Goal: Task Accomplishment & Management: Manage account settings

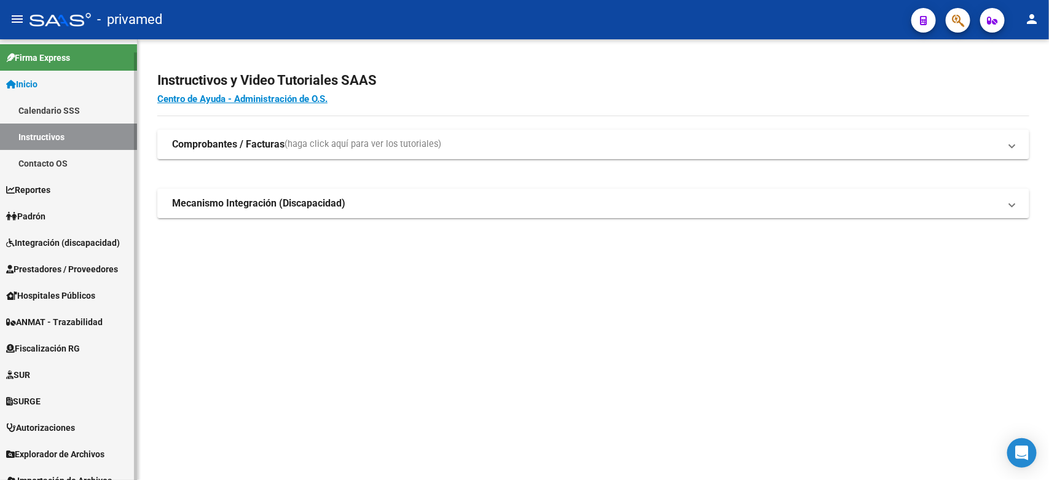
click at [47, 238] on span "Integración (discapacidad)" at bounding box center [63, 243] width 114 height 14
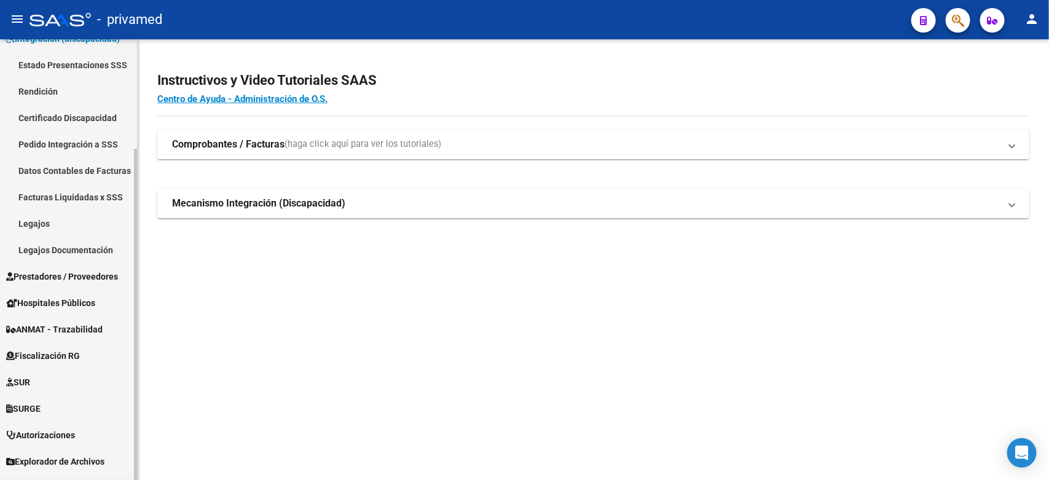
scroll to position [145, 0]
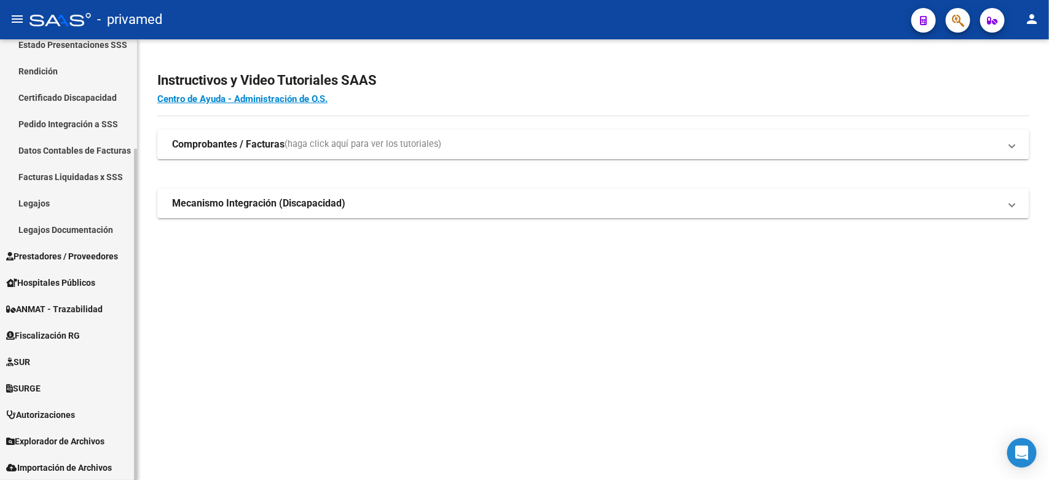
click at [53, 259] on span "Prestadores / Proveedores" at bounding box center [62, 257] width 112 height 14
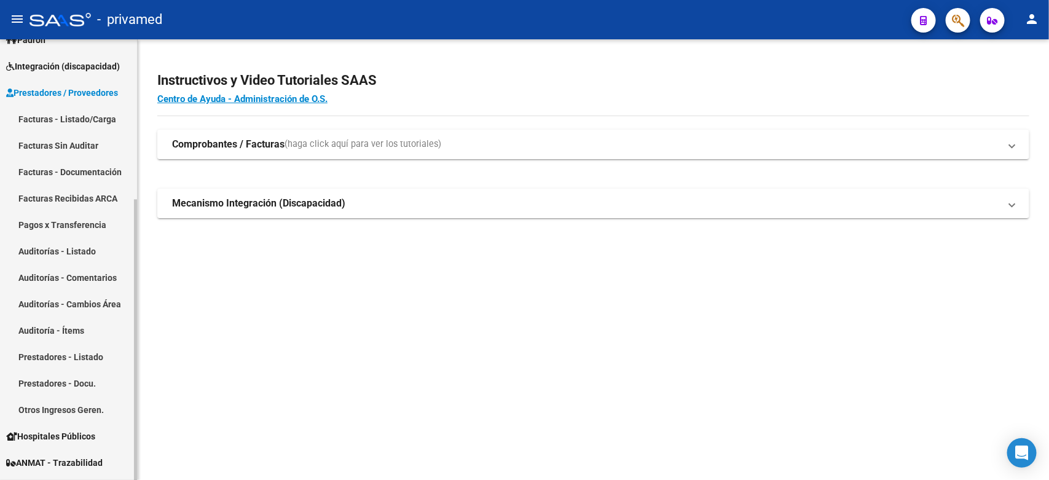
scroll to position [20, 0]
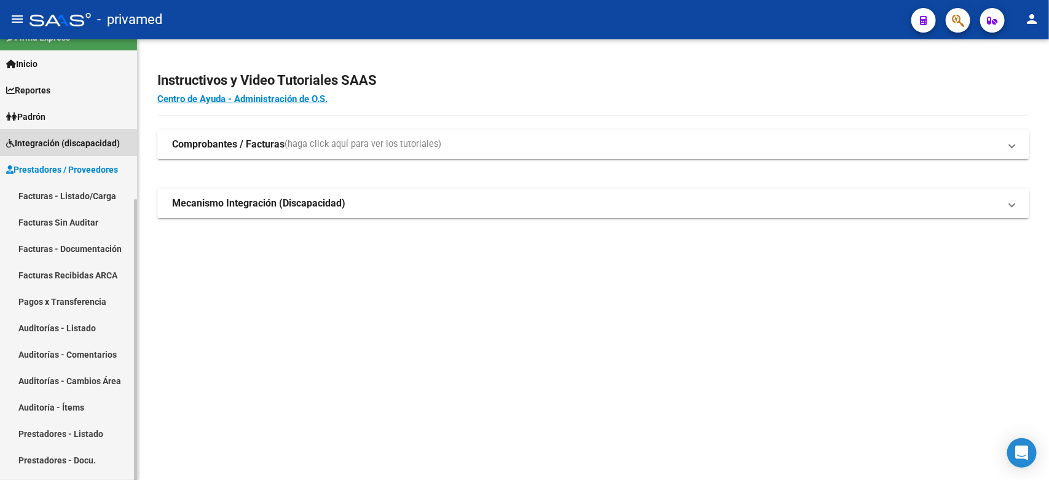
click at [65, 143] on span "Integración (discapacidad)" at bounding box center [63, 143] width 114 height 14
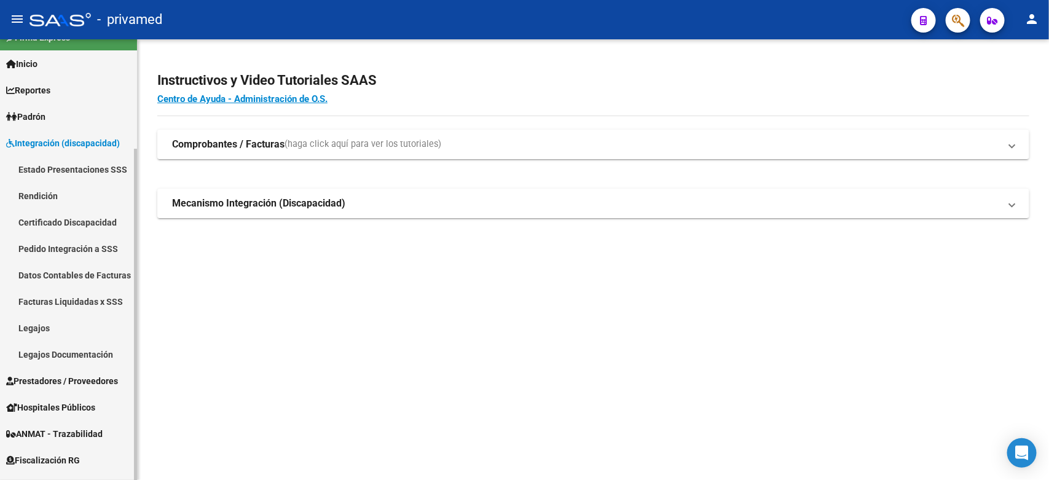
click at [63, 244] on link "Pedido Integración a SSS" at bounding box center [68, 248] width 137 height 26
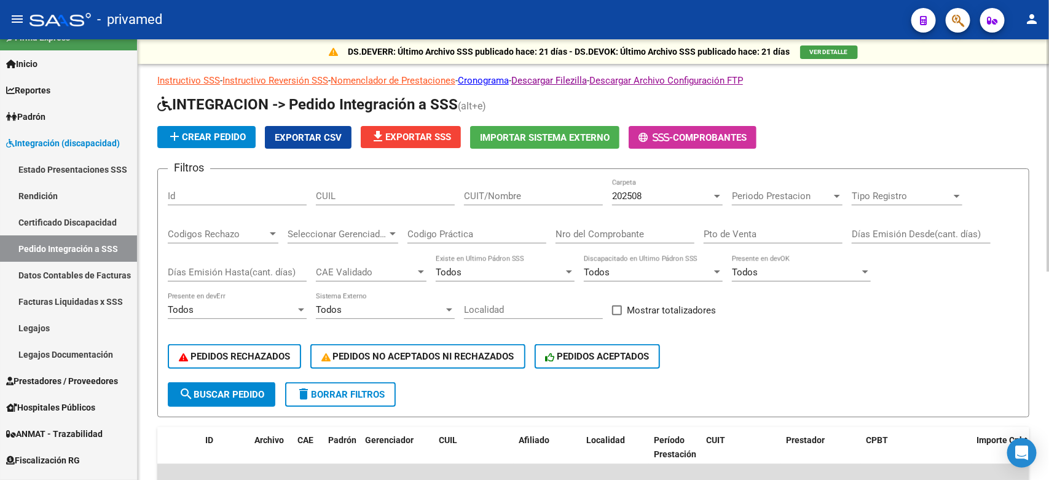
click at [854, 361] on div "PEDIDOS RECHAZADOS PEDIDOS NO ACEPTADOS NI RECHAZADOS PEDIDOS ACEPTADOS" at bounding box center [593, 357] width 851 height 52
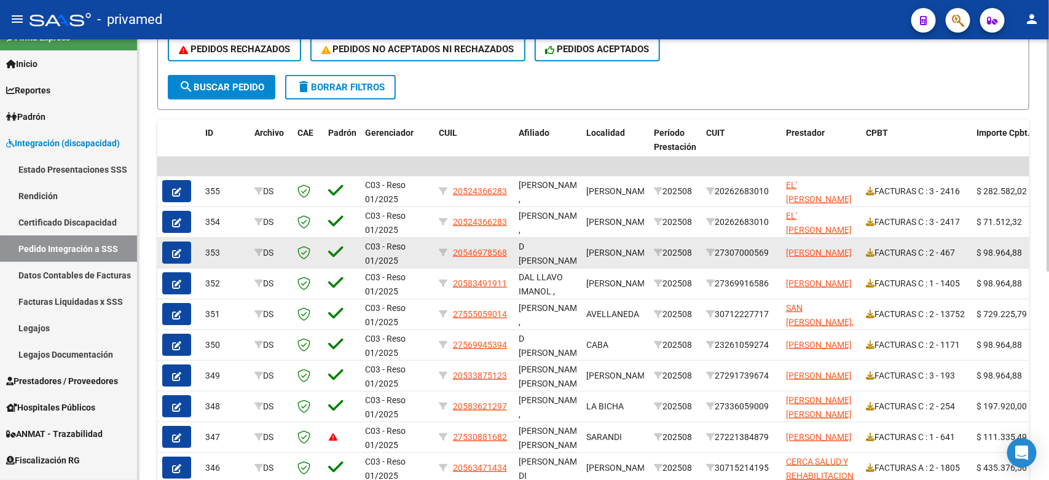
scroll to position [154, 0]
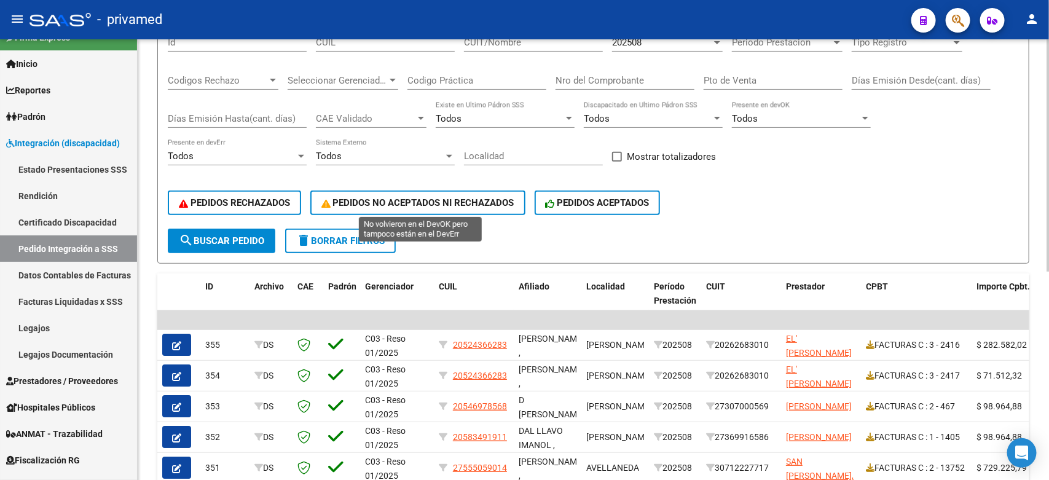
click at [419, 192] on button "PEDIDOS NO ACEPTADOS NI RECHAZADOS" at bounding box center [417, 203] width 215 height 25
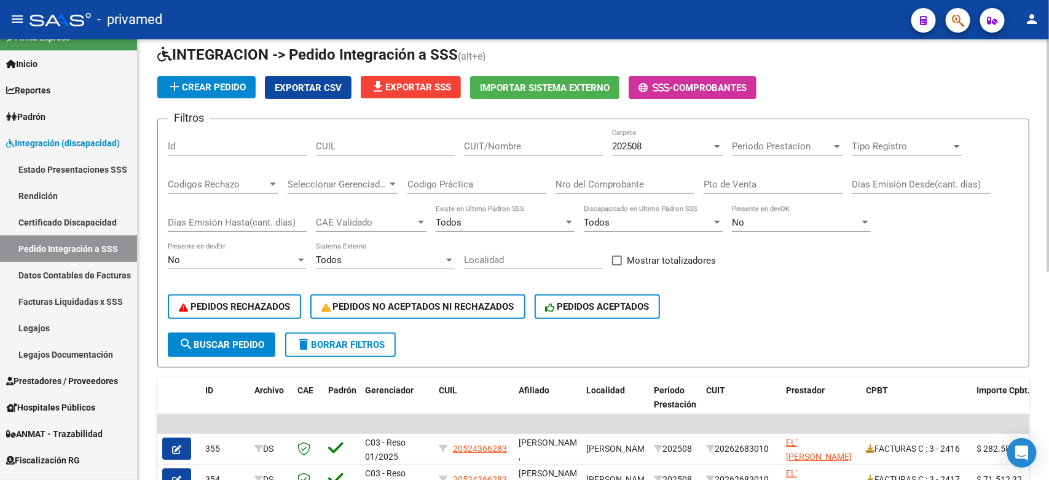
scroll to position [10, 0]
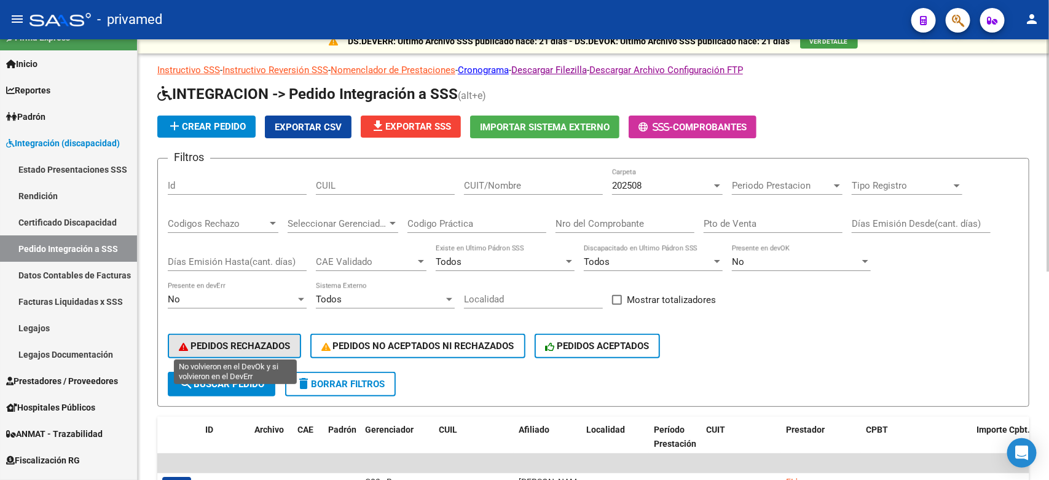
click at [262, 343] on span "PEDIDOS RECHAZADOS" at bounding box center [234, 346] width 111 height 11
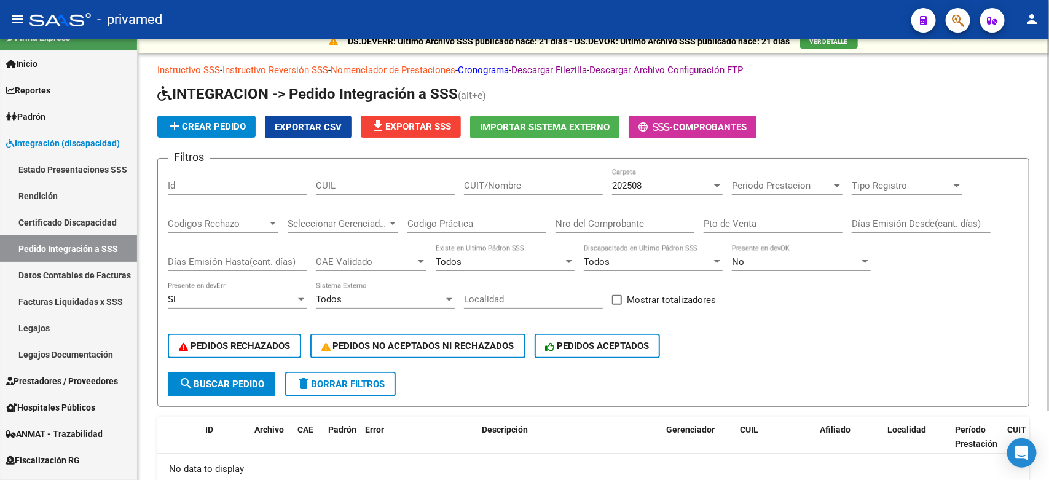
click at [826, 346] on div "PEDIDOS RECHAZADOS PEDIDOS NO ACEPTADOS NI RECHAZADOS PEDIDOS ACEPTADOS" at bounding box center [593, 346] width 851 height 52
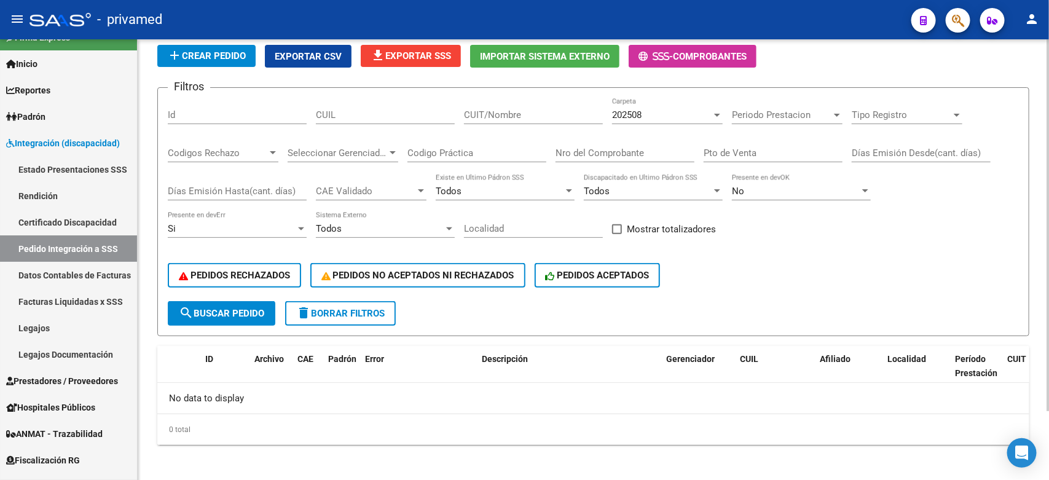
scroll to position [0, 0]
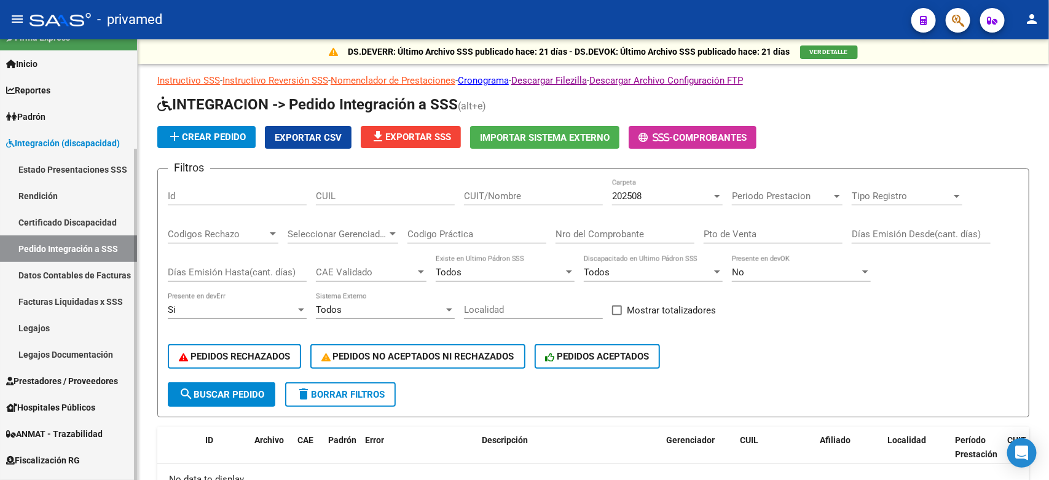
click at [69, 382] on span "Prestadores / Proveedores" at bounding box center [62, 381] width 112 height 14
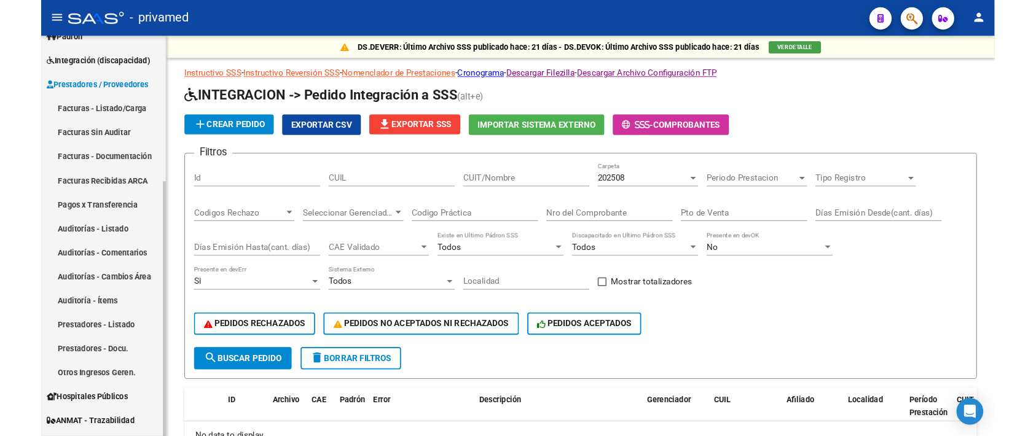
scroll to position [20, 0]
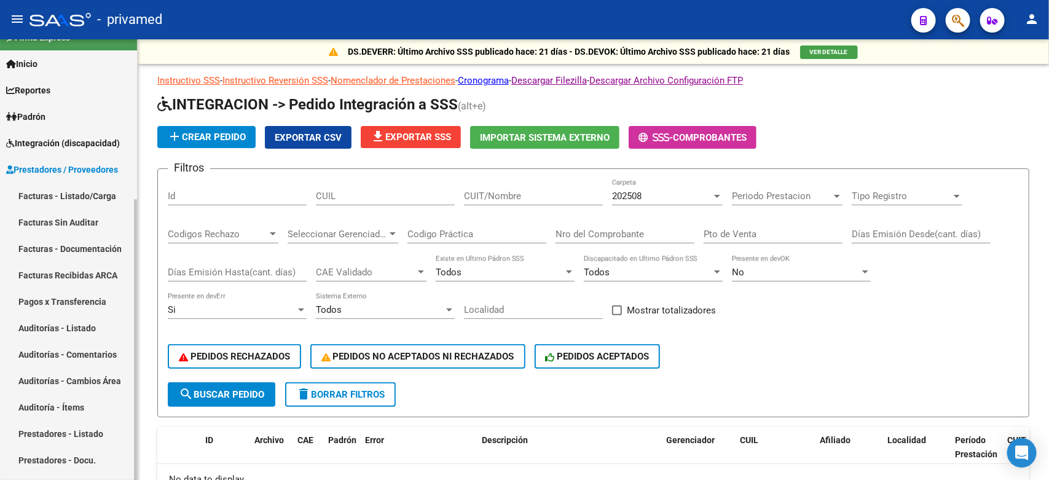
click at [69, 198] on link "Facturas - Listado/Carga" at bounding box center [68, 196] width 137 height 26
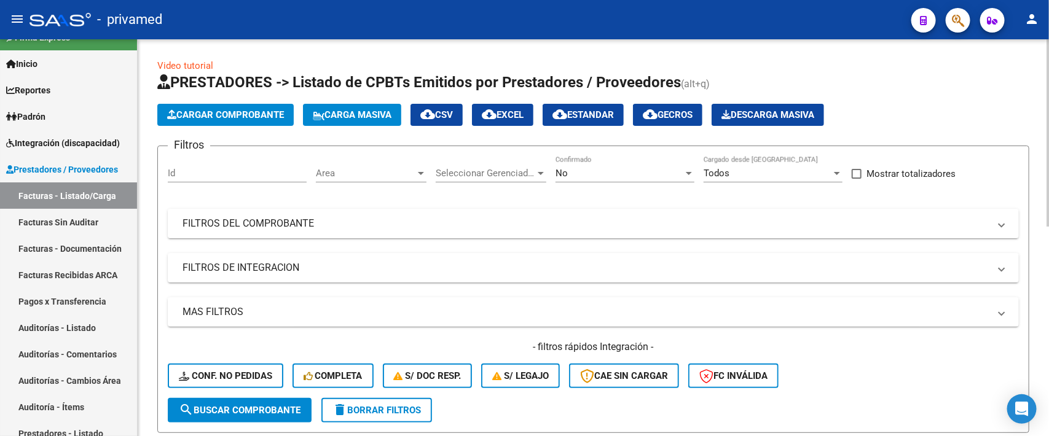
click at [220, 116] on span "Cargar Comprobante" at bounding box center [225, 114] width 117 height 11
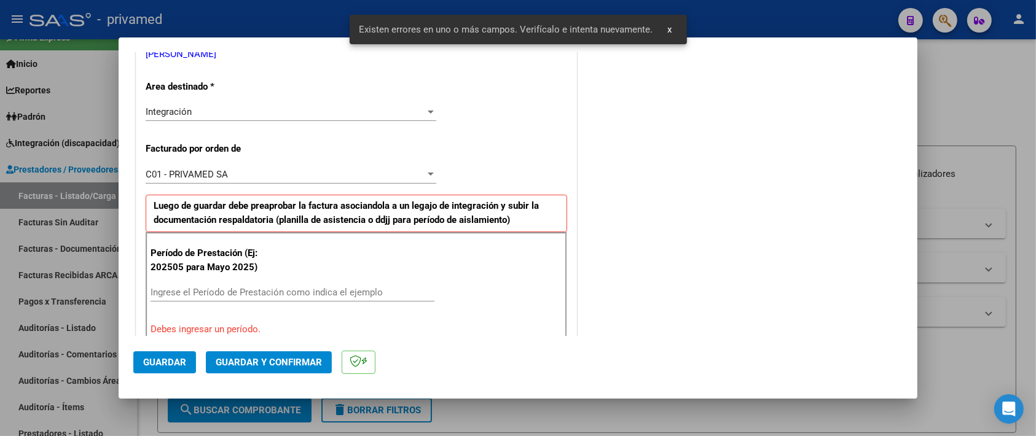
scroll to position [349, 0]
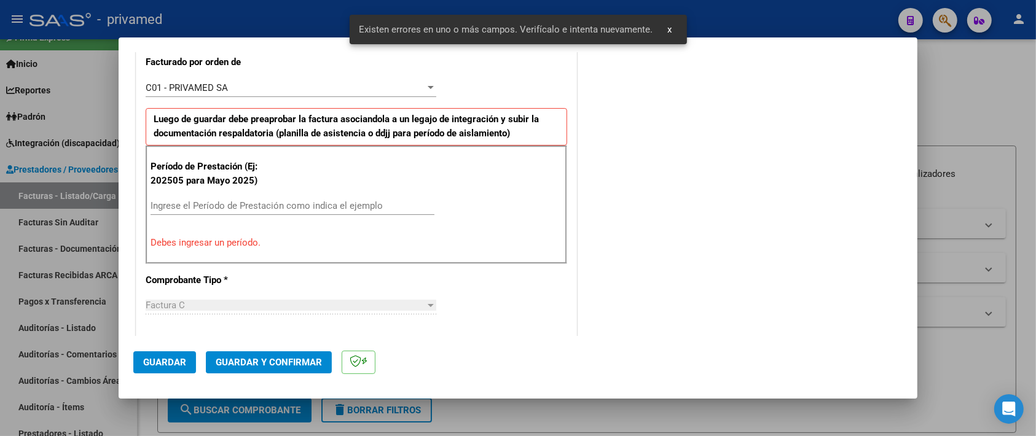
click at [275, 205] on input "Ingrese el Período de Prestación como indica el ejemplo" at bounding box center [293, 205] width 284 height 11
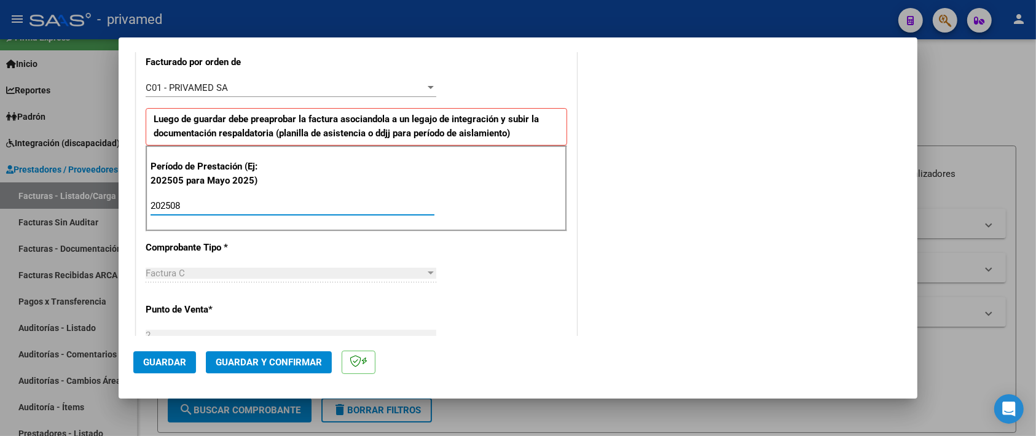
type input "202508"
click at [521, 259] on div "CUIT * 20-36896206-7 Ingresar CUIT ANALISIS PRESTADOR [PERSON_NAME] [PERSON_NAM…" at bounding box center [356, 385] width 440 height 1057
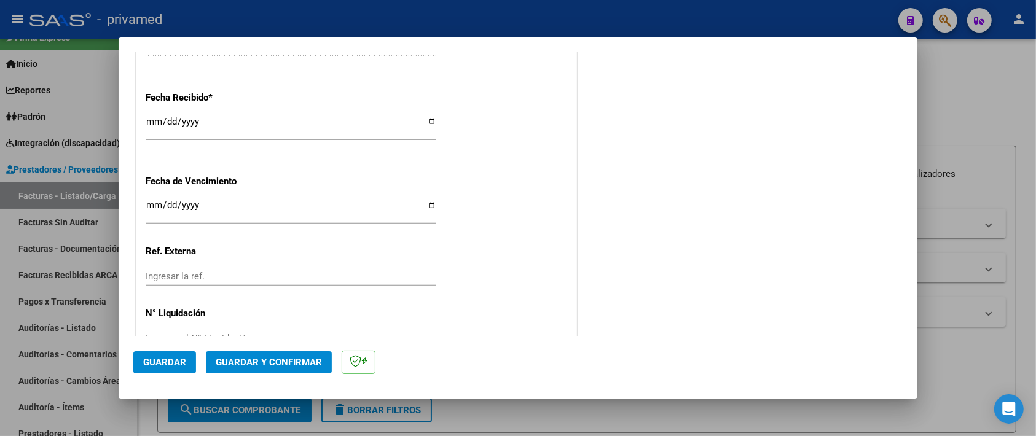
scroll to position [909, 0]
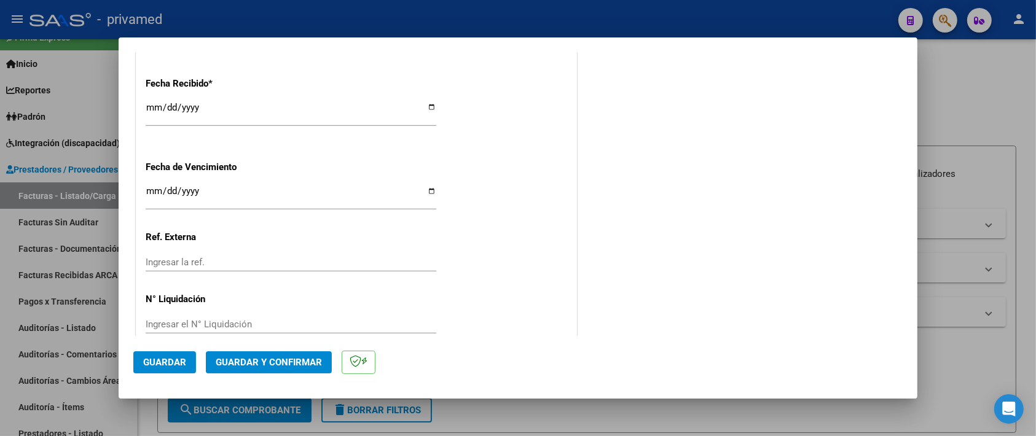
click at [173, 360] on span "Guardar" at bounding box center [164, 362] width 43 height 11
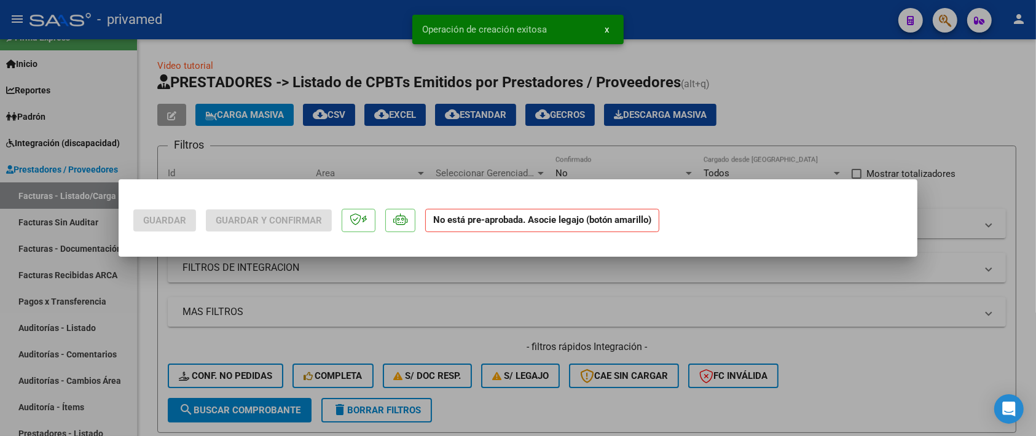
scroll to position [0, 0]
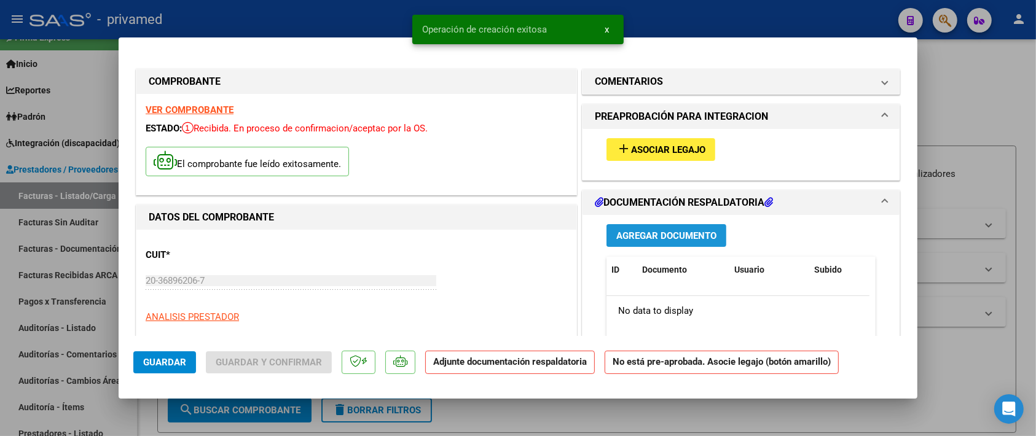
click at [680, 237] on span "Agregar Documento" at bounding box center [667, 236] width 100 height 11
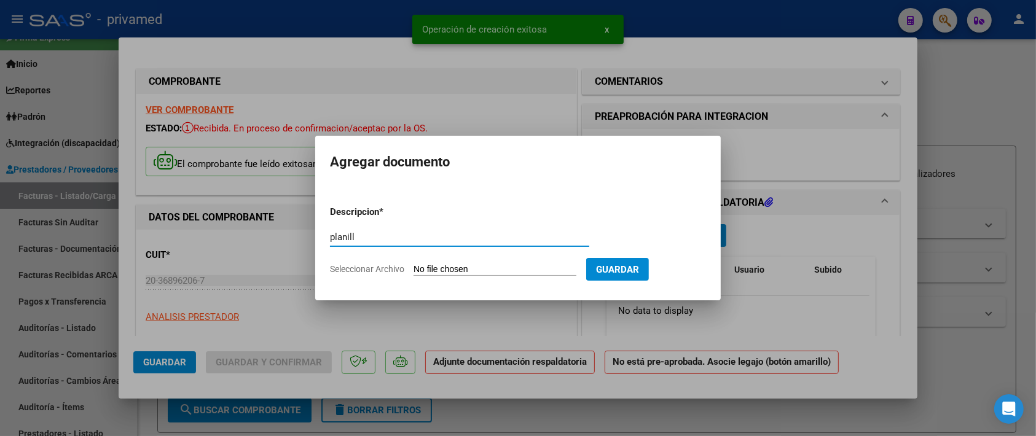
type input "planilla"
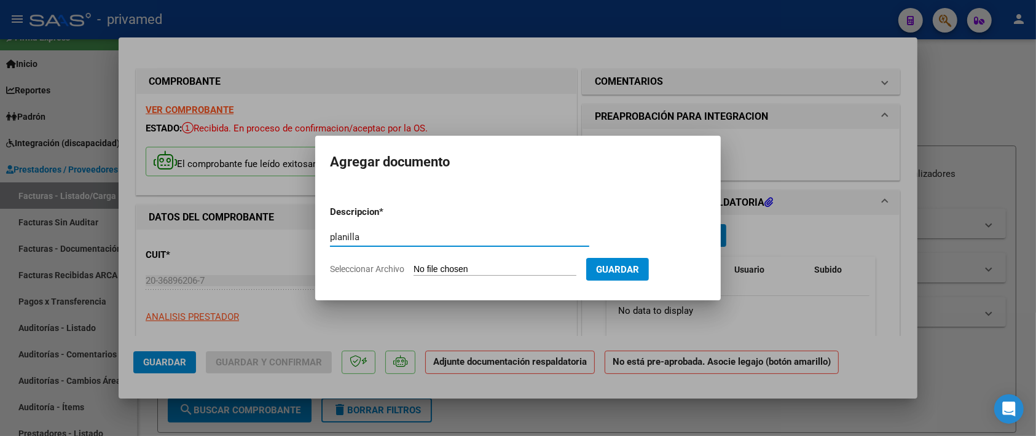
type input "C:\fakepath\[PERSON_NAME].pdf"
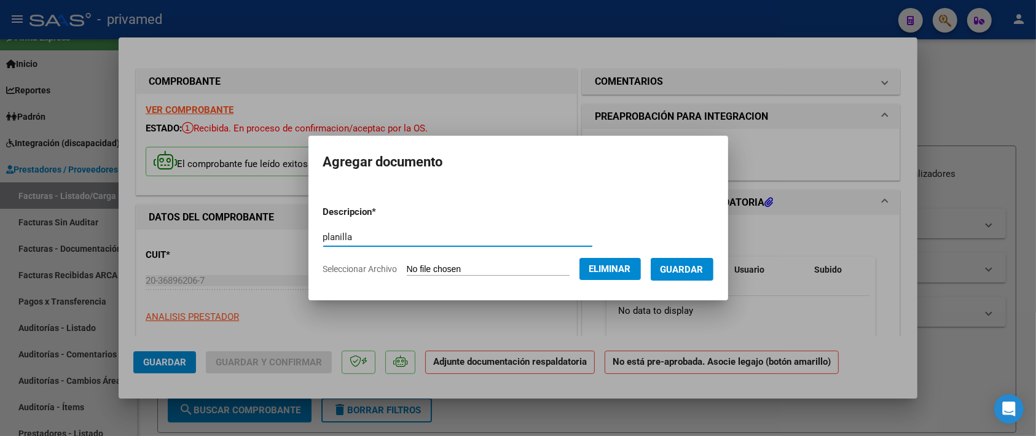
type input "planilla"
click at [684, 274] on span "Guardar" at bounding box center [682, 269] width 43 height 11
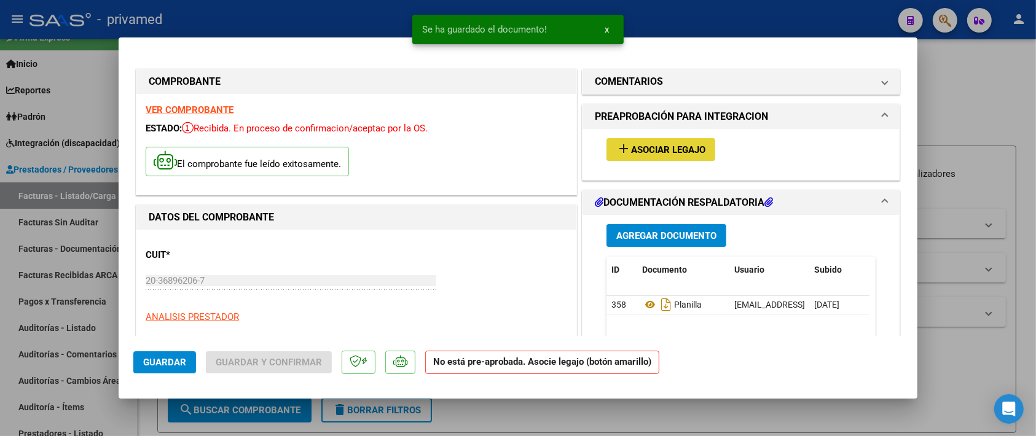
click at [645, 149] on span "Asociar Legajo" at bounding box center [668, 149] width 74 height 11
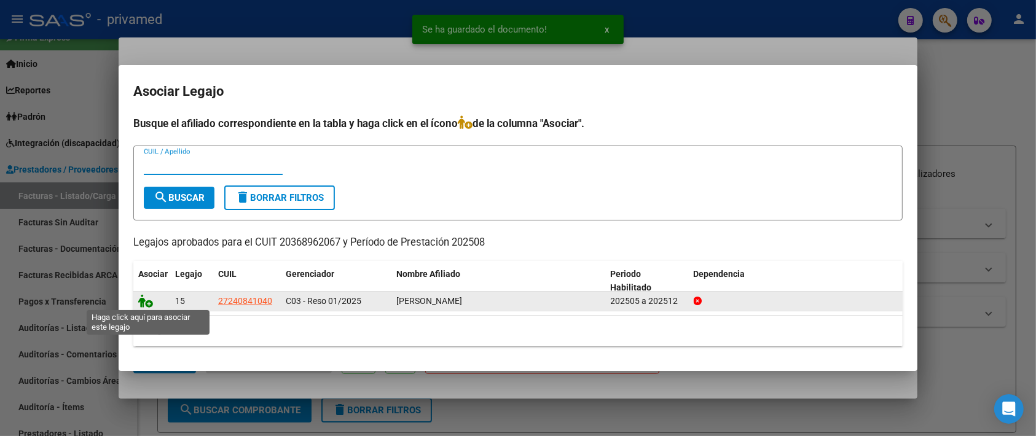
click at [139, 302] on icon at bounding box center [145, 301] width 15 height 14
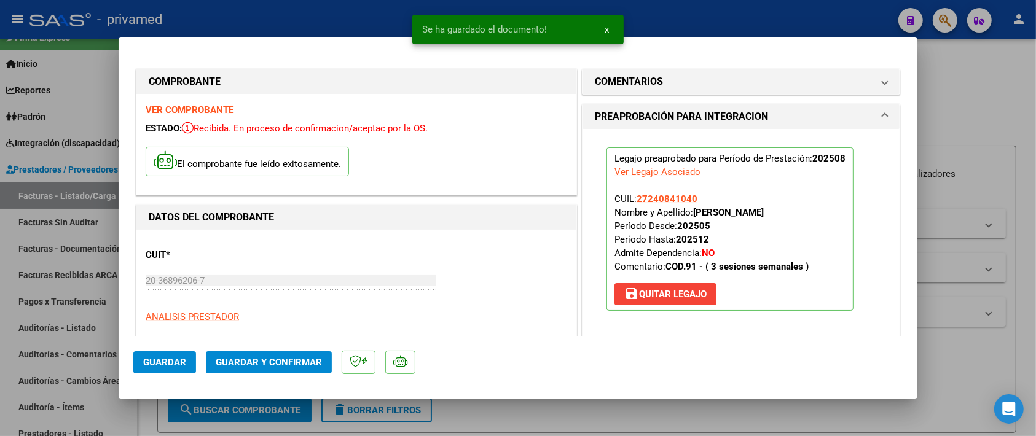
click at [870, 326] on div "Legajo preaprobado para Período de Prestación: 202508 Ver Legajo Asociado CUIL:…" at bounding box center [742, 229] width 288 height 200
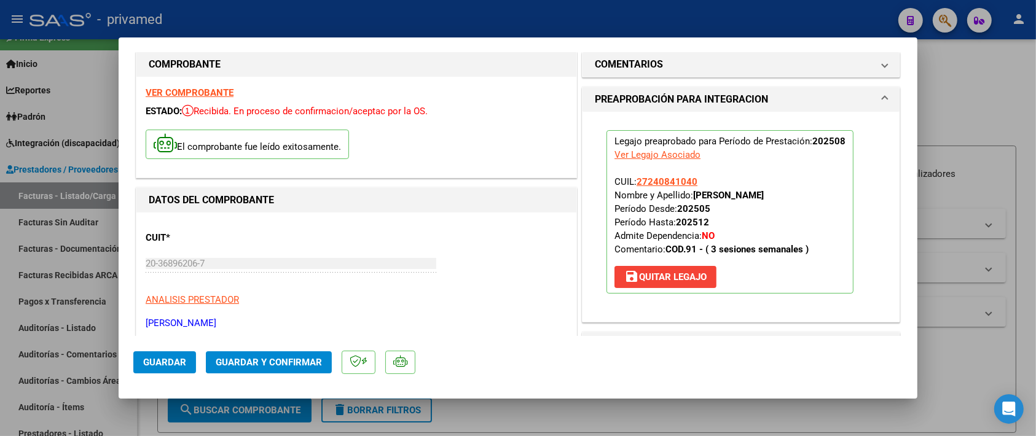
scroll to position [307, 0]
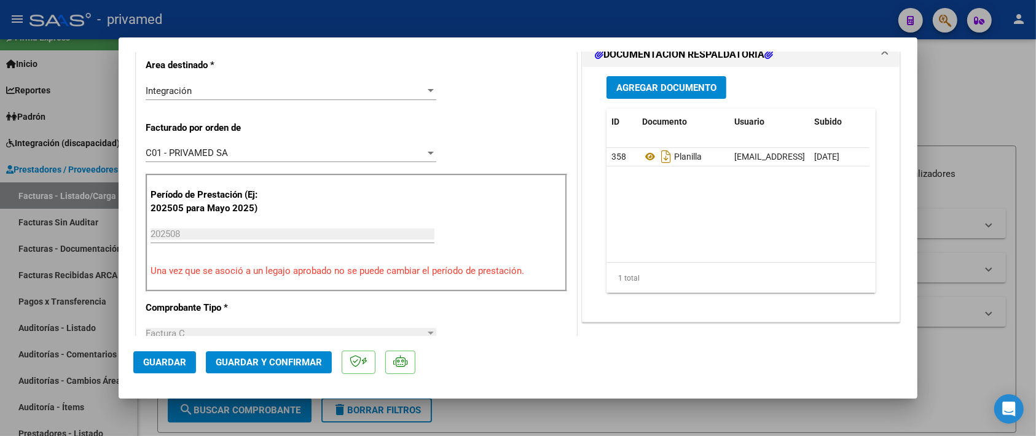
click at [249, 363] on span "Guardar y Confirmar" at bounding box center [269, 362] width 106 height 11
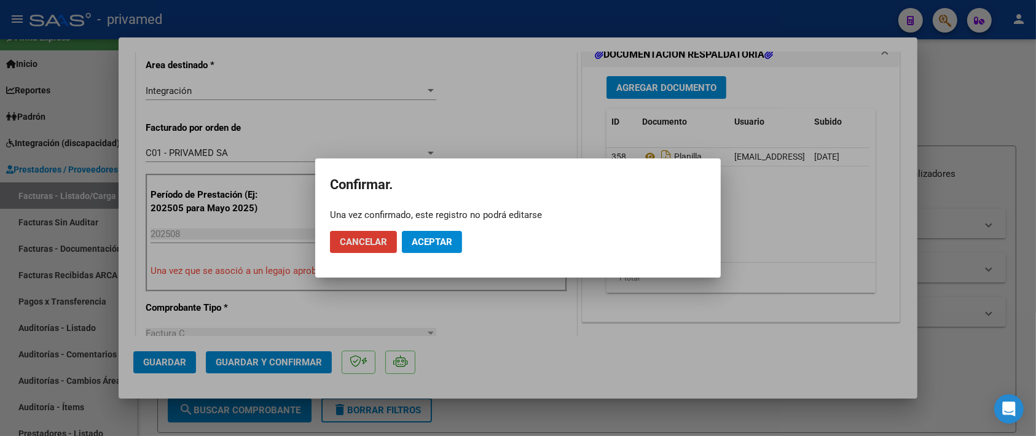
click at [425, 243] on span "Aceptar" at bounding box center [432, 242] width 41 height 11
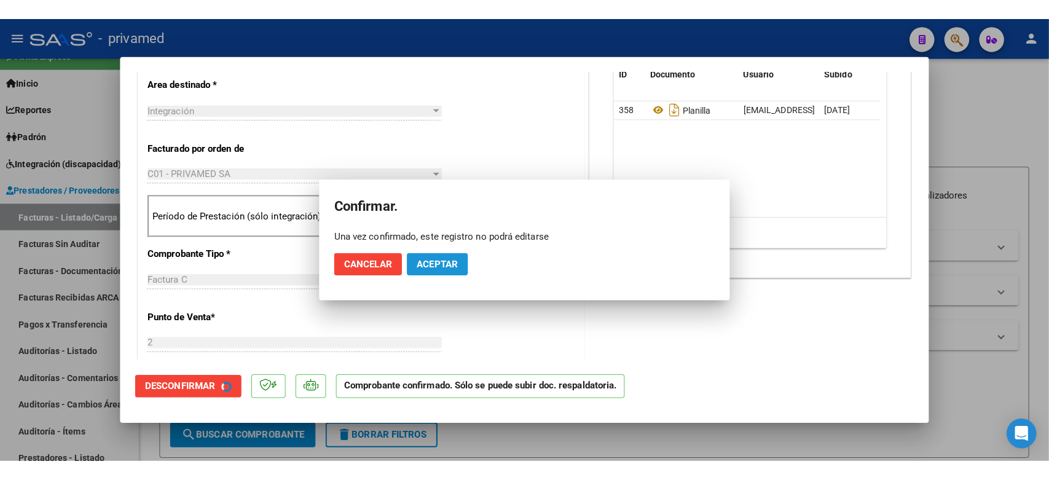
scroll to position [601, 0]
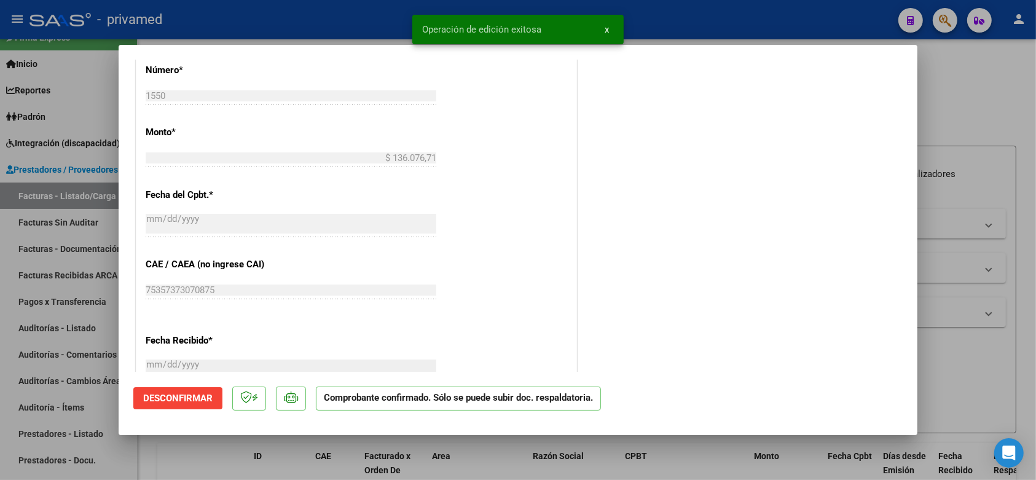
click at [952, 108] on div at bounding box center [518, 240] width 1036 height 480
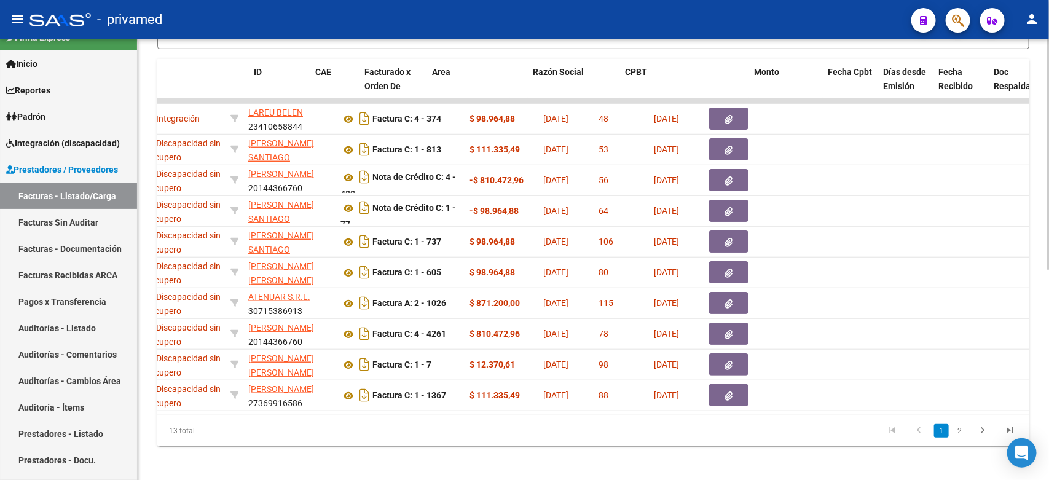
scroll to position [0, 0]
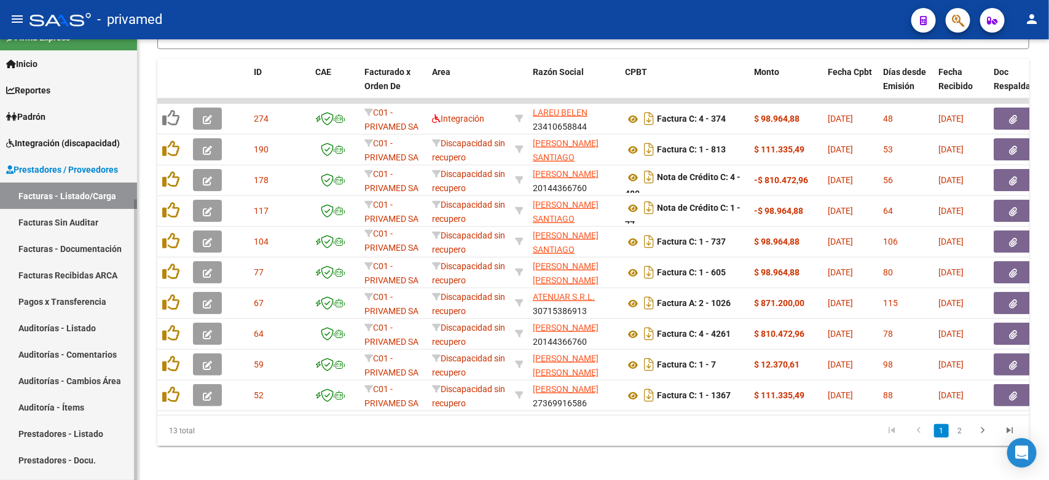
click at [69, 197] on link "Facturas - Listado/Carga" at bounding box center [68, 196] width 137 height 26
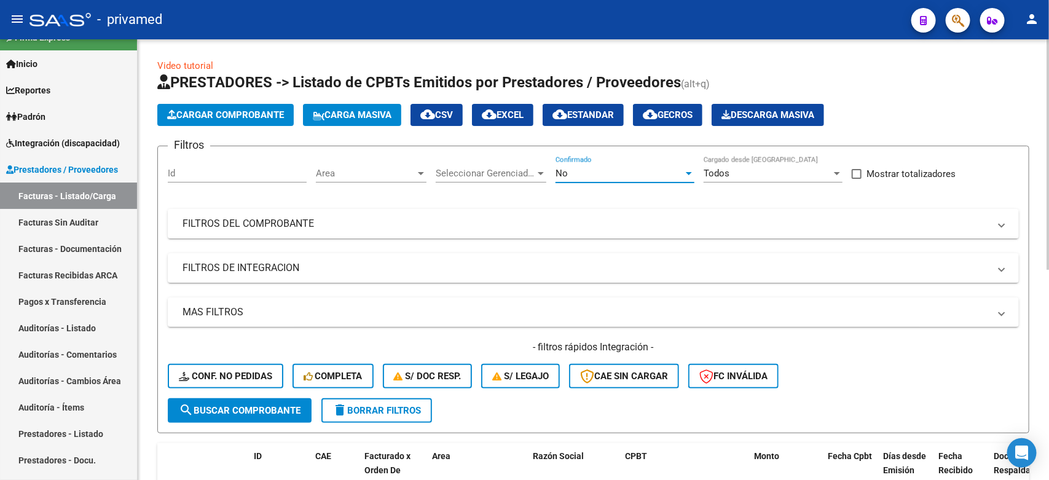
click at [637, 173] on div "No" at bounding box center [620, 173] width 128 height 11
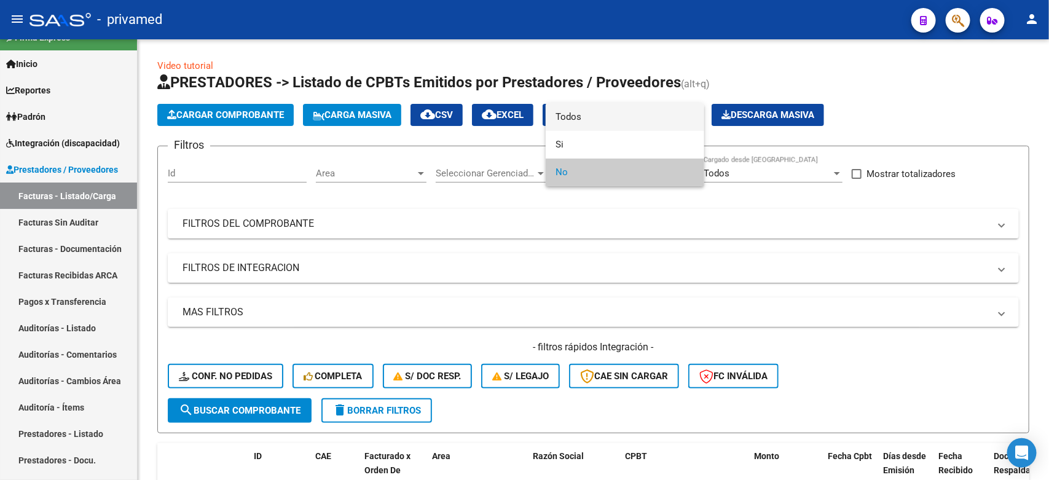
click at [621, 124] on span "Todos" at bounding box center [625, 117] width 139 height 28
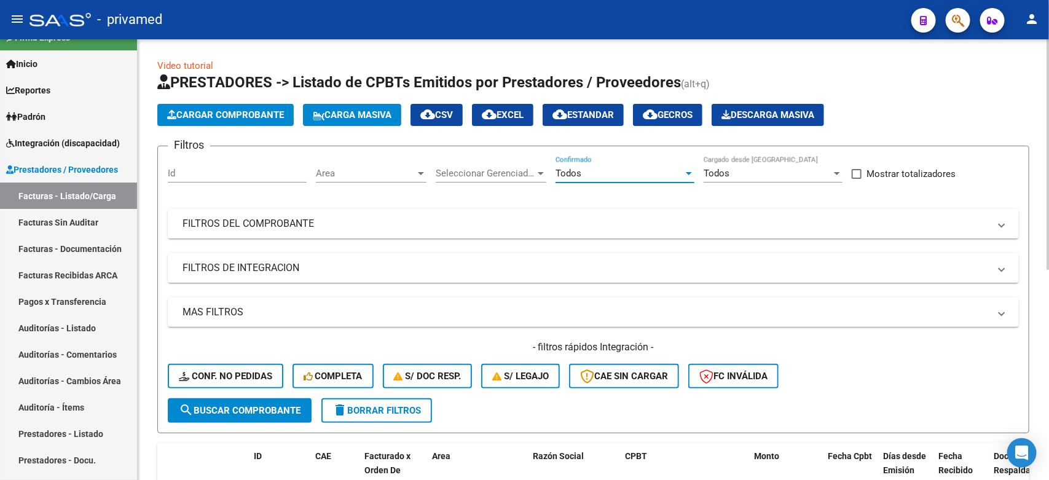
click at [243, 411] on span "search Buscar Comprobante" at bounding box center [240, 410] width 122 height 11
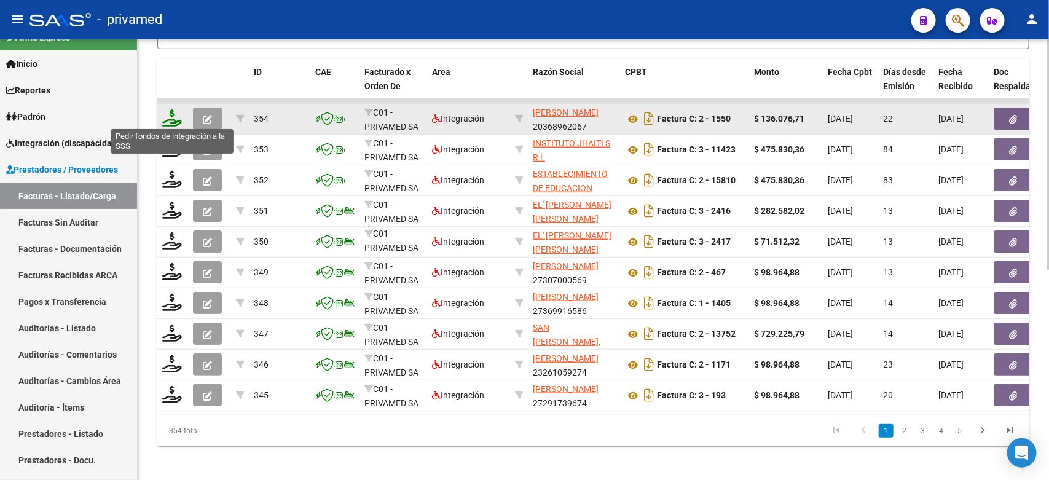
click at [173, 118] on icon at bounding box center [172, 117] width 20 height 17
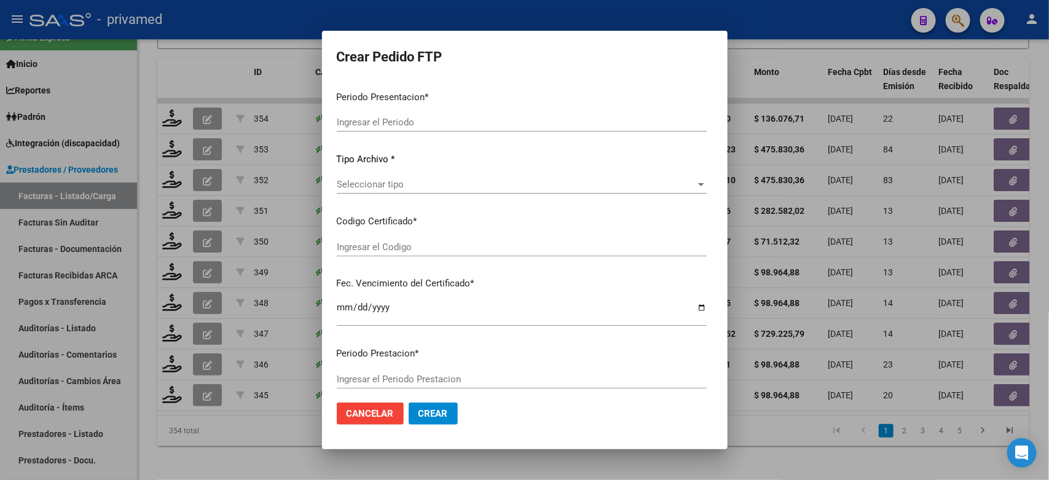
type input "202508"
type input "$ 136.076,71"
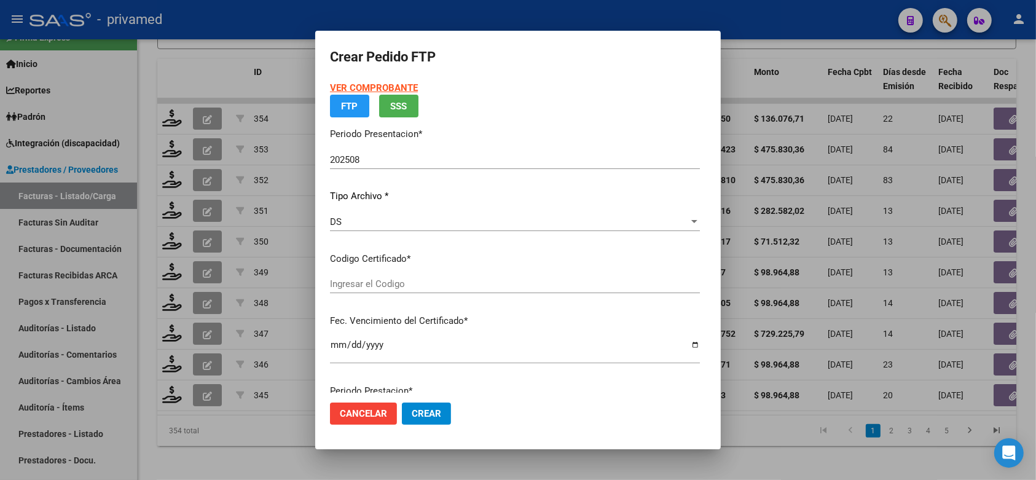
type input "ARG01000240841042023092920260929CBA536"
type input "[DATE]"
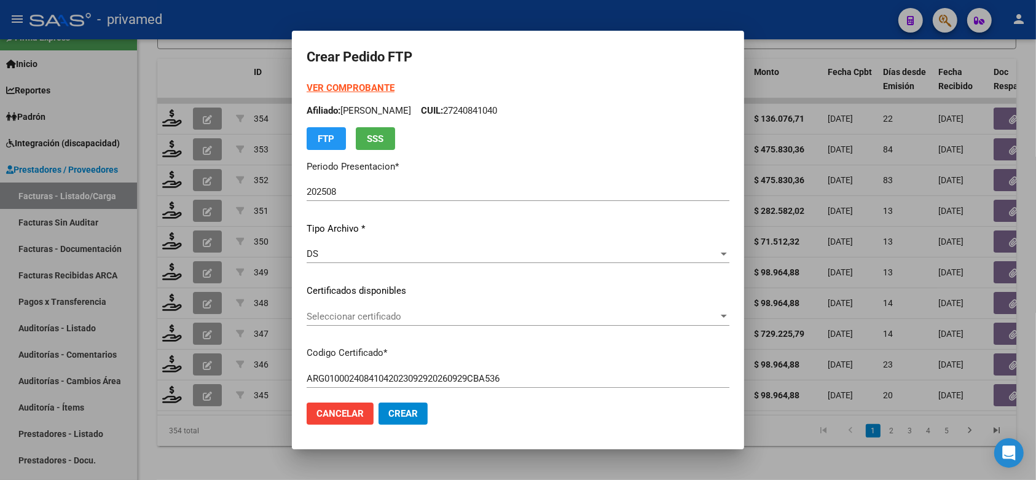
click at [495, 315] on span "Seleccionar certificado" at bounding box center [513, 316] width 412 height 11
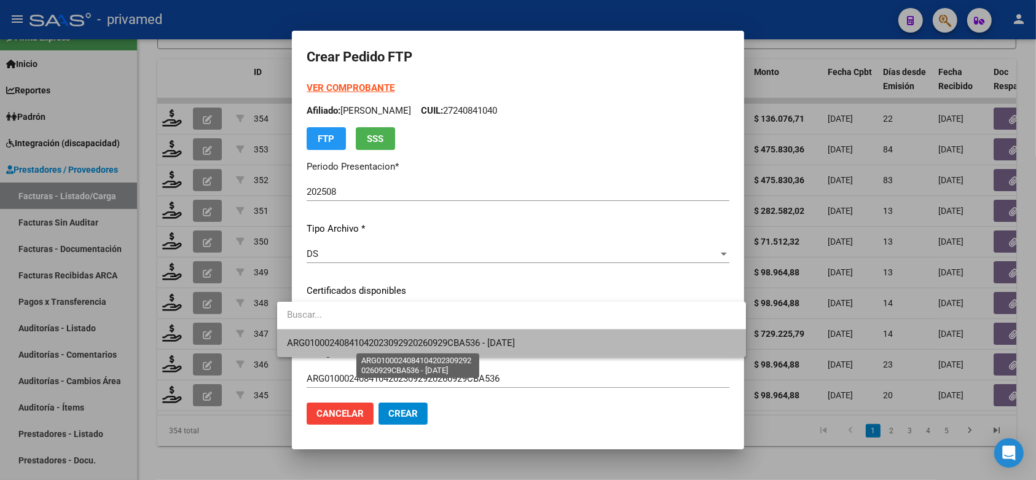
click at [501, 343] on span "ARG01000240841042023092920260929CBA536 - [DATE]" at bounding box center [401, 342] width 228 height 11
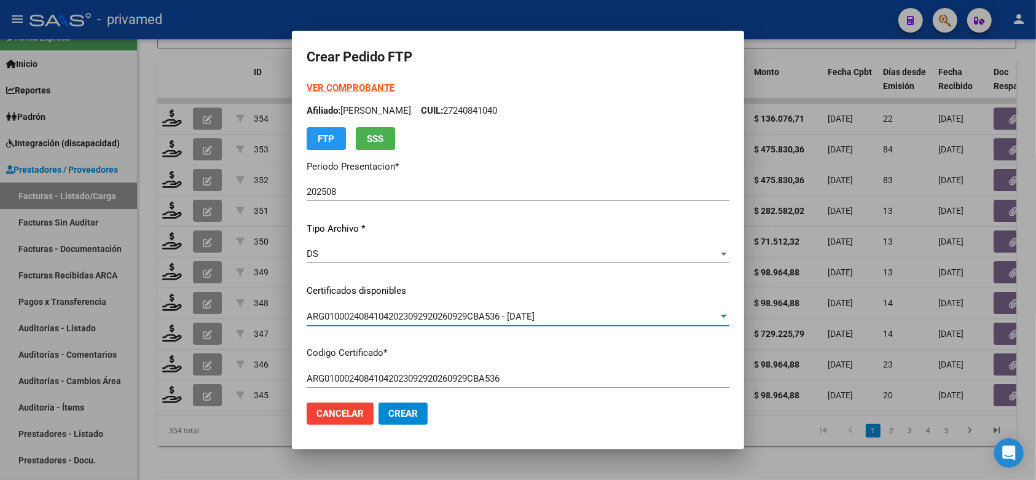
click at [741, 283] on mat-dialog-content "VER COMPROBANTE ARCA Padrón Afiliado: [PERSON_NAME]: 27240841040 FTP SSS Period…" at bounding box center [518, 237] width 452 height 312
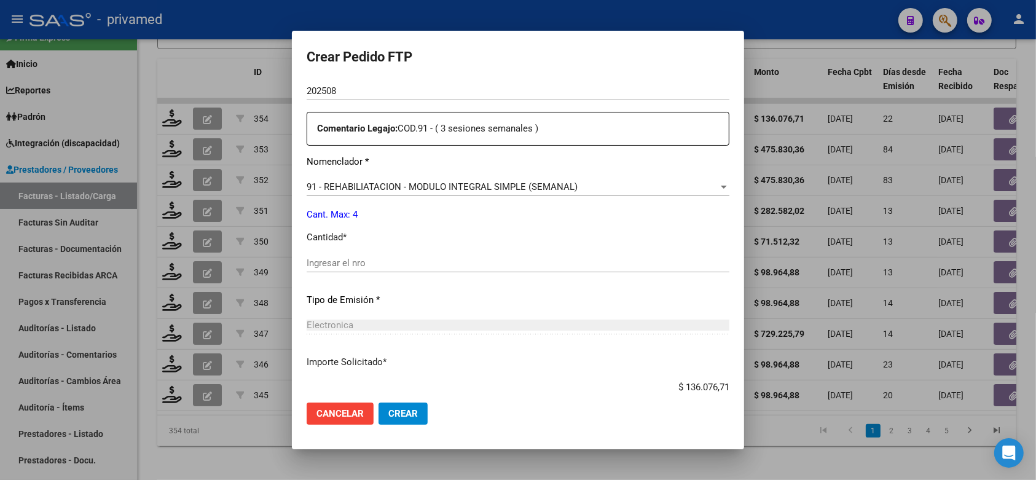
scroll to position [461, 0]
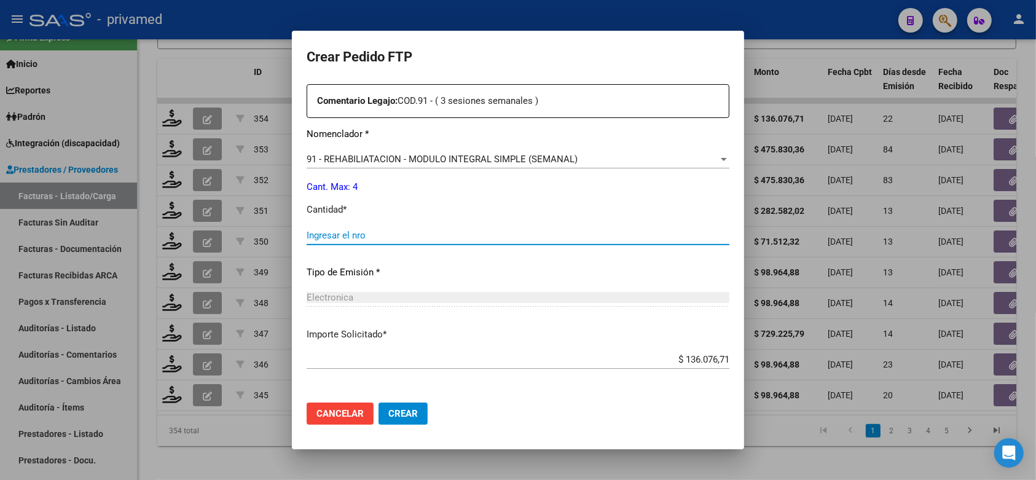
click at [401, 231] on input "Ingresar el nro" at bounding box center [518, 235] width 423 height 11
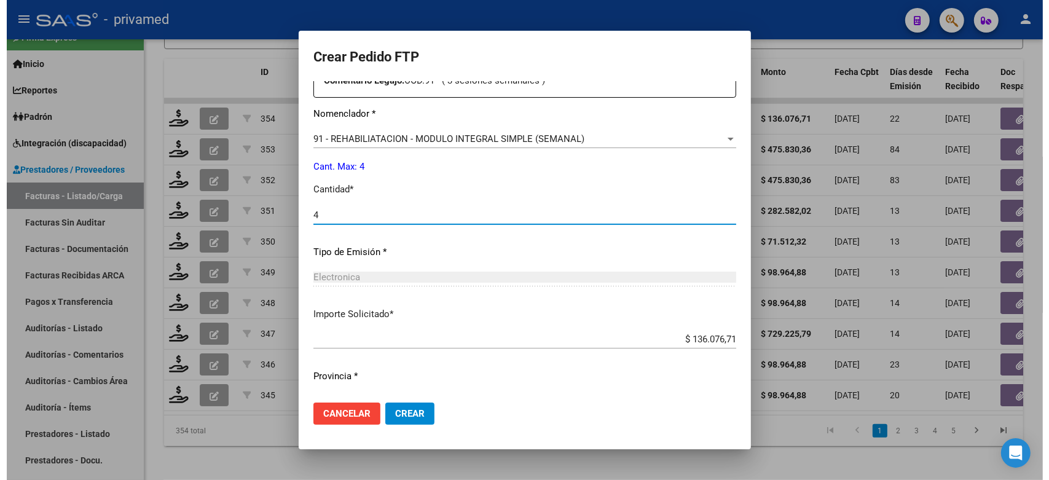
scroll to position [502, 0]
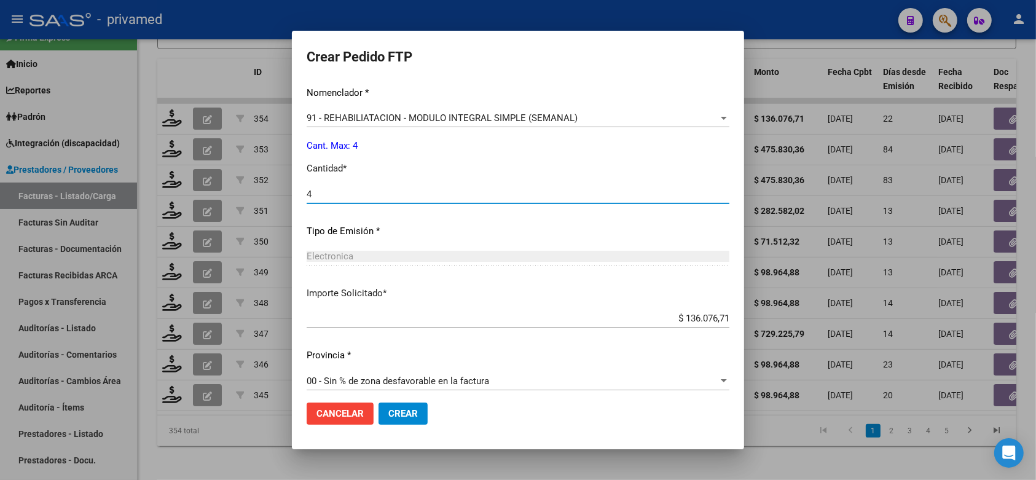
type input "4"
click at [391, 420] on button "Crear" at bounding box center [403, 414] width 49 height 22
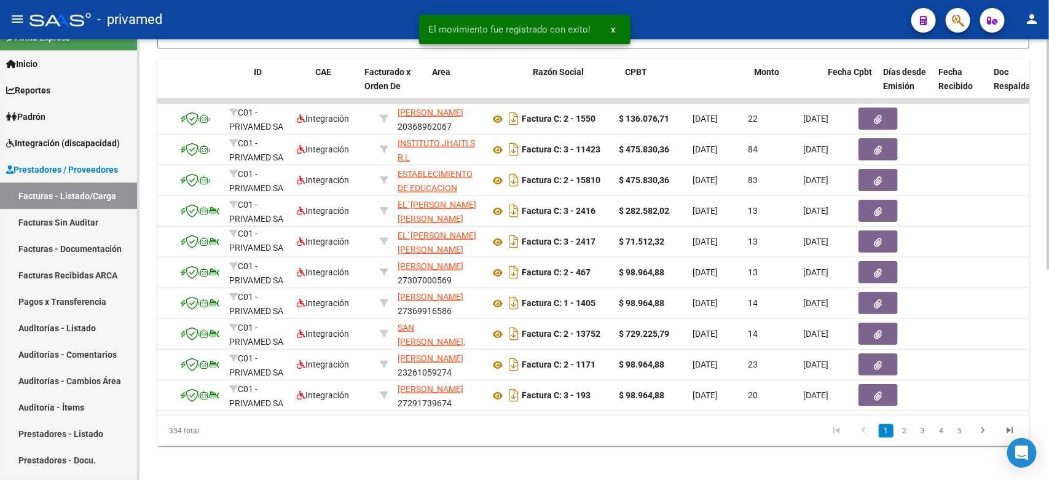
scroll to position [0, 0]
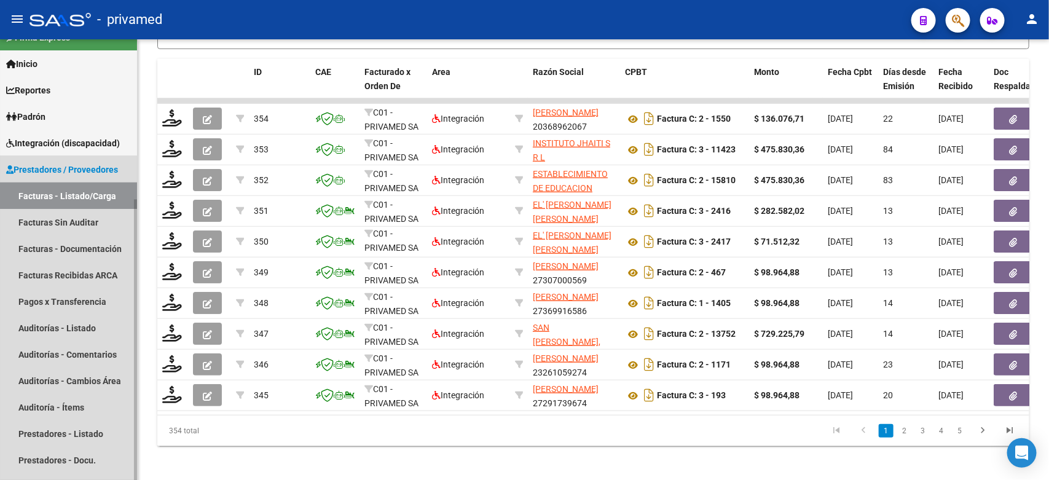
click at [82, 194] on link "Facturas - Listado/Carga" at bounding box center [68, 196] width 137 height 26
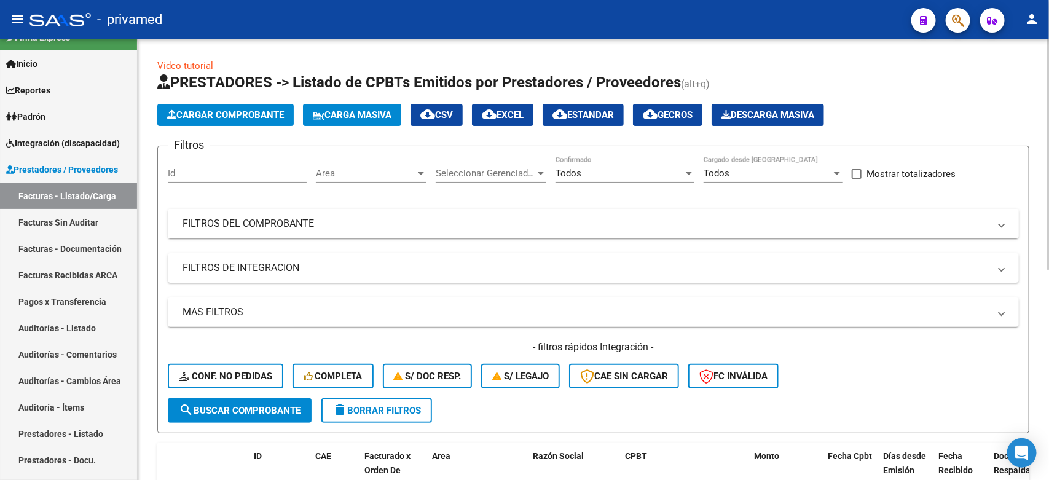
click at [406, 217] on mat-panel-title "FILTROS DEL COMPROBANTE" at bounding box center [586, 224] width 807 height 14
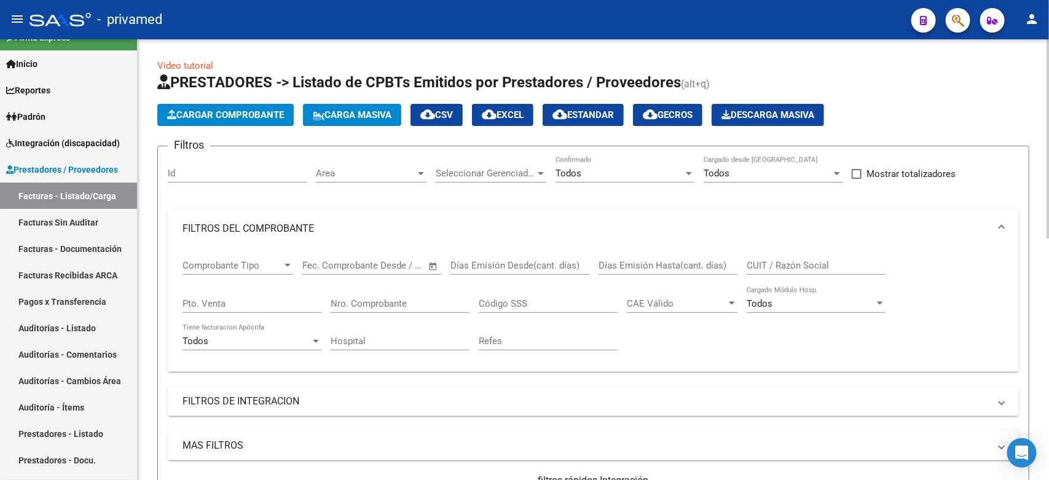
click at [791, 262] on input "CUIT / Razón Social" at bounding box center [816, 265] width 139 height 11
paste input "27252955807"
type input "27252955807"
click at [996, 181] on div "Filtros Id Area Area Seleccionar Gerenciador Seleccionar Gerenciador Todos Conf…" at bounding box center [593, 344] width 851 height 376
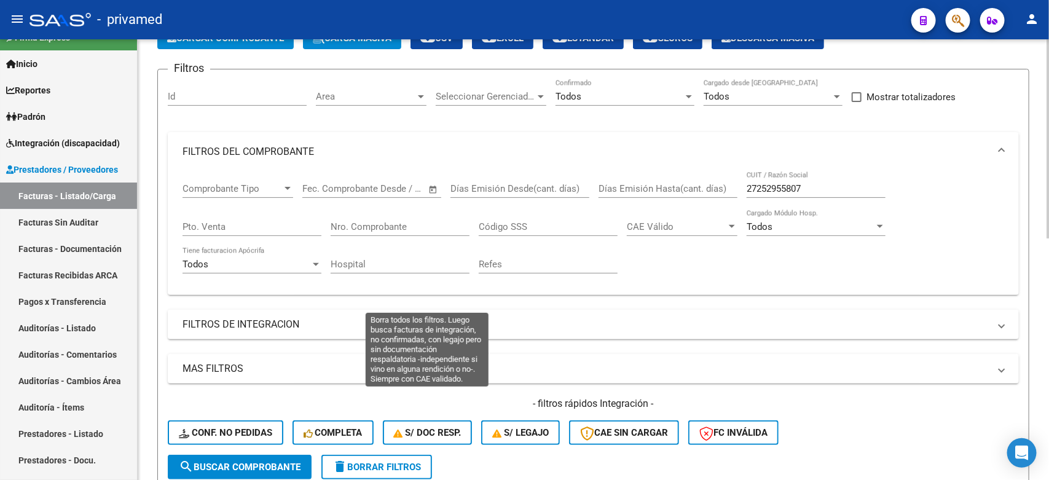
scroll to position [154, 0]
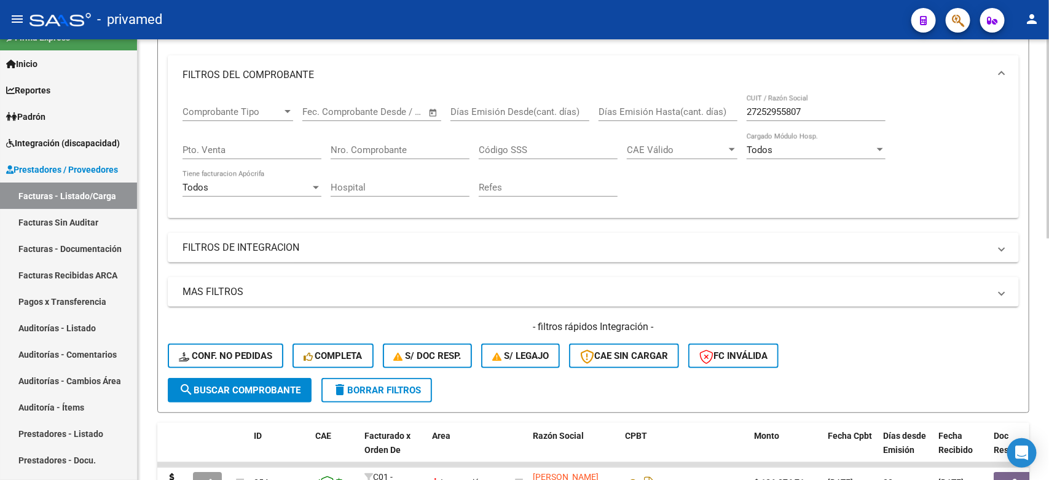
click at [227, 392] on span "search Buscar Comprobante" at bounding box center [240, 390] width 122 height 11
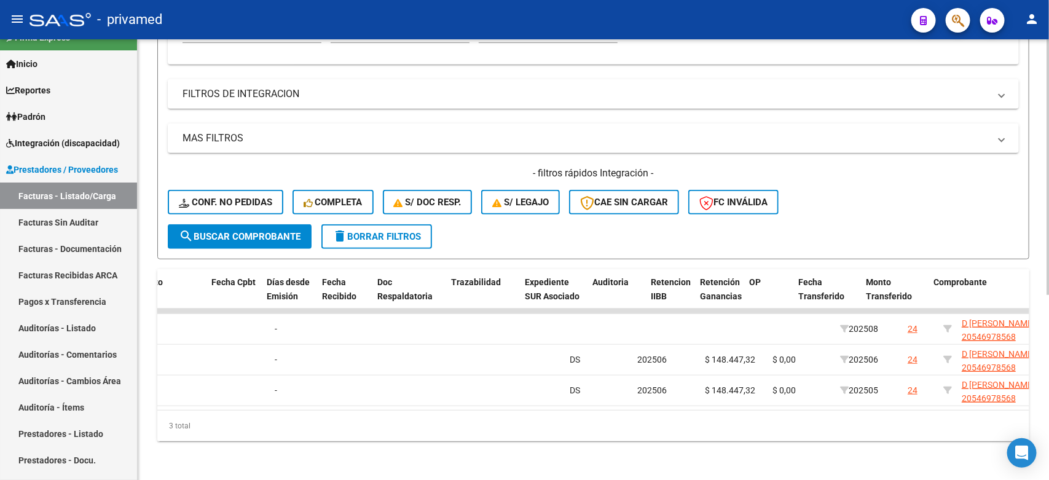
scroll to position [0, 0]
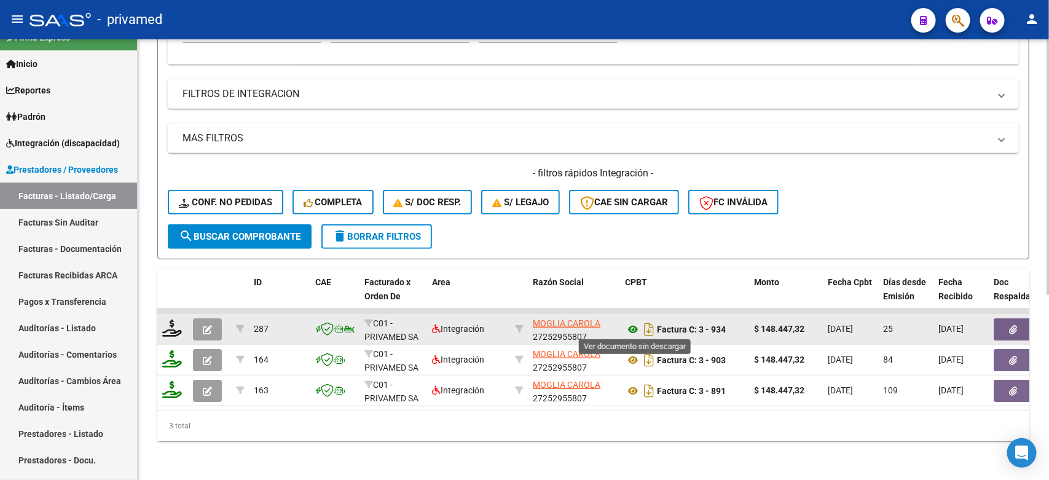
click at [630, 328] on icon at bounding box center [633, 329] width 16 height 15
click at [213, 325] on button "button" at bounding box center [207, 329] width 29 height 22
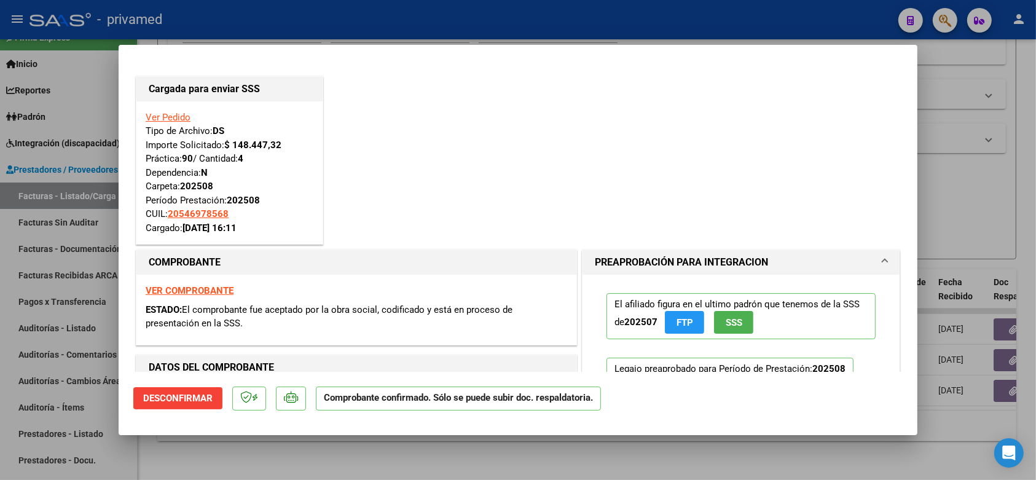
click at [987, 195] on div at bounding box center [518, 240] width 1036 height 480
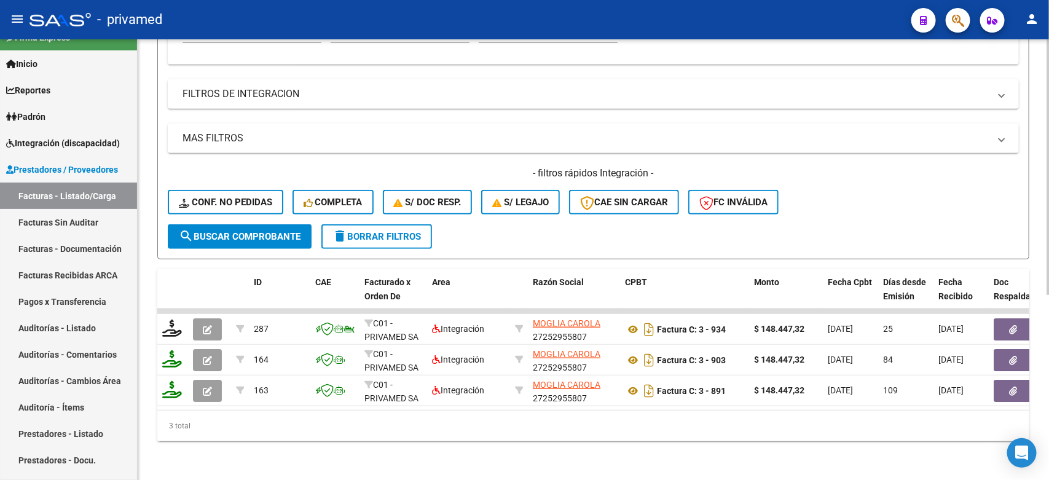
click at [942, 213] on div "- filtros rápidos Integración - Conf. no pedidas Completa S/ Doc Resp. S/ legaj…" at bounding box center [593, 196] width 851 height 58
click at [912, 194] on div "- filtros rápidos Integración - Conf. no pedidas Completa S/ Doc Resp. S/ legaj…" at bounding box center [593, 196] width 851 height 58
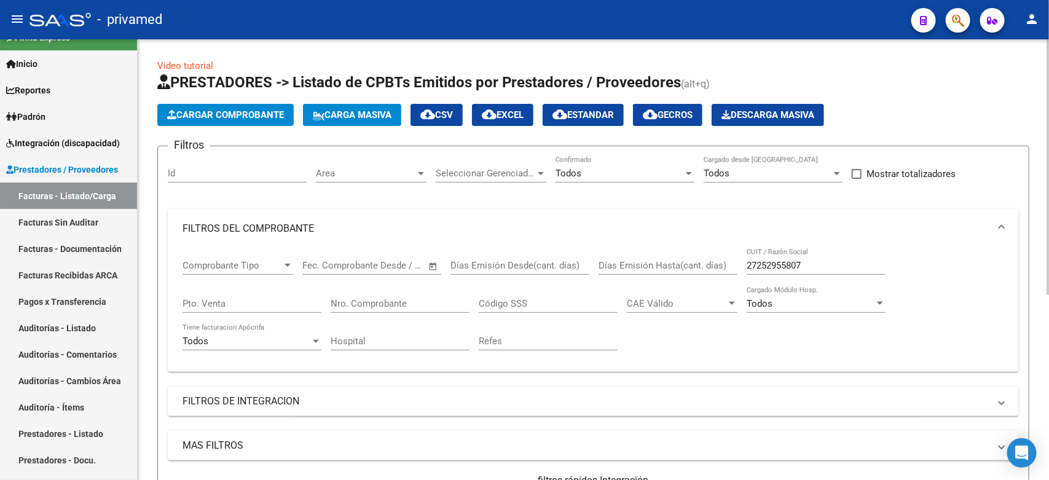
click at [902, 111] on div "Cargar Comprobante Carga Masiva cloud_download CSV cloud_download EXCEL cloud_d…" at bounding box center [593, 115] width 872 height 22
click at [794, 65] on div "Video tutorial PRESTADORES -> Listado de CPBTs Emitidos por Prestadores / Prove…" at bounding box center [593, 404] width 872 height 690
drag, startPoint x: 825, startPoint y: 266, endPoint x: 678, endPoint y: 260, distance: 147.0
click at [678, 260] on div "Comprobante Tipo Comprobante Tipo Fecha inicio – Fecha fin Fec. Comprobante Des…" at bounding box center [594, 305] width 822 height 114
click at [382, 301] on input "Nro. Comprobante" at bounding box center [400, 303] width 139 height 11
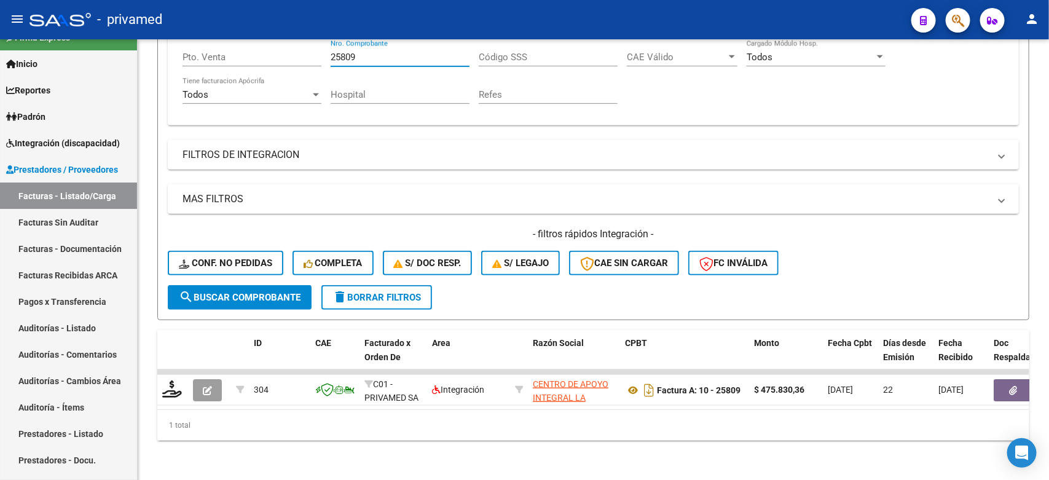
type input "25809"
click at [143, 117] on div "Video tutorial PRESTADORES -> Listado de CPBTs Emitidos por Prestadores / Prove…" at bounding box center [594, 136] width 912 height 687
click at [924, 87] on div "Comprobante Tipo Comprobante Tipo Fecha inicio – Fecha fin Fec. Comprobante Des…" at bounding box center [594, 59] width 822 height 114
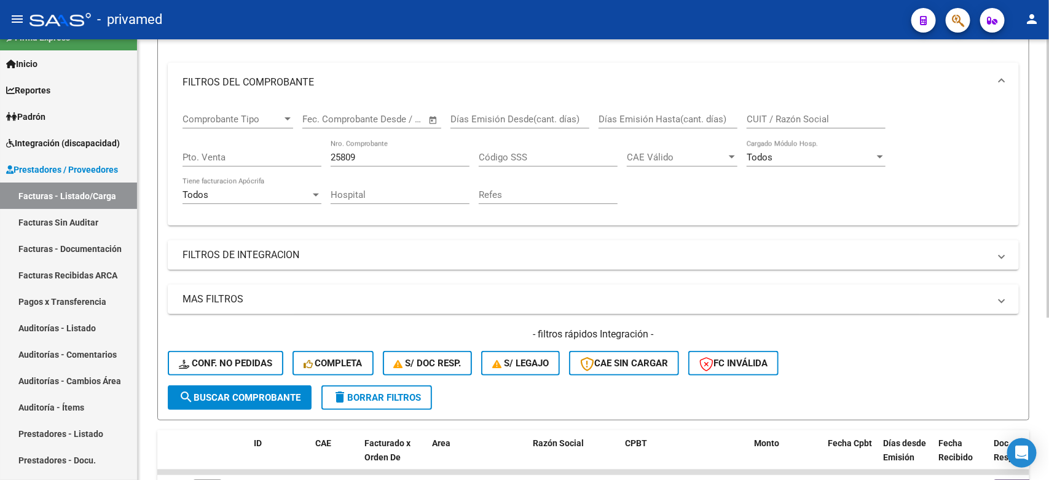
scroll to position [103, 0]
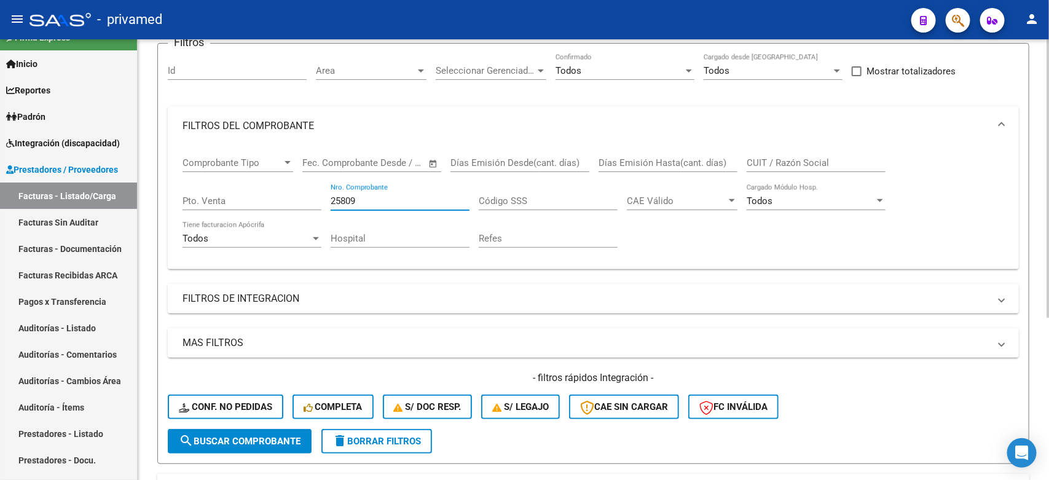
drag, startPoint x: 388, startPoint y: 200, endPoint x: 210, endPoint y: 191, distance: 178.5
click at [234, 197] on div "Comprobante Tipo Comprobante Tipo Fecha inicio – Fecha fin Fec. Comprobante Des…" at bounding box center [594, 203] width 822 height 114
click at [1002, 88] on div "Filtros Id Area Area Seleccionar Gerenciador Seleccionar Gerenciador Todos Conf…" at bounding box center [593, 241] width 851 height 376
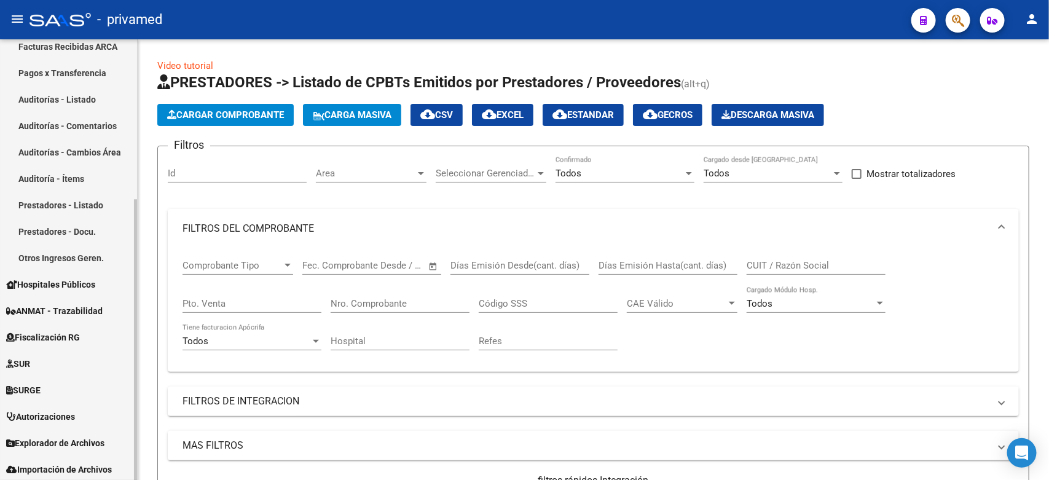
scroll to position [251, 0]
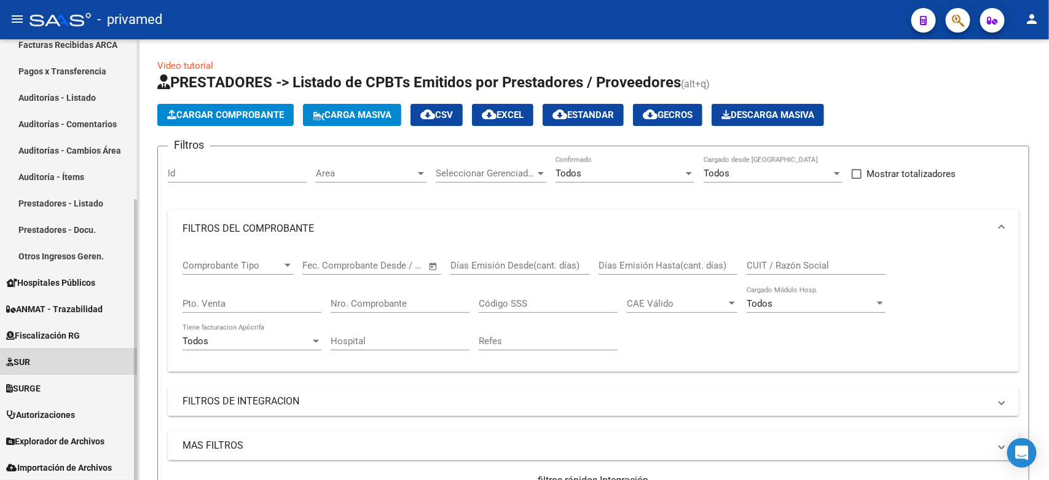
click at [30, 364] on span "SUR" at bounding box center [18, 362] width 24 height 14
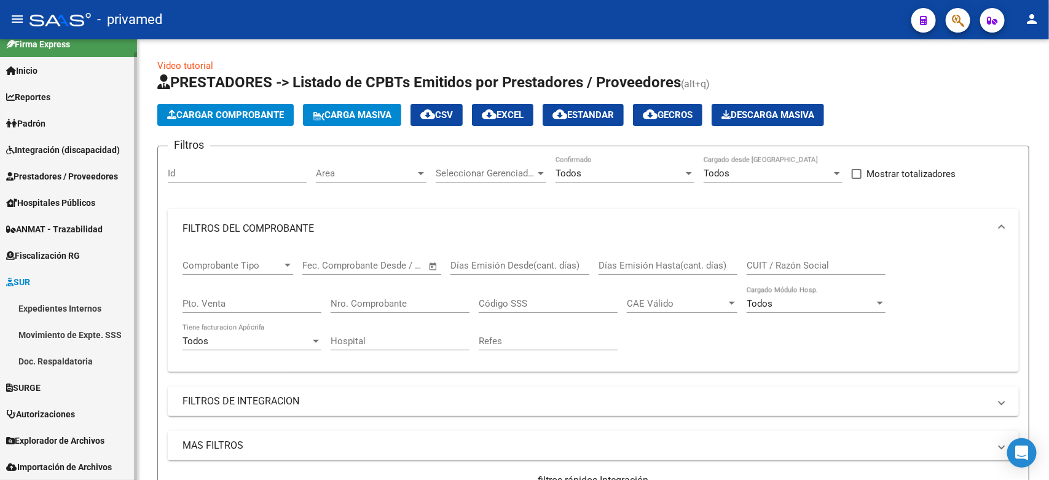
scroll to position [13, 0]
click at [63, 174] on span "Prestadores / Proveedores" at bounding box center [62, 177] width 112 height 14
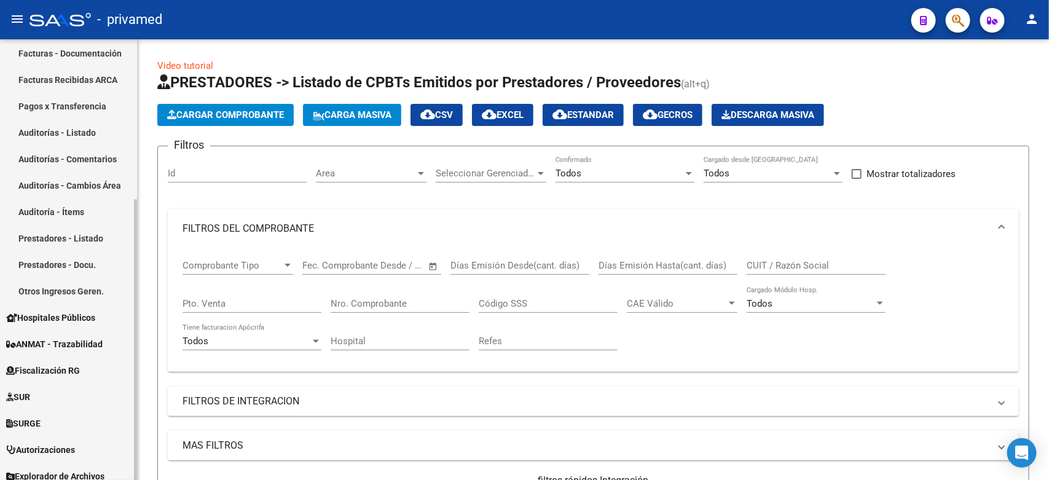
scroll to position [243, 0]
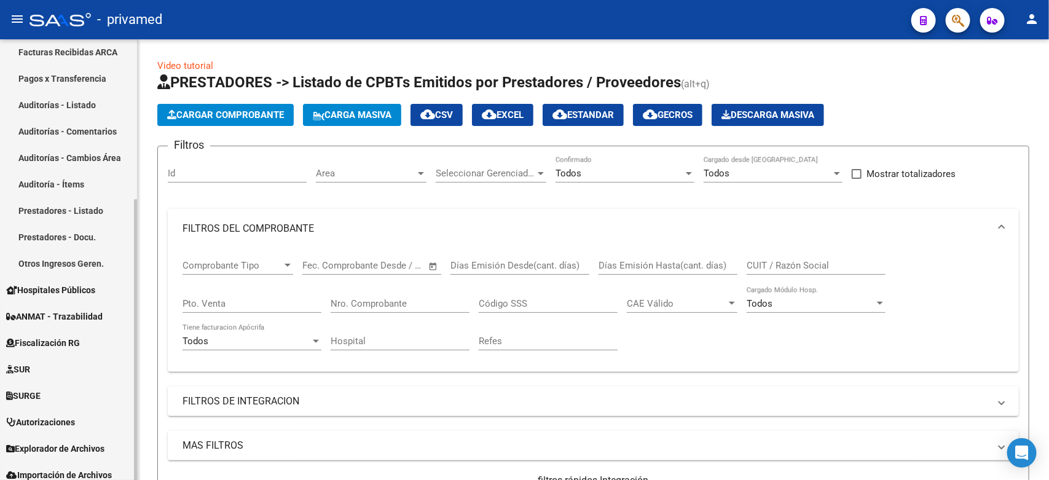
click at [34, 392] on span "SURGE" at bounding box center [23, 396] width 34 height 14
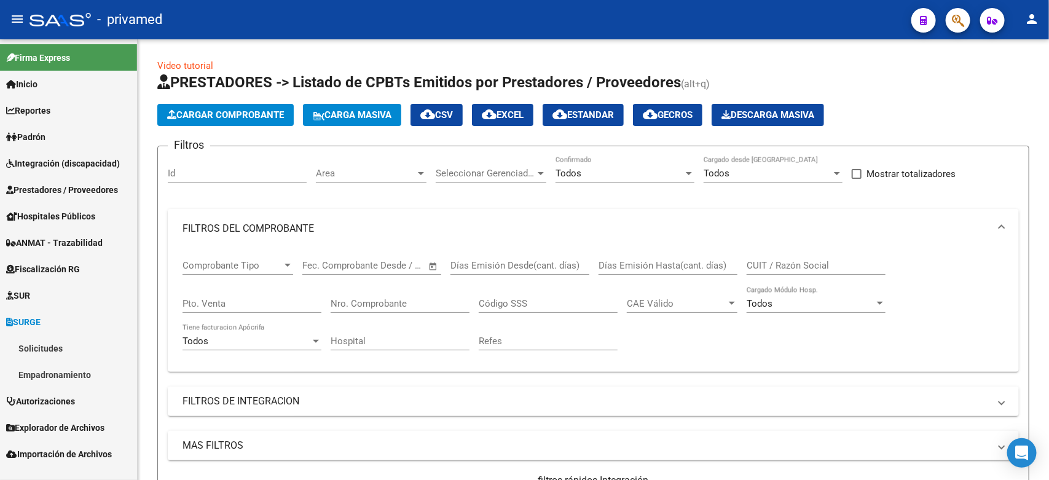
scroll to position [0, 0]
click at [62, 158] on span "Integración (discapacidad)" at bounding box center [63, 164] width 114 height 14
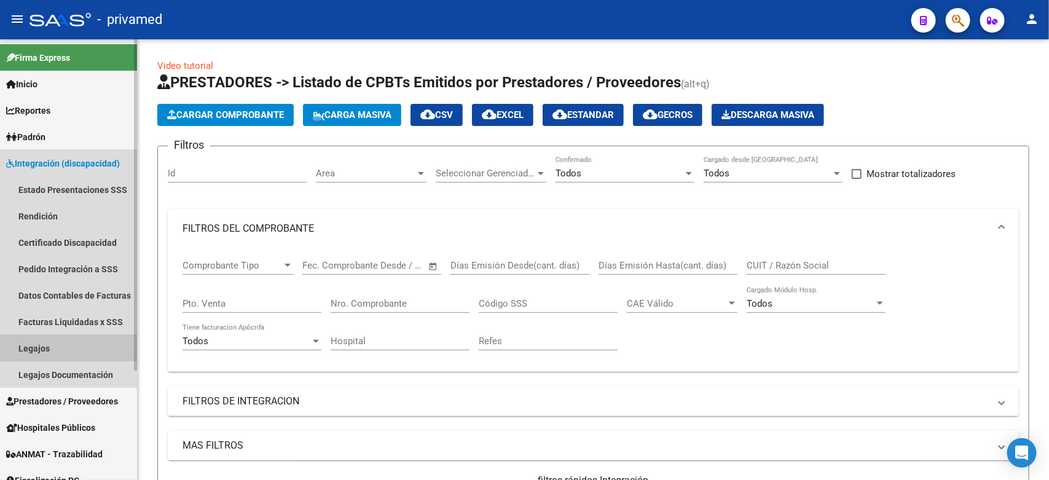
click at [53, 349] on link "Legajos" at bounding box center [68, 348] width 137 height 26
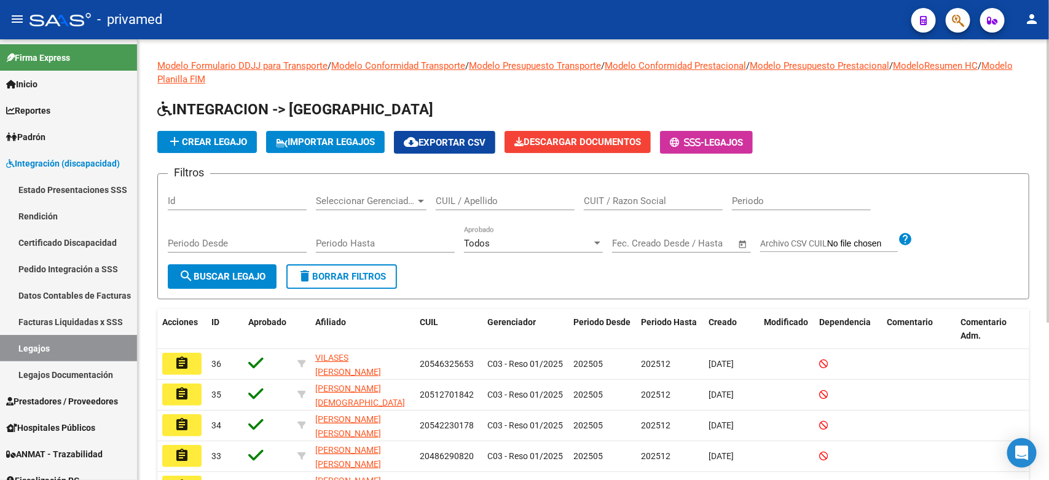
click at [606, 98] on div "Modelo Formulario DDJJ para Transporte / Modelo Conformidad Transporte / Modelo…" at bounding box center [593, 370] width 872 height 623
click at [45, 267] on link "Pedido Integración a SSS" at bounding box center [68, 269] width 137 height 26
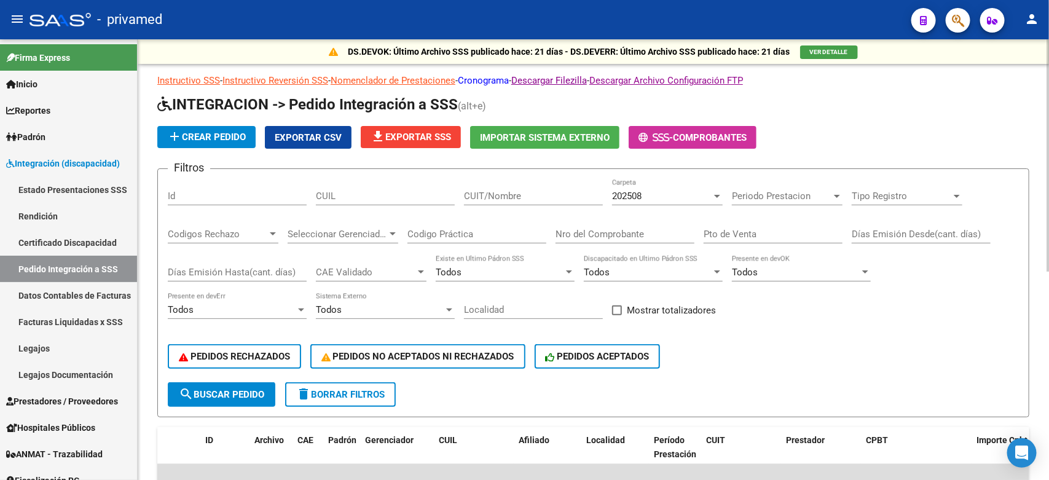
click at [503, 81] on link "Cronograma" at bounding box center [483, 80] width 51 height 11
click at [40, 398] on span "Prestadores / Proveedores" at bounding box center [62, 402] width 112 height 14
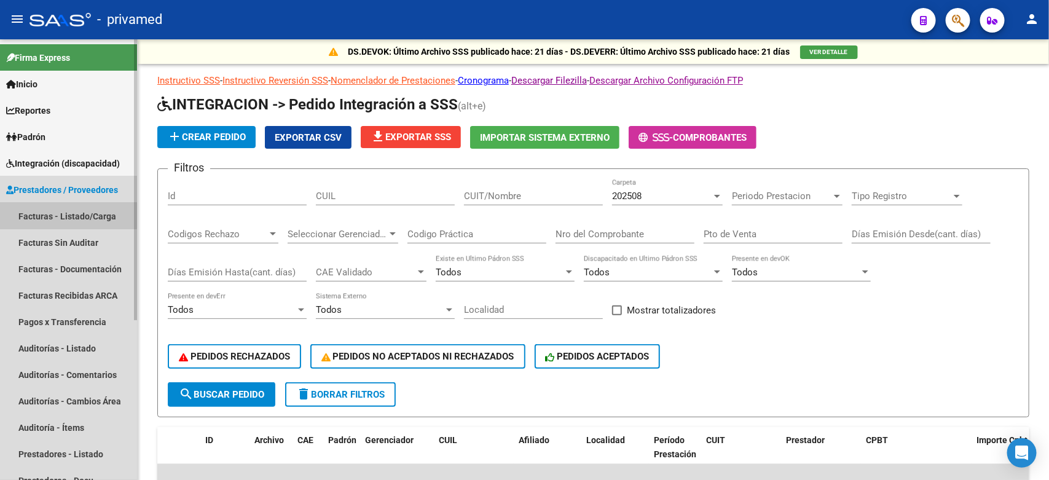
click at [60, 205] on link "Facturas - Listado/Carga" at bounding box center [68, 216] width 137 height 26
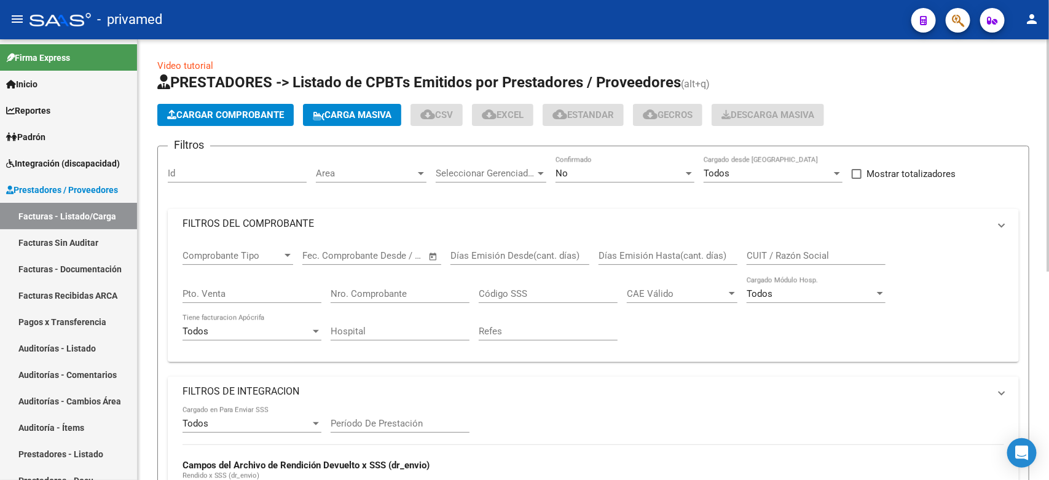
click at [607, 174] on div "No" at bounding box center [620, 173] width 128 height 11
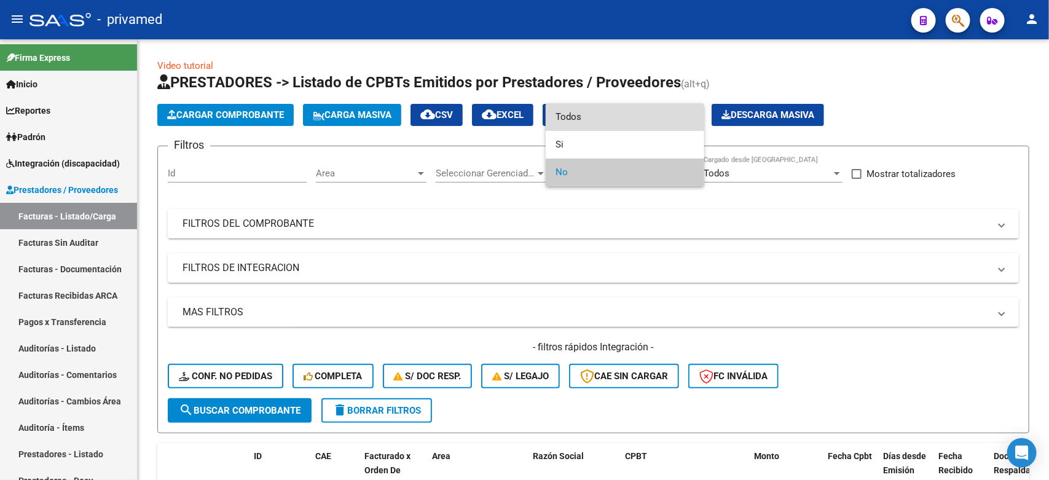
click at [574, 105] on span "Todos" at bounding box center [625, 117] width 139 height 28
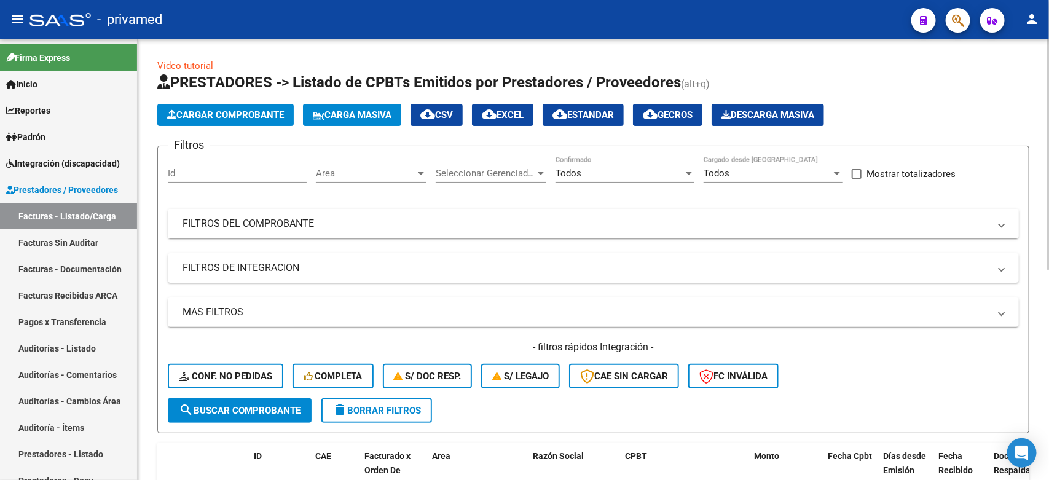
click at [480, 227] on mat-panel-title "FILTROS DEL COMPROBANTE" at bounding box center [586, 224] width 807 height 14
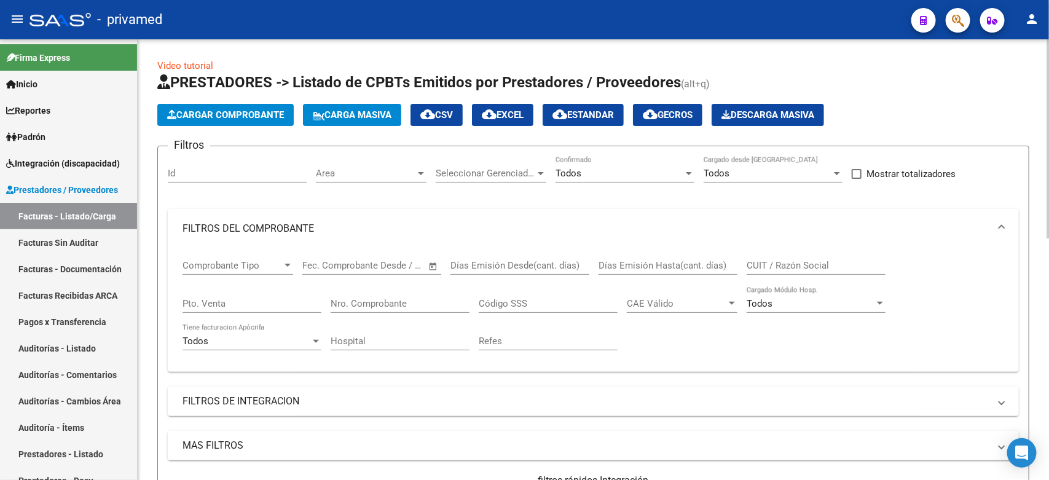
click at [400, 306] on input "Nro. Comprobante" at bounding box center [400, 303] width 139 height 11
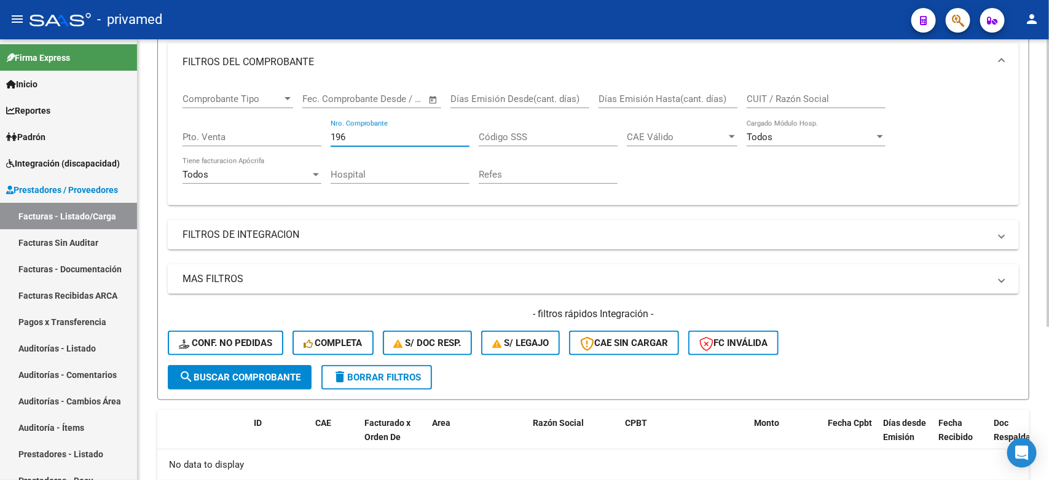
scroll to position [157, 0]
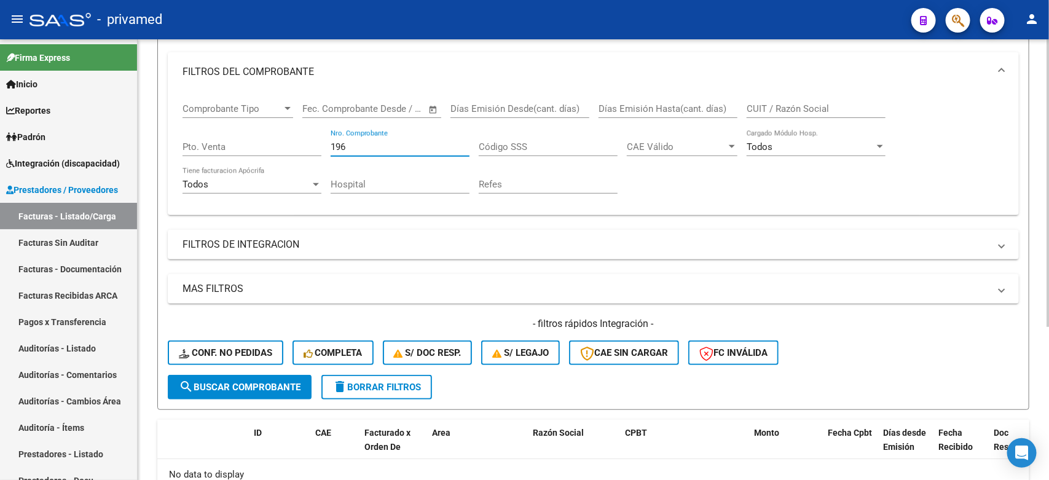
drag, startPoint x: 371, startPoint y: 143, endPoint x: 271, endPoint y: 135, distance: 99.9
click at [271, 135] on div "Comprobante Tipo Comprobante Tipo Fecha inicio – Fecha fin Fec. Comprobante Des…" at bounding box center [594, 149] width 822 height 114
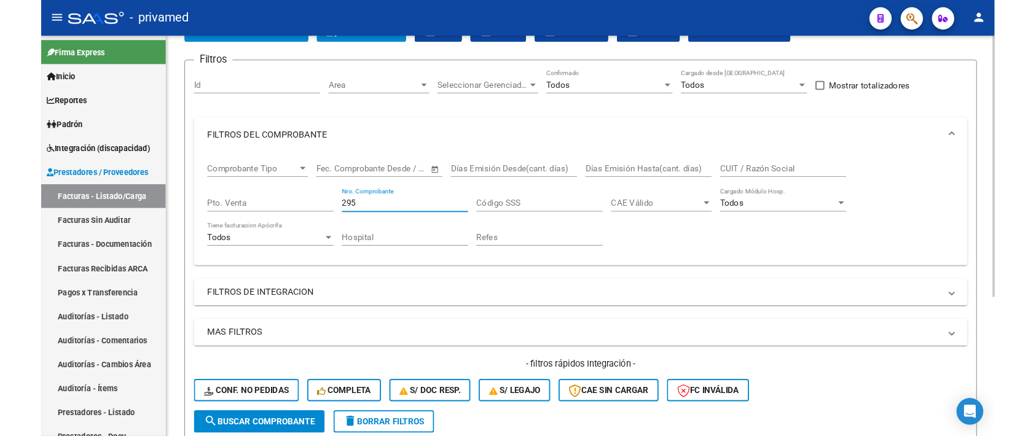
scroll to position [0, 0]
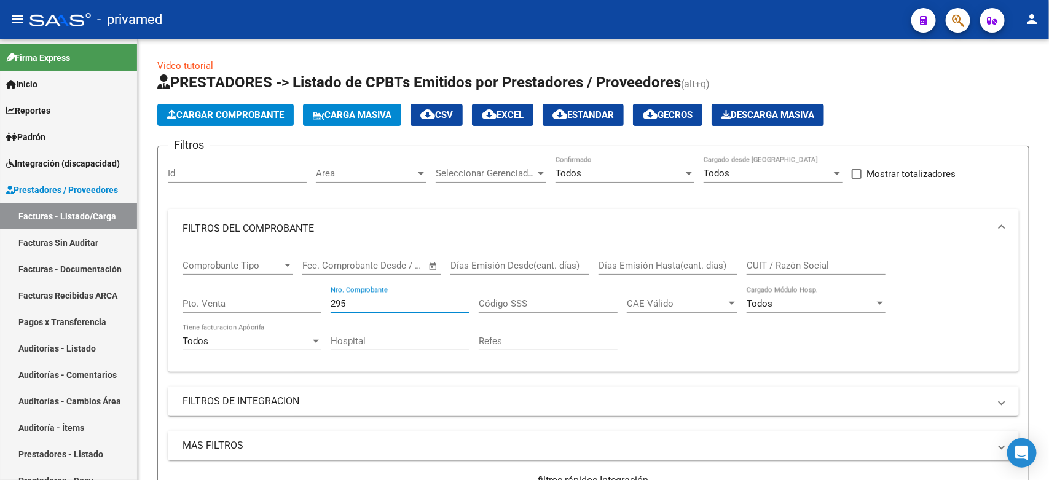
type input "295"
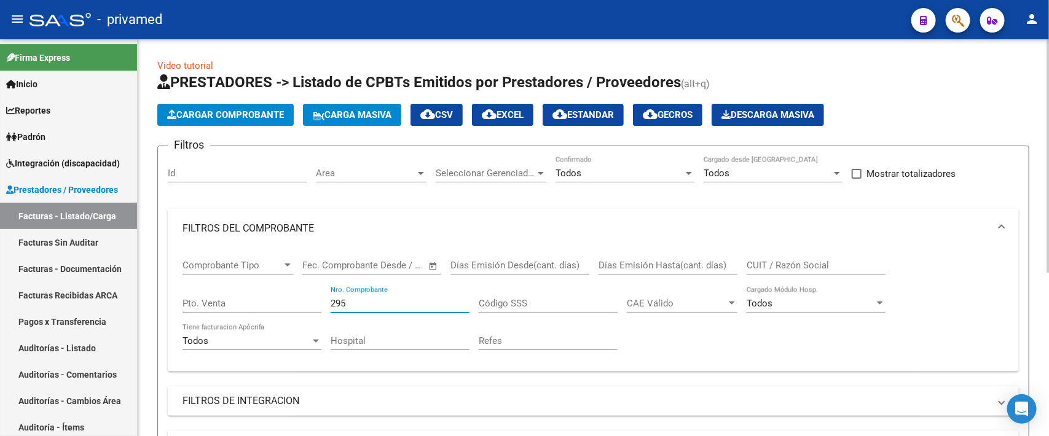
drag, startPoint x: 383, startPoint y: 304, endPoint x: 280, endPoint y: 284, distance: 105.2
click at [280, 284] on div "Comprobante Tipo Comprobante Tipo Fecha inicio – Fecha fin Fec. Comprobante Des…" at bounding box center [594, 305] width 822 height 114
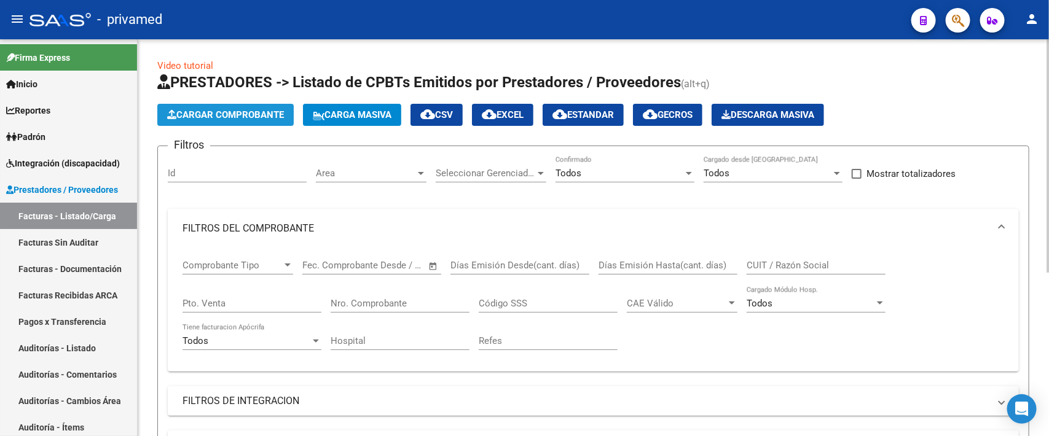
click at [234, 109] on span "Cargar Comprobante" at bounding box center [225, 114] width 117 height 11
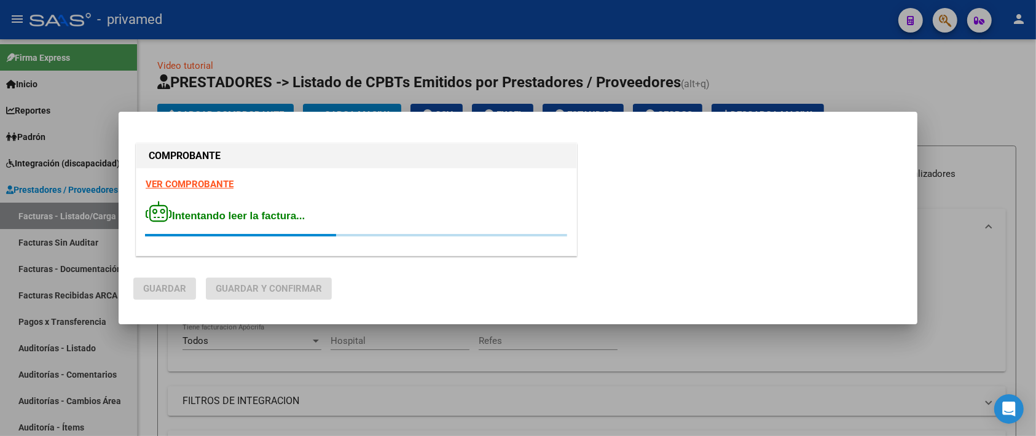
click at [633, 417] on div at bounding box center [518, 218] width 1036 height 436
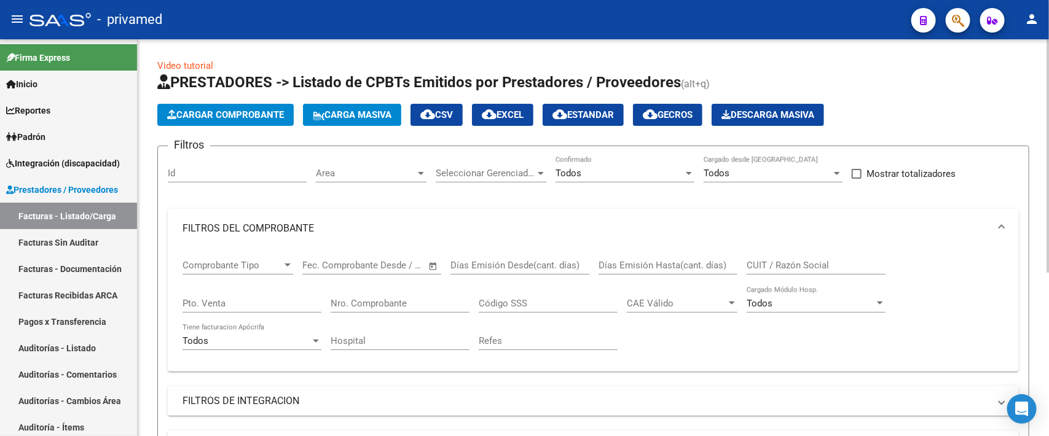
click at [247, 119] on span "Cargar Comprobante" at bounding box center [225, 114] width 117 height 11
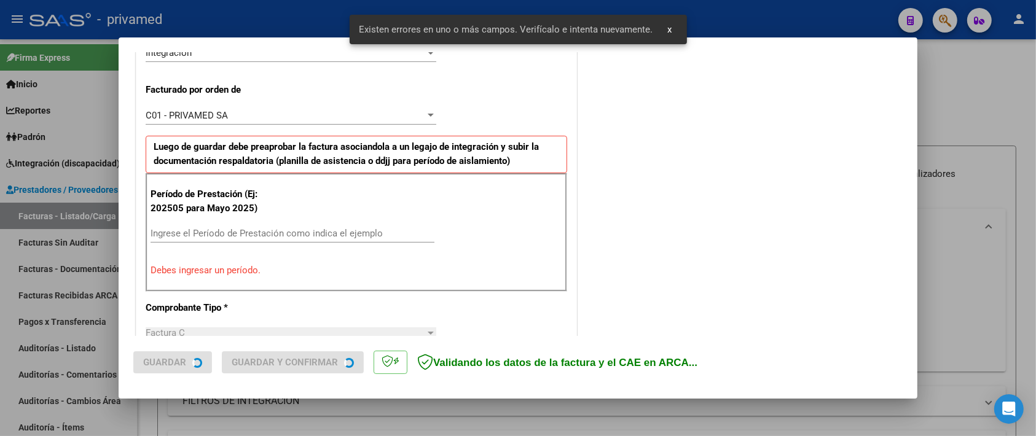
scroll to position [326, 0]
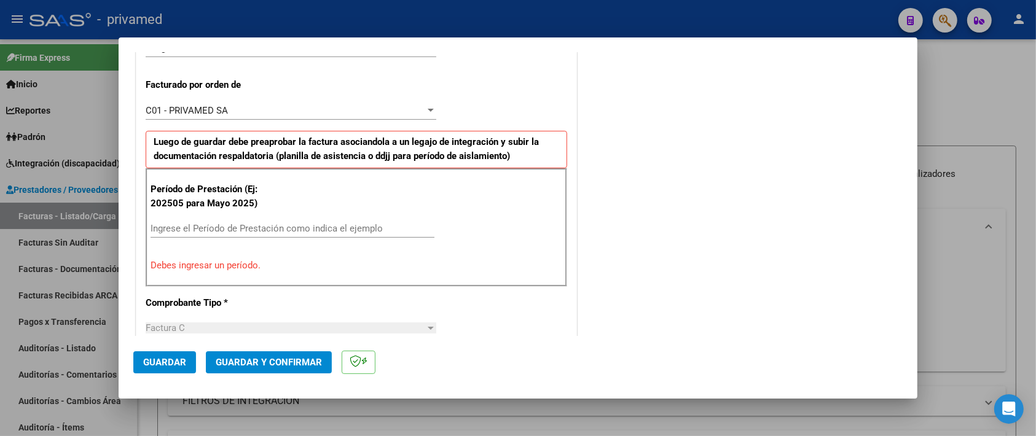
click at [329, 226] on input "Ingrese el Período de Prestación como indica el ejemplo" at bounding box center [293, 228] width 284 height 11
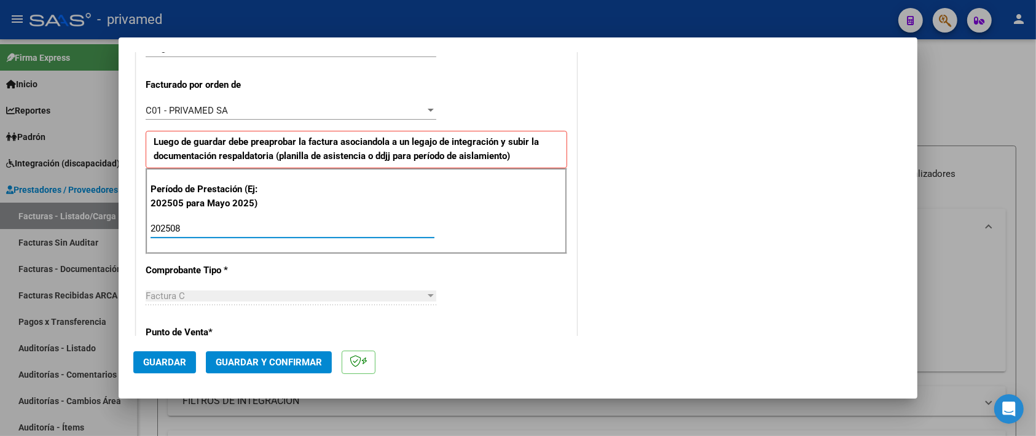
type input "202508"
click at [159, 364] on span "Guardar" at bounding box center [164, 362] width 43 height 11
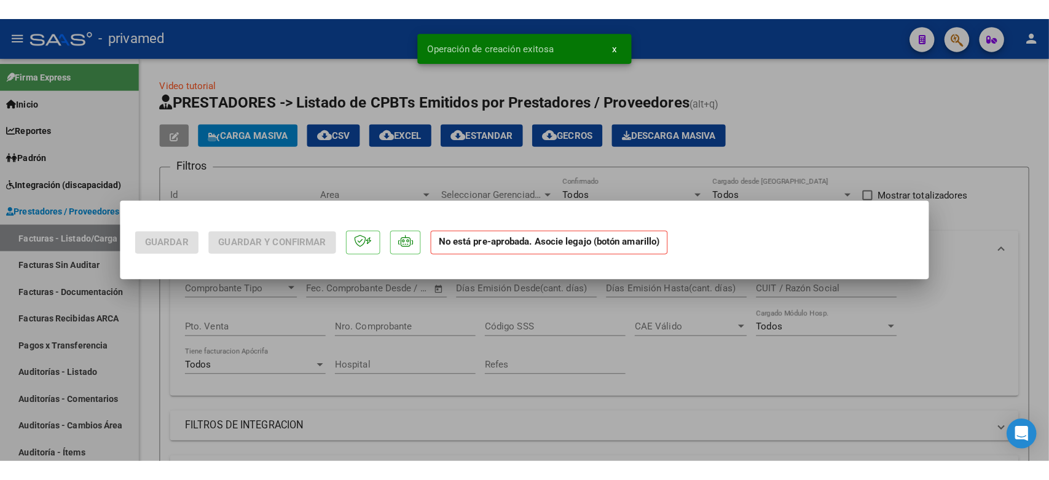
scroll to position [0, 0]
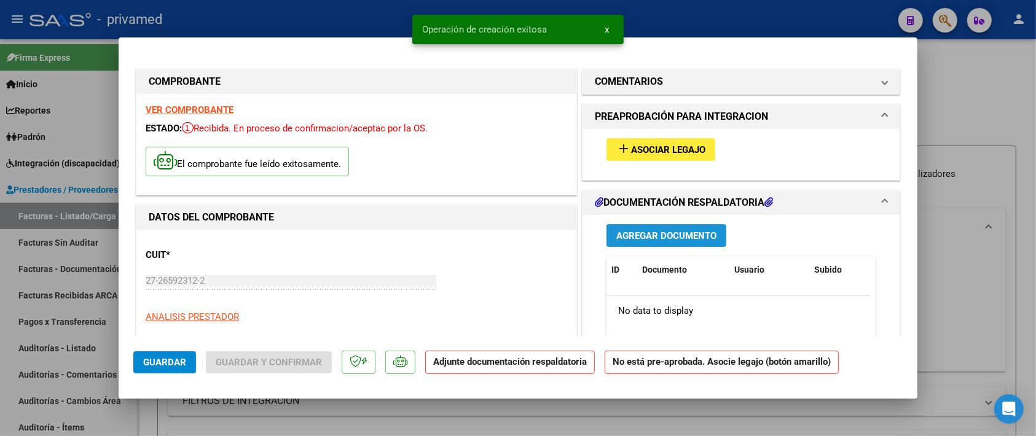
click at [671, 238] on span "Agregar Documento" at bounding box center [667, 236] width 100 height 11
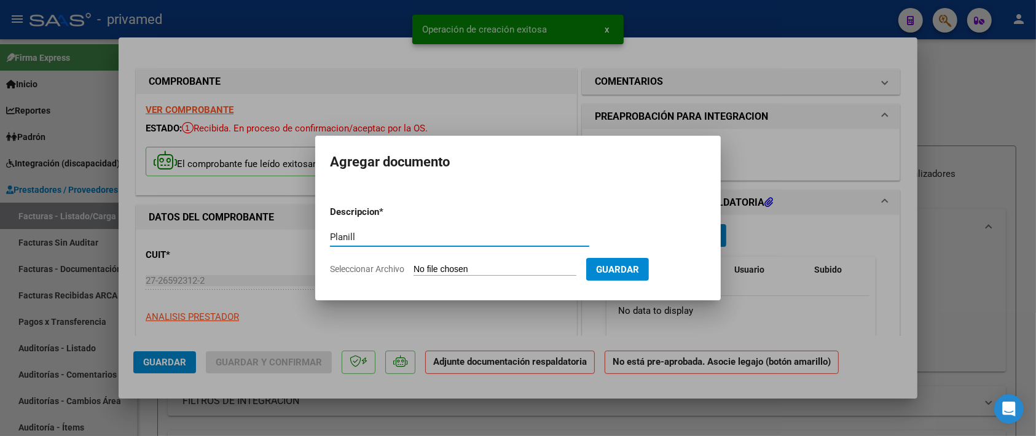
type input "Planilla"
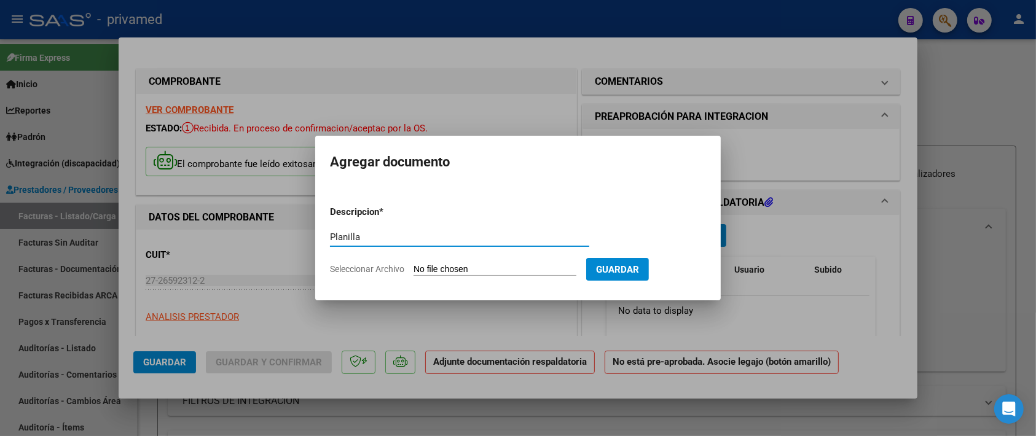
type input "C:\fakepath\CamScanner [DATE] 02.18.pdf"
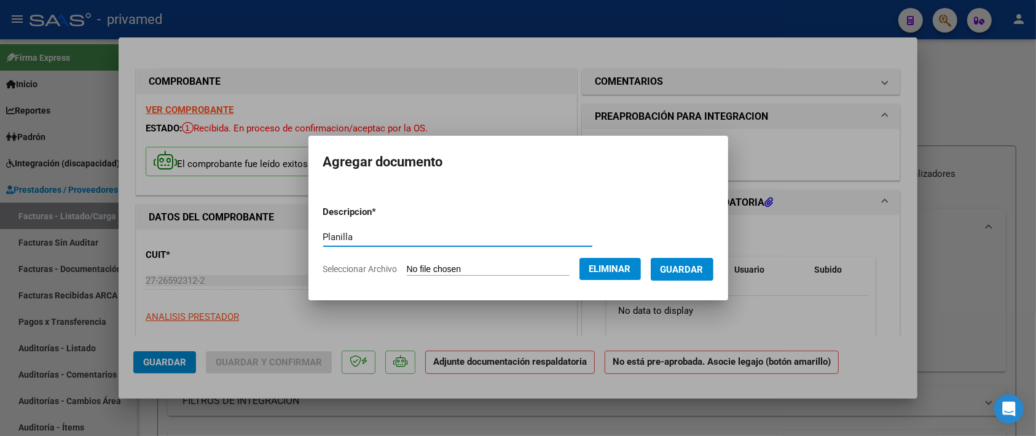
type input "Planilla"
click at [683, 271] on span "Guardar" at bounding box center [682, 269] width 43 height 11
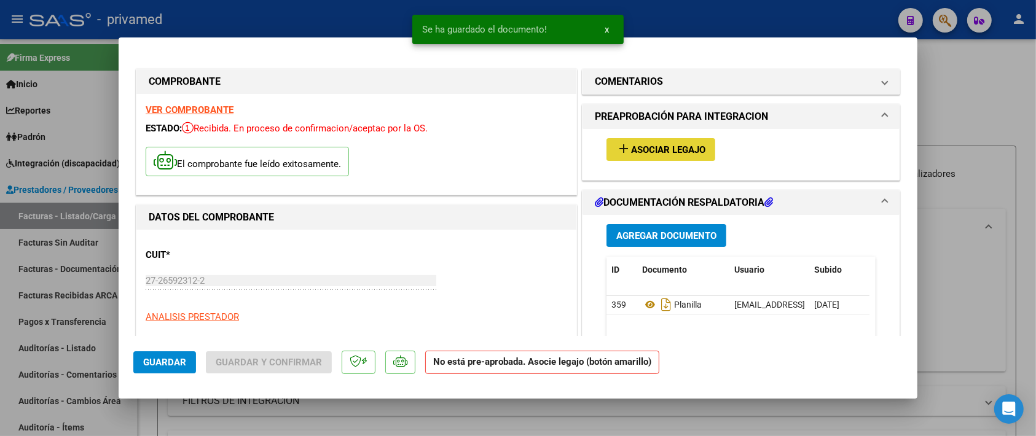
click at [641, 144] on span "Asociar Legajo" at bounding box center [668, 149] width 74 height 11
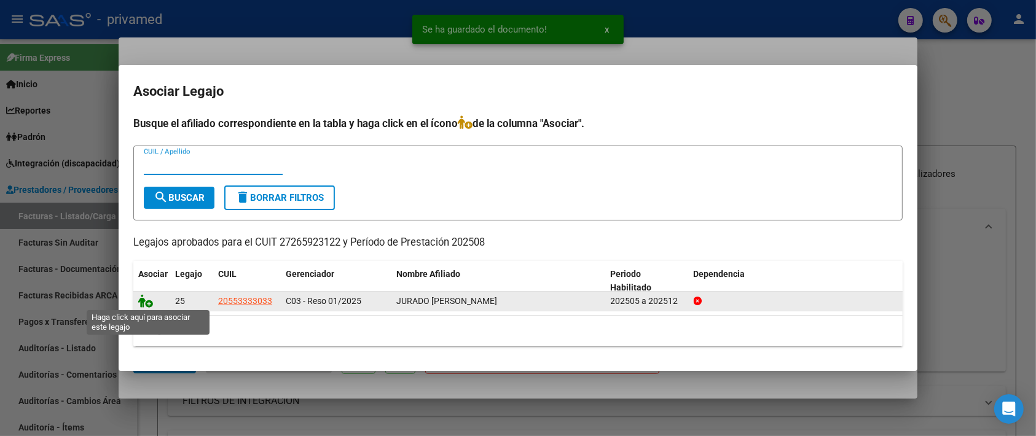
click at [148, 301] on icon at bounding box center [145, 301] width 15 height 14
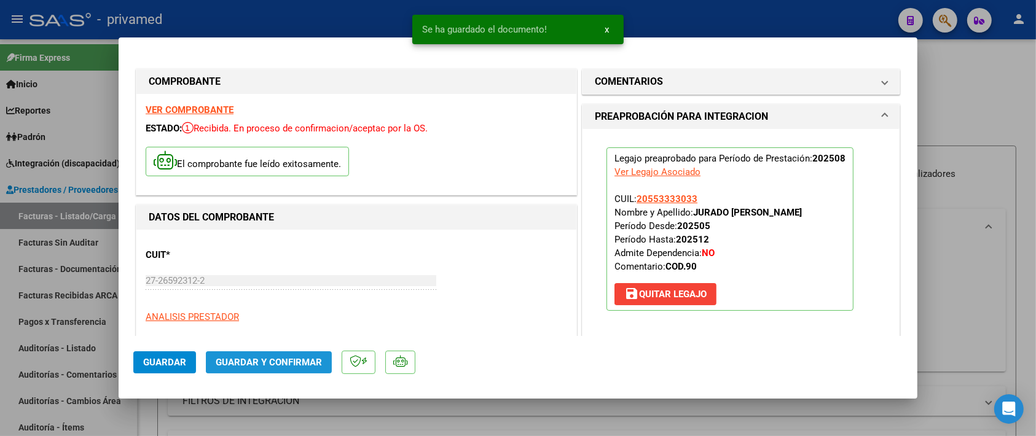
click at [263, 366] on span "Guardar y Confirmar" at bounding box center [269, 362] width 106 height 11
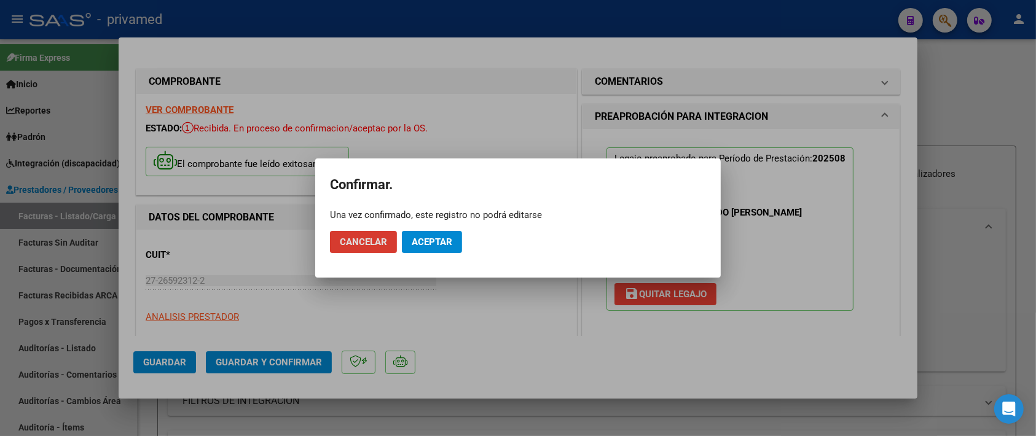
click at [446, 240] on span "Aceptar" at bounding box center [432, 242] width 41 height 11
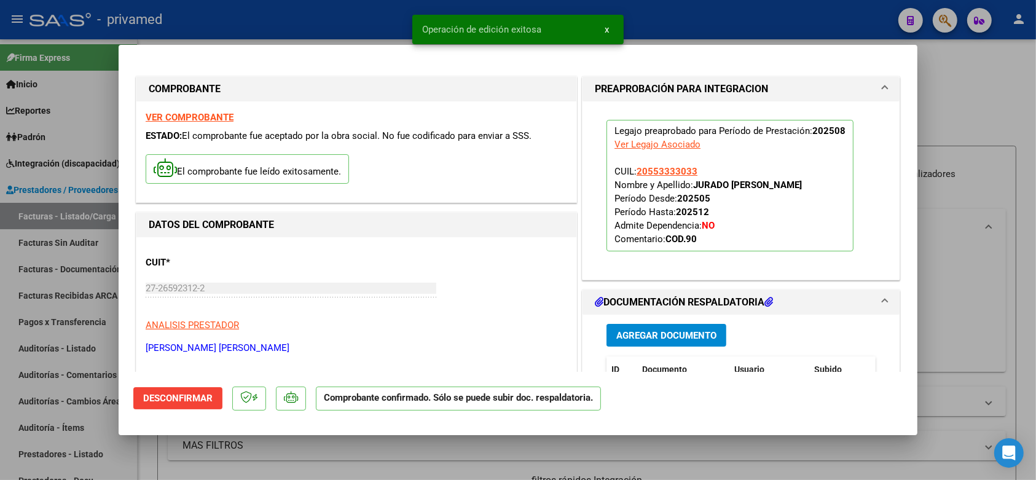
click at [981, 95] on div at bounding box center [518, 240] width 1036 height 480
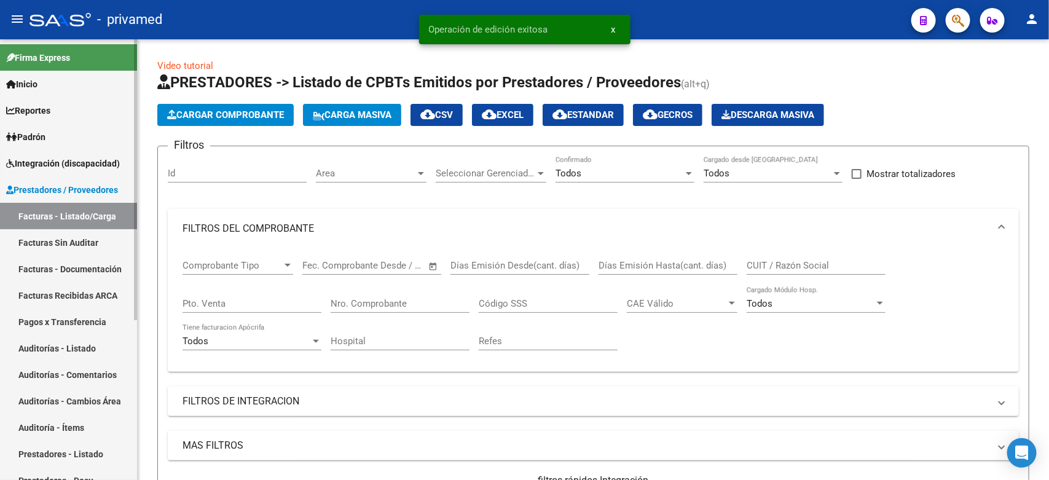
click at [58, 244] on link "Facturas Sin Auditar" at bounding box center [68, 242] width 137 height 26
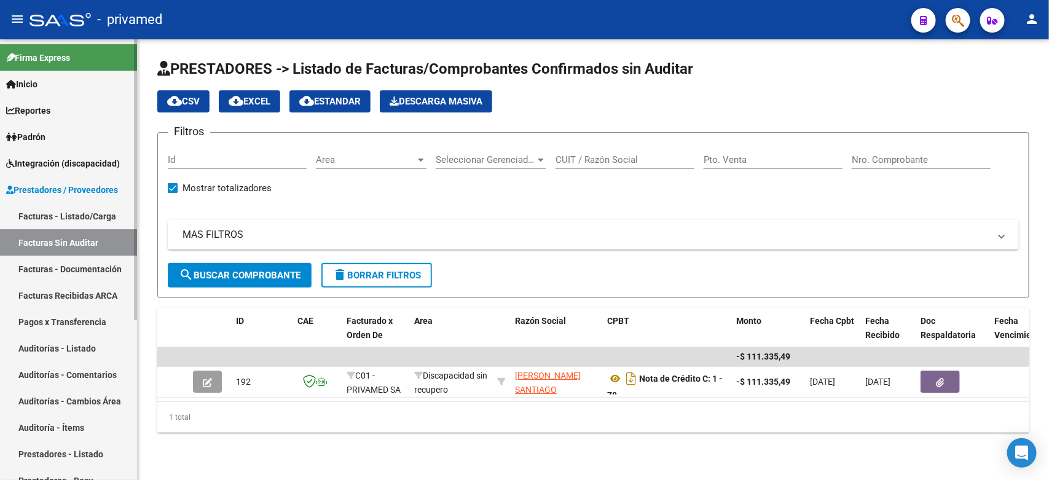
click at [63, 218] on link "Facturas - Listado/Carga" at bounding box center [68, 216] width 137 height 26
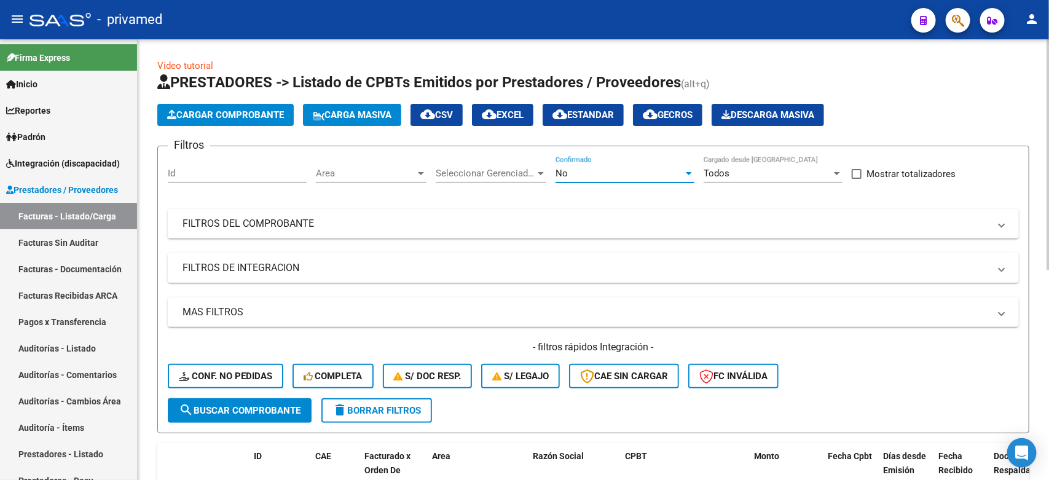
click at [642, 173] on div "No" at bounding box center [620, 173] width 128 height 11
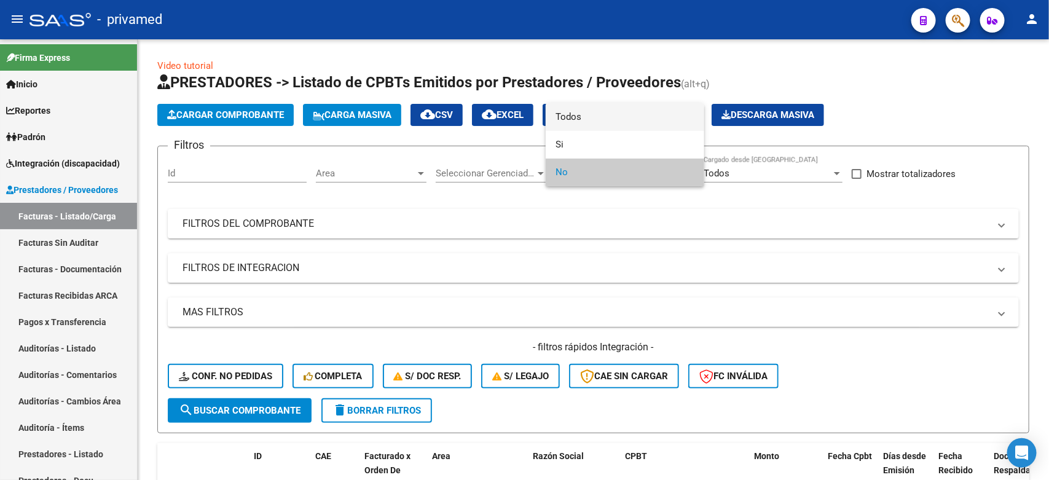
click at [610, 125] on span "Todos" at bounding box center [625, 117] width 139 height 28
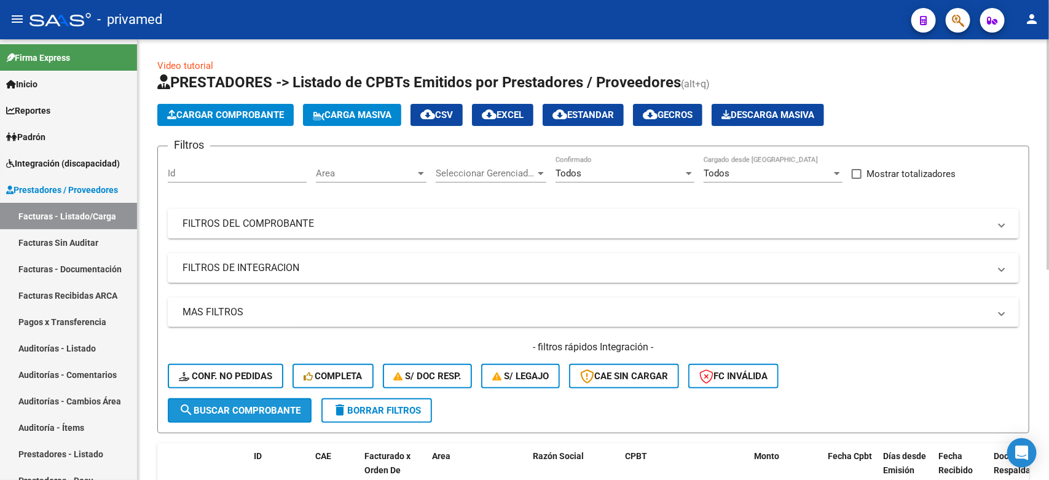
click at [223, 405] on span "search Buscar Comprobante" at bounding box center [240, 410] width 122 height 11
click at [976, 102] on app-list-header "PRESTADORES -> Listado de CPBTs Emitidos por Prestadores / Proveedores (alt+q) …" at bounding box center [593, 253] width 872 height 361
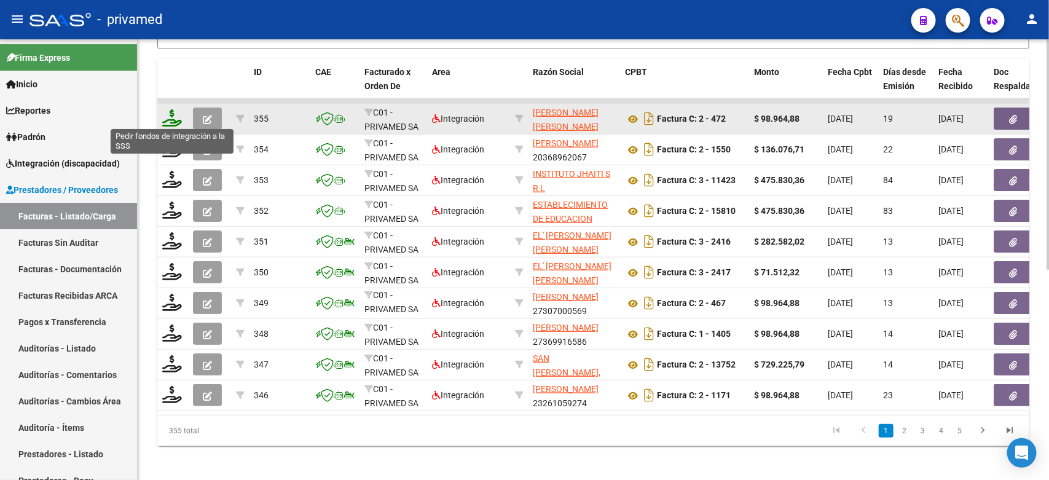
click at [170, 117] on icon at bounding box center [172, 117] width 20 height 17
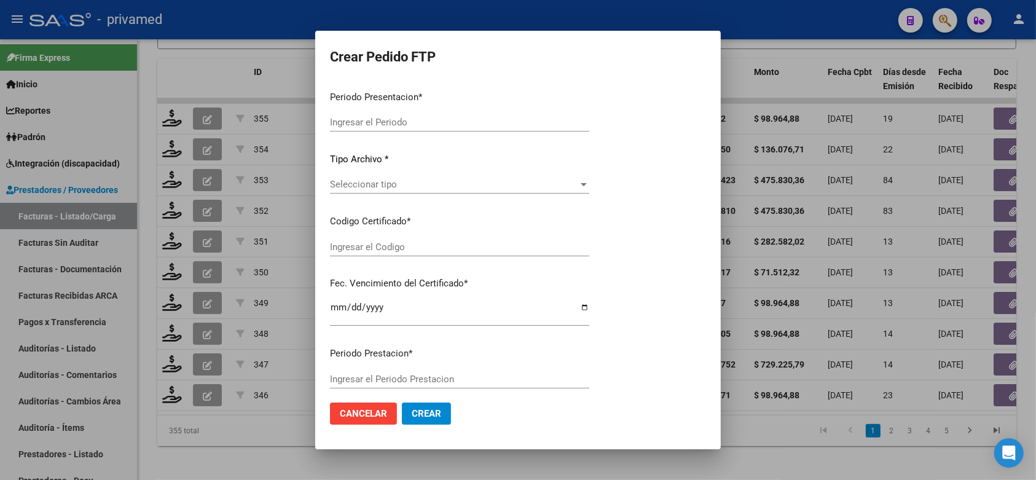
type input "202508"
type input "$ 98.964,88"
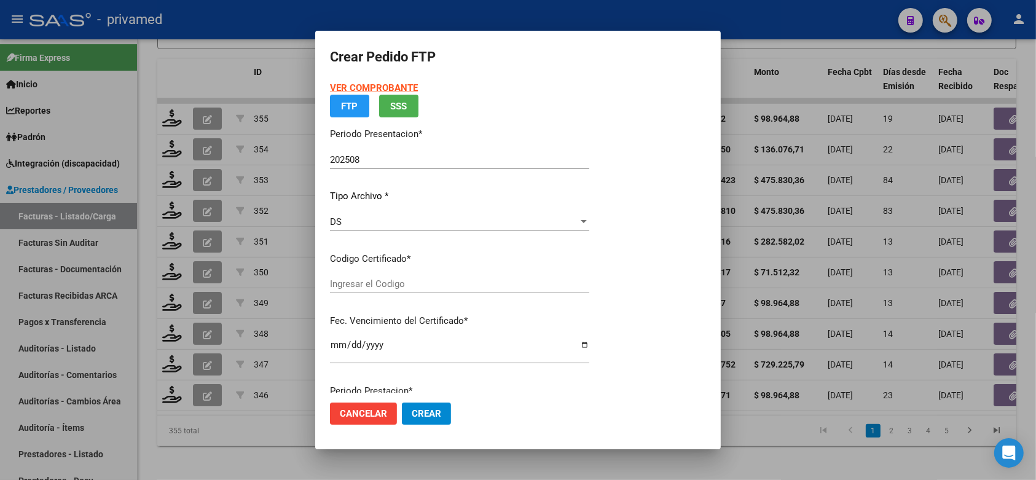
type input "ARG02000553333032022071220250712BS440"
type input "[DATE]"
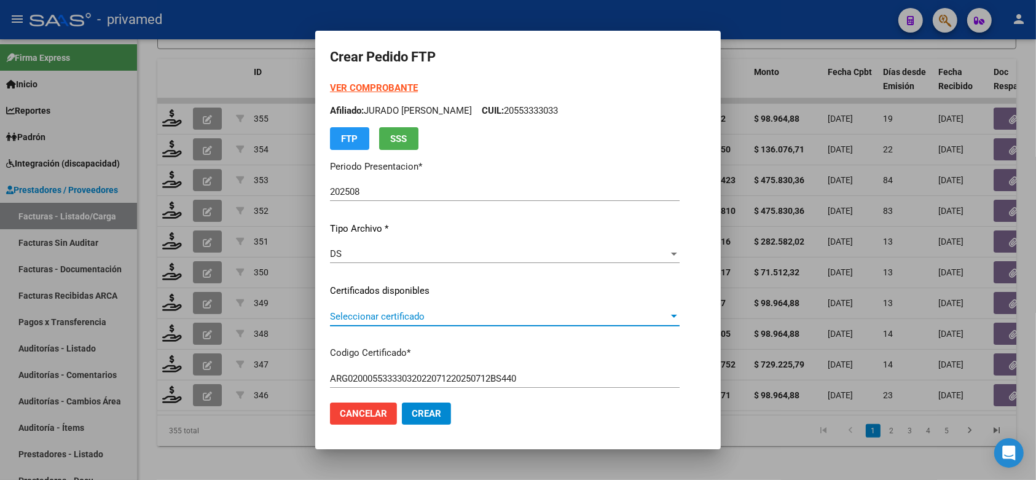
click at [486, 317] on span "Seleccionar certificado" at bounding box center [499, 316] width 339 height 11
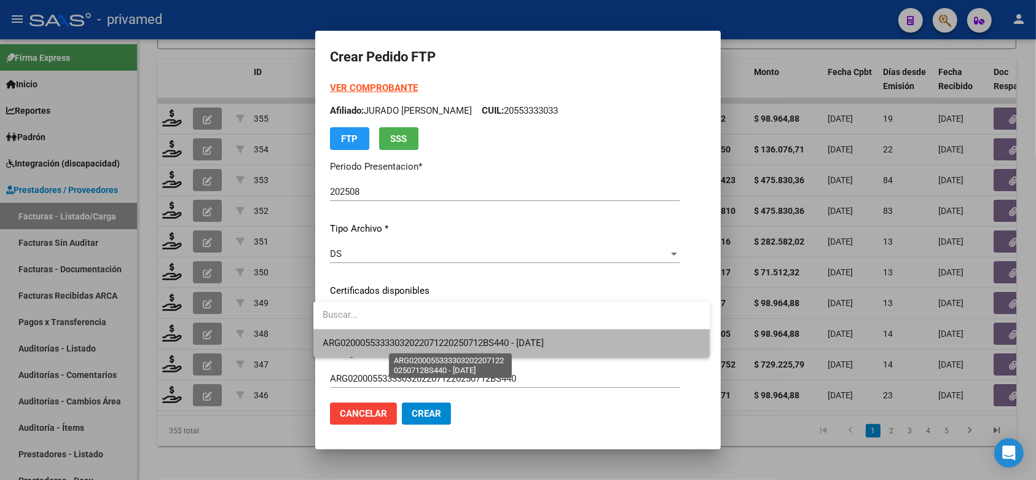
click at [486, 339] on span "ARG02000553333032022071220250712BS440 - [DATE]" at bounding box center [433, 342] width 221 height 11
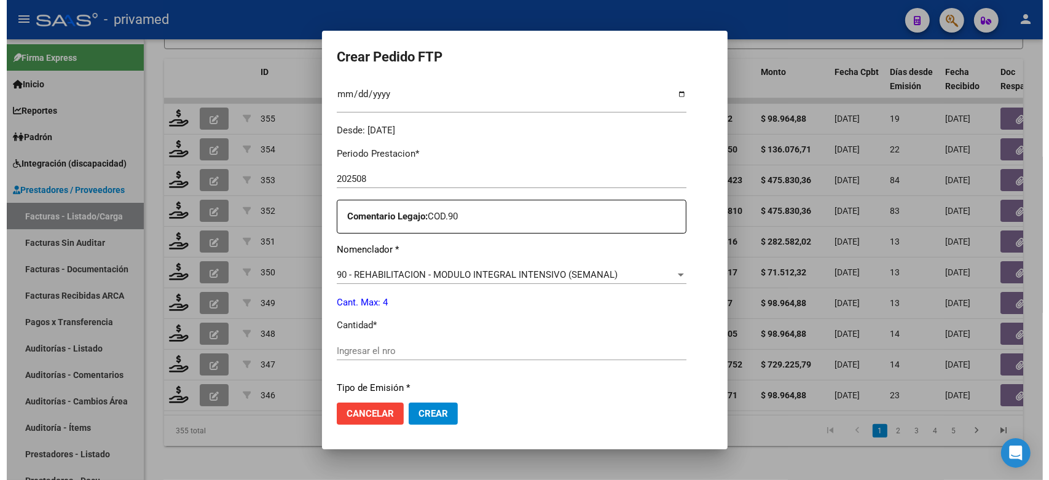
scroll to position [384, 0]
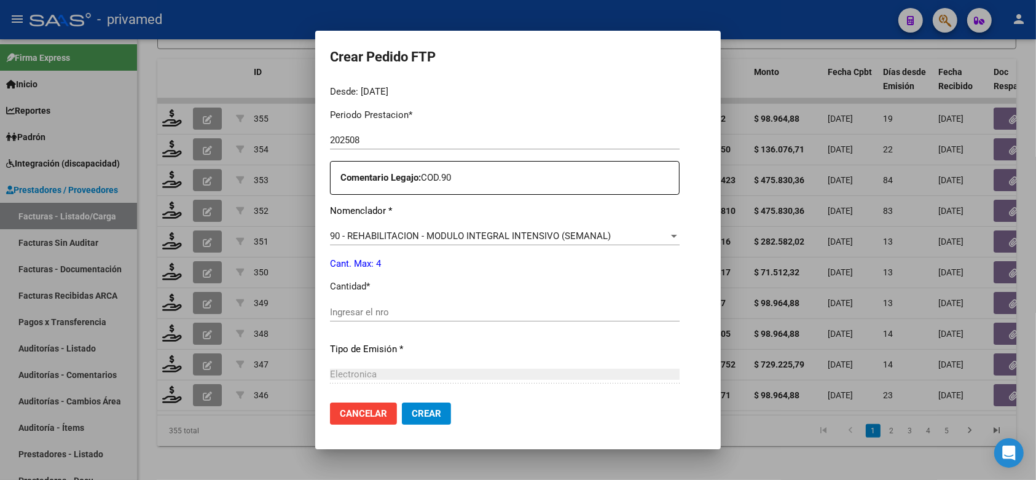
click at [425, 307] on input "Ingresar el nro" at bounding box center [505, 312] width 350 height 11
type input "4"
click at [419, 418] on span "Crear" at bounding box center [427, 413] width 30 height 11
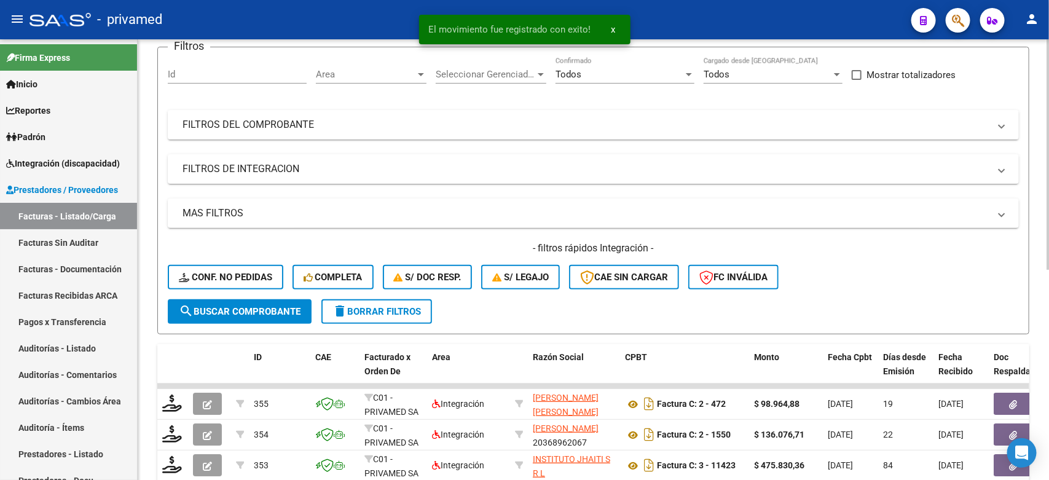
scroll to position [0, 0]
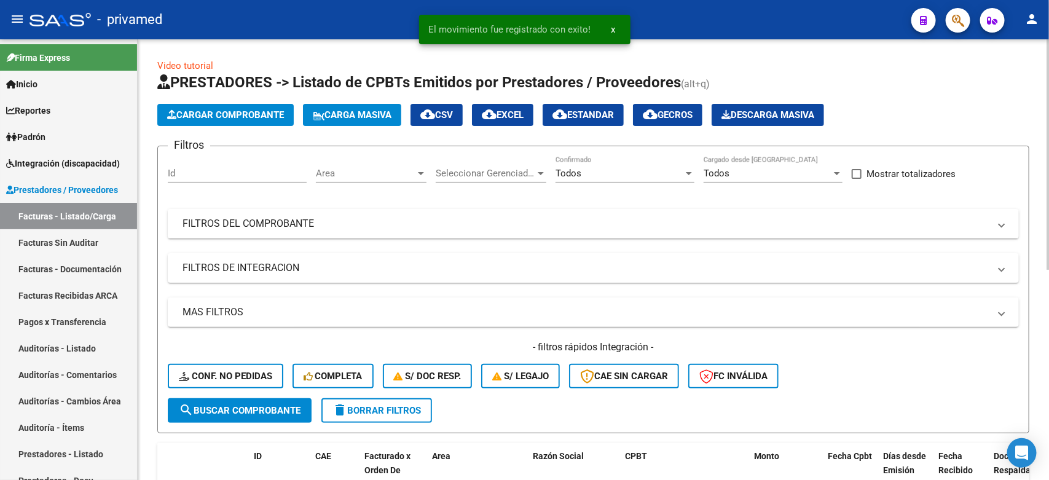
click at [896, 84] on h1 "PRESTADORES -> Listado de CPBTs Emitidos por Prestadores / Proveedores (alt+q)" at bounding box center [593, 84] width 872 height 22
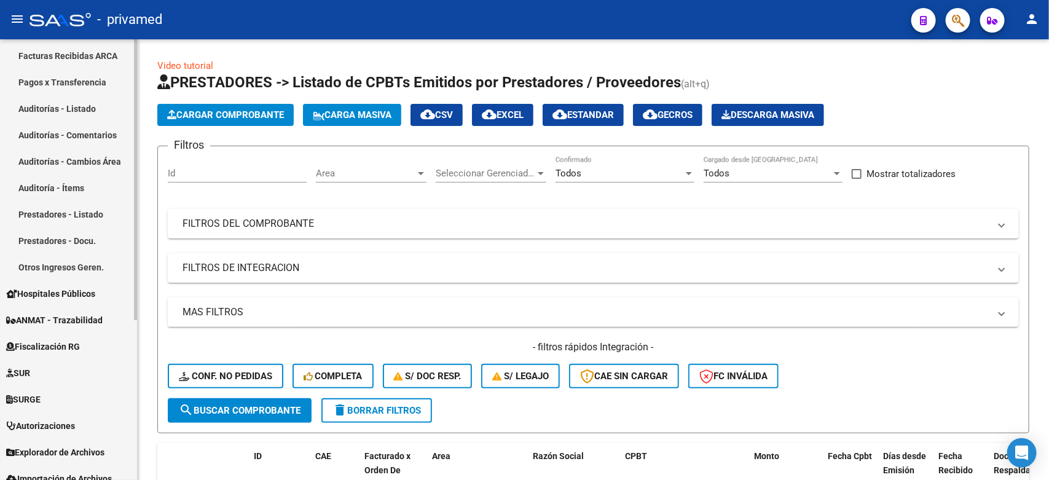
scroll to position [251, 0]
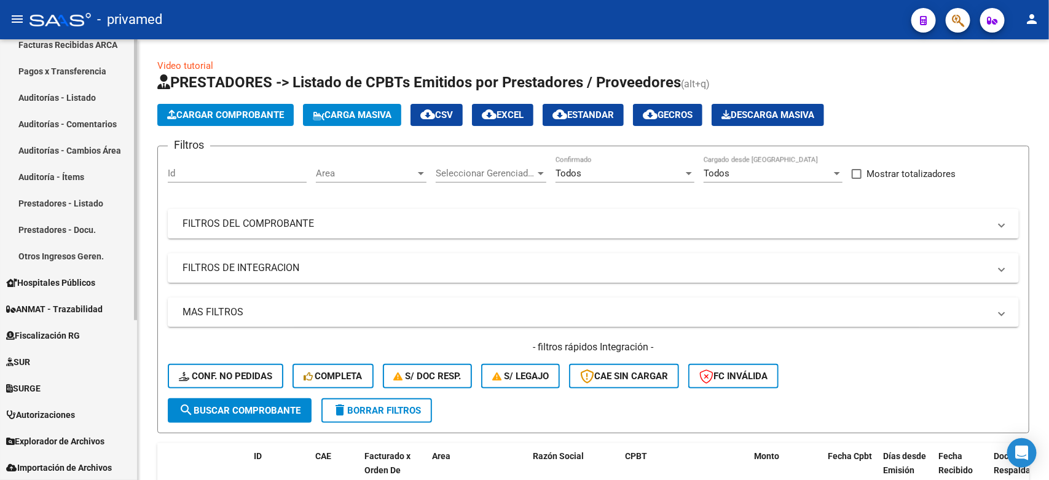
click at [49, 381] on link "SURGE" at bounding box center [68, 388] width 137 height 26
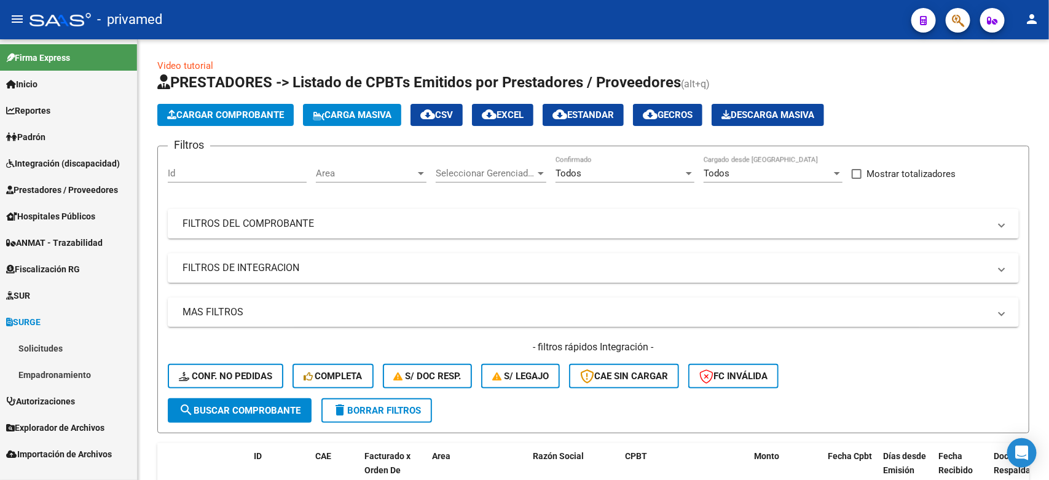
scroll to position [0, 0]
click at [39, 295] on link "SUR" at bounding box center [68, 295] width 137 height 26
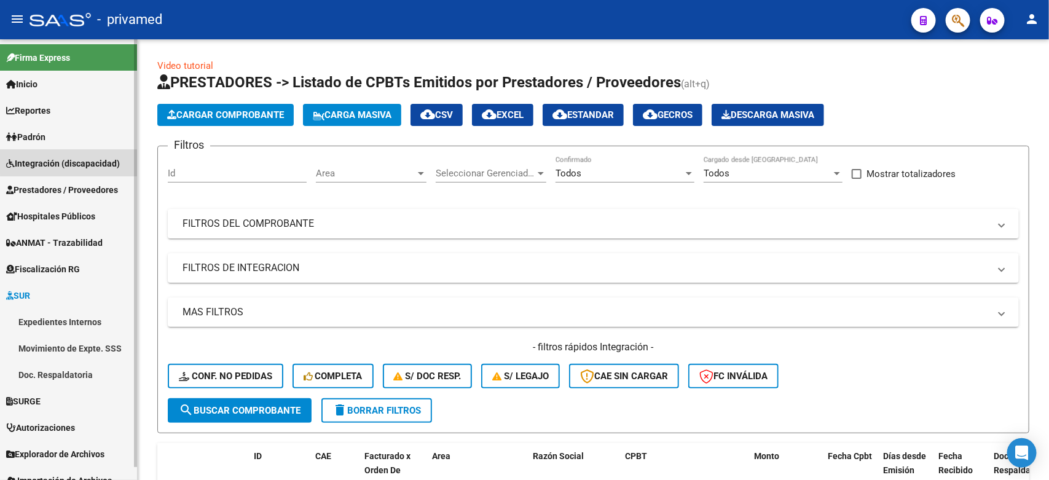
click at [72, 161] on span "Integración (discapacidad)" at bounding box center [63, 164] width 114 height 14
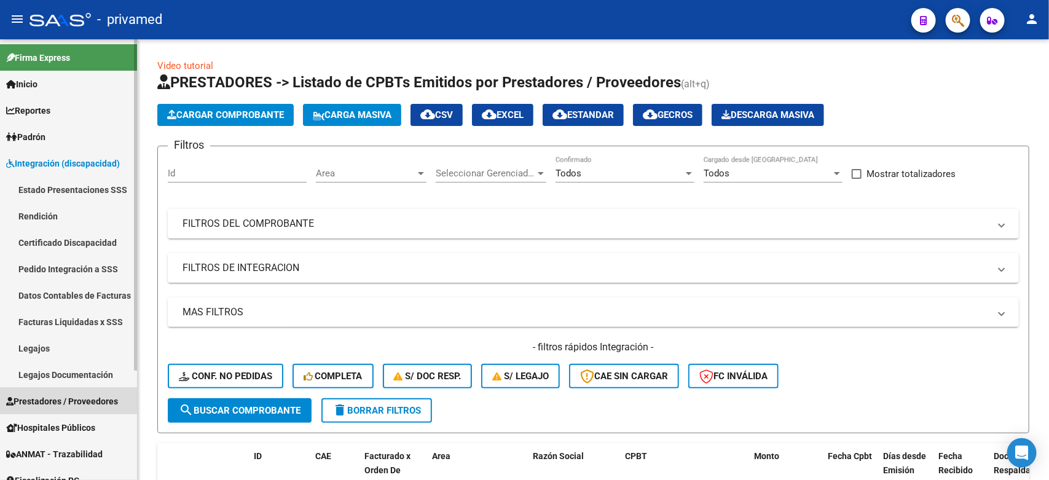
click at [68, 400] on span "Prestadores / Proveedores" at bounding box center [62, 402] width 112 height 14
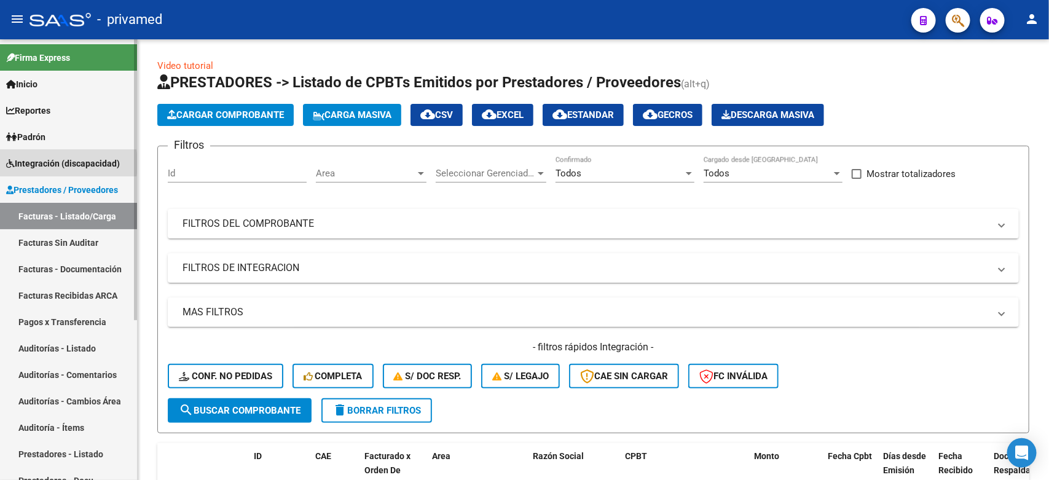
click at [41, 164] on span "Integración (discapacidad)" at bounding box center [63, 164] width 114 height 14
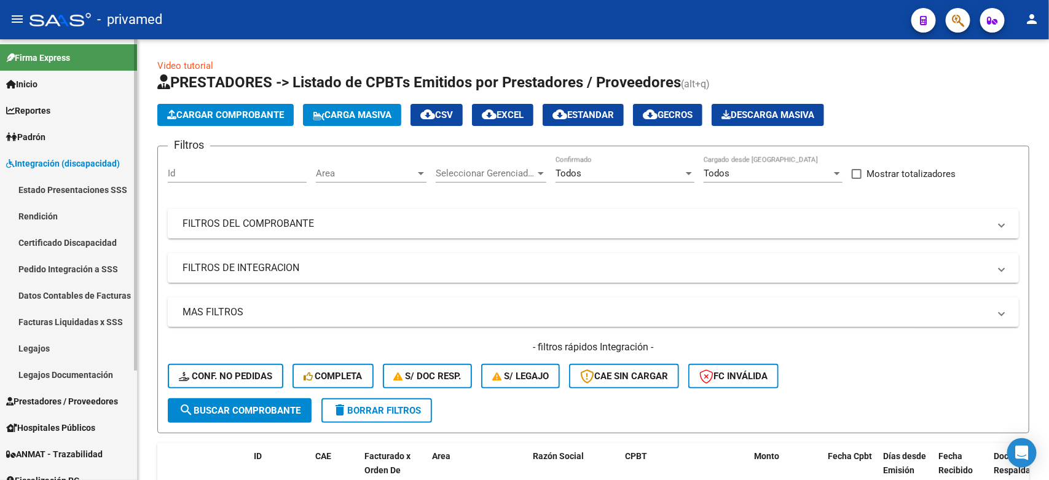
click at [57, 263] on link "Pedido Integración a SSS" at bounding box center [68, 269] width 137 height 26
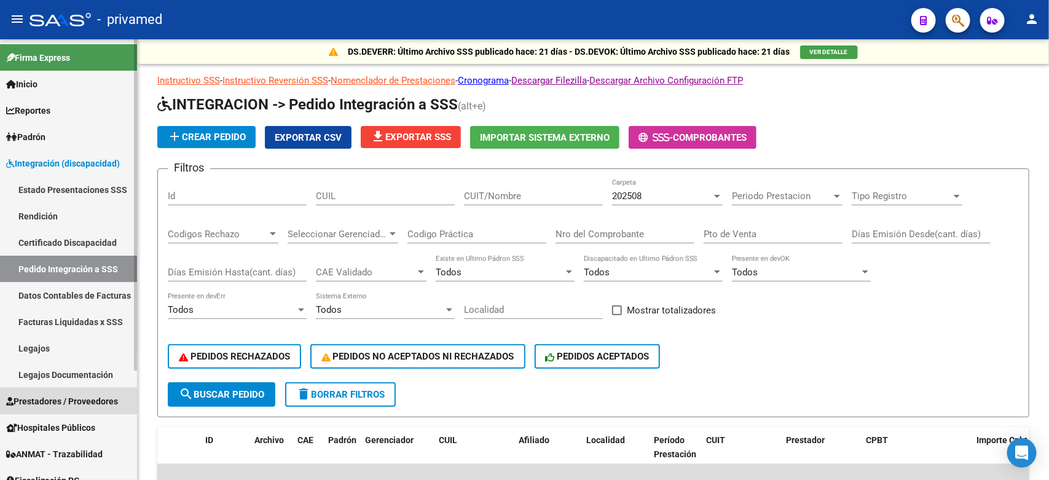
click at [69, 395] on span "Prestadores / Proveedores" at bounding box center [62, 402] width 112 height 14
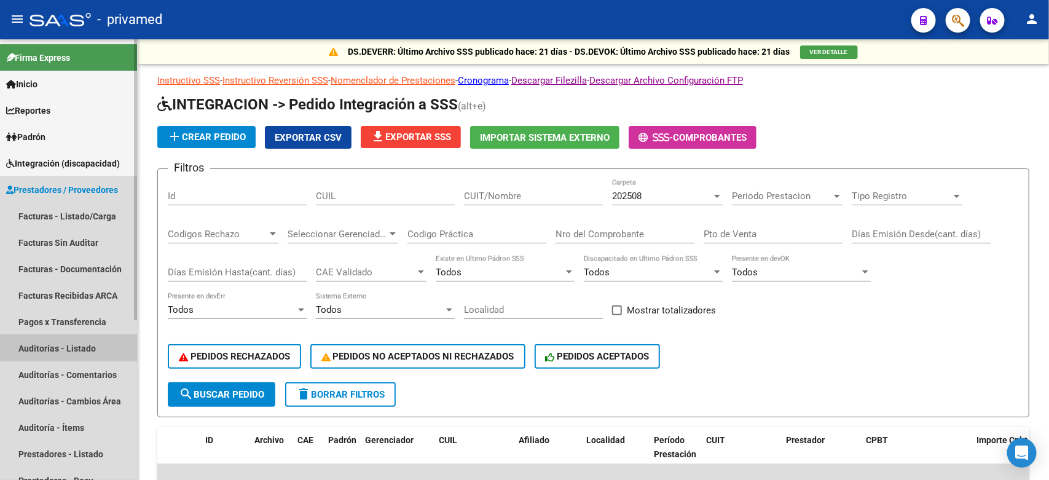
click at [75, 349] on link "Auditorías - Listado" at bounding box center [68, 348] width 137 height 26
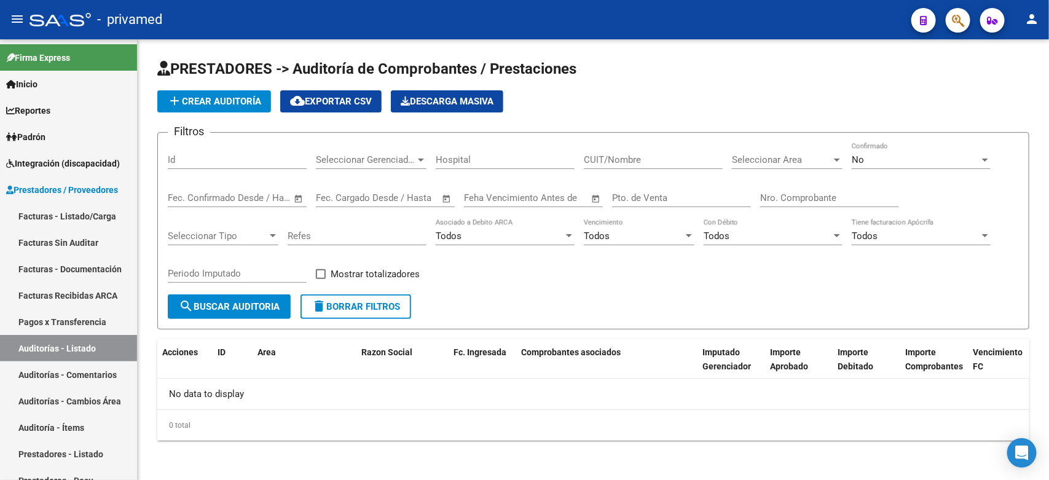
click at [790, 158] on span "Seleccionar Area" at bounding box center [782, 159] width 100 height 11
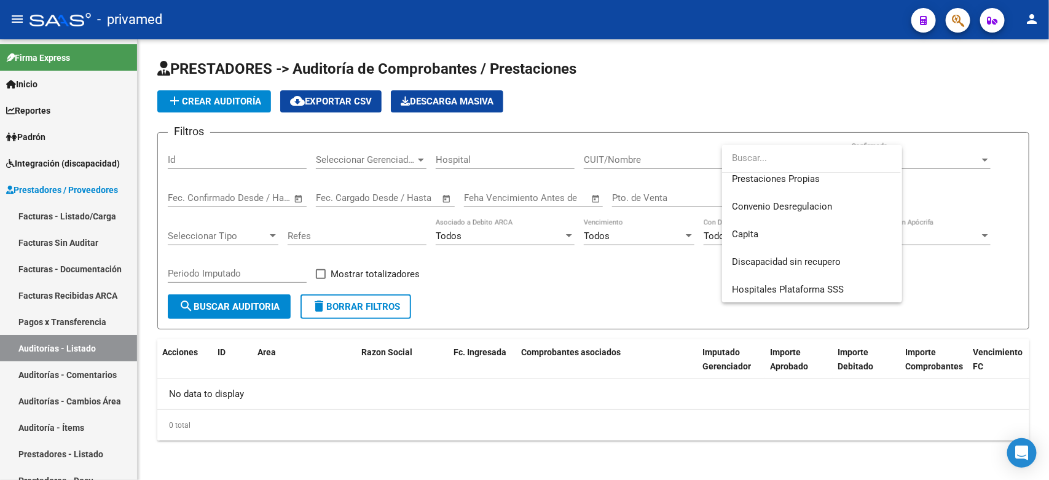
scroll to position [146, 0]
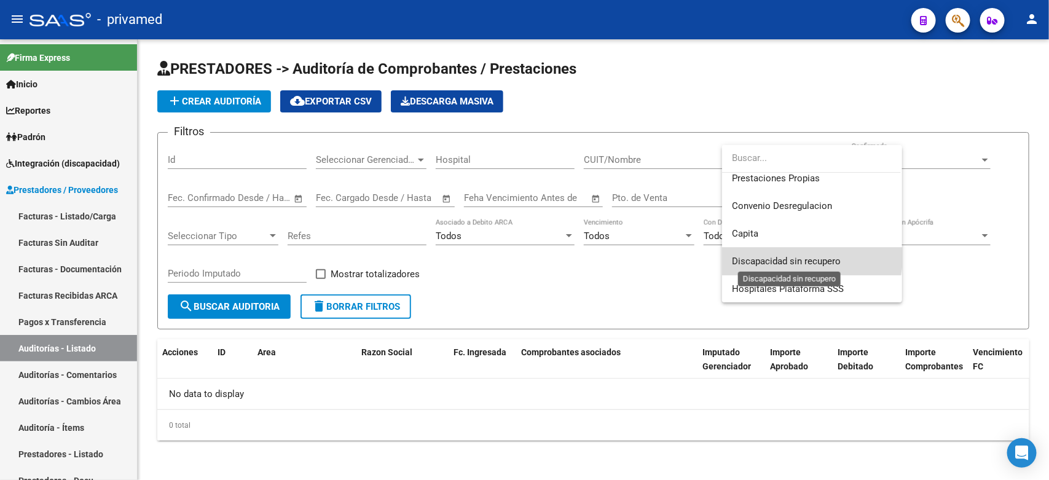
click at [810, 257] on span "Discapacidad sin recupero" at bounding box center [786, 261] width 109 height 11
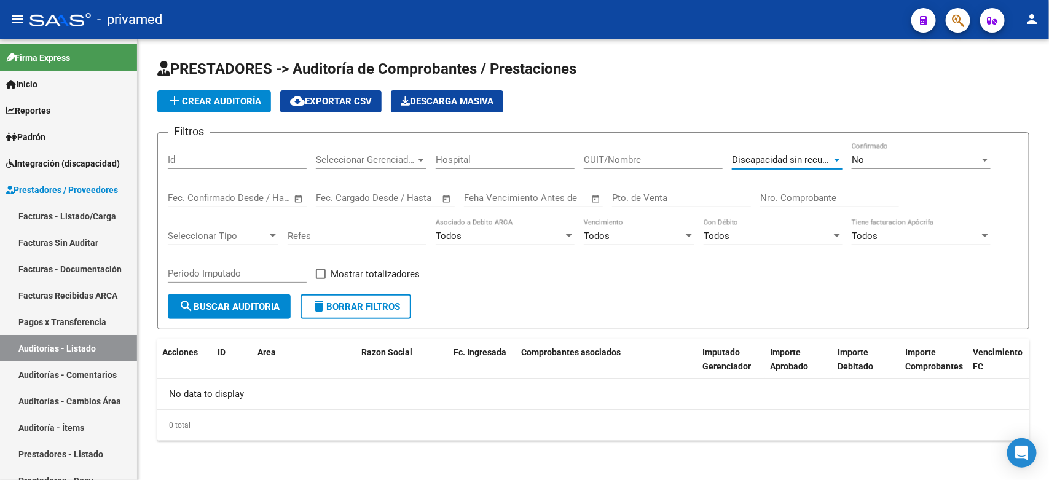
click at [222, 307] on span "search Buscar Auditoria" at bounding box center [229, 306] width 101 height 11
click at [881, 159] on div "No" at bounding box center [916, 159] width 128 height 11
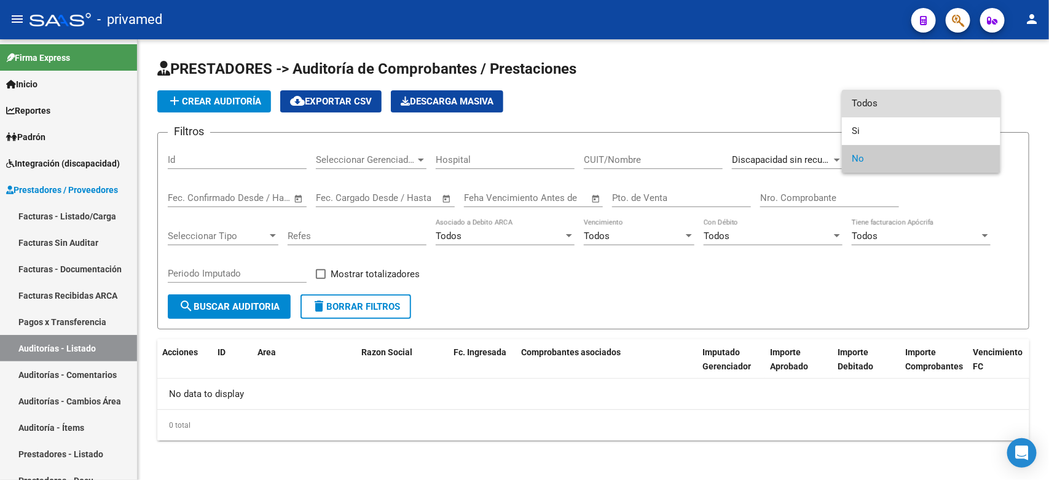
click at [876, 105] on span "Todos" at bounding box center [921, 104] width 139 height 28
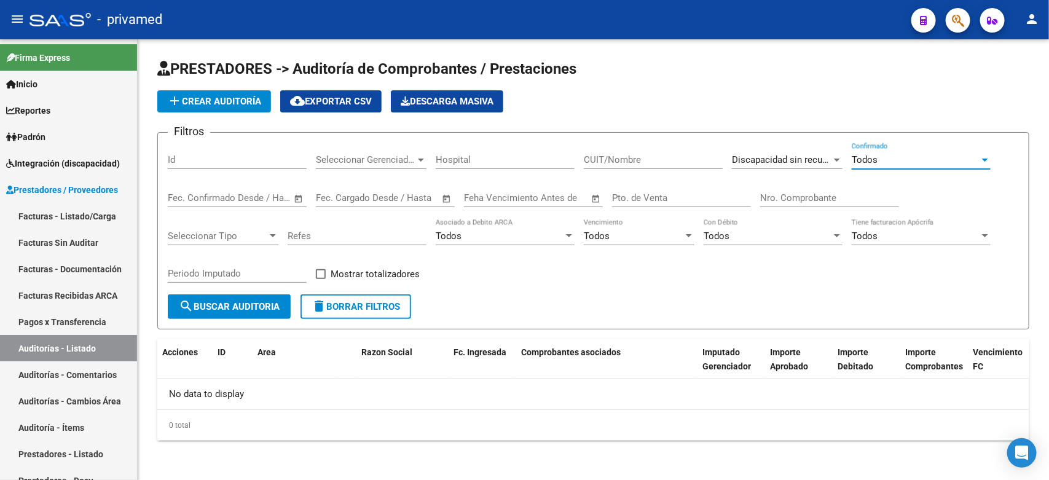
click at [194, 309] on span "search Buscar Auditoria" at bounding box center [229, 306] width 101 height 11
click at [886, 157] on div "Todos" at bounding box center [916, 159] width 128 height 11
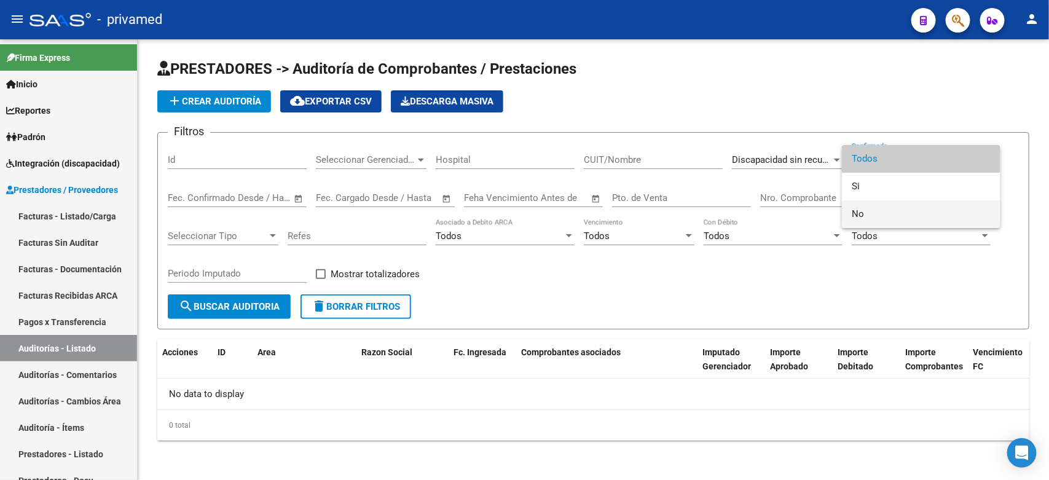
click at [864, 213] on span "No" at bounding box center [921, 214] width 139 height 28
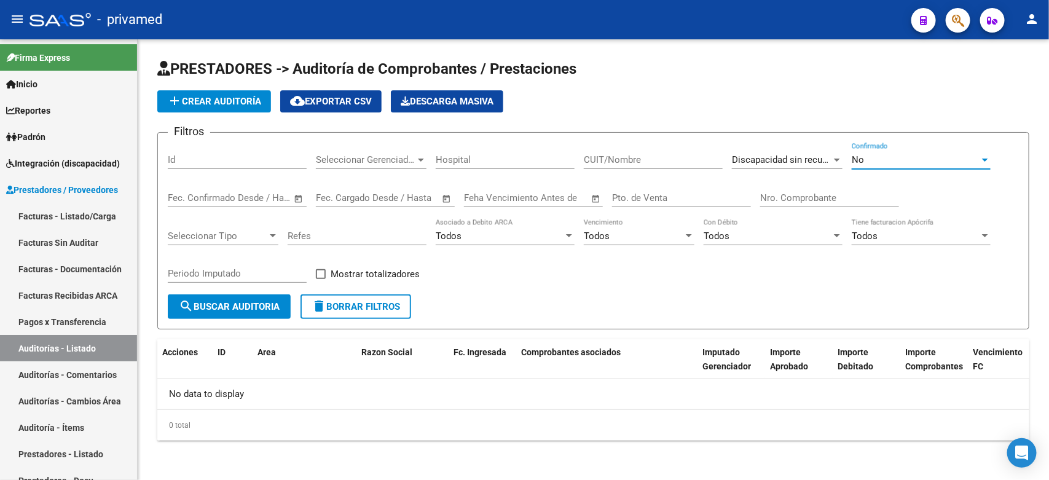
click at [206, 301] on span "search Buscar Auditoria" at bounding box center [229, 306] width 101 height 11
click at [74, 217] on link "Facturas - Listado/Carga" at bounding box center [68, 216] width 137 height 26
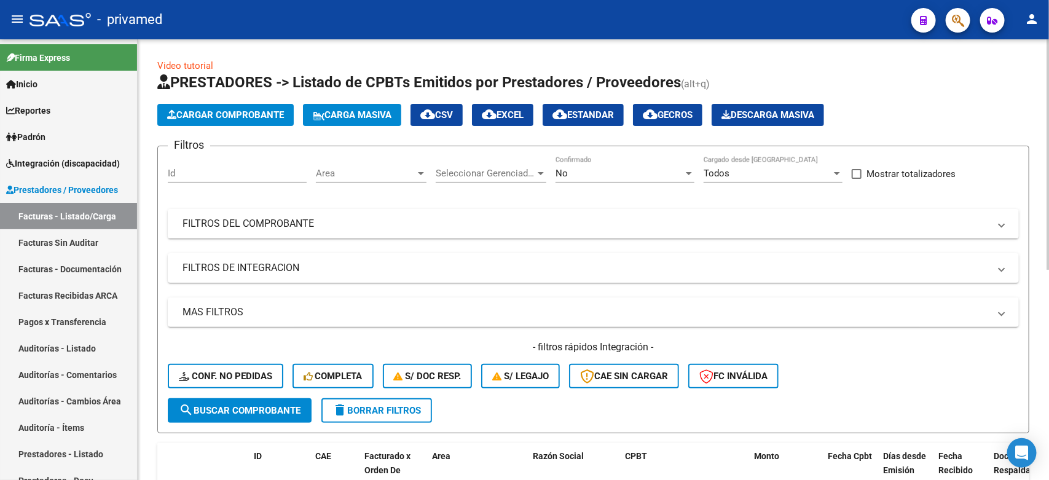
click at [468, 173] on span "Seleccionar Gerenciador" at bounding box center [486, 173] width 100 height 11
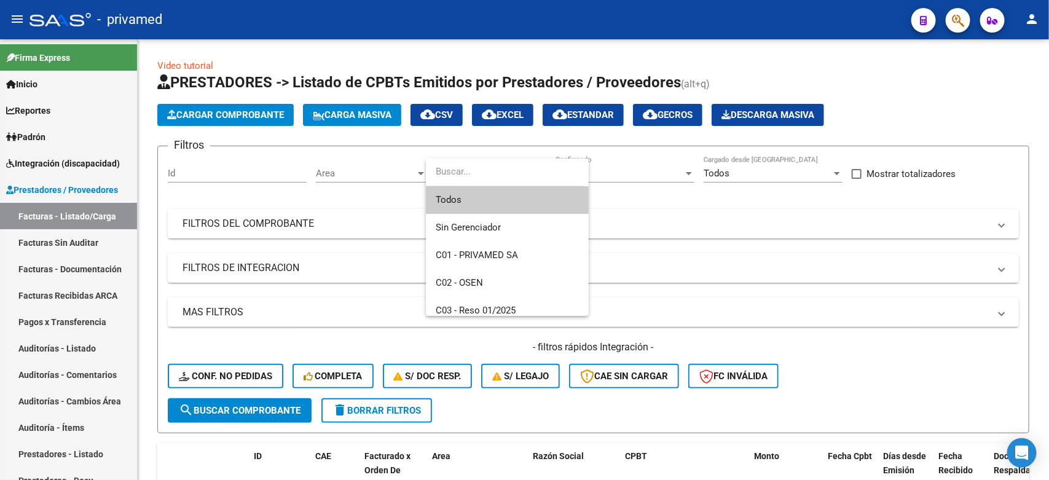
click at [348, 173] on div at bounding box center [524, 240] width 1049 height 480
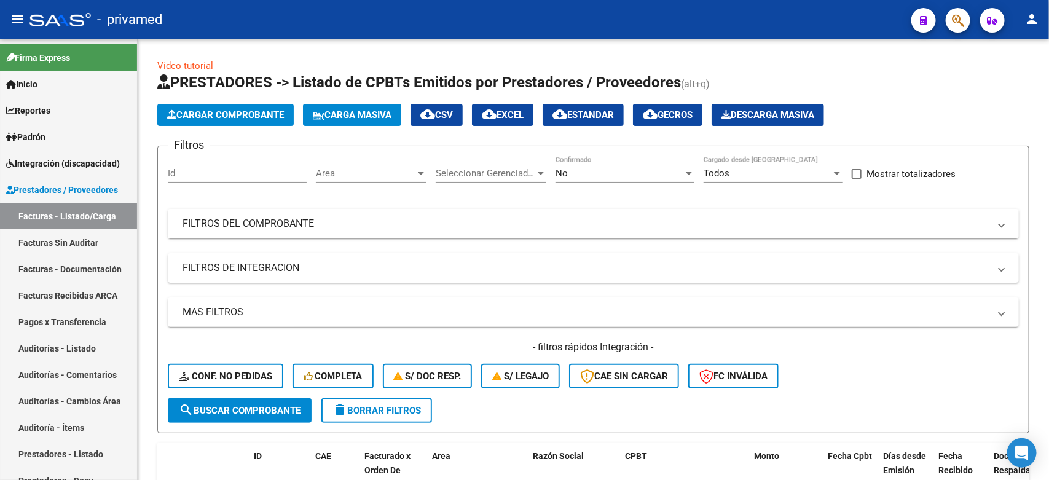
click at [348, 173] on span "Area" at bounding box center [366, 173] width 100 height 11
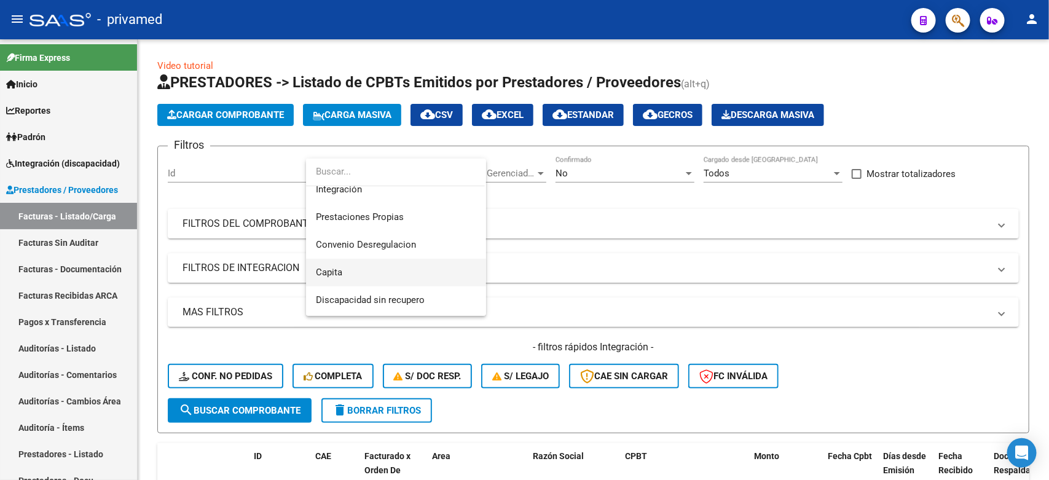
scroll to position [146, 0]
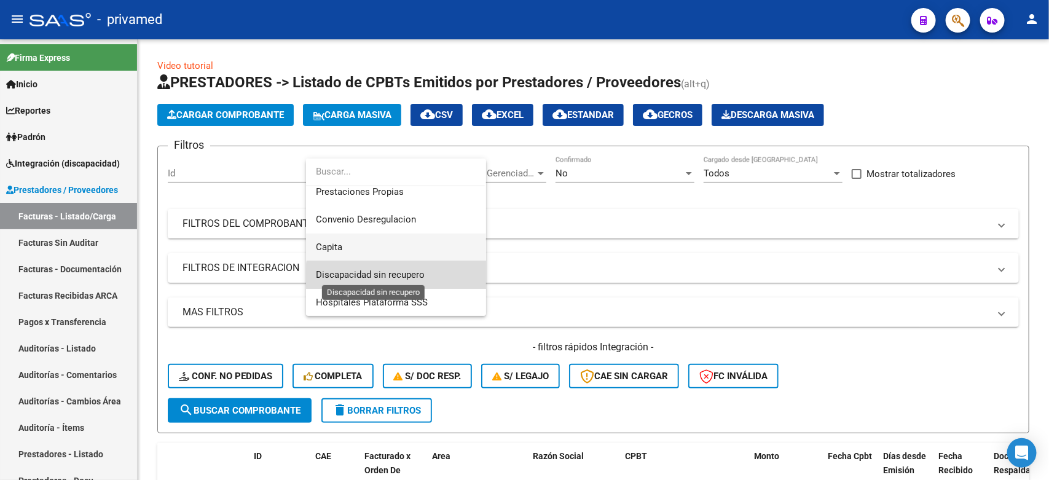
click at [396, 277] on span "Discapacidad sin recupero" at bounding box center [370, 274] width 109 height 11
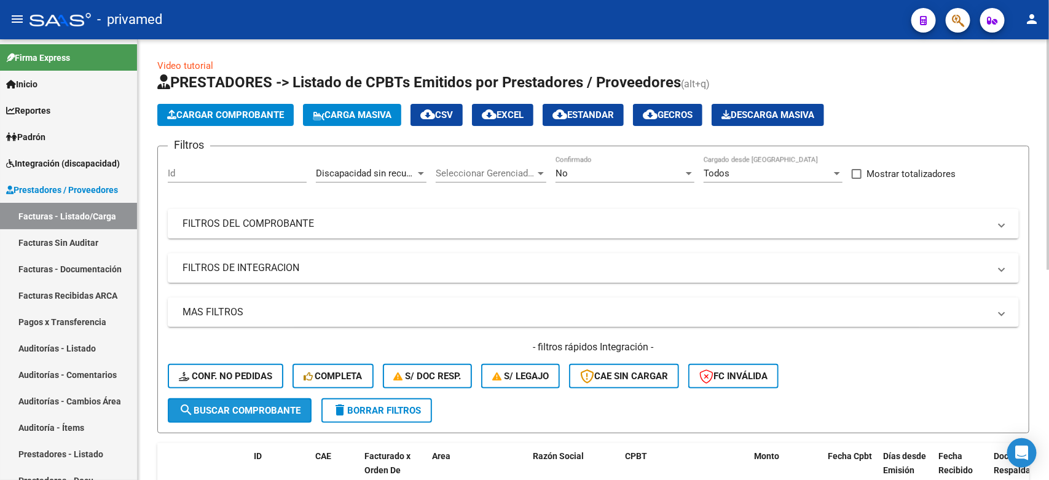
click at [223, 405] on span "search Buscar Comprobante" at bounding box center [240, 410] width 122 height 11
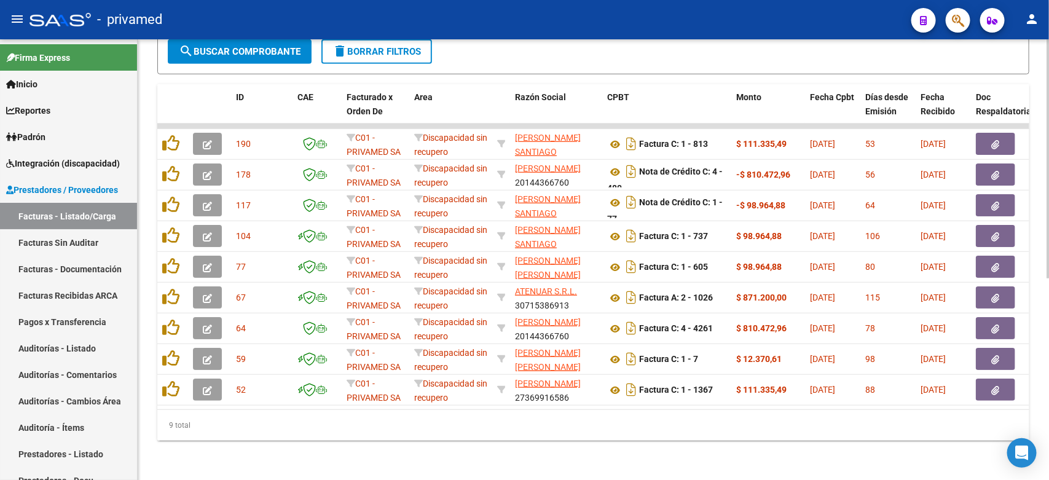
scroll to position [63, 0]
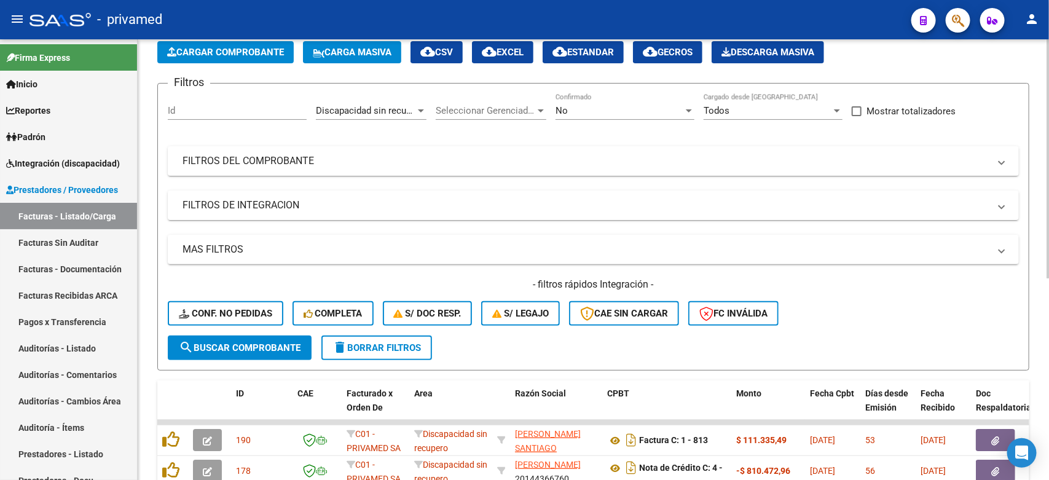
click at [650, 106] on div "No" at bounding box center [620, 110] width 128 height 11
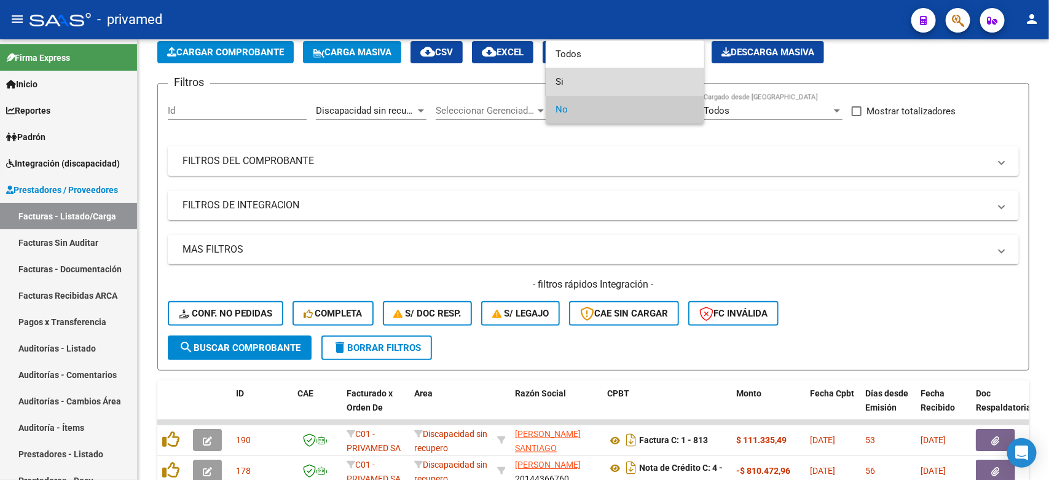
click at [587, 74] on span "Si" at bounding box center [625, 82] width 139 height 28
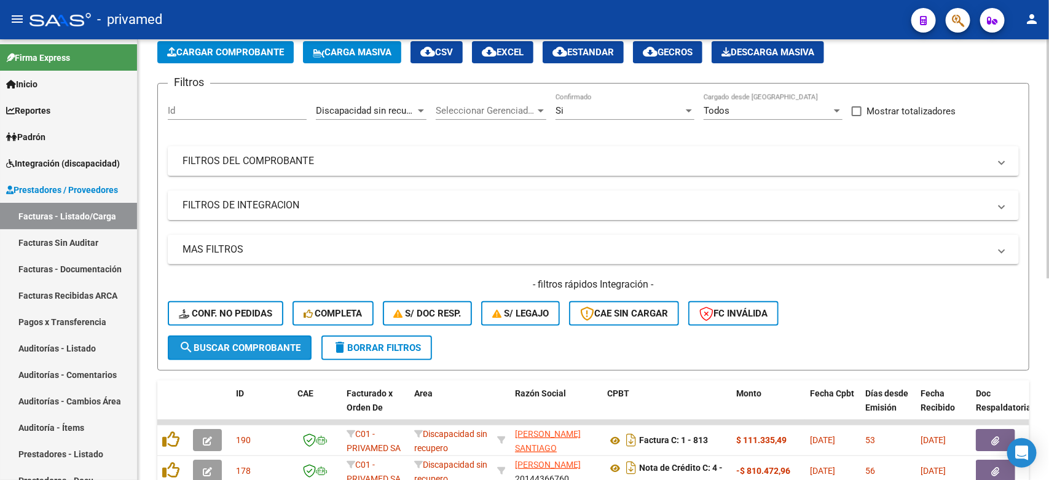
click at [194, 349] on span "search Buscar Comprobante" at bounding box center [240, 347] width 122 height 11
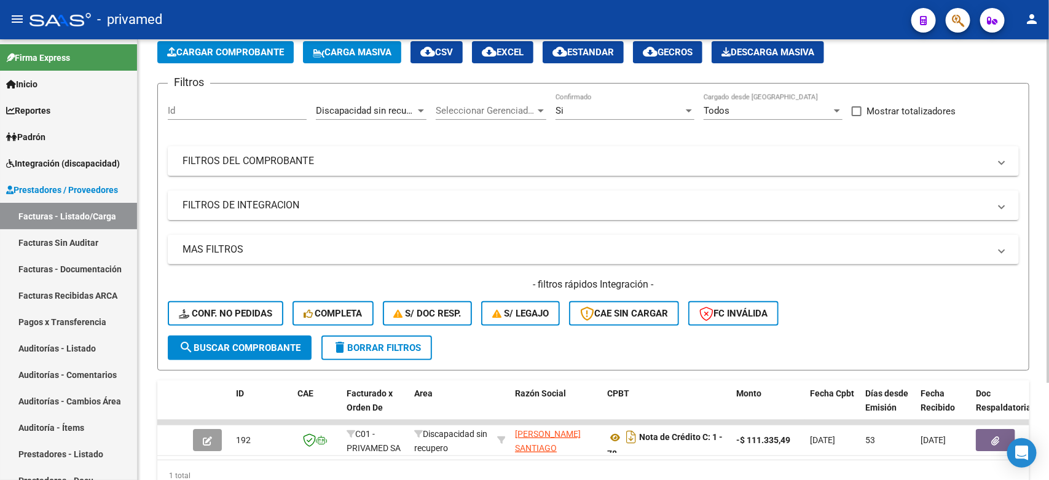
click at [602, 102] on div "Si Confirmado" at bounding box center [625, 106] width 139 height 26
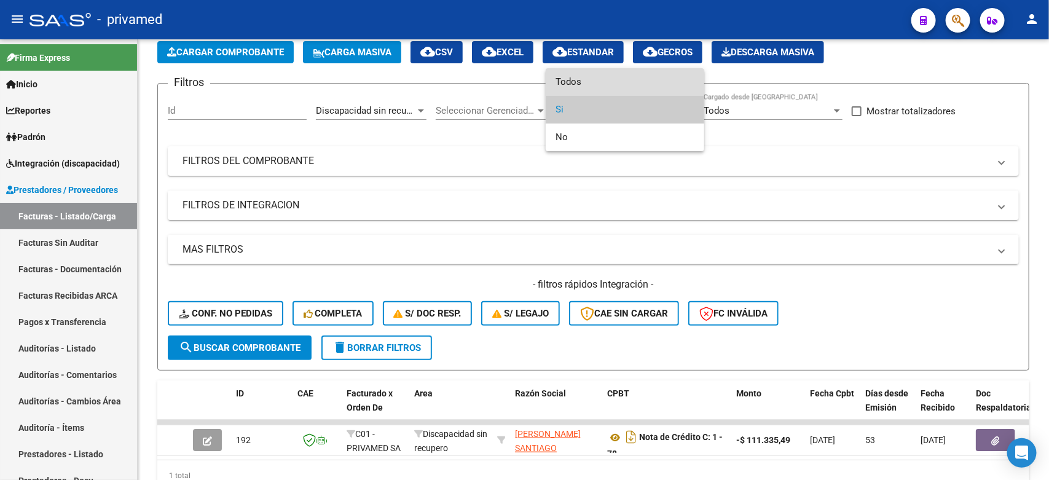
click at [600, 84] on span "Todos" at bounding box center [625, 82] width 139 height 28
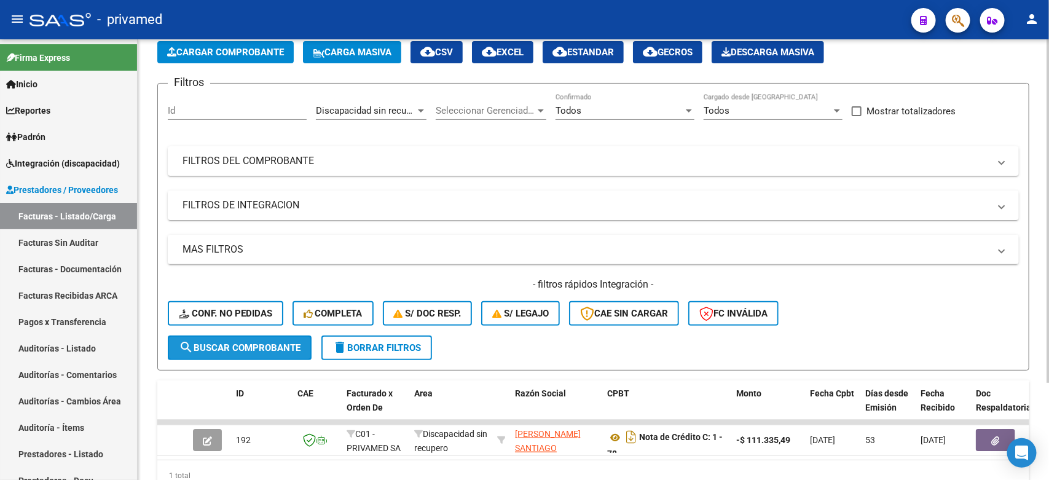
click at [199, 343] on span "search Buscar Comprobante" at bounding box center [240, 347] width 122 height 11
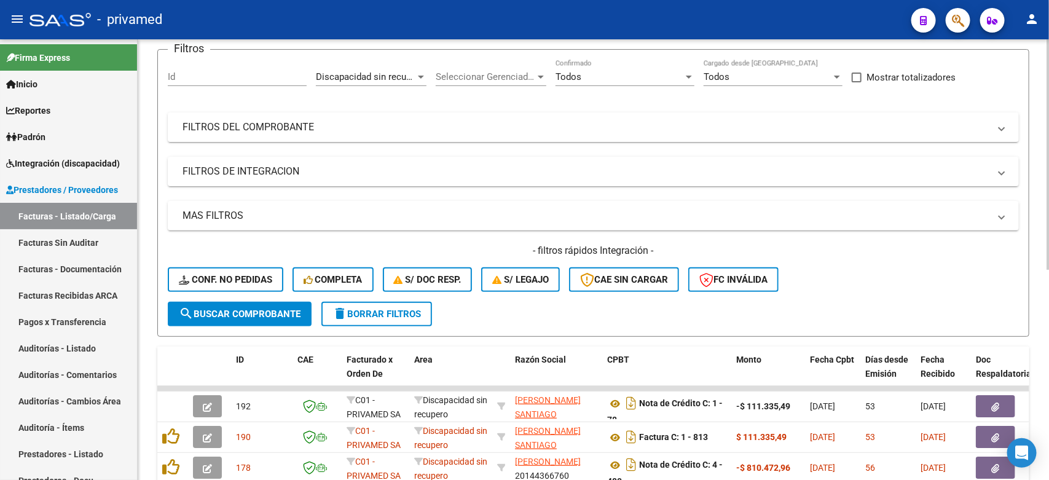
scroll to position [0, 0]
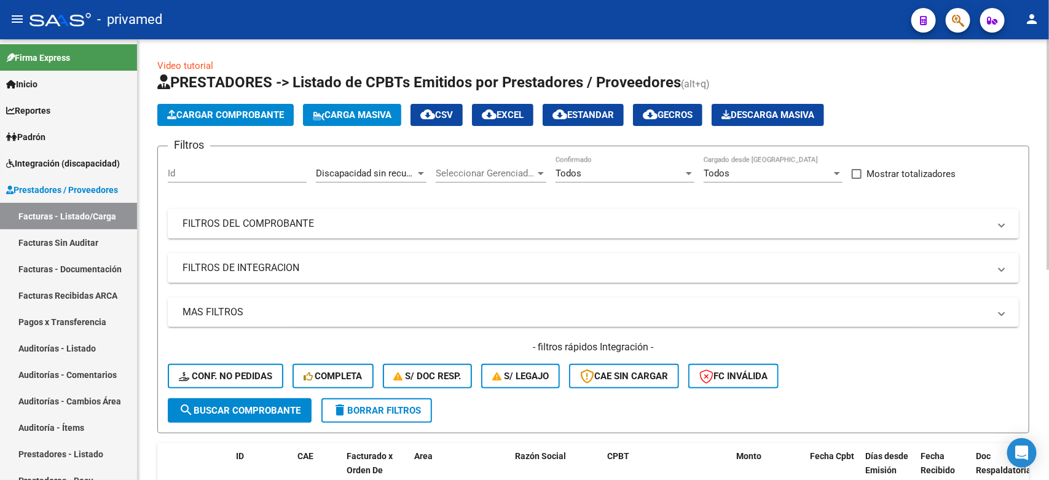
click at [647, 176] on div "Todos" at bounding box center [620, 173] width 128 height 11
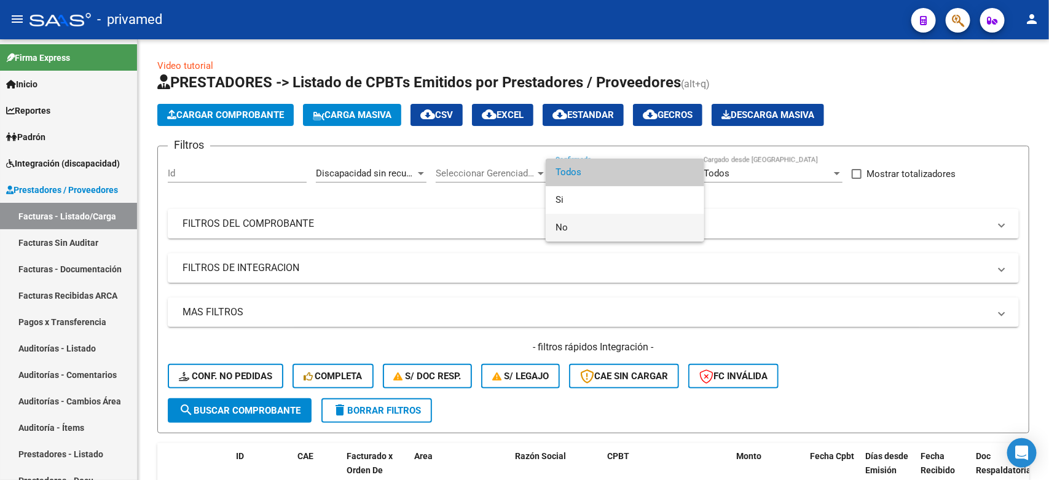
click at [589, 227] on span "No" at bounding box center [625, 228] width 139 height 28
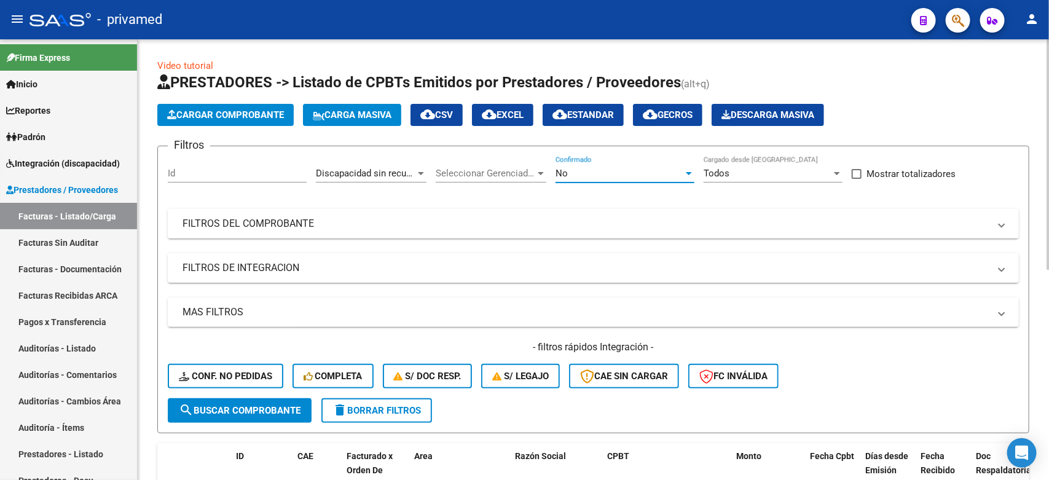
click at [223, 413] on span "search Buscar Comprobante" at bounding box center [240, 410] width 122 height 11
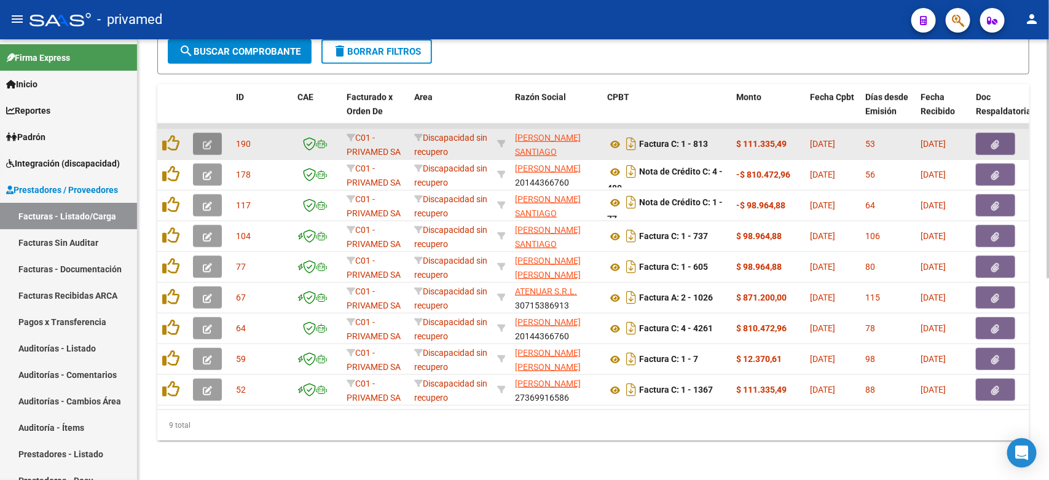
click at [205, 138] on span "button" at bounding box center [207, 143] width 9 height 11
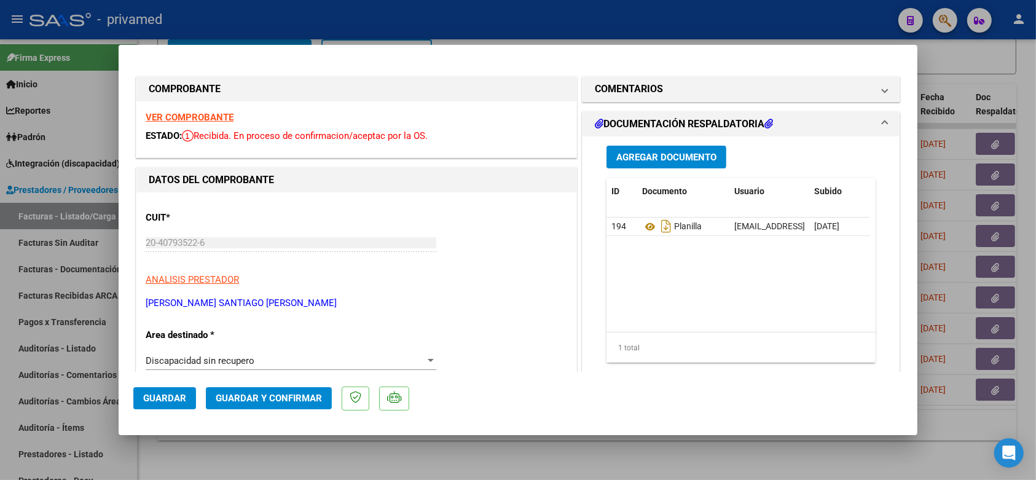
click at [167, 115] on strong "VER COMPROBANTE" at bounding box center [190, 117] width 88 height 11
click at [942, 51] on div at bounding box center [518, 240] width 1036 height 480
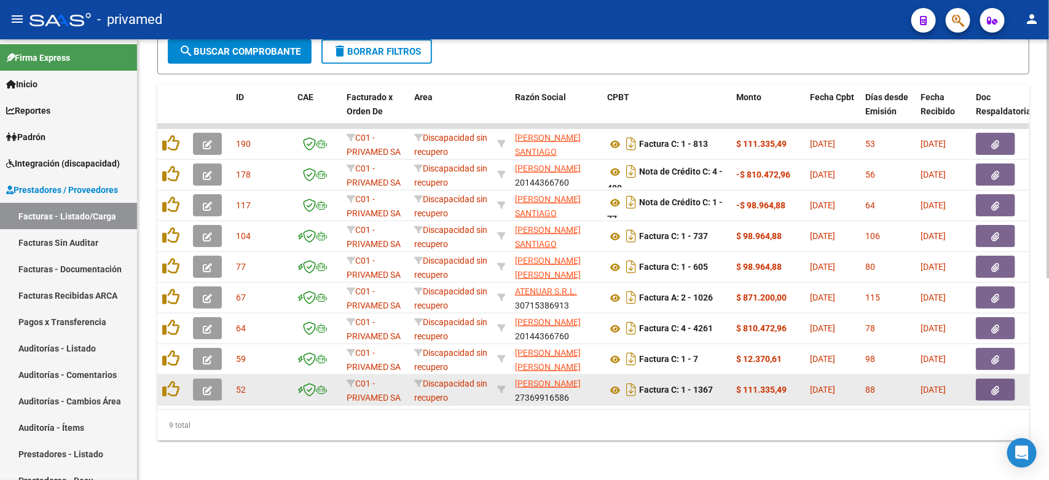
click at [203, 386] on icon "button" at bounding box center [207, 390] width 9 height 9
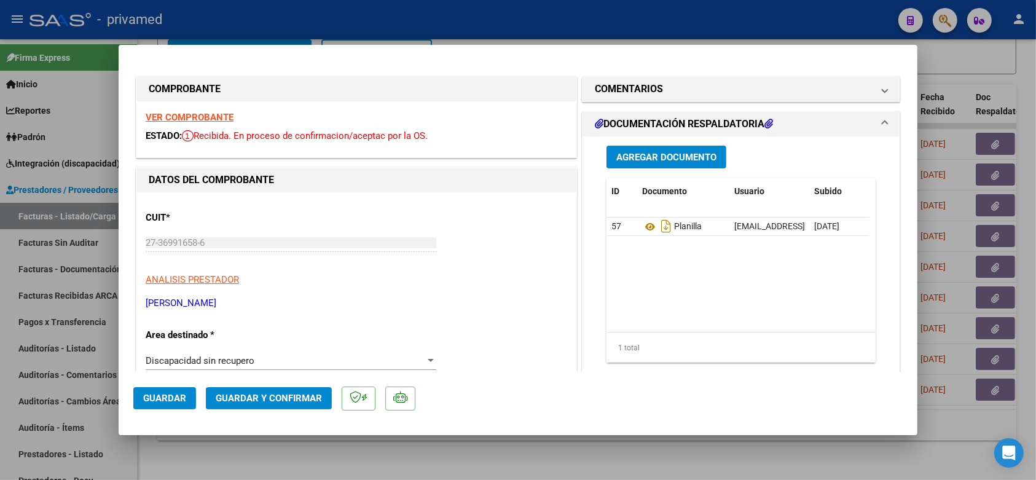
click at [182, 112] on strong "VER COMPROBANTE" at bounding box center [190, 117] width 88 height 11
click at [938, 60] on div at bounding box center [518, 240] width 1036 height 480
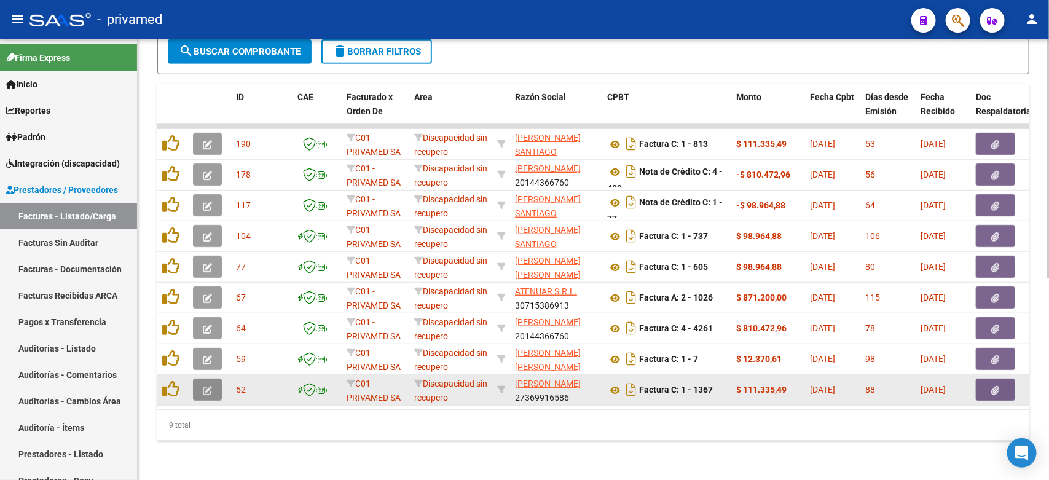
click at [214, 379] on button "button" at bounding box center [207, 390] width 29 height 22
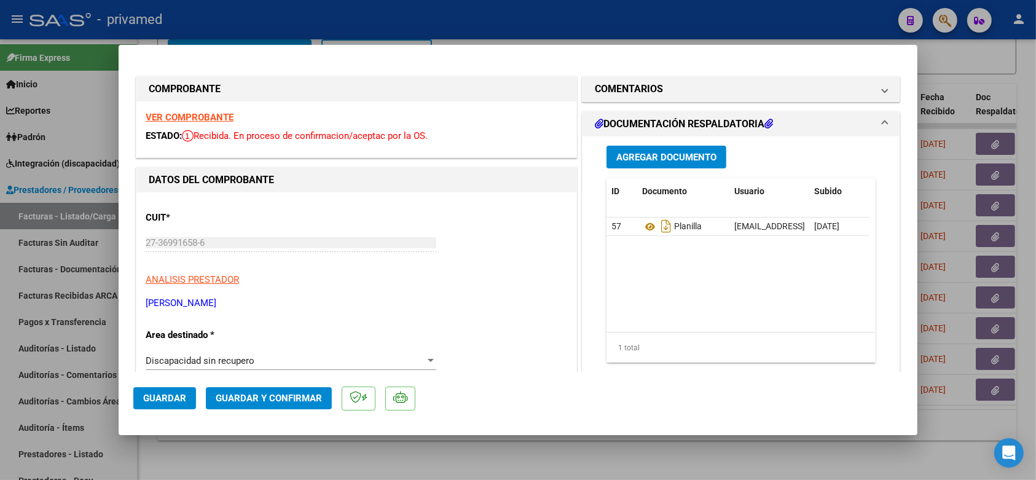
click at [213, 119] on strong "VER COMPROBANTE" at bounding box center [190, 117] width 88 height 11
click at [1000, 58] on div at bounding box center [518, 240] width 1036 height 480
type input "$ 0,00"
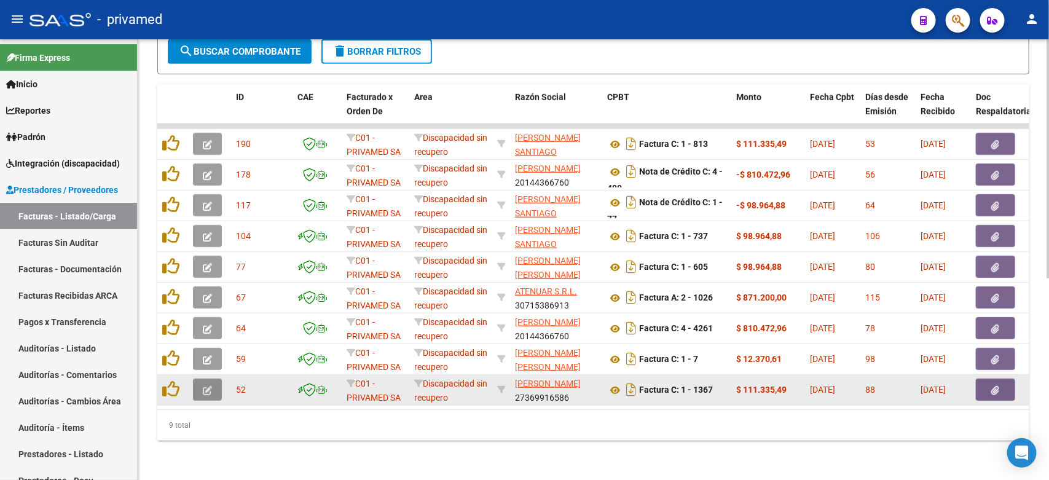
click at [210, 386] on icon "button" at bounding box center [207, 390] width 9 height 9
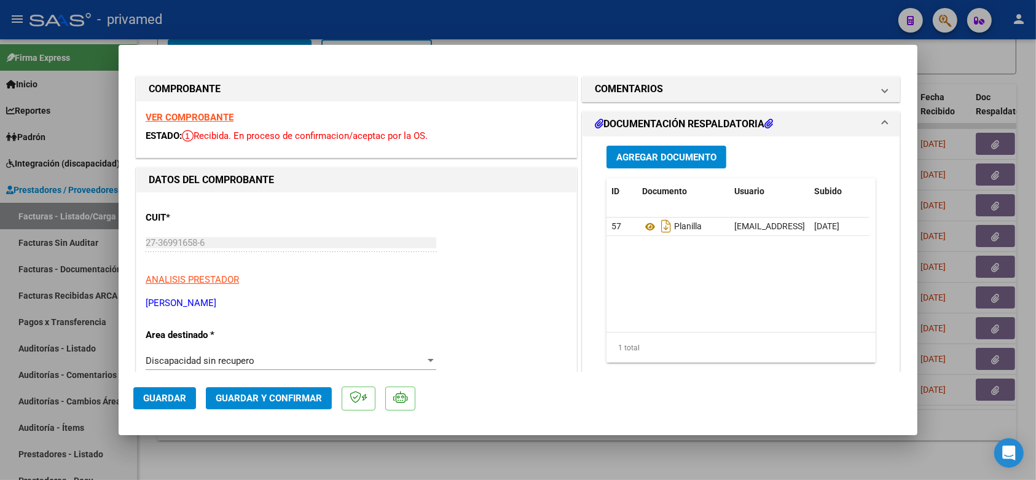
click at [957, 434] on div at bounding box center [518, 240] width 1036 height 480
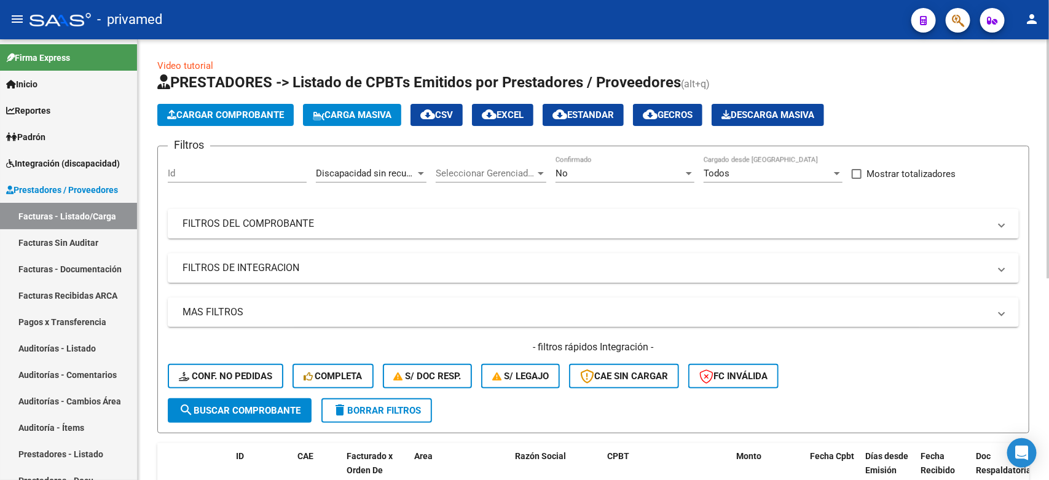
click at [375, 177] on span "Discapacidad sin recupero" at bounding box center [370, 173] width 109 height 11
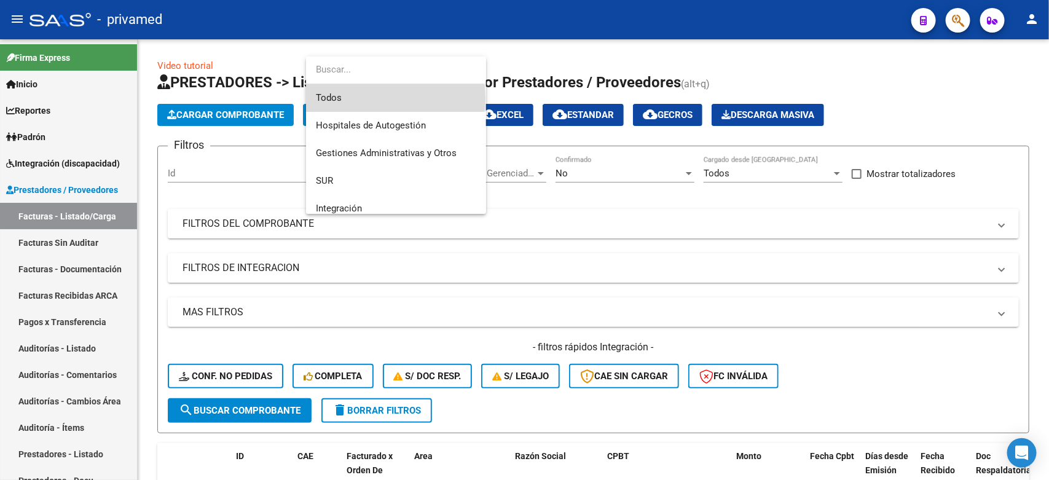
click at [380, 98] on span "Todos" at bounding box center [396, 98] width 160 height 28
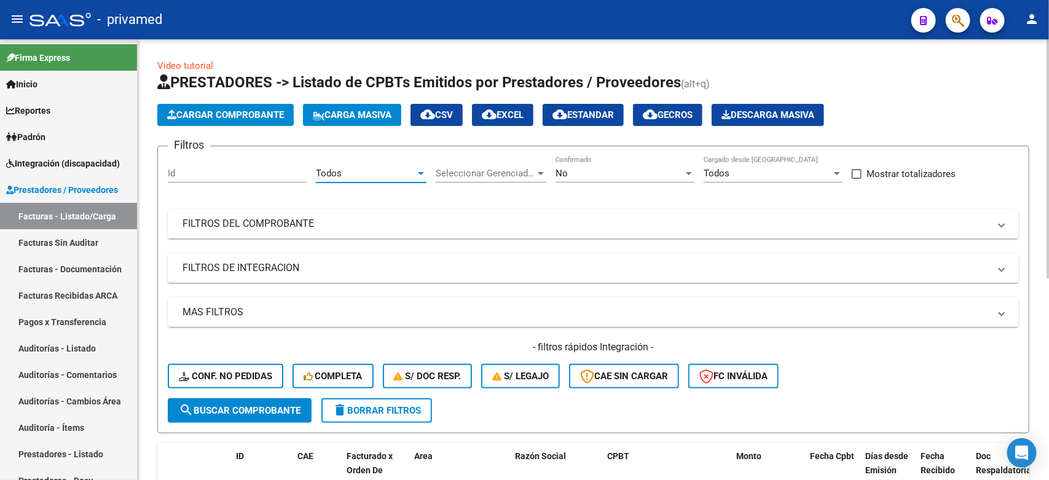
click at [584, 173] on div "No" at bounding box center [620, 173] width 128 height 11
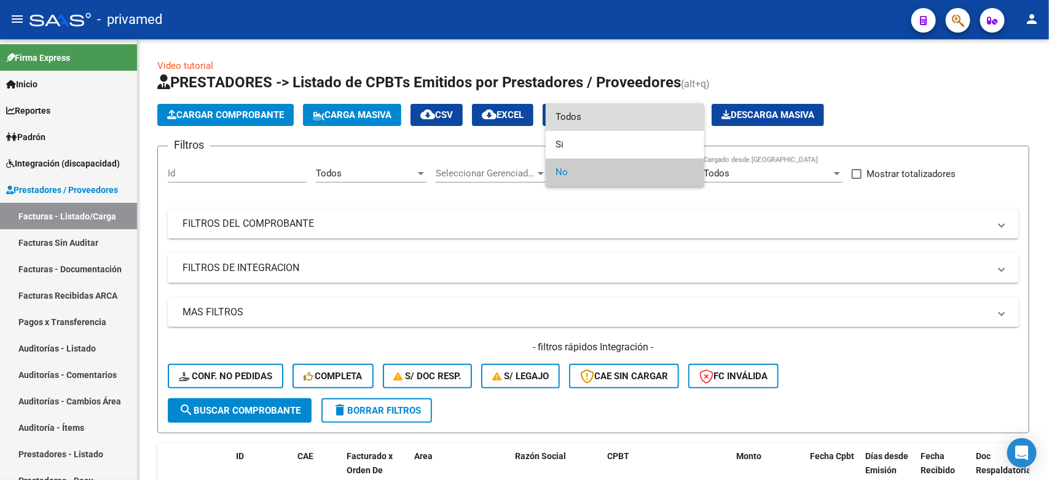
click at [584, 120] on span "Todos" at bounding box center [625, 117] width 139 height 28
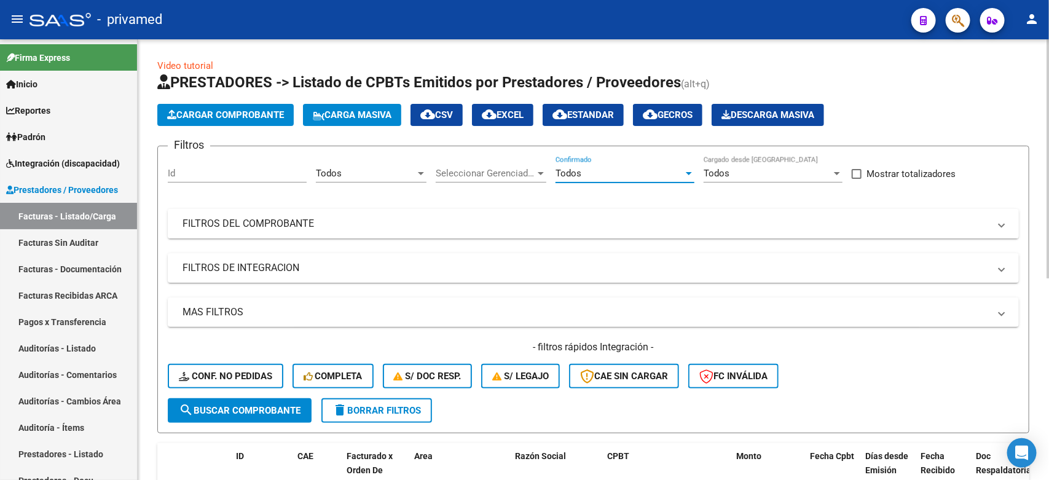
click at [363, 226] on mat-panel-title "FILTROS DEL COMPROBANTE" at bounding box center [586, 224] width 807 height 14
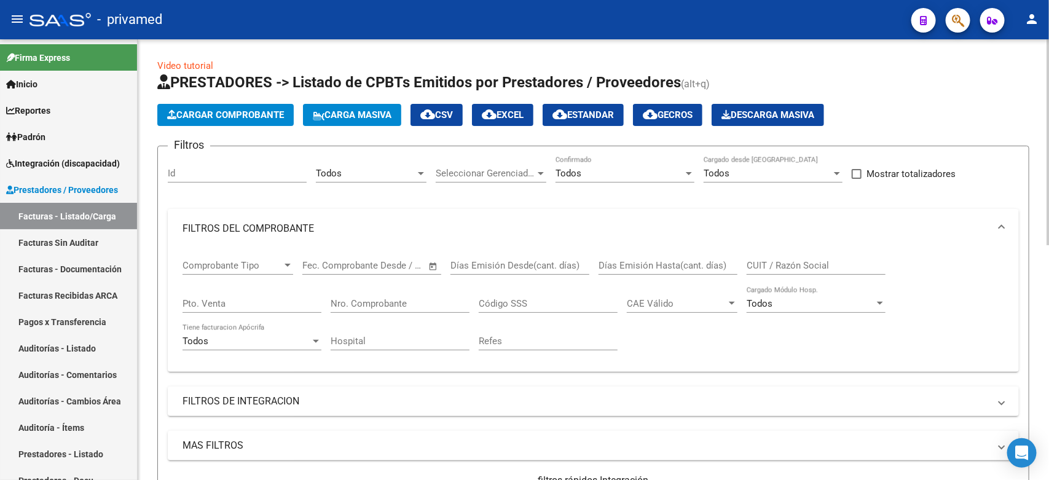
click at [388, 298] on input "Nro. Comprobante" at bounding box center [400, 303] width 139 height 11
type input "498"
click at [1016, 100] on app-list-header "PRESTADORES -> Listado de CPBTs Emitidos por Prestadores / Proveedores (alt+q) …" at bounding box center [593, 320] width 872 height 494
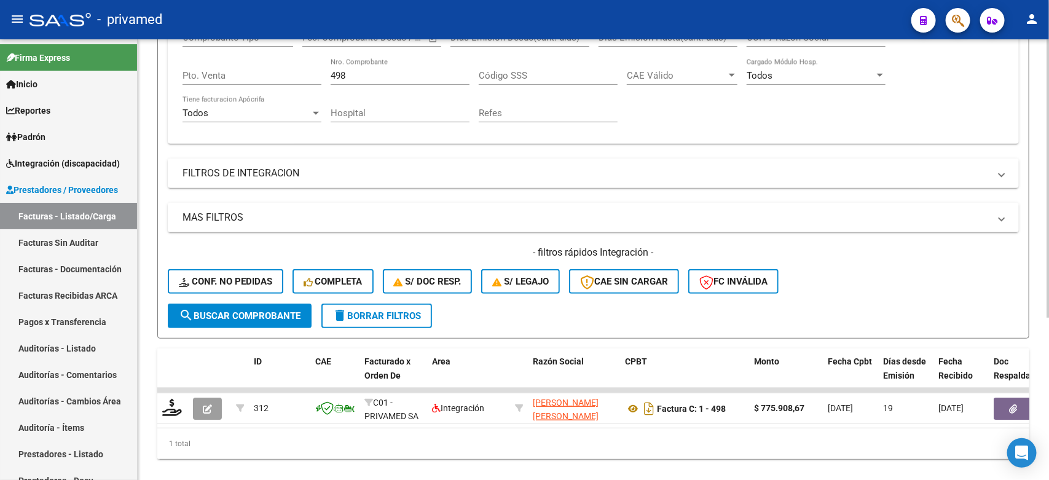
scroll to position [231, 0]
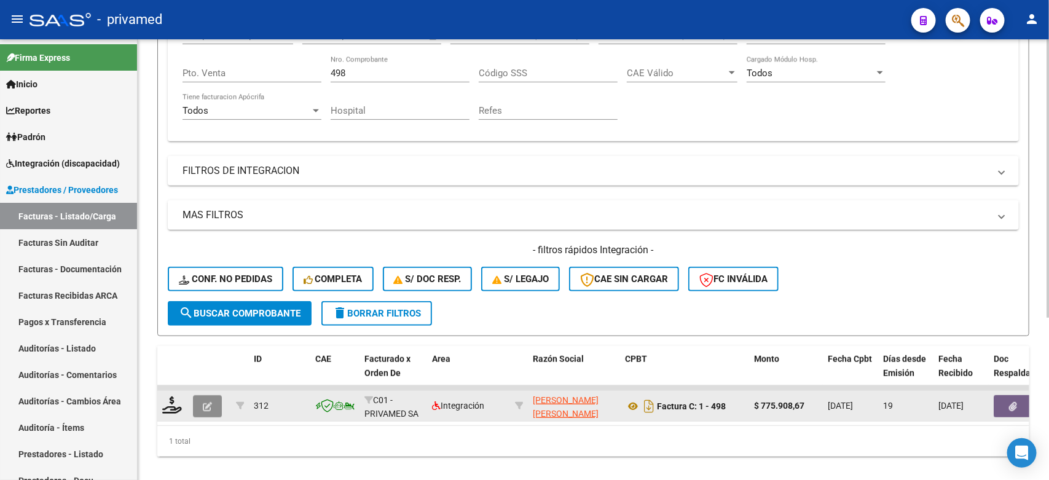
click at [206, 404] on icon "button" at bounding box center [207, 406] width 9 height 9
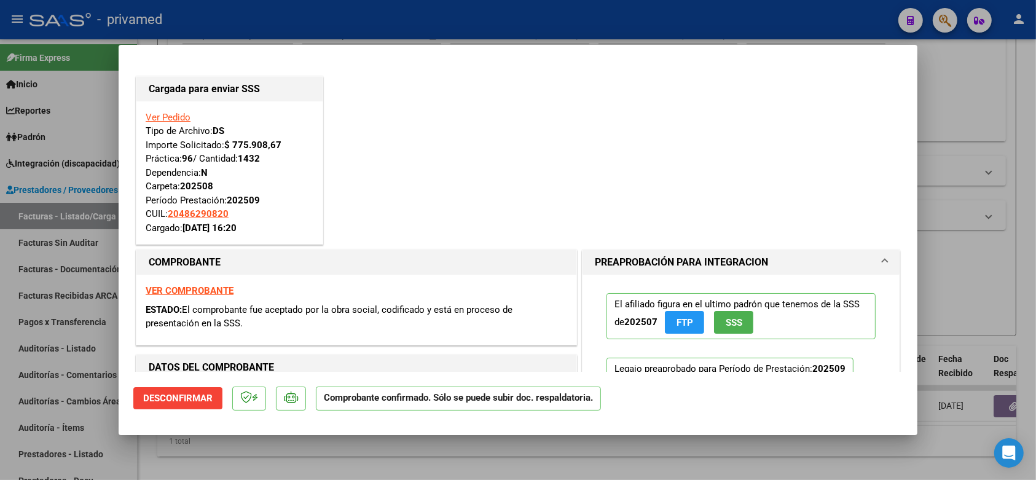
click at [960, 280] on div at bounding box center [518, 240] width 1036 height 480
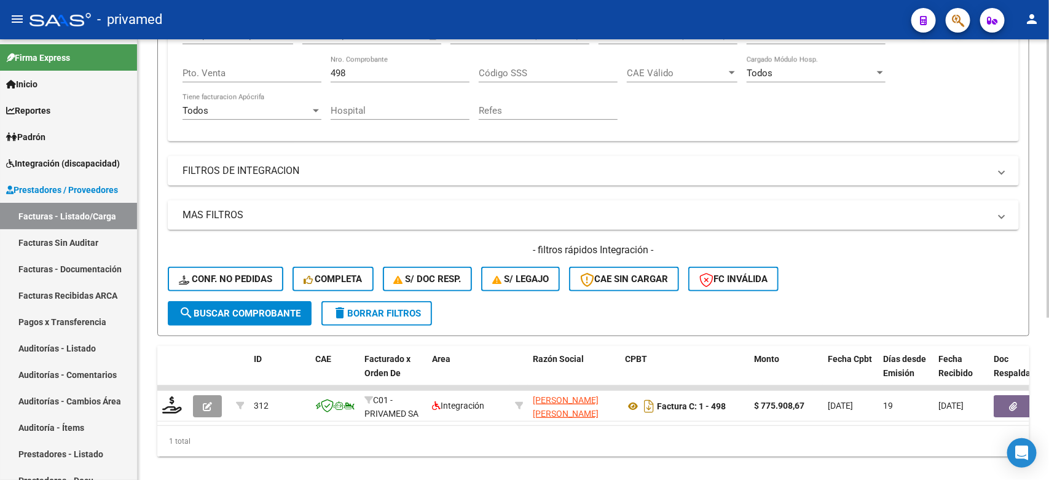
scroll to position [77, 0]
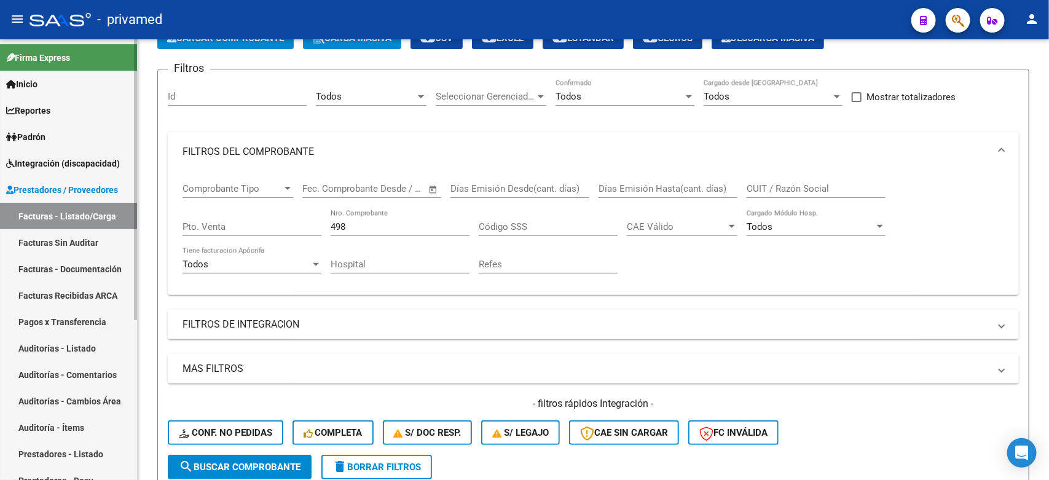
click at [61, 165] on span "Integración (discapacidad)" at bounding box center [63, 164] width 114 height 14
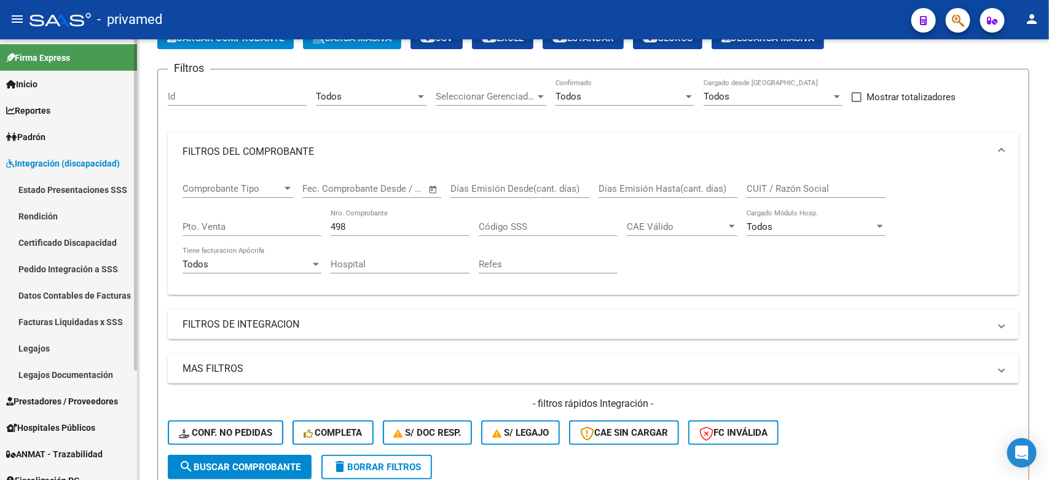
click at [57, 269] on link "Pedido Integración a SSS" at bounding box center [68, 269] width 137 height 26
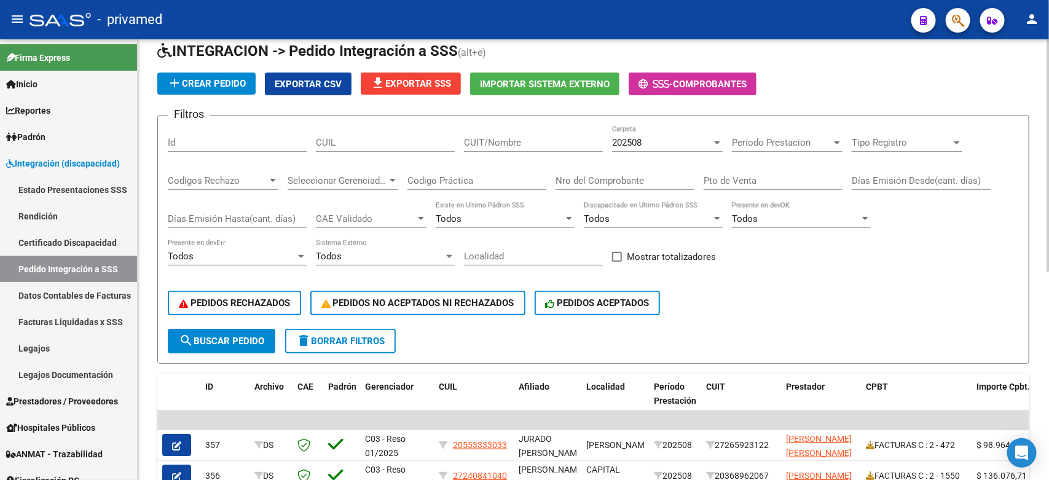
scroll to position [77, 0]
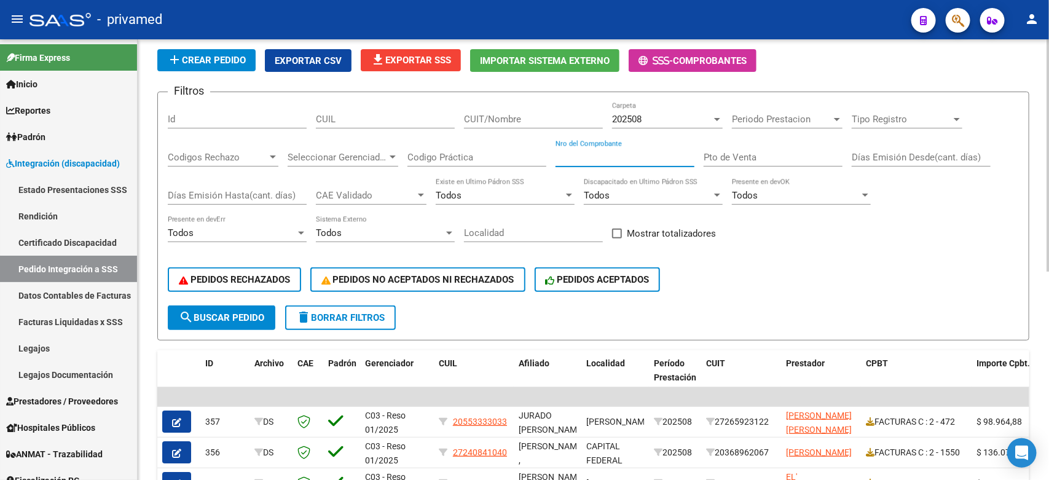
click at [643, 152] on input "Nro del Comprobante" at bounding box center [625, 157] width 139 height 11
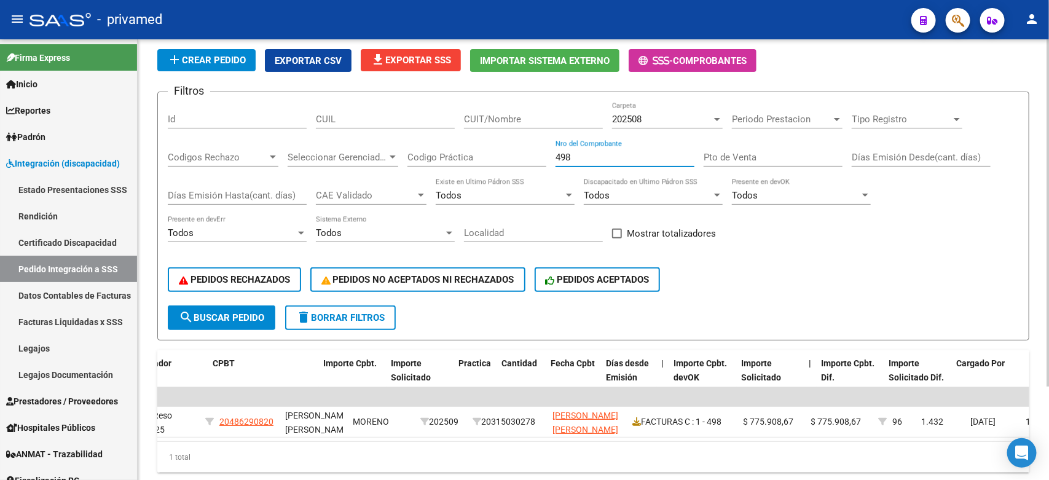
scroll to position [0, 0]
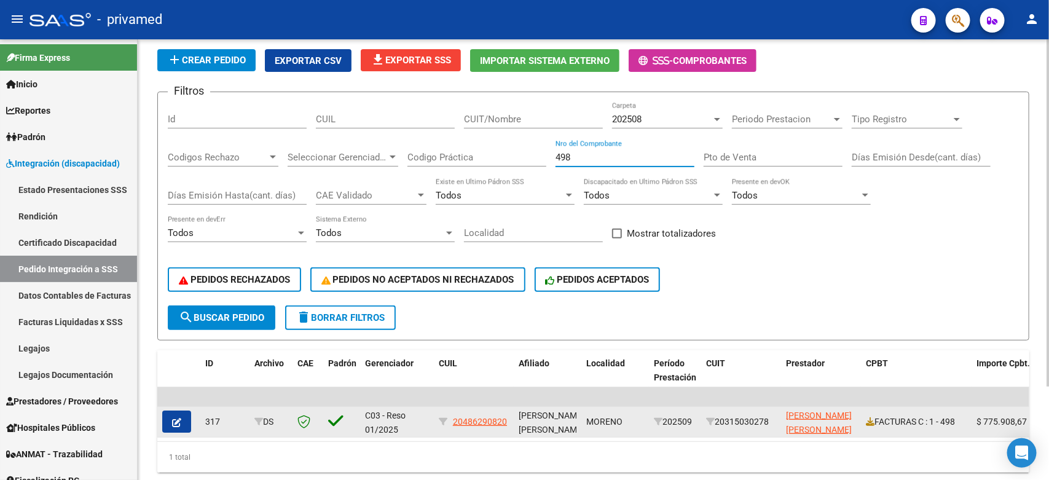
type input "498"
click at [180, 421] on icon "button" at bounding box center [176, 422] width 9 height 9
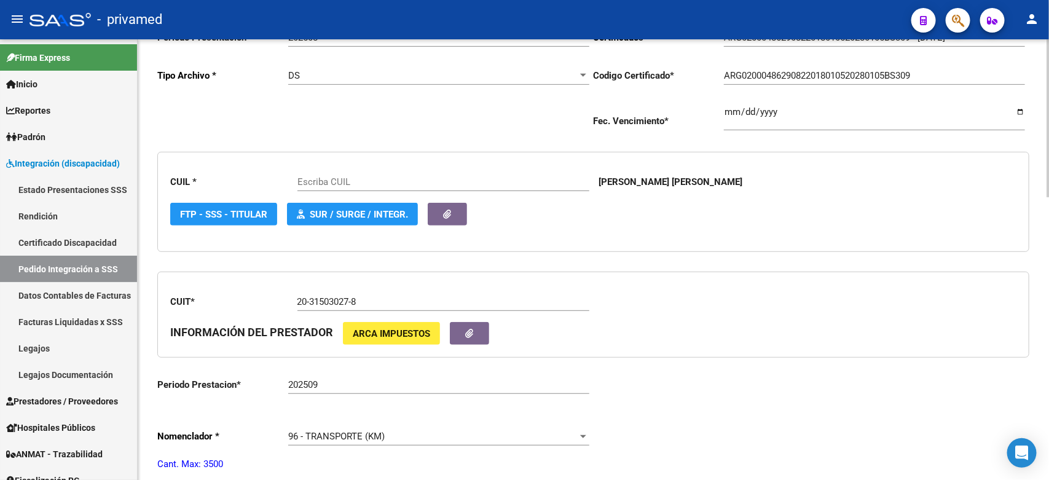
type input "20486290820"
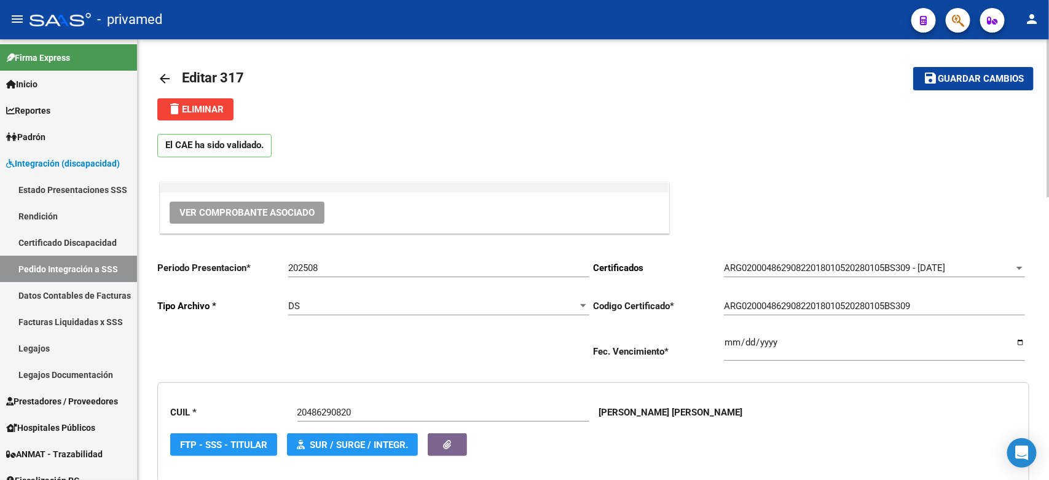
click at [164, 72] on mat-icon "arrow_back" at bounding box center [164, 78] width 15 height 15
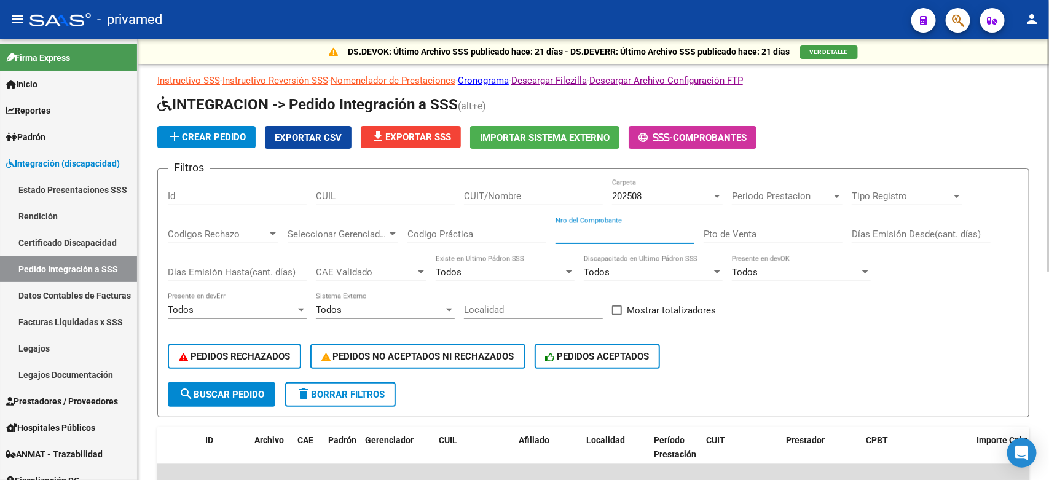
click at [671, 232] on input "Nro del Comprobante" at bounding box center [625, 234] width 139 height 11
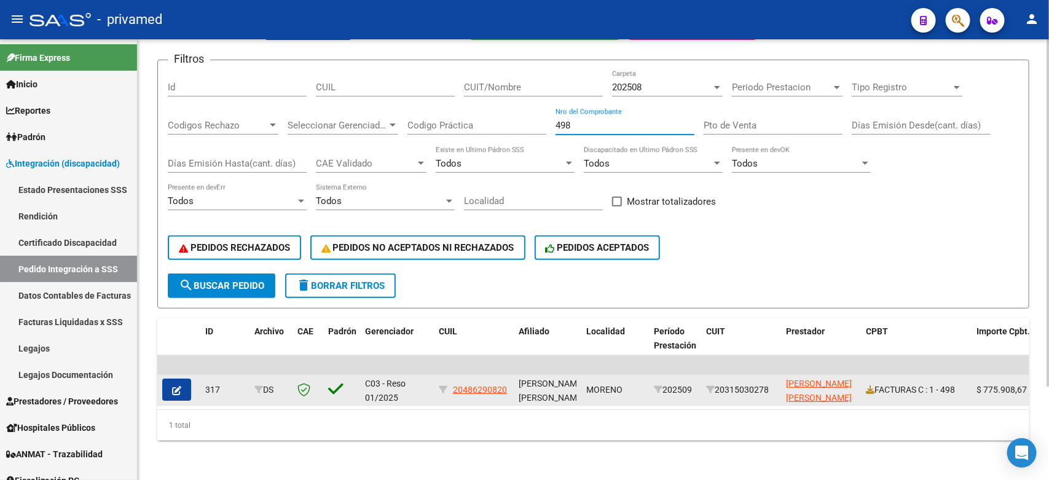
type input "498"
click at [183, 380] on button "button" at bounding box center [176, 390] width 29 height 22
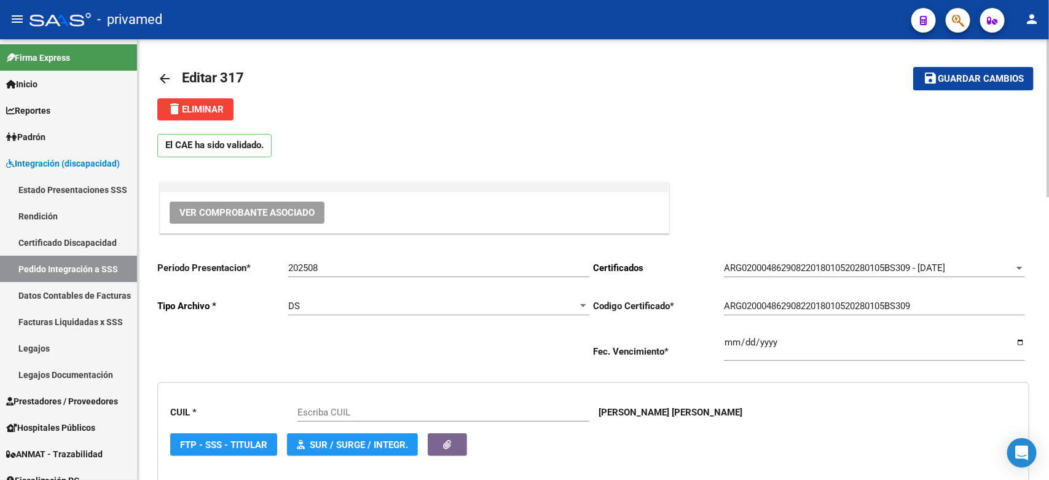
click at [211, 119] on button "delete Eliminar" at bounding box center [195, 109] width 76 height 22
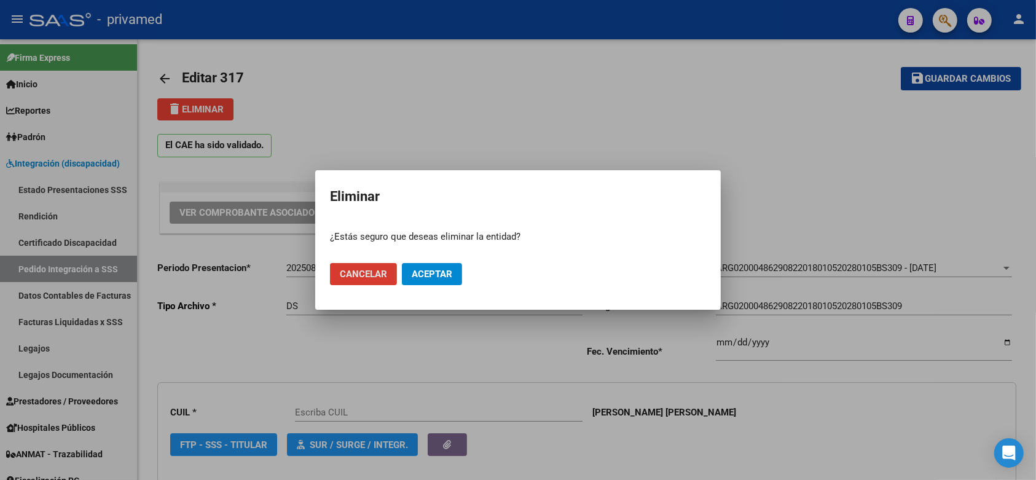
type input "20486290820"
click at [592, 124] on div at bounding box center [518, 240] width 1036 height 480
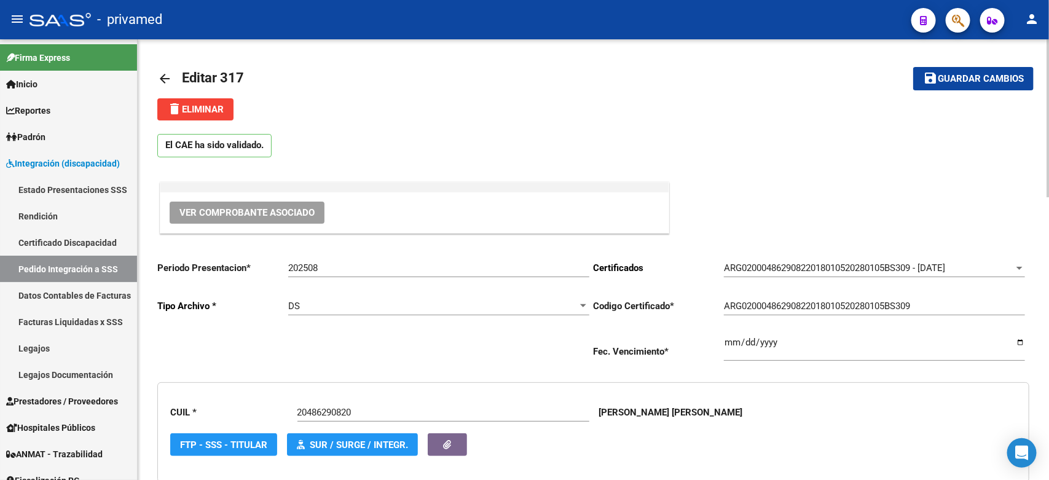
click at [160, 81] on mat-icon "arrow_back" at bounding box center [164, 78] width 15 height 15
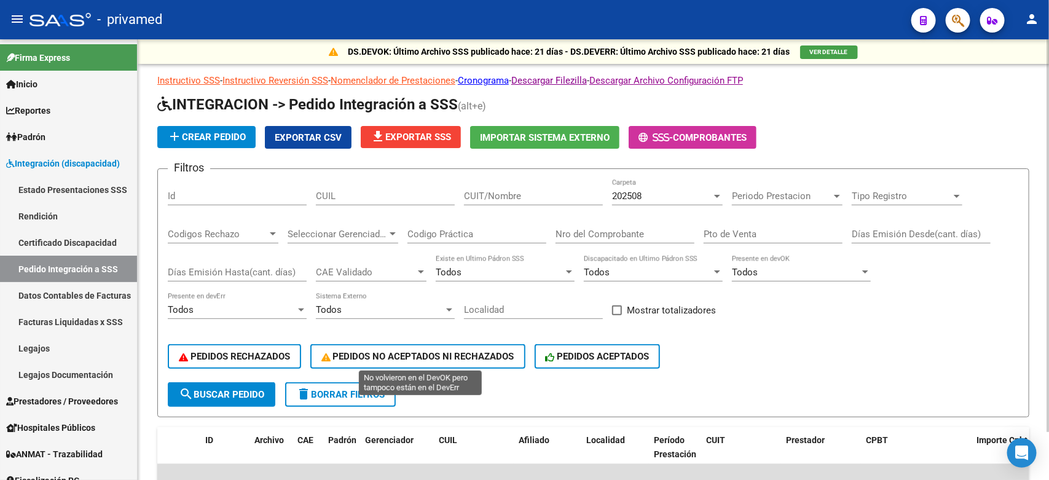
click at [596, 224] on div "Nro del Comprobante" at bounding box center [625, 230] width 139 height 26
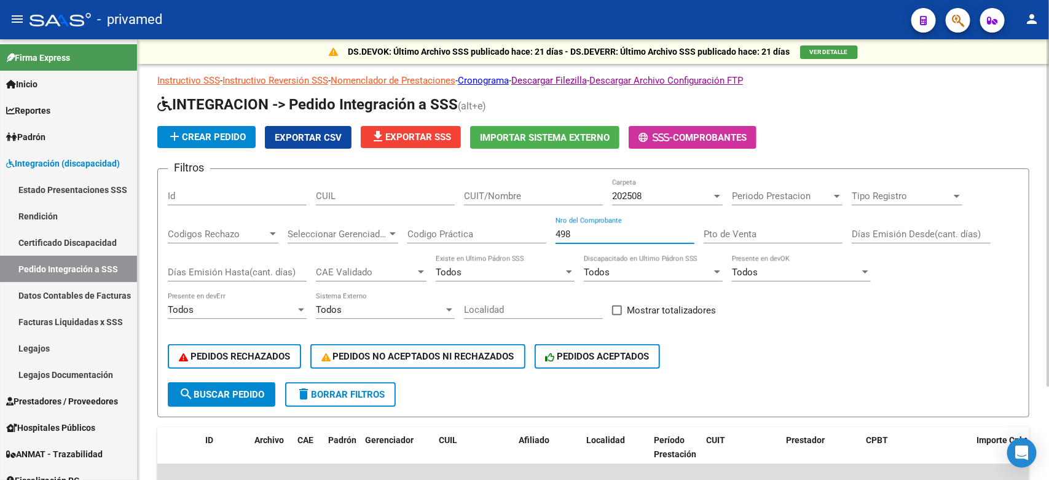
type input "498"
click at [950, 339] on div "PEDIDOS RECHAZADOS PEDIDOS NO ACEPTADOS NI RECHAZADOS PEDIDOS ACEPTADOS" at bounding box center [593, 357] width 851 height 52
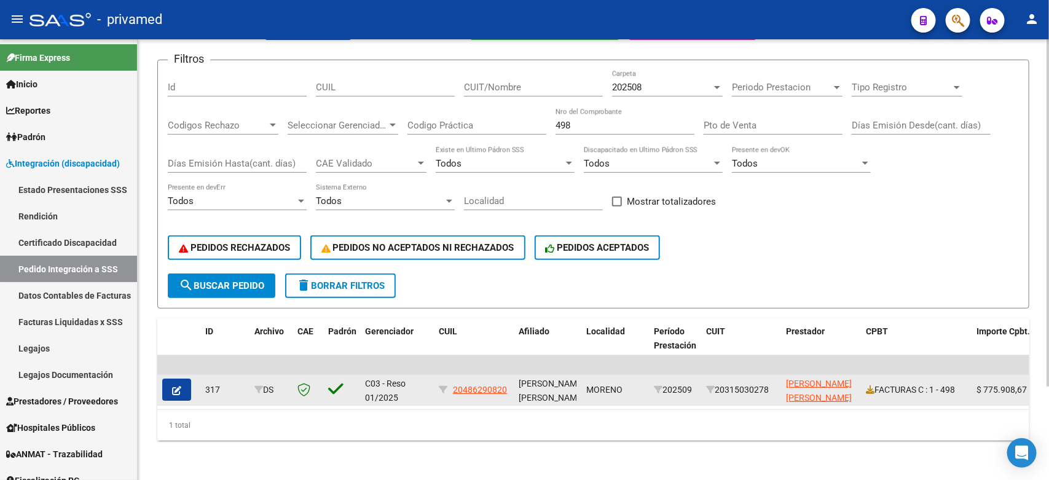
click at [176, 386] on icon "button" at bounding box center [176, 390] width 9 height 9
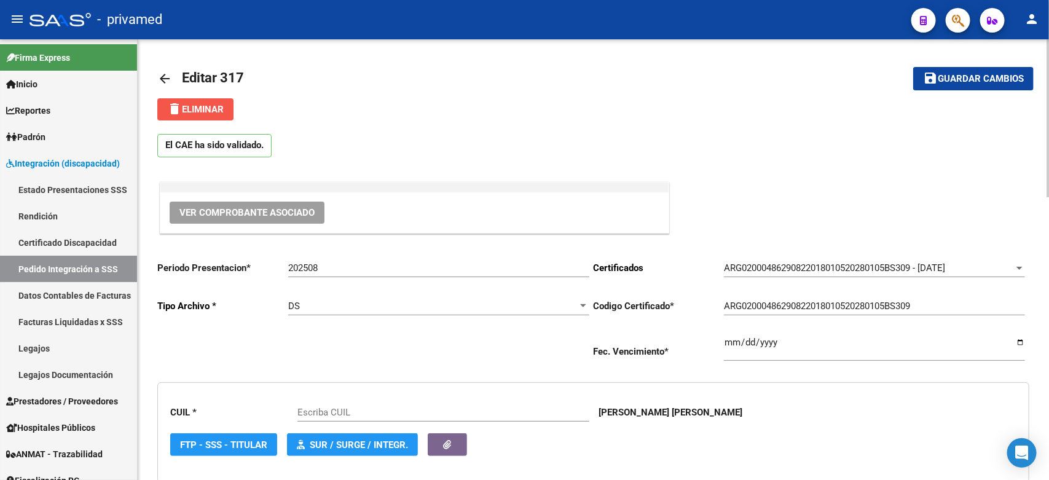
click at [210, 109] on span "delete Eliminar" at bounding box center [195, 109] width 57 height 11
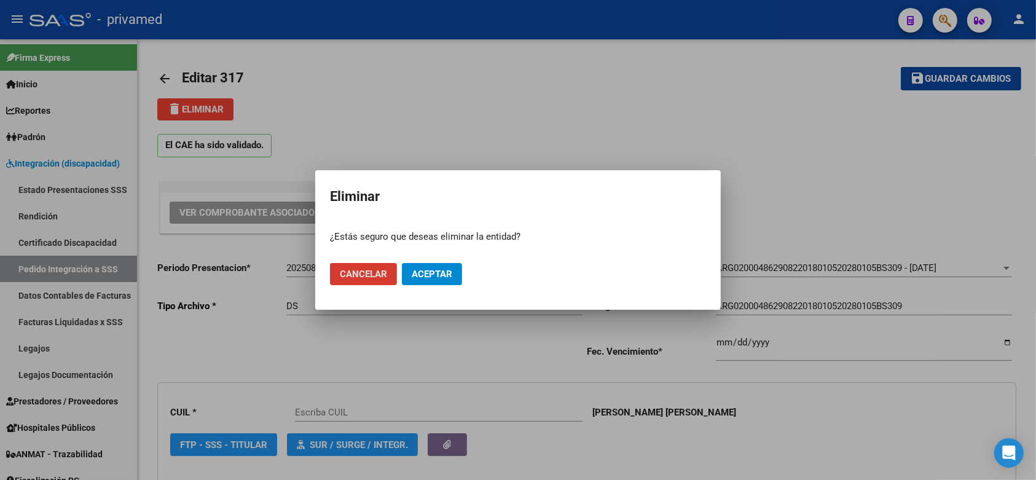
type input "20486290820"
click at [422, 280] on button "Aceptar" at bounding box center [432, 274] width 60 height 22
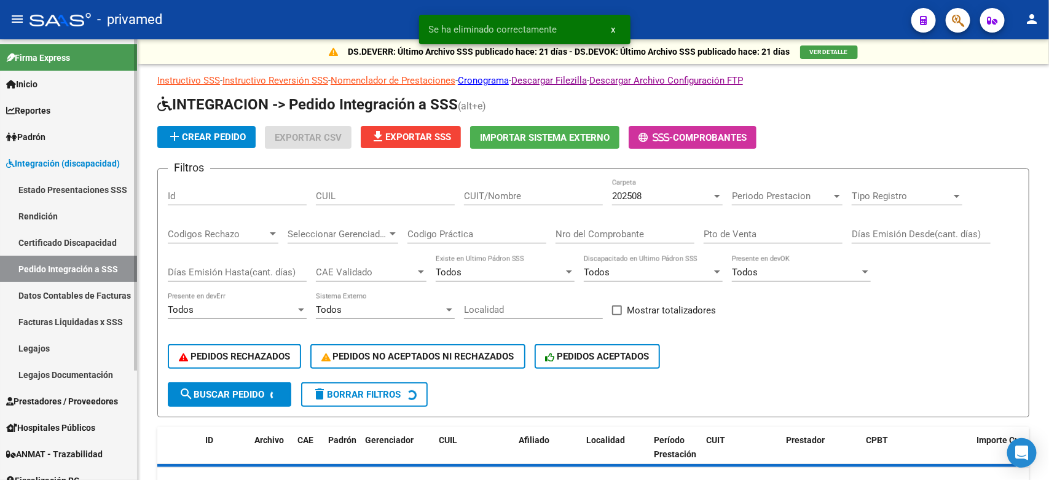
click at [55, 397] on span "Prestadores / Proveedores" at bounding box center [62, 402] width 112 height 14
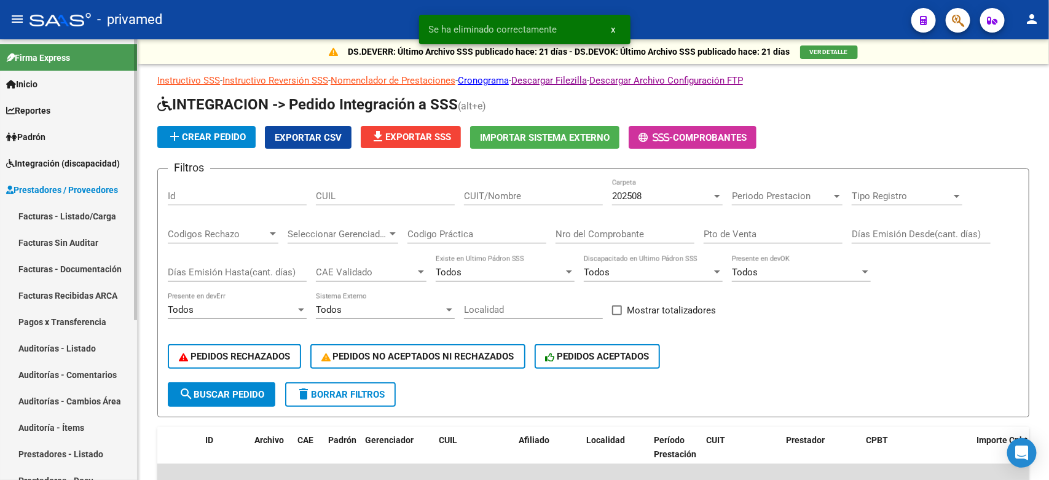
click at [61, 219] on link "Facturas - Listado/Carga" at bounding box center [68, 216] width 137 height 26
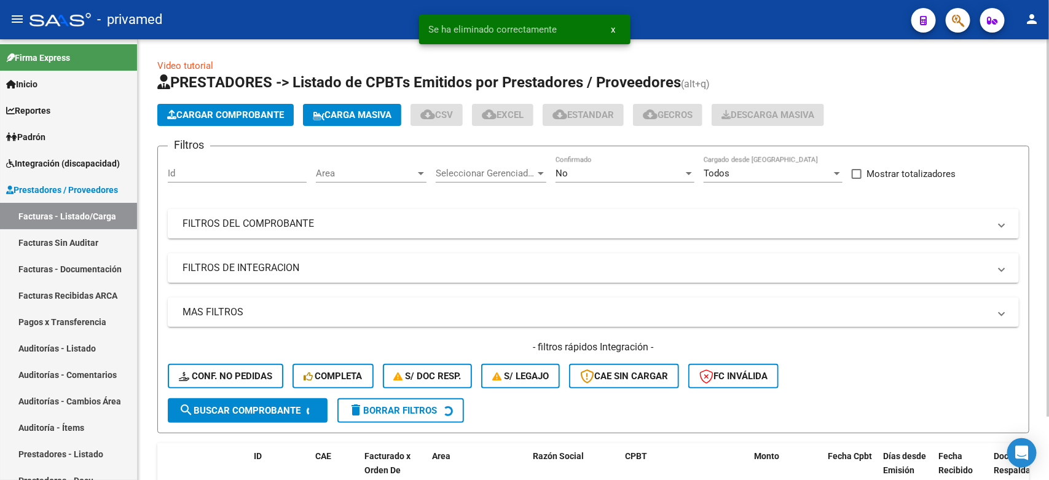
click at [588, 170] on div "No" at bounding box center [620, 173] width 128 height 11
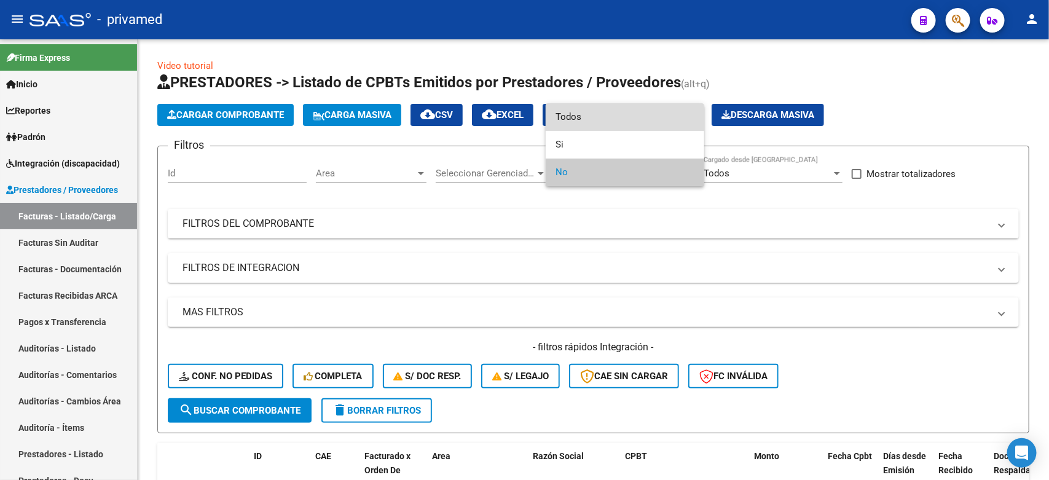
click at [578, 120] on span "Todos" at bounding box center [625, 117] width 139 height 28
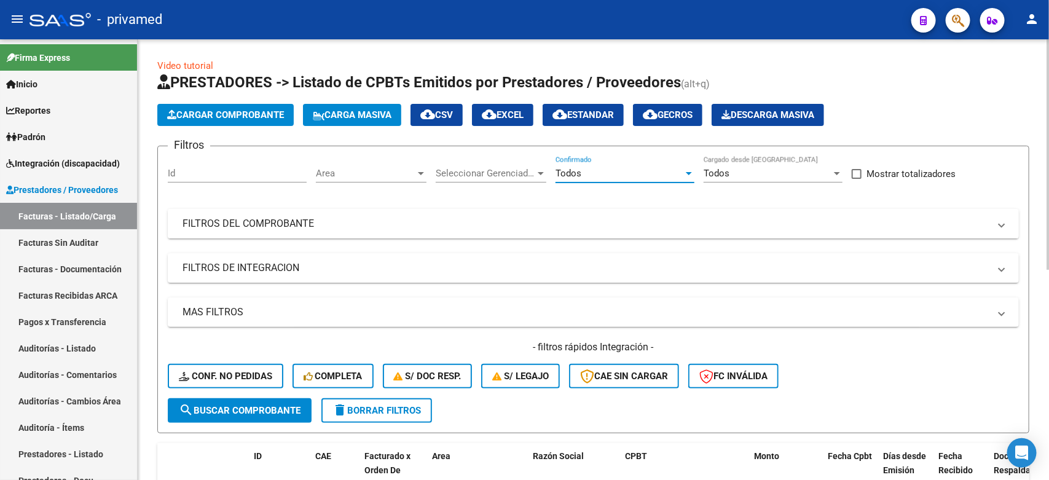
click at [363, 219] on mat-panel-title "FILTROS DEL COMPROBANTE" at bounding box center [586, 224] width 807 height 14
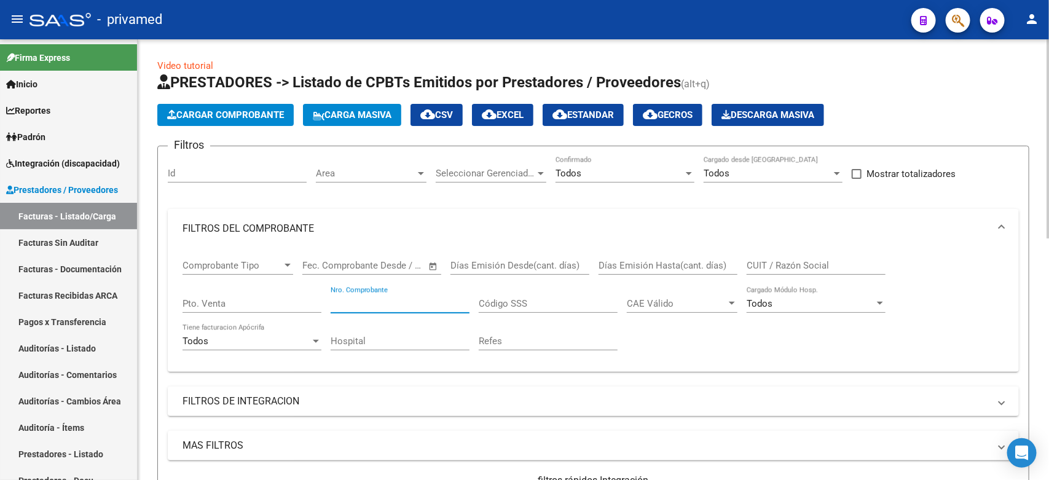
click at [385, 305] on input "Nro. Comprobante" at bounding box center [400, 303] width 139 height 11
type input "498"
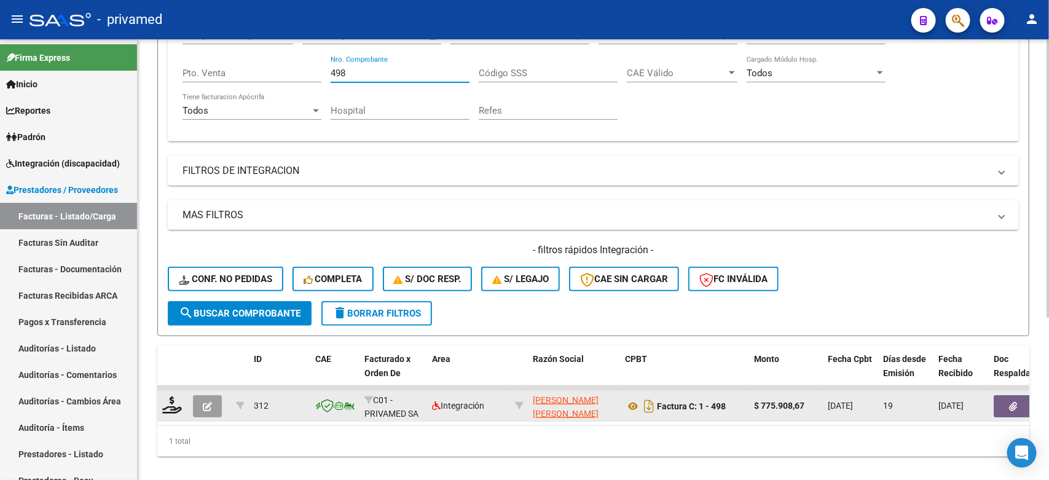
click at [206, 407] on icon "button" at bounding box center [207, 406] width 9 height 9
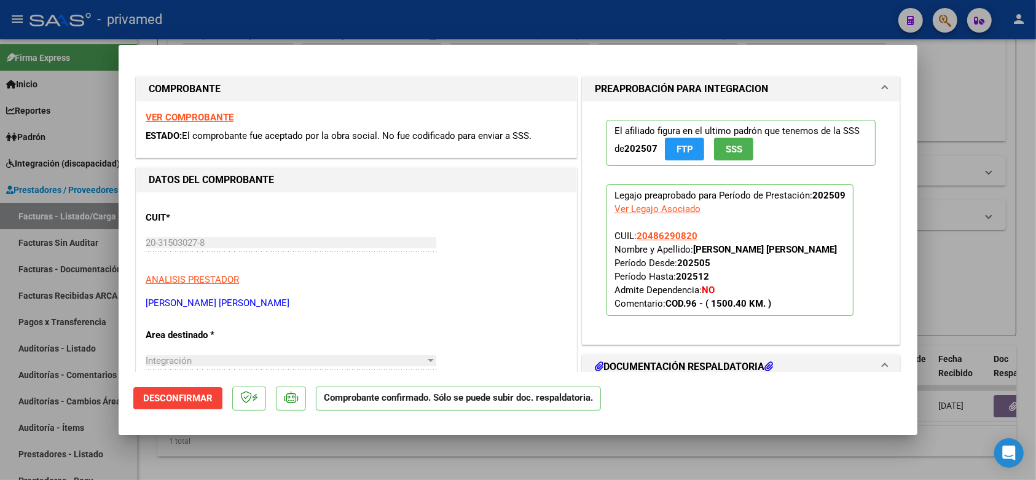
click at [188, 393] on span "Desconfirmar" at bounding box center [177, 398] width 69 height 11
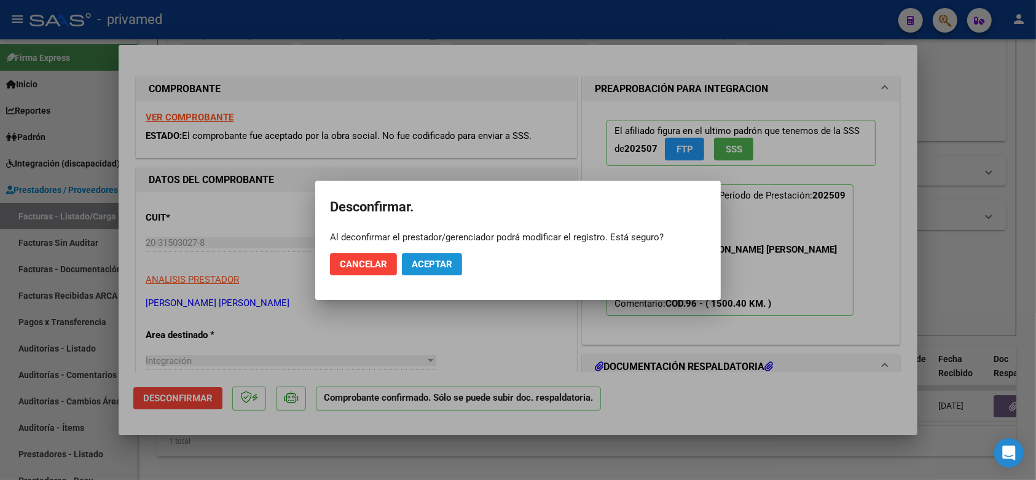
click at [446, 264] on span "Aceptar" at bounding box center [432, 264] width 41 height 11
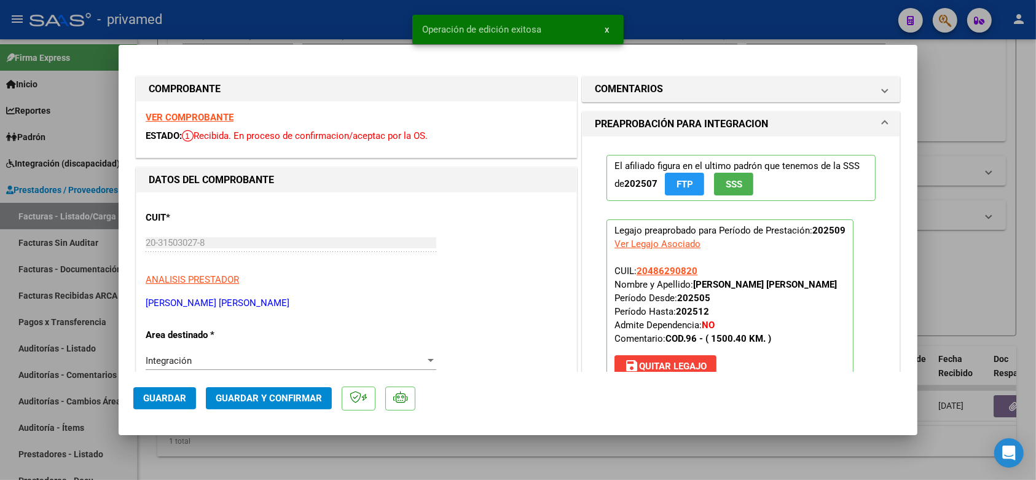
click at [517, 302] on p "[PERSON_NAME] [PERSON_NAME]" at bounding box center [357, 303] width 422 height 14
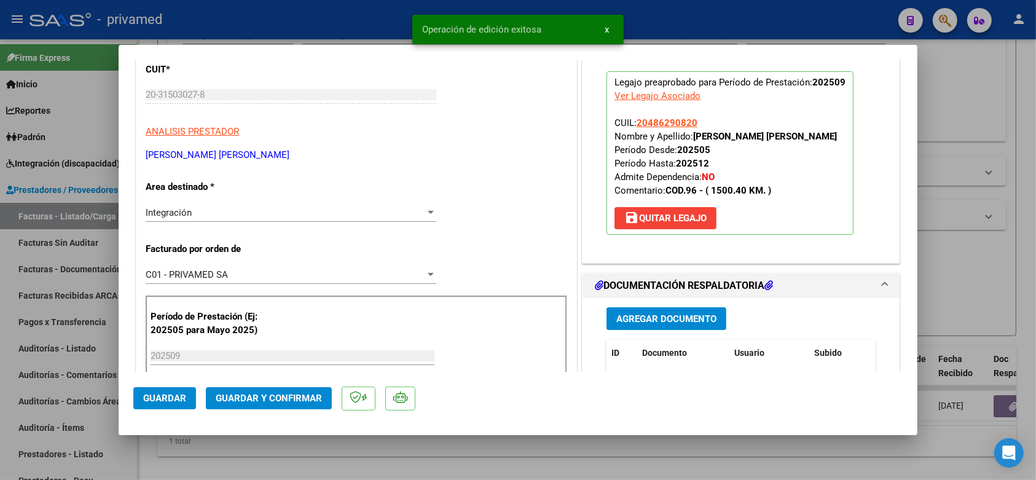
scroll to position [154, 0]
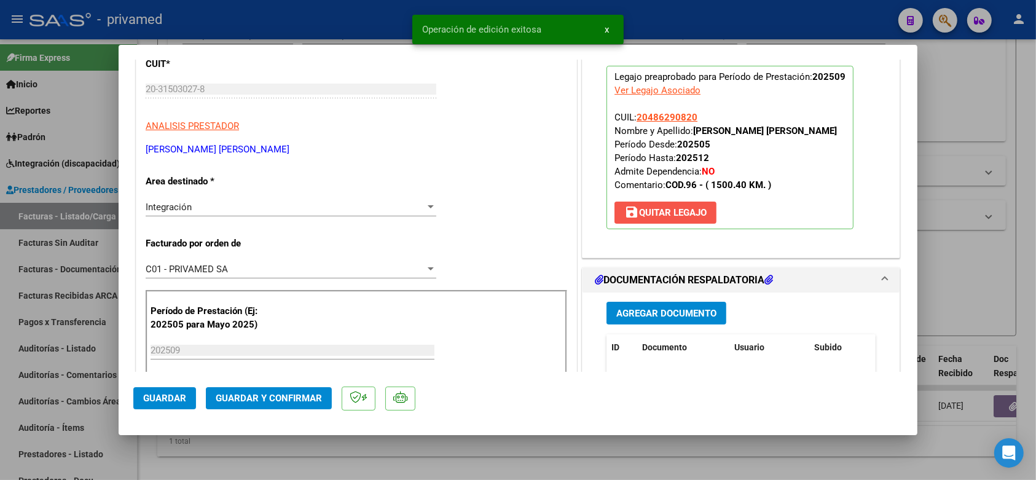
click at [674, 207] on span "save [PERSON_NAME]" at bounding box center [666, 212] width 82 height 11
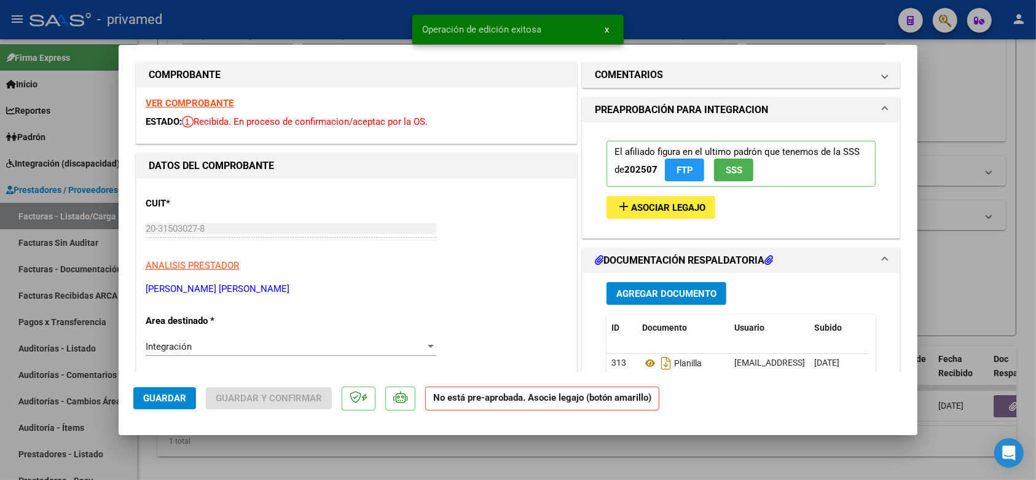
scroll to position [0, 0]
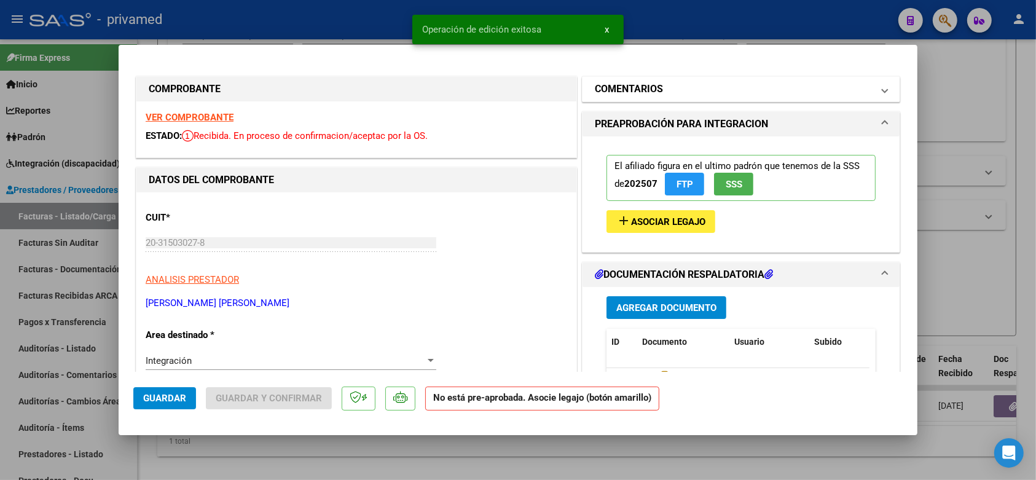
click at [705, 90] on mat-panel-title "COMENTARIOS" at bounding box center [734, 89] width 278 height 15
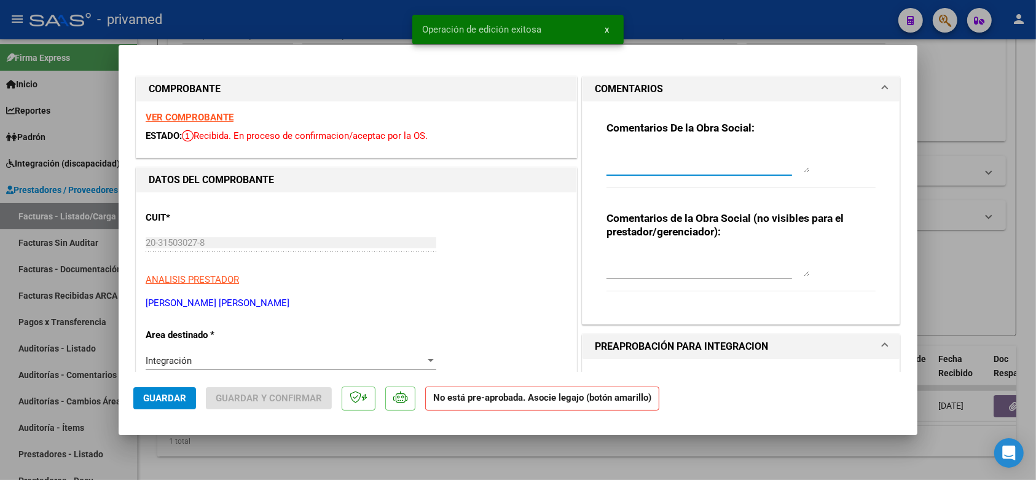
click at [680, 163] on textarea at bounding box center [708, 160] width 203 height 25
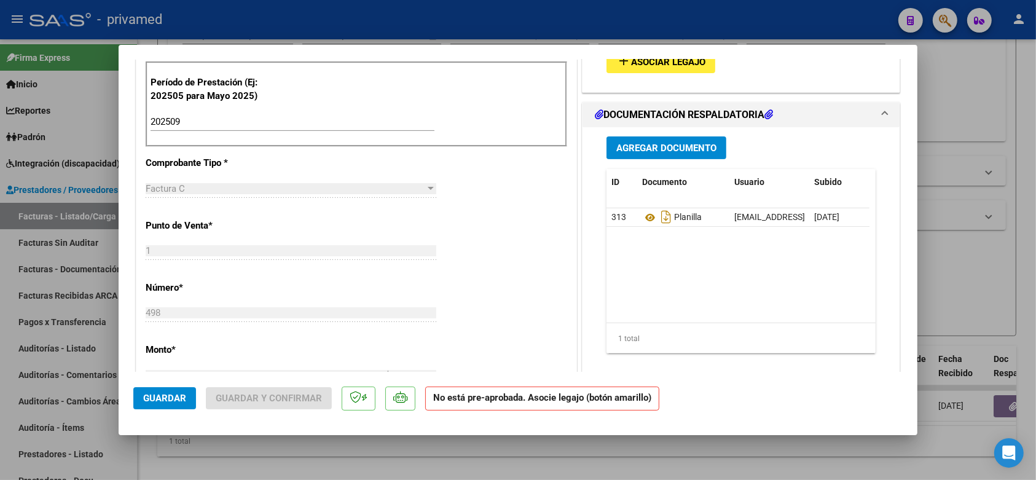
scroll to position [384, 0]
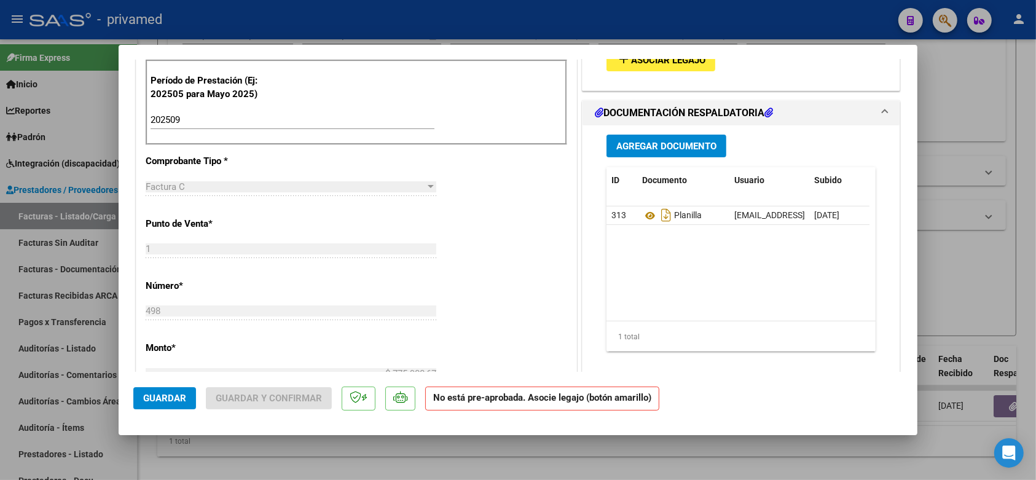
click at [173, 395] on span "Guardar" at bounding box center [164, 398] width 43 height 11
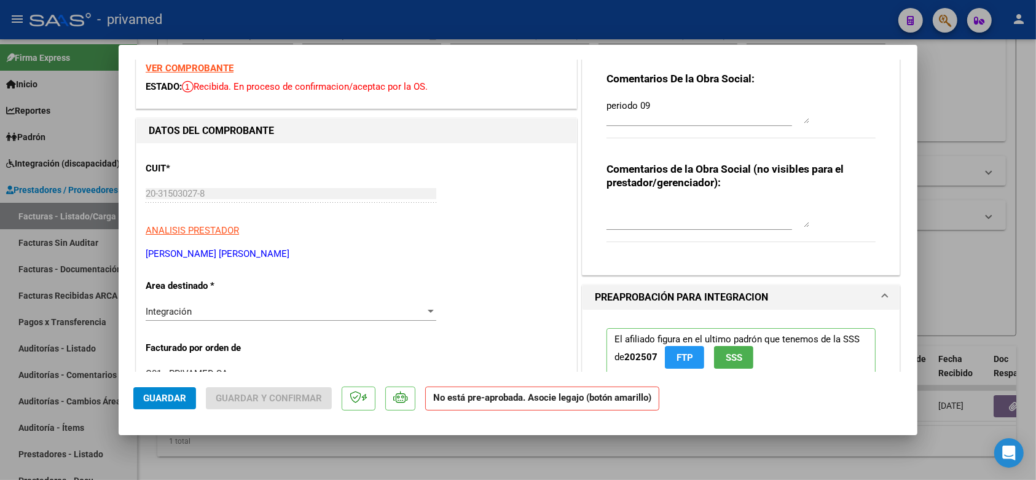
scroll to position [0, 0]
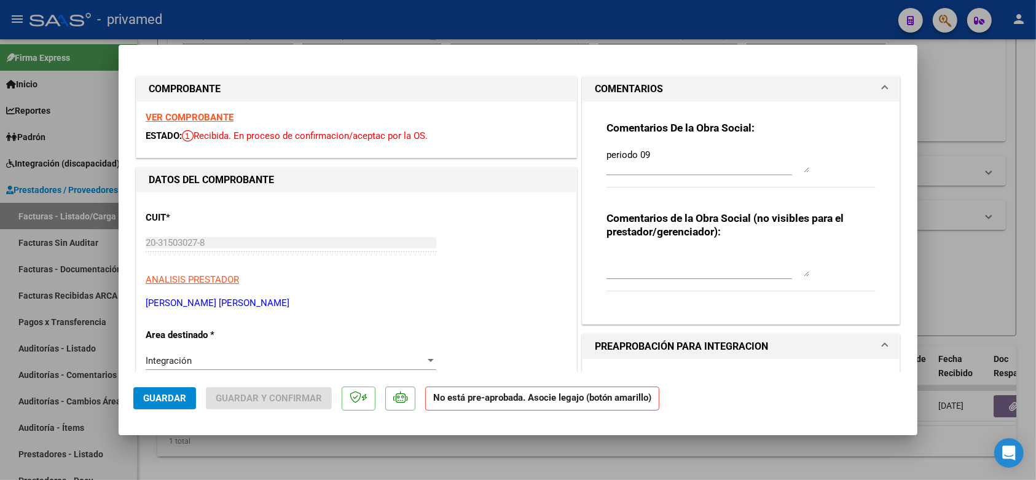
click at [664, 156] on textarea "periodo 09" at bounding box center [708, 160] width 203 height 25
drag, startPoint x: 717, startPoint y: 162, endPoint x: 464, endPoint y: 154, distance: 253.4
paste textarea "SE ELIMINÓ EL PEDIDO Y SE DESCONFIRMÓ LA FC YA QUE ES PERIODO 09. QUEDA PARA EL…"
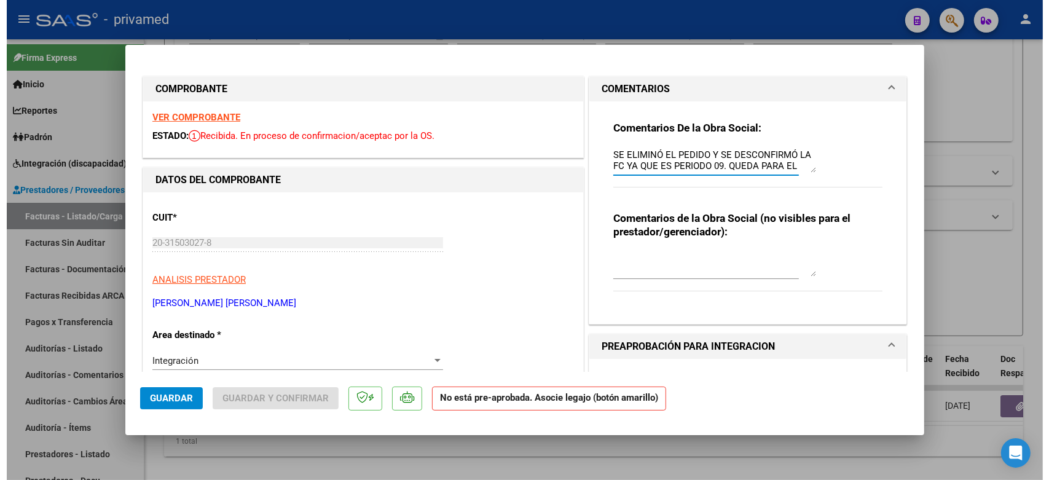
scroll to position [10, 0]
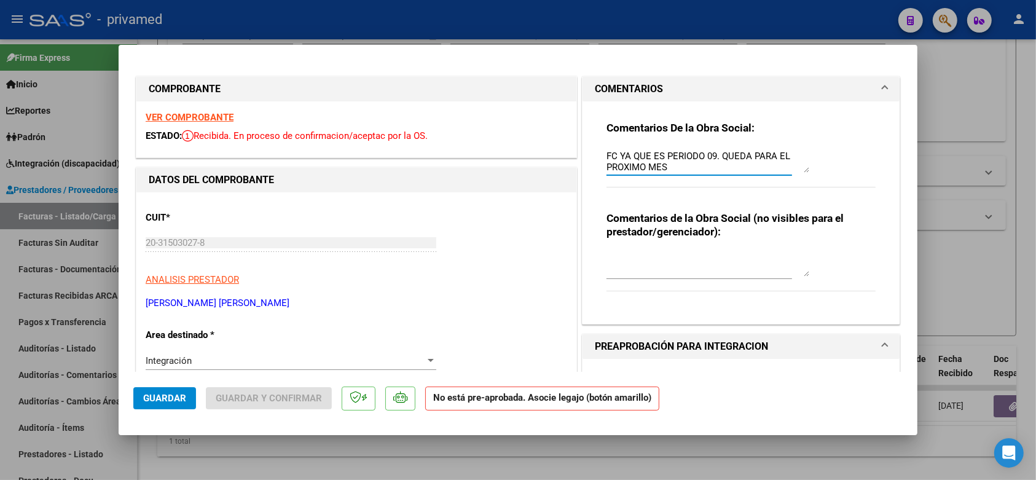
type textarea "SE ELIMINÓ EL PEDIDO Y SE DESCONFIRMÓ LA FC YA QUE ES PERIODO 09. QUEDA PARA EL…"
click at [168, 400] on span "Guardar" at bounding box center [164, 398] width 43 height 11
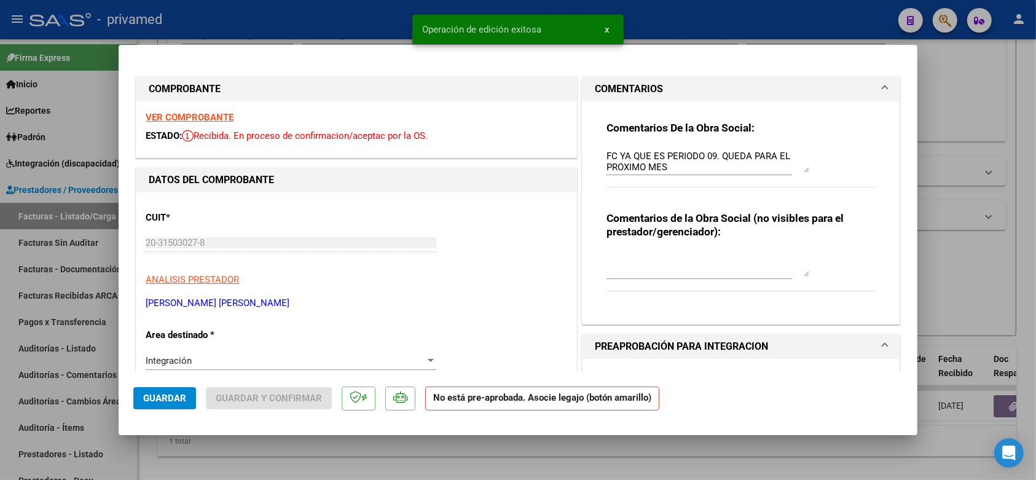
click at [969, 100] on div at bounding box center [518, 240] width 1036 height 480
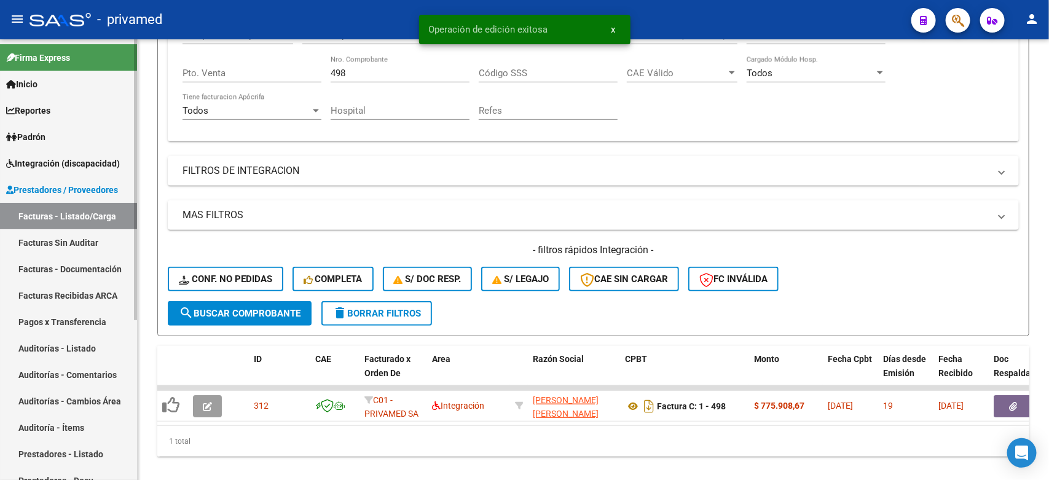
click at [60, 249] on link "Facturas Sin Auditar" at bounding box center [68, 242] width 137 height 26
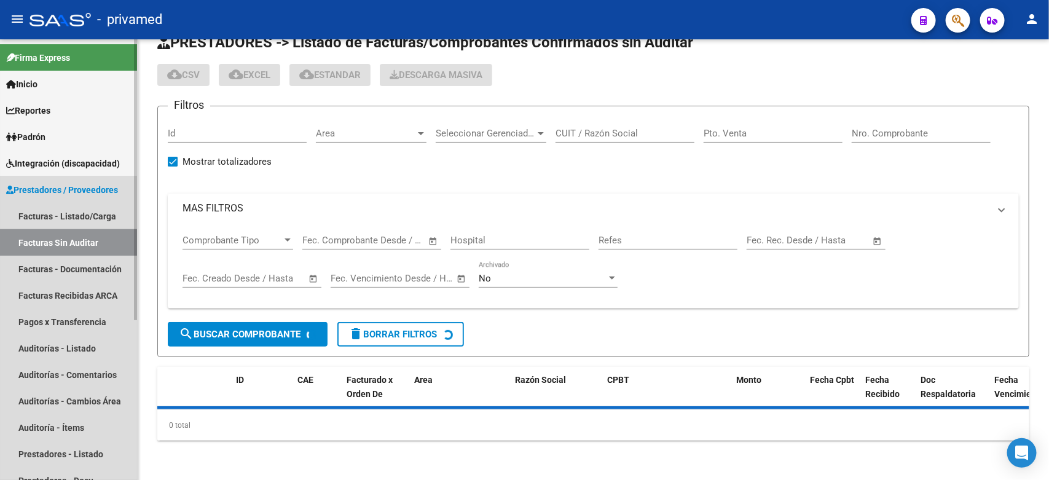
click at [75, 216] on link "Facturas - Listado/Carga" at bounding box center [68, 216] width 137 height 26
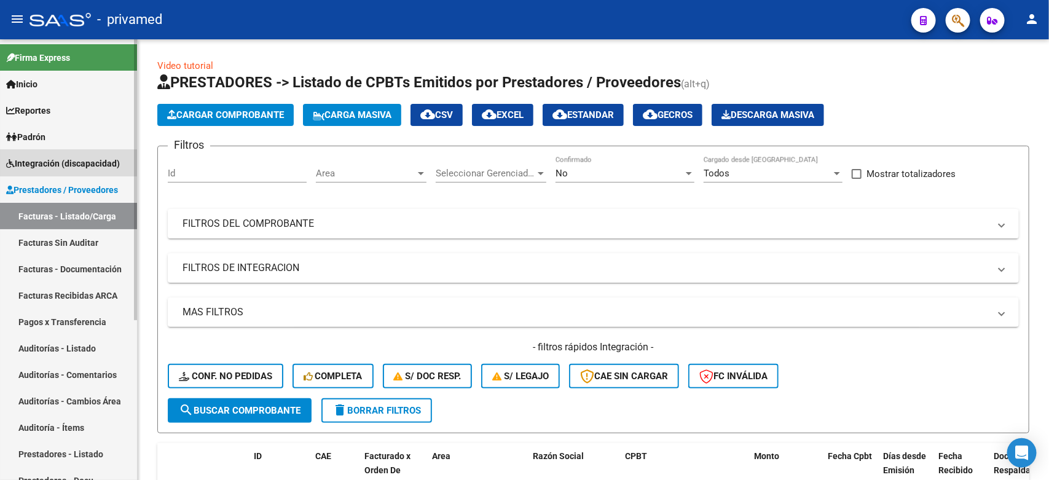
click at [60, 154] on link "Integración (discapacidad)" at bounding box center [68, 163] width 137 height 26
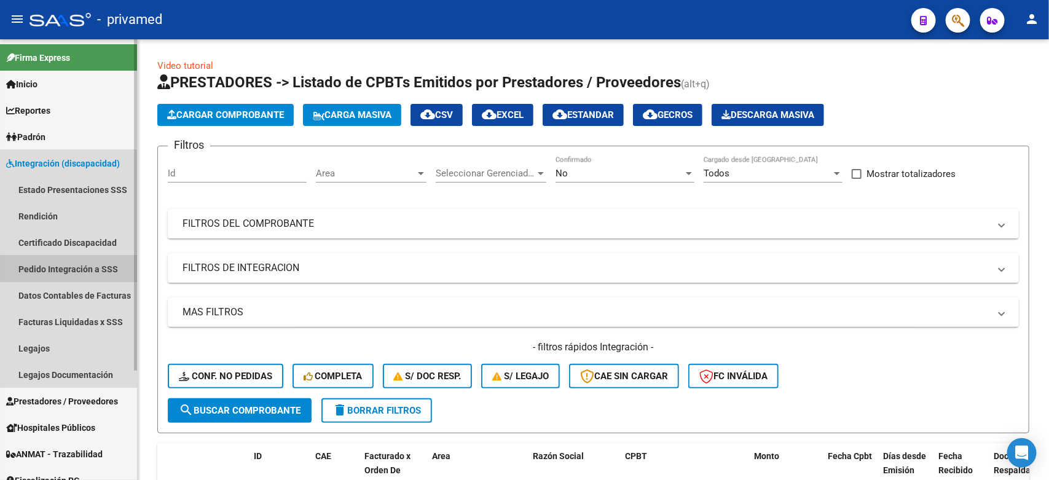
click at [60, 268] on link "Pedido Integración a SSS" at bounding box center [68, 269] width 137 height 26
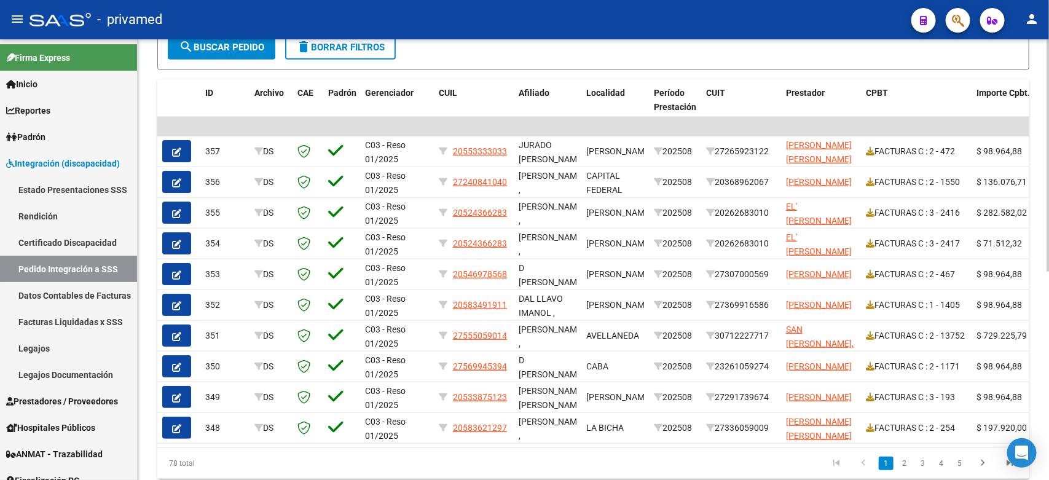
scroll to position [395, 0]
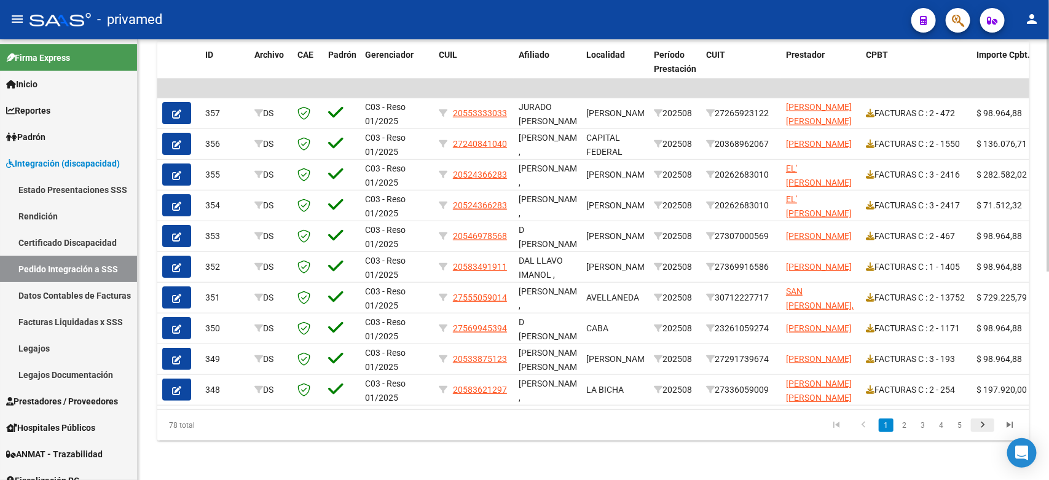
click at [985, 429] on icon "go to next page" at bounding box center [983, 426] width 16 height 15
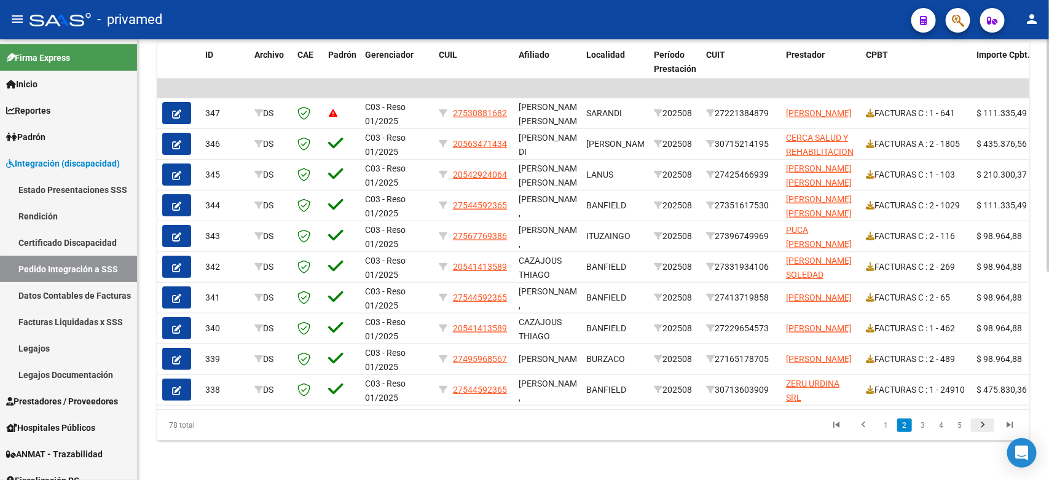
click at [985, 429] on icon "go to next page" at bounding box center [983, 426] width 16 height 15
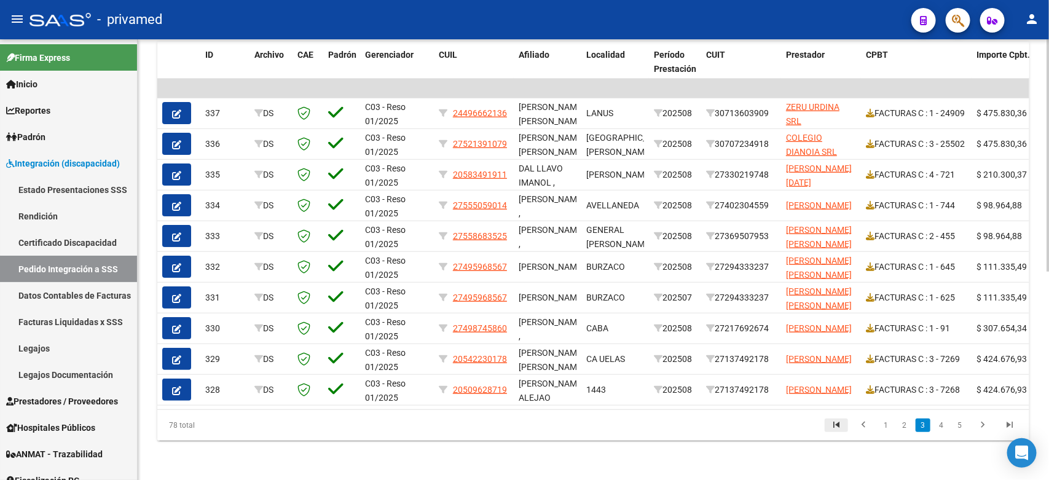
click at [835, 428] on icon "go to first page" at bounding box center [837, 426] width 16 height 15
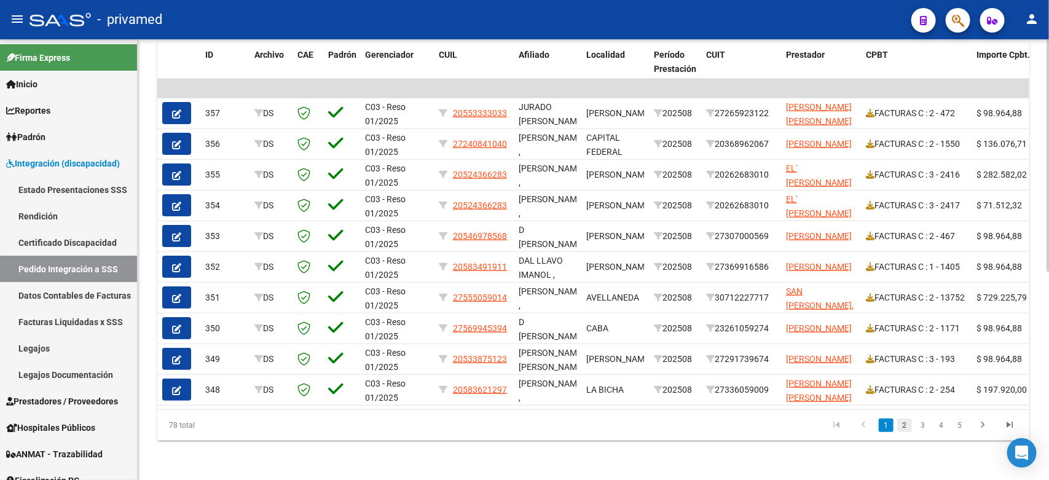
click at [910, 423] on link "2" at bounding box center [904, 426] width 15 height 14
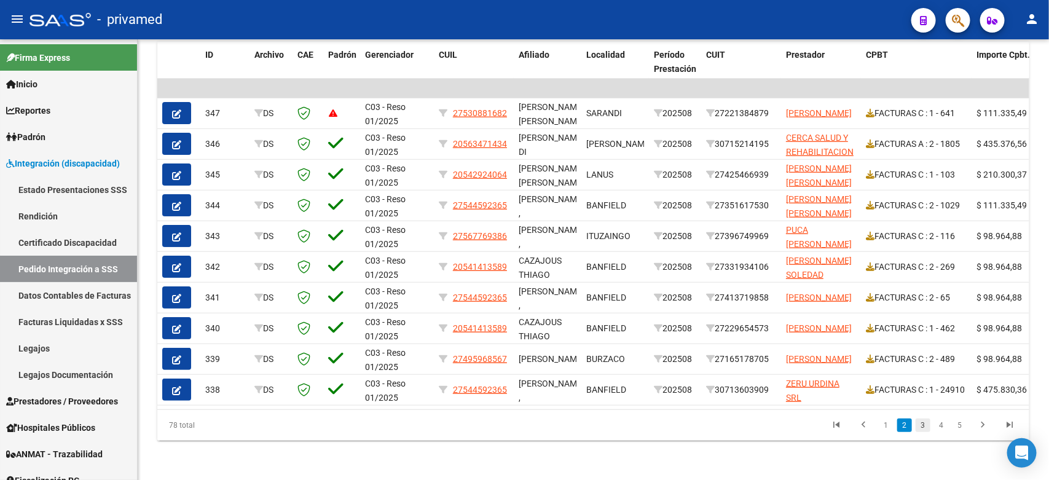
click at [923, 424] on link "3" at bounding box center [923, 426] width 15 height 14
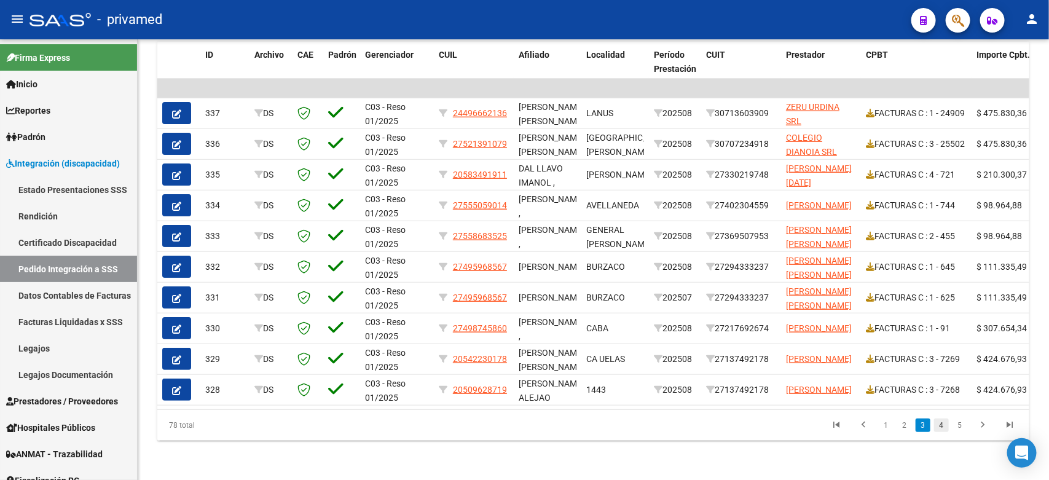
click at [944, 428] on link "4" at bounding box center [941, 426] width 15 height 14
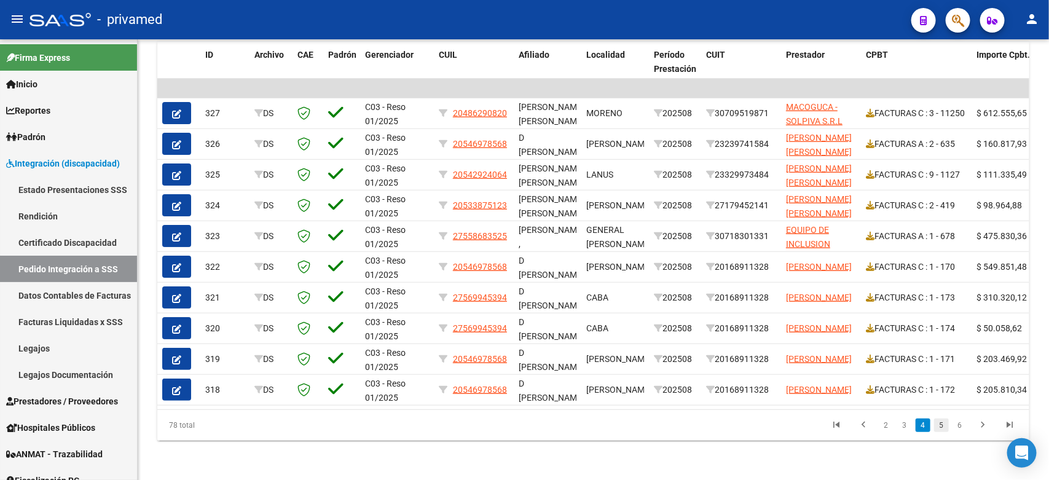
click at [945, 424] on link "5" at bounding box center [941, 426] width 15 height 14
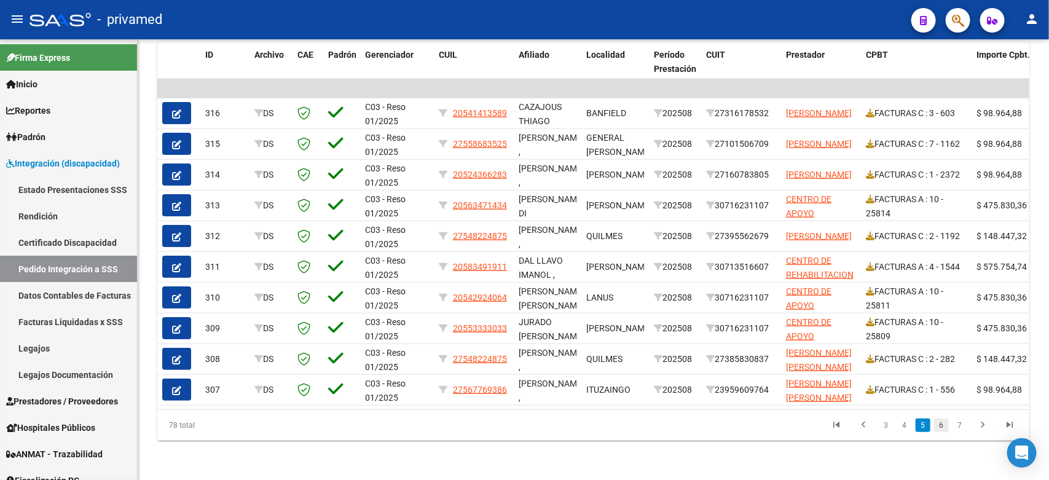
click at [944, 424] on link "6" at bounding box center [941, 426] width 15 height 14
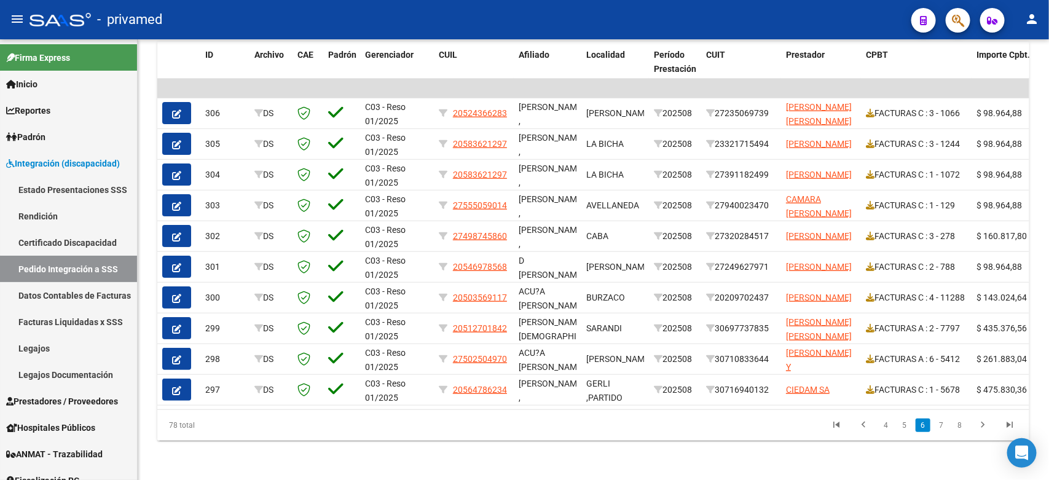
click at [944, 424] on link "7" at bounding box center [941, 426] width 15 height 14
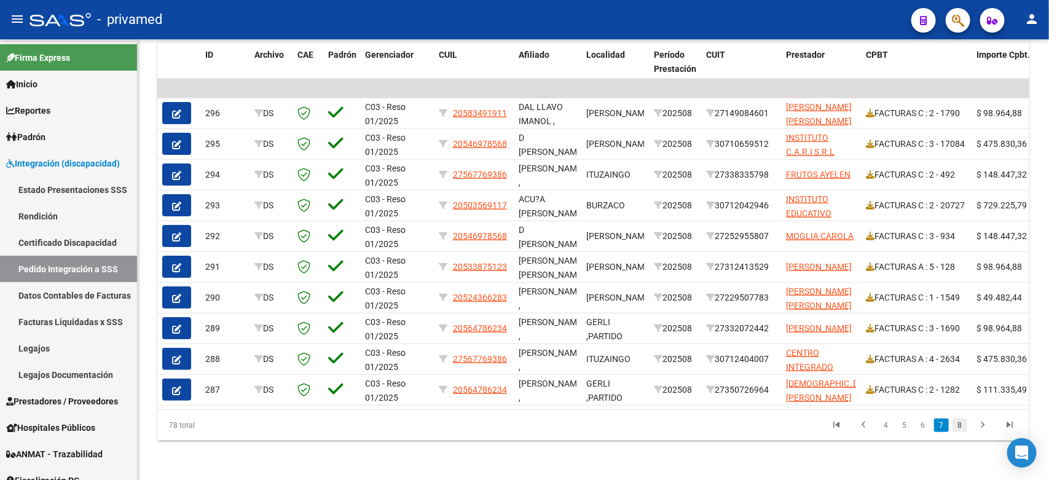
click at [957, 425] on link "8" at bounding box center [960, 426] width 15 height 14
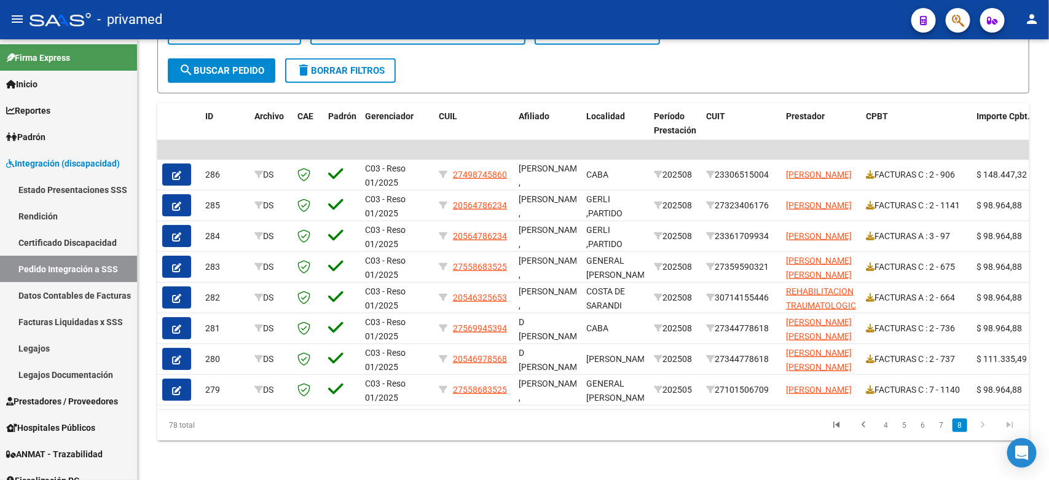
scroll to position [333, 0]
click at [840, 426] on icon "go to first page" at bounding box center [837, 426] width 16 height 15
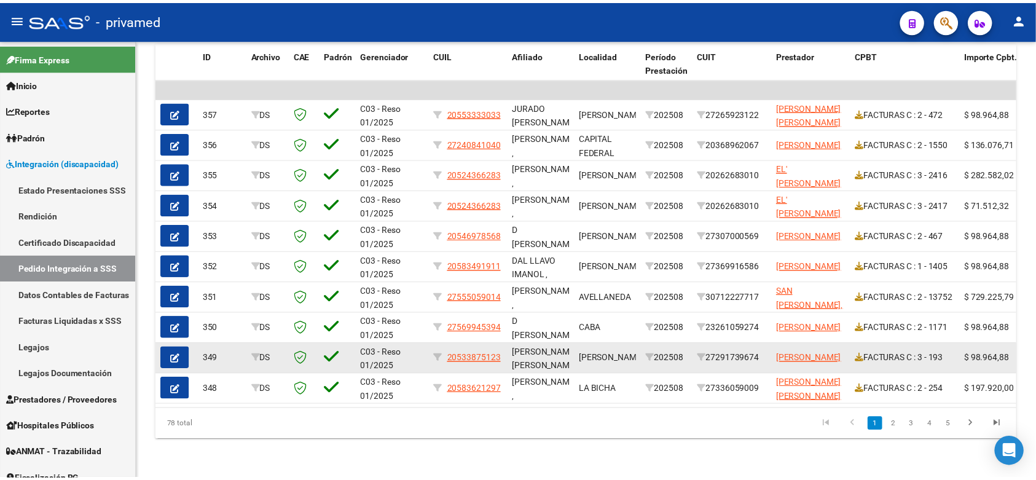
scroll to position [395, 0]
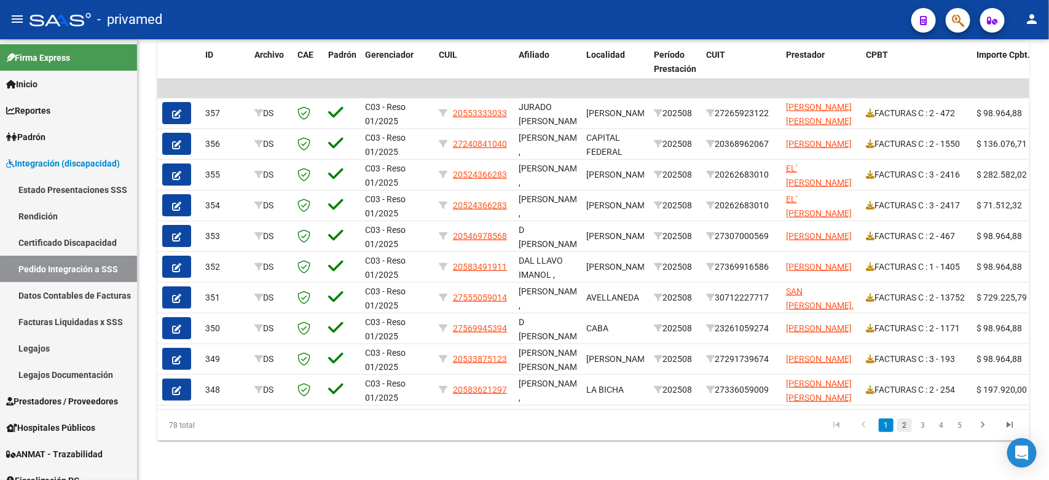
click at [902, 428] on link "2" at bounding box center [904, 426] width 15 height 14
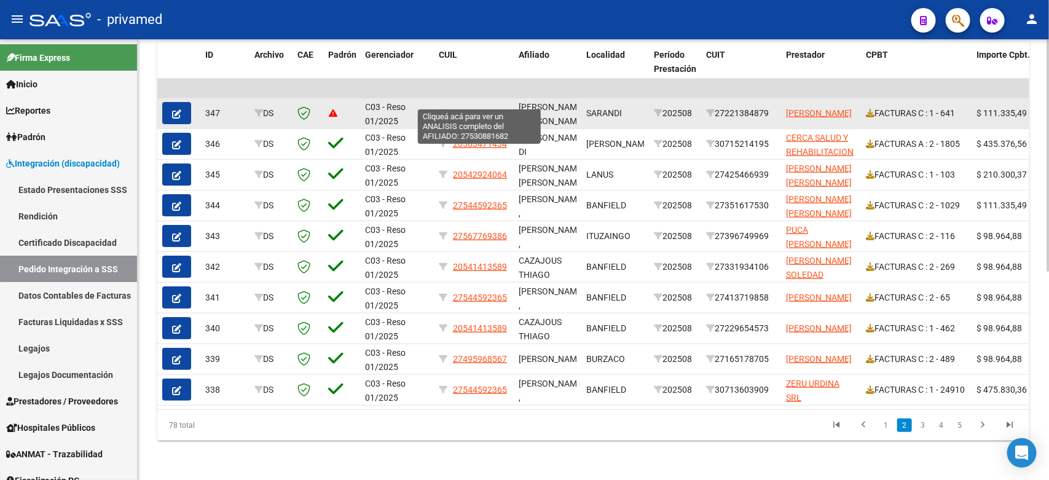
click at [487, 108] on span "27530881682" at bounding box center [480, 113] width 54 height 10
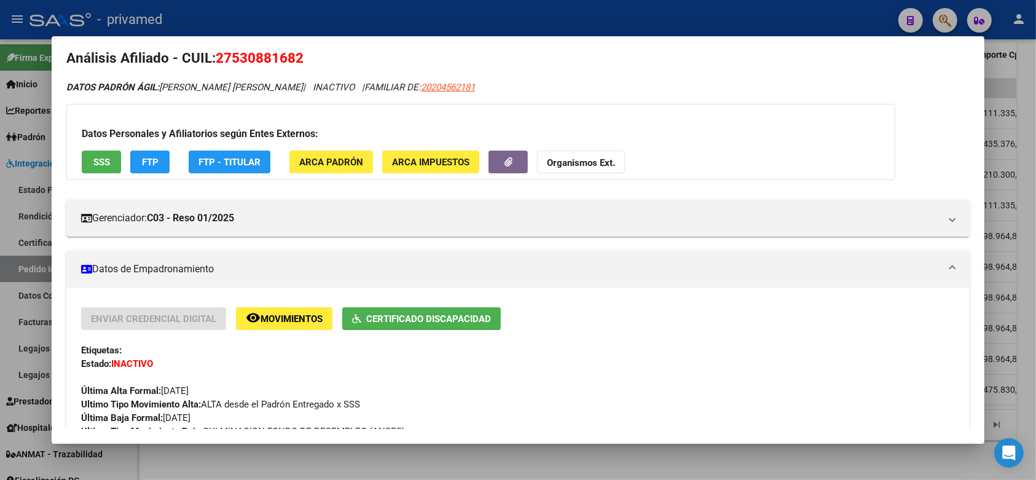
scroll to position [0, 0]
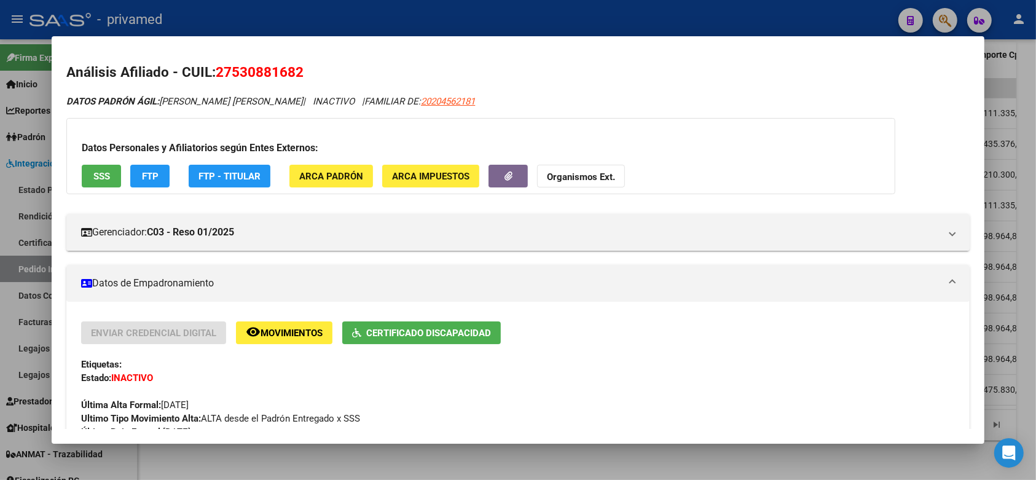
click at [1030, 65] on div at bounding box center [518, 240] width 1036 height 480
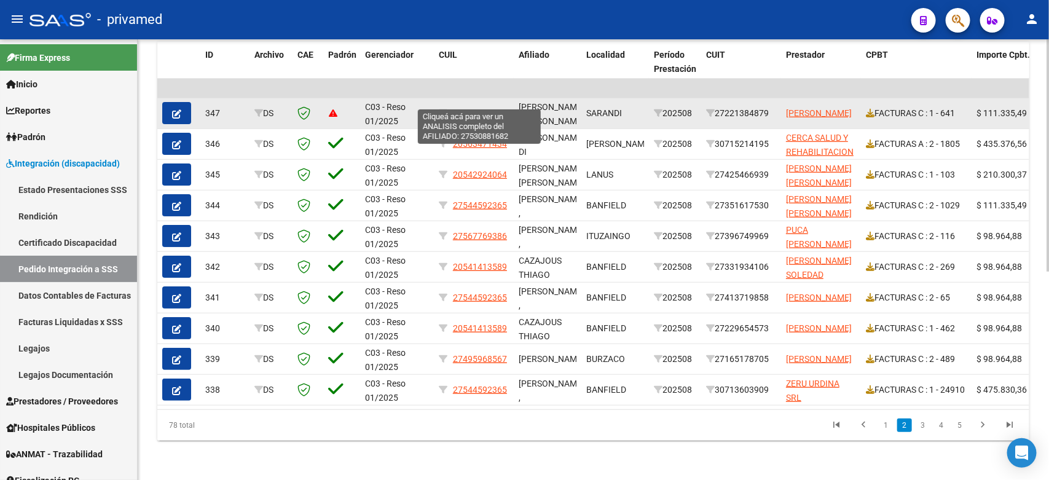
click at [469, 108] on span "27530881682" at bounding box center [480, 113] width 54 height 10
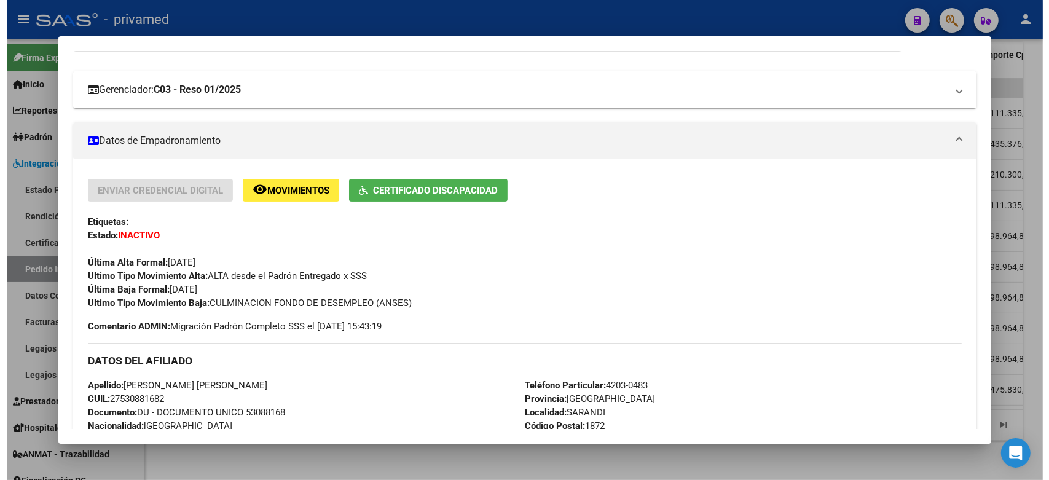
scroll to position [154, 0]
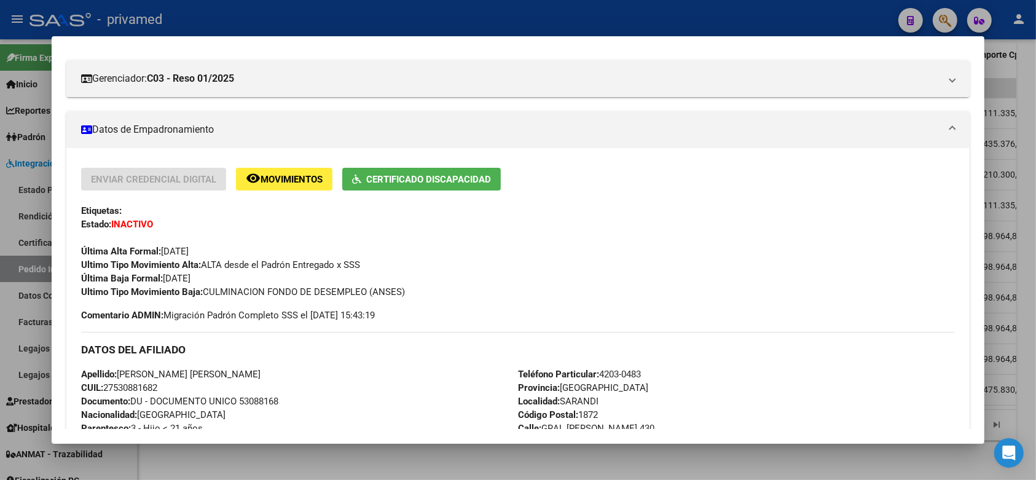
click at [1030, 71] on div at bounding box center [518, 240] width 1036 height 480
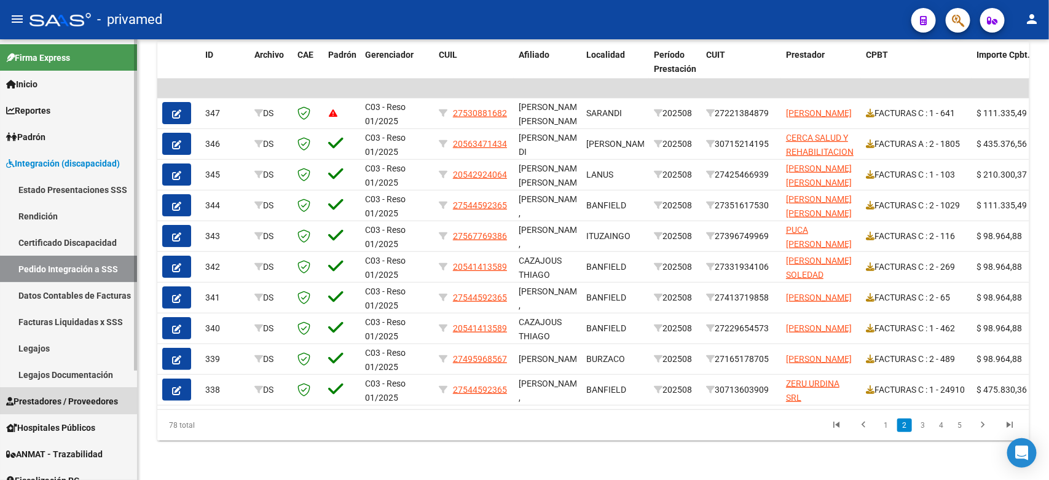
click at [41, 395] on span "Prestadores / Proveedores" at bounding box center [62, 402] width 112 height 14
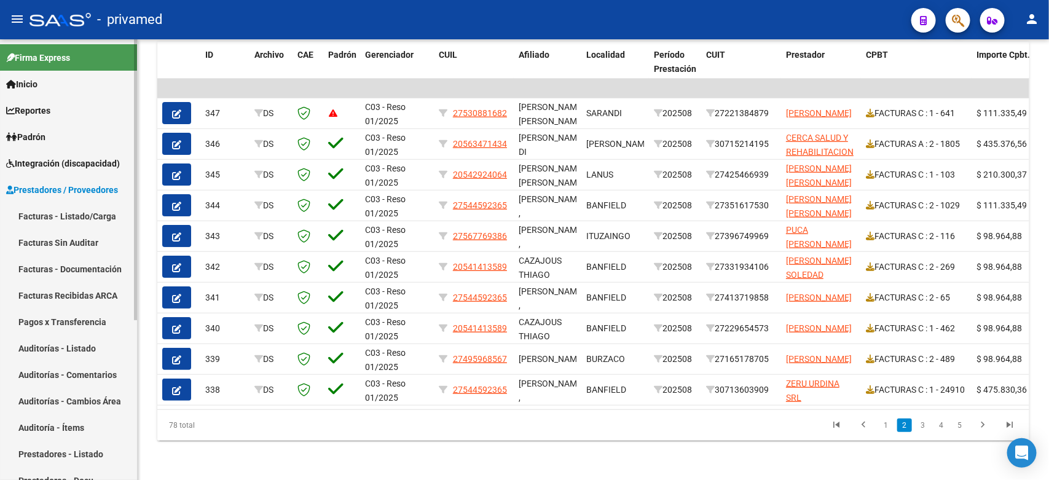
click at [83, 216] on link "Facturas - Listado/Carga" at bounding box center [68, 216] width 137 height 26
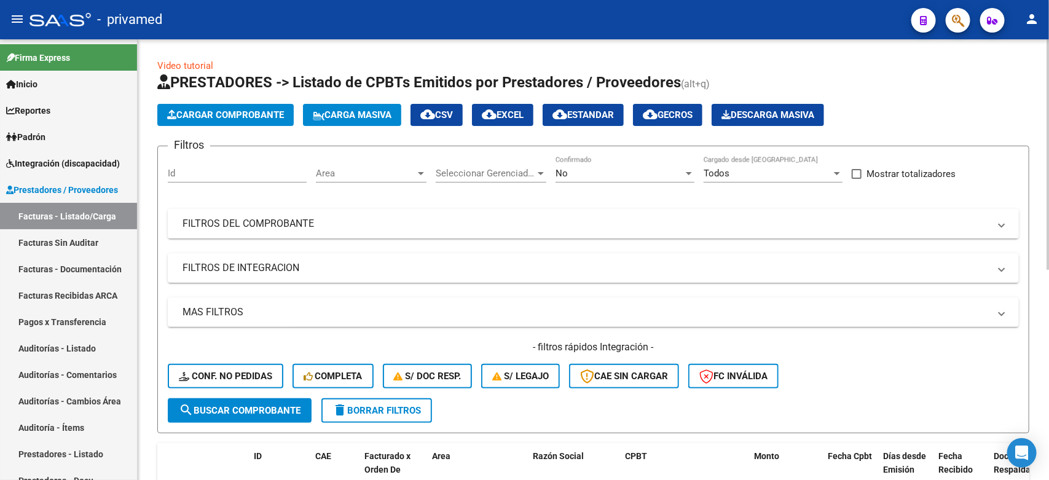
click at [404, 226] on mat-panel-title "FILTROS DEL COMPROBANTE" at bounding box center [586, 224] width 807 height 14
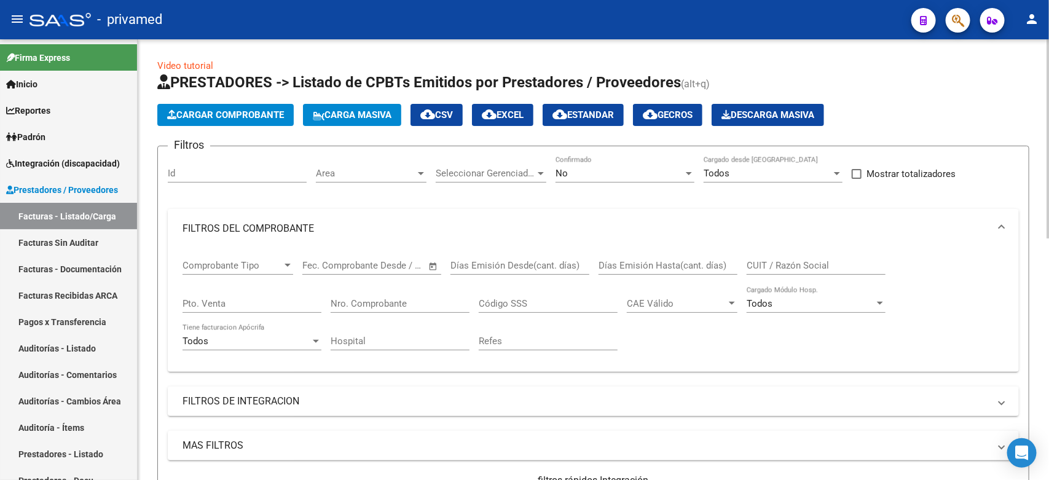
click at [394, 306] on input "Nro. Comprobante" at bounding box center [400, 303] width 139 height 11
type input "918"
click at [620, 173] on div "No" at bounding box center [620, 173] width 128 height 11
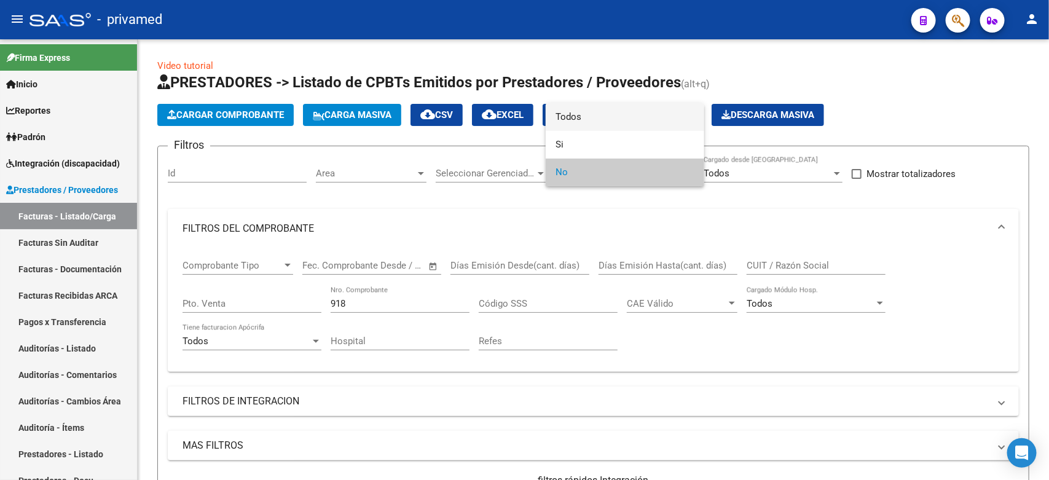
click at [588, 123] on span "Todos" at bounding box center [625, 117] width 139 height 28
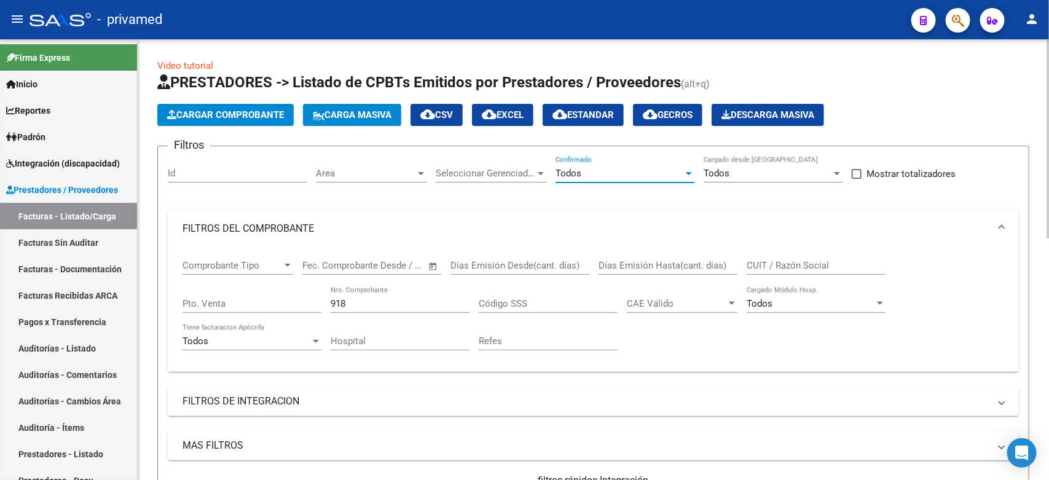
click at [390, 304] on input "918" at bounding box center [400, 303] width 139 height 11
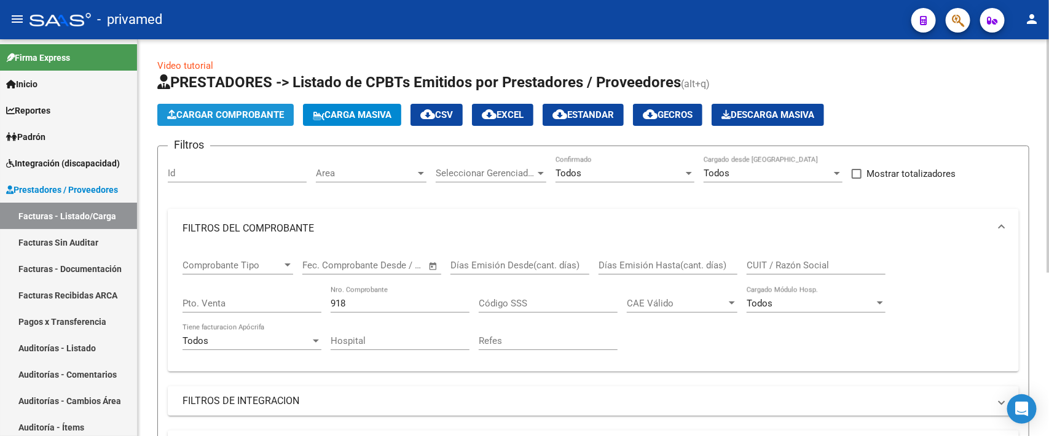
click at [242, 112] on span "Cargar Comprobante" at bounding box center [225, 114] width 117 height 11
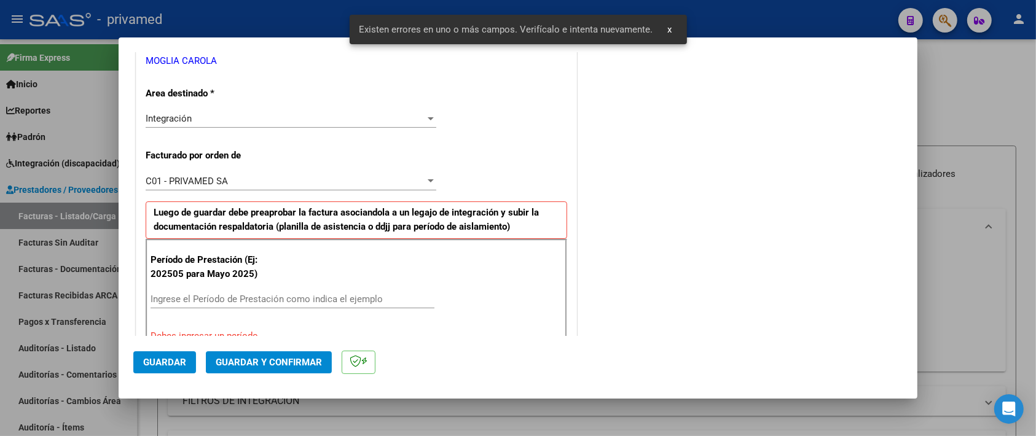
scroll to position [326, 0]
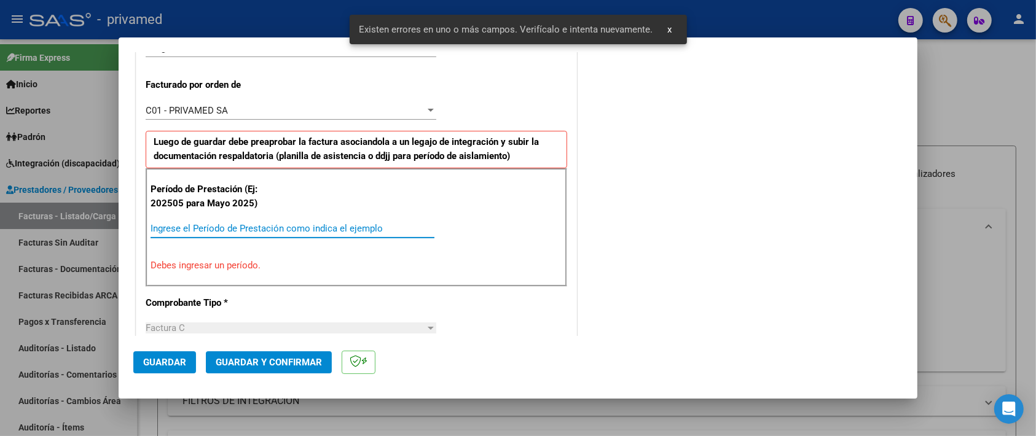
click at [339, 225] on input "Ingrese el Período de Prestación como indica el ejemplo" at bounding box center [293, 228] width 284 height 11
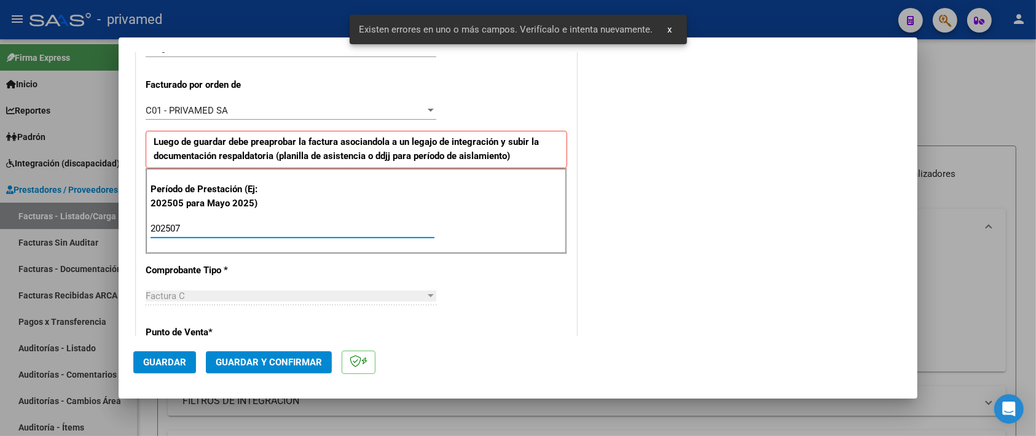
type input "202507"
click at [478, 302] on div "CUIT * 27-25295580-7 Ingresar CUIT ANALISIS PRESTADOR [PERSON_NAME] [PERSON_NAM…" at bounding box center [356, 408] width 440 height 1057
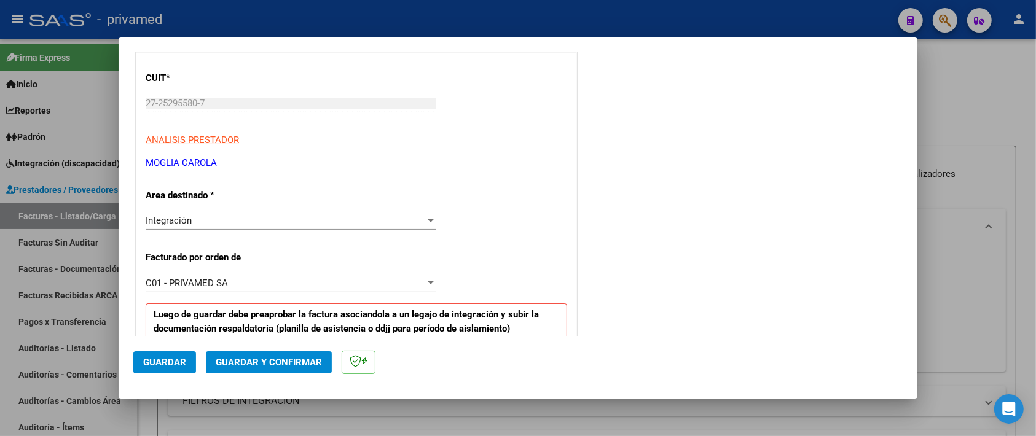
scroll to position [307, 0]
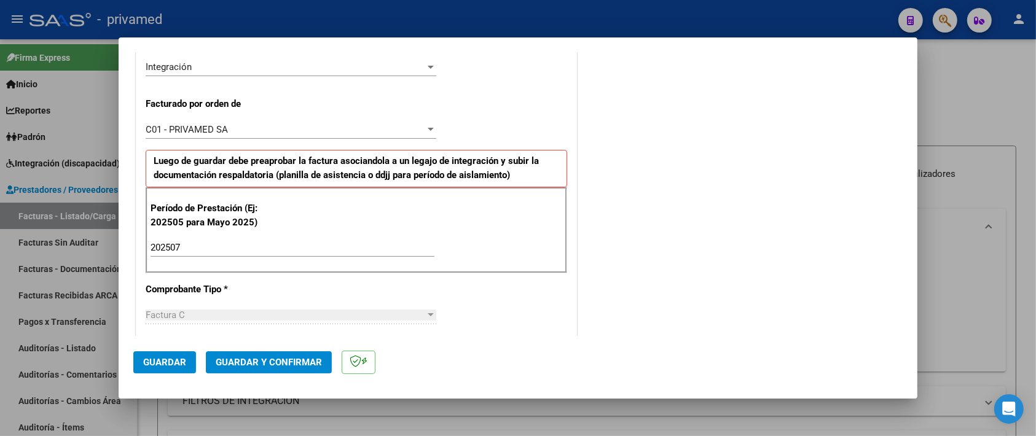
click at [179, 363] on span "Guardar" at bounding box center [164, 362] width 43 height 11
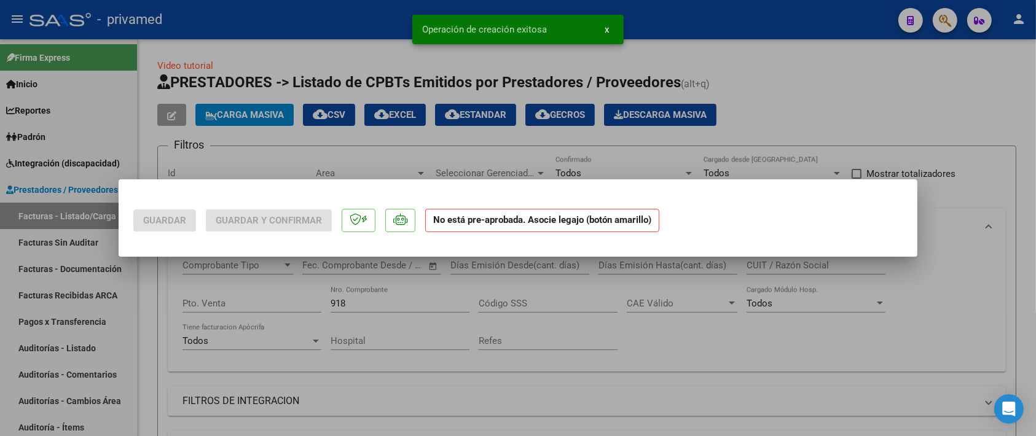
scroll to position [0, 0]
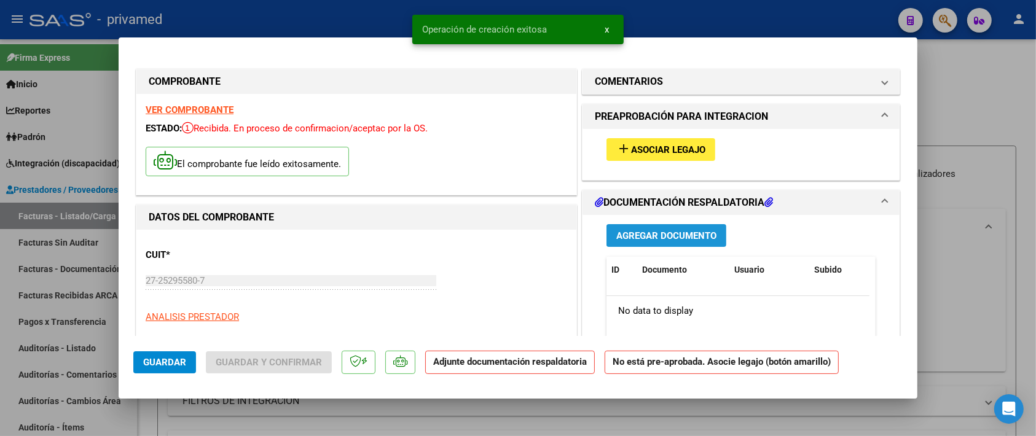
click at [684, 235] on span "Agregar Documento" at bounding box center [667, 236] width 100 height 11
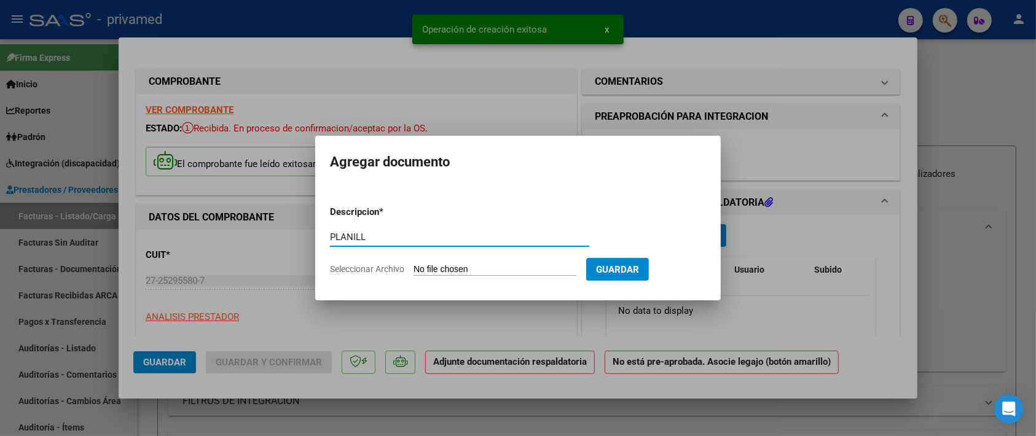
type input "PLANILLA"
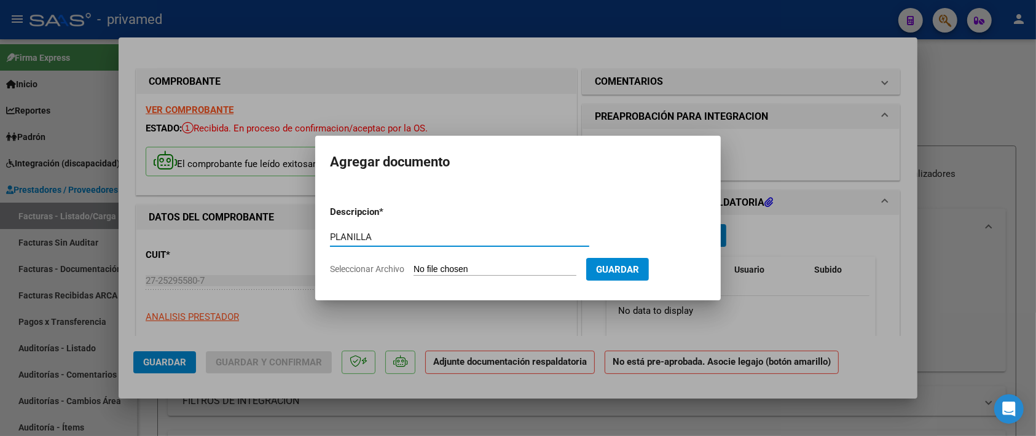
type input "C:\fakepath\Planilla [PERSON_NAME] D'[PERSON_NAME] (1).pdf"
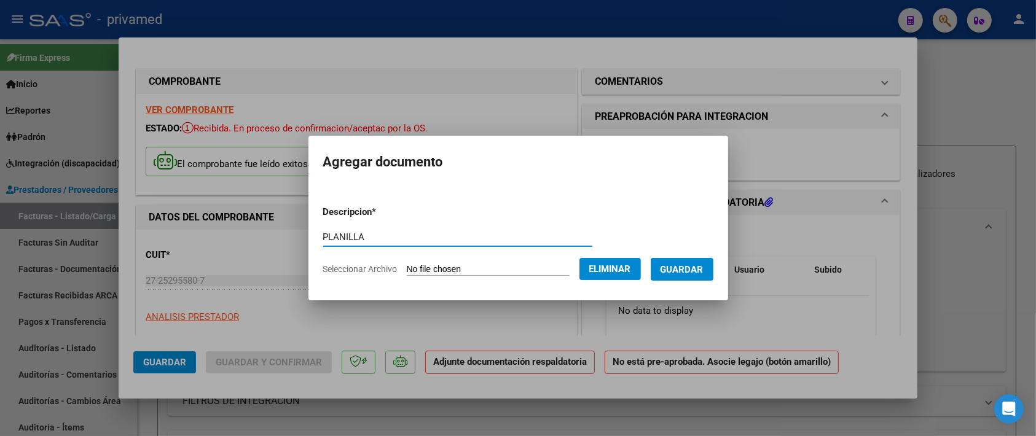
type input "PLANILLA"
click at [692, 272] on span "Guardar" at bounding box center [682, 269] width 43 height 11
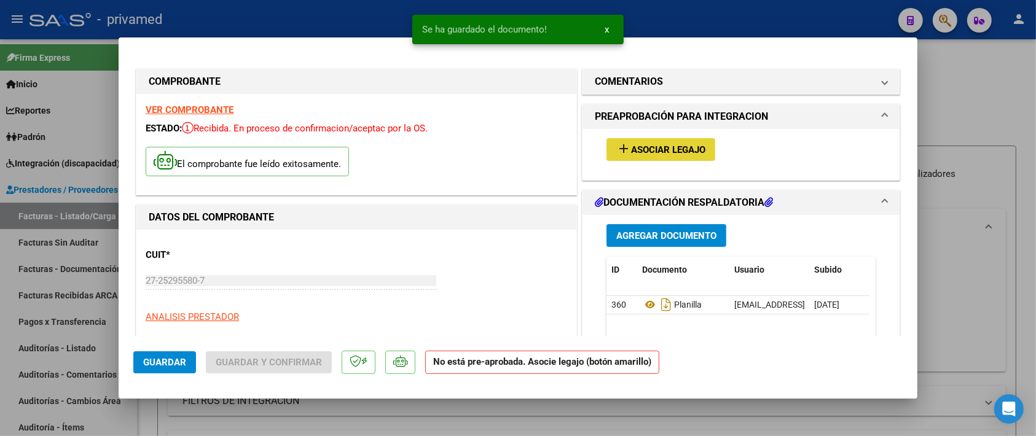
click at [661, 144] on span "Asociar Legajo" at bounding box center [668, 149] width 74 height 11
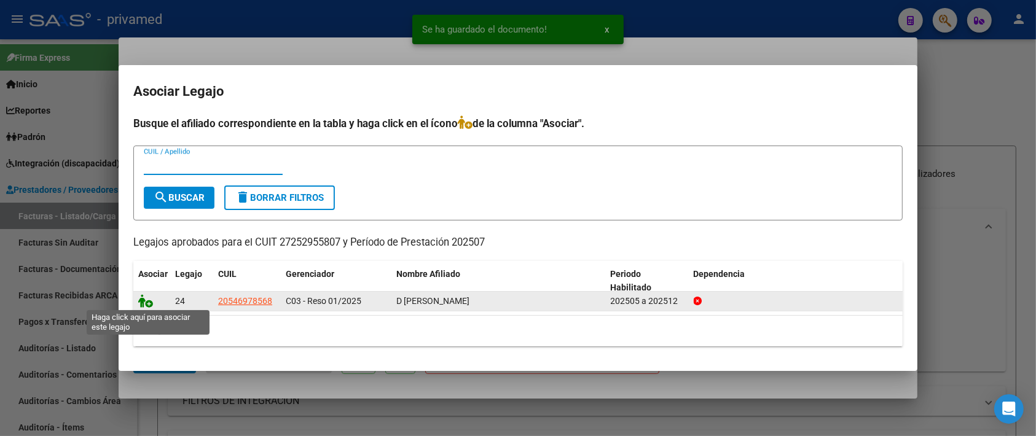
click at [143, 298] on icon at bounding box center [145, 301] width 15 height 14
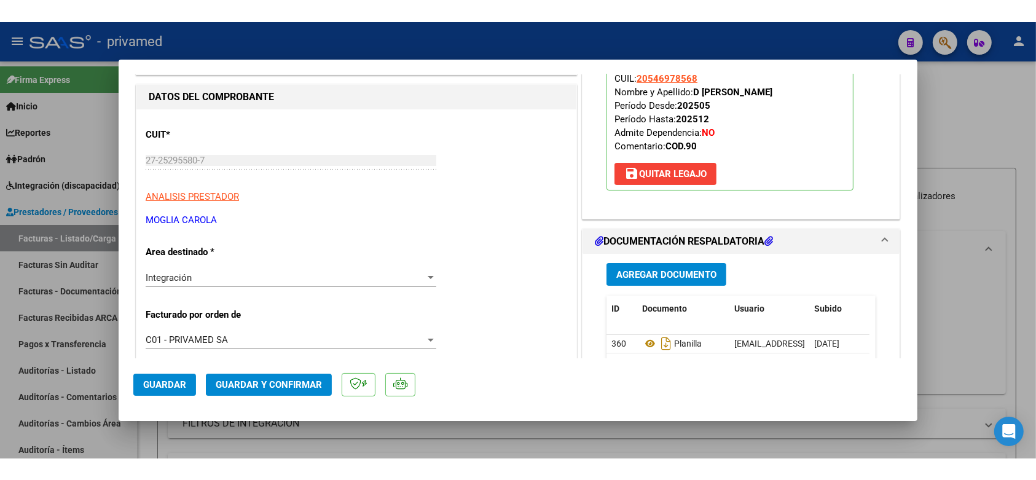
scroll to position [154, 0]
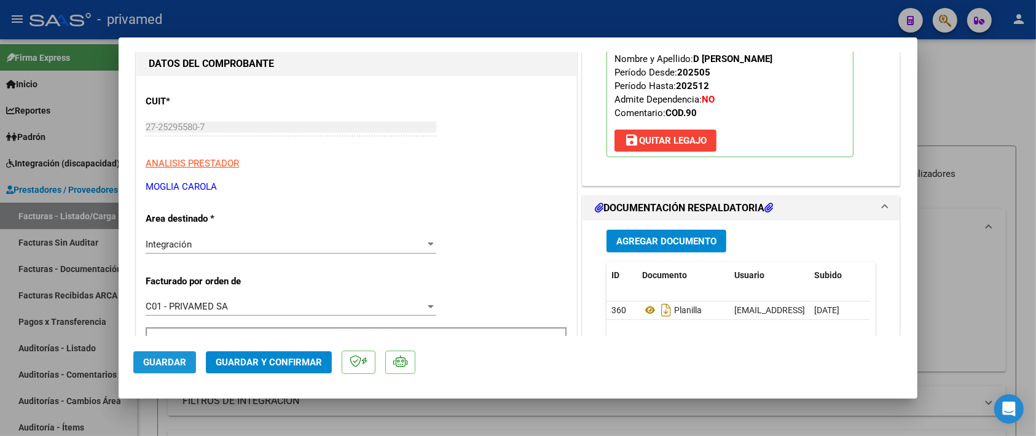
click at [175, 360] on span "Guardar" at bounding box center [164, 362] width 43 height 11
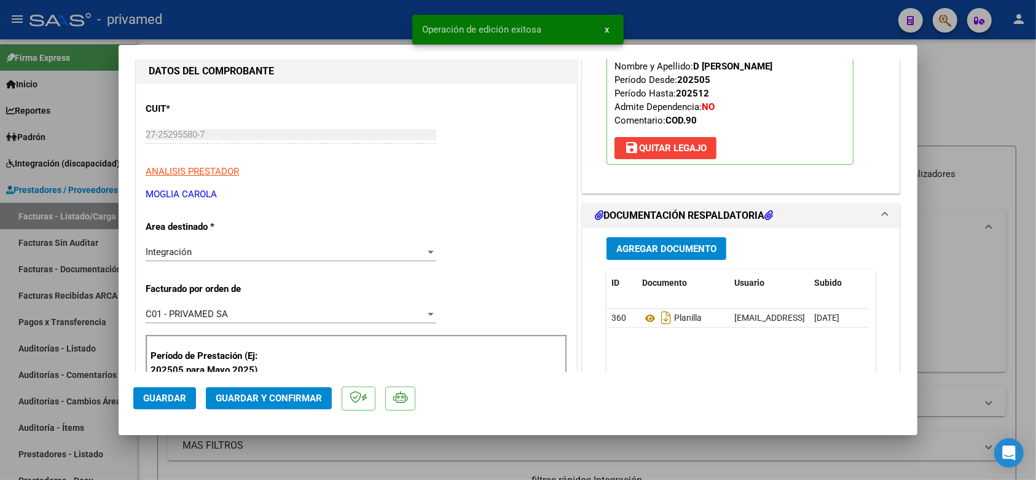
click at [255, 398] on span "Guardar y Confirmar" at bounding box center [269, 398] width 106 height 11
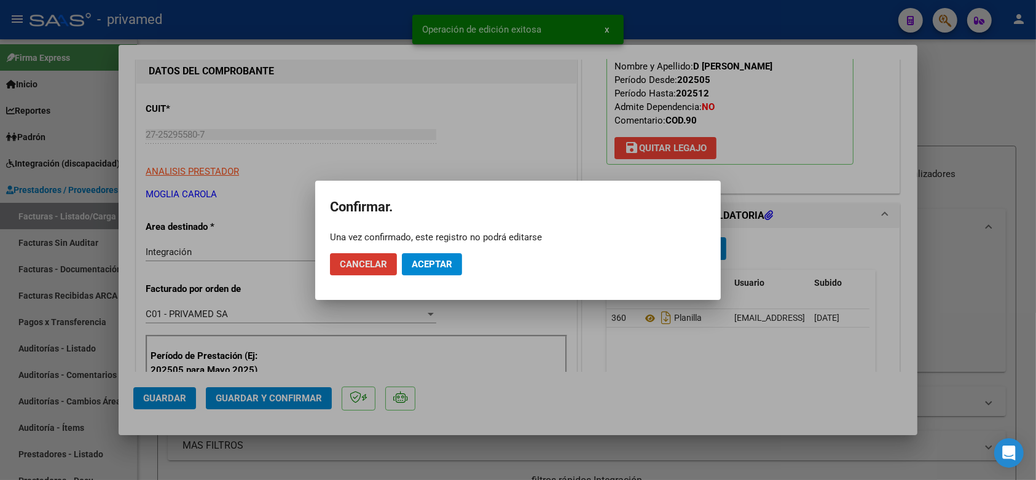
click at [443, 264] on span "Aceptar" at bounding box center [432, 264] width 41 height 11
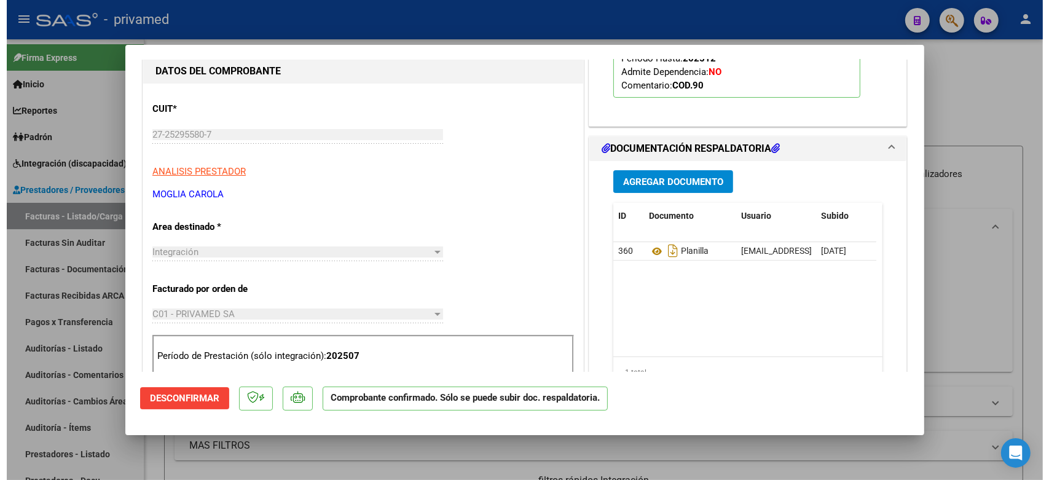
scroll to position [0, 0]
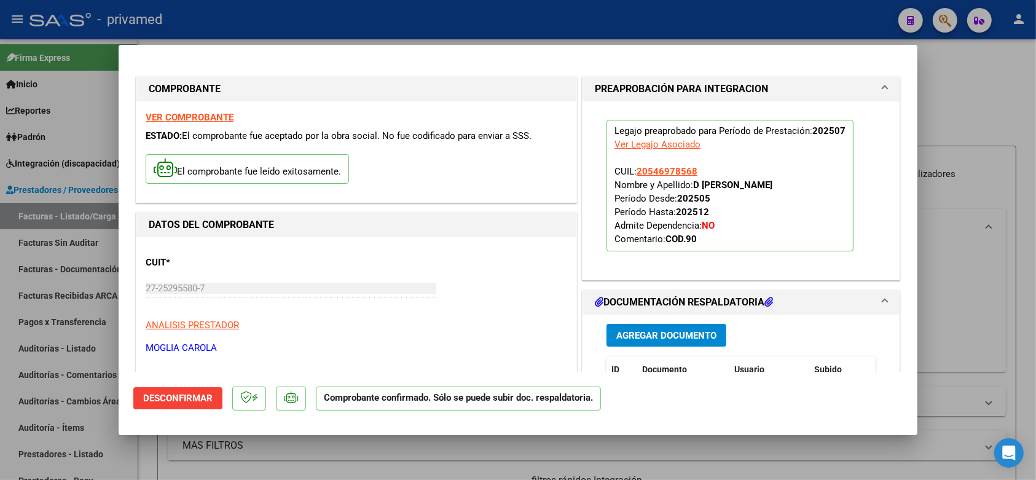
click at [979, 109] on div at bounding box center [518, 240] width 1036 height 480
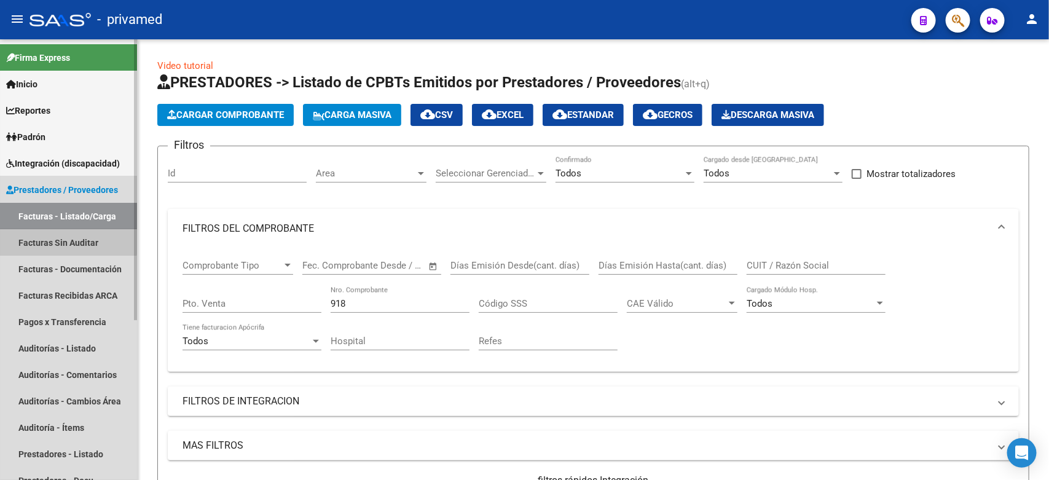
click at [53, 237] on link "Facturas Sin Auditar" at bounding box center [68, 242] width 137 height 26
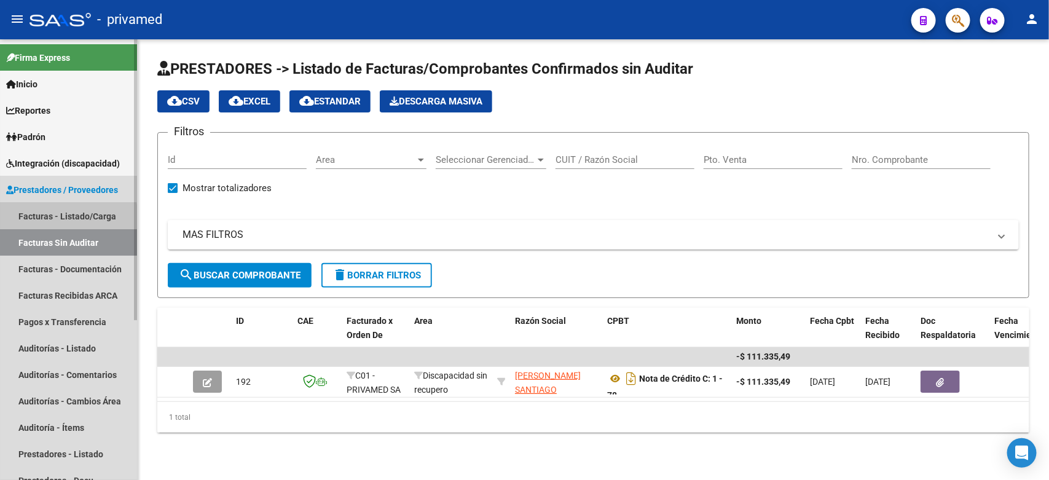
click at [52, 219] on link "Facturas - Listado/Carga" at bounding box center [68, 216] width 137 height 26
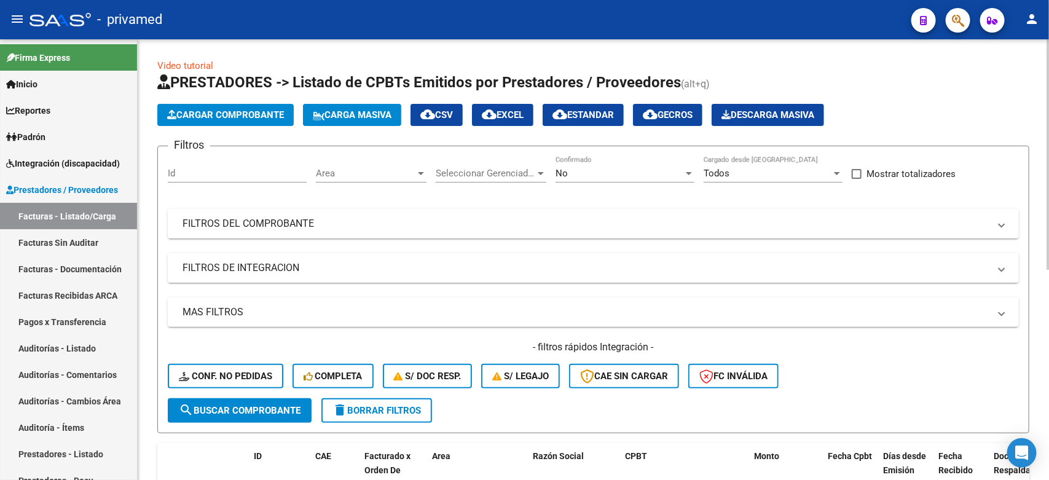
click at [597, 168] on div "No" at bounding box center [620, 173] width 128 height 11
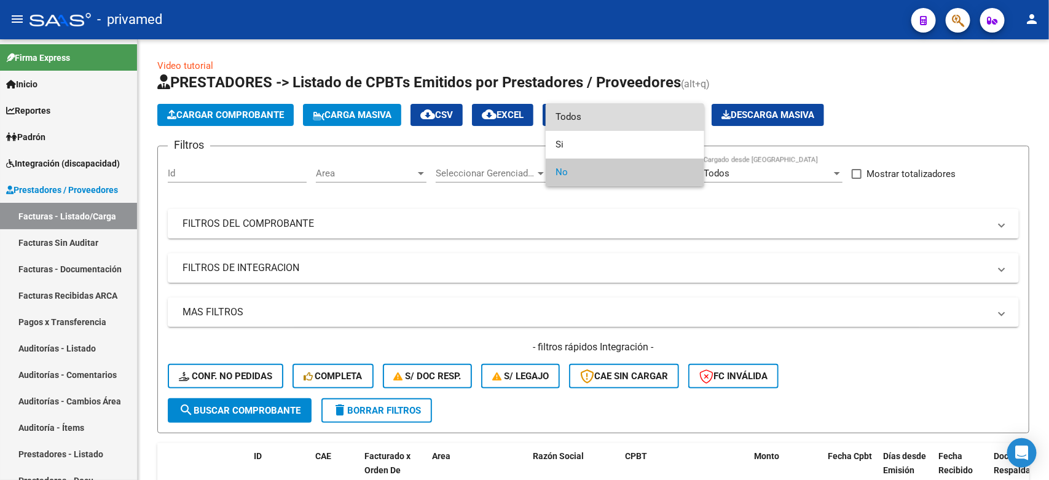
click at [597, 120] on span "Todos" at bounding box center [625, 117] width 139 height 28
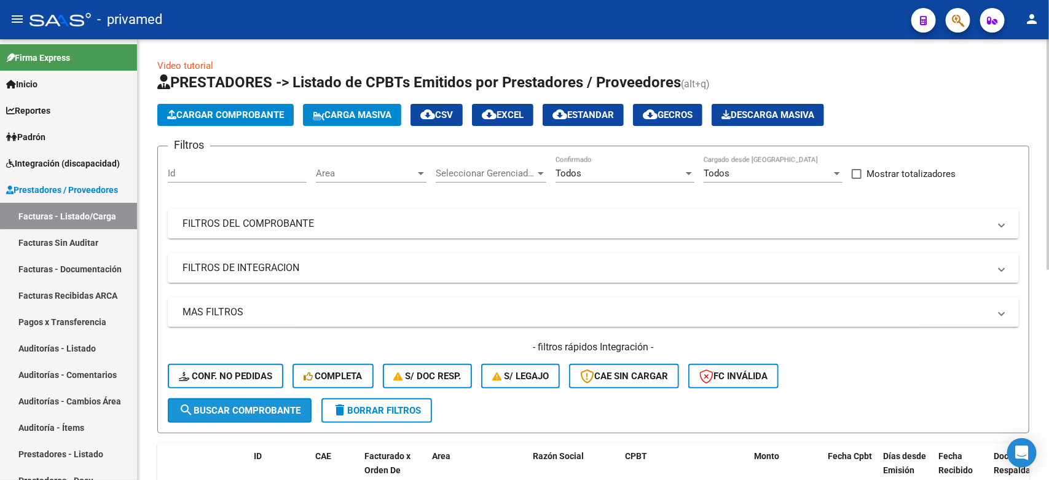
click at [247, 410] on span "search Buscar Comprobante" at bounding box center [240, 410] width 122 height 11
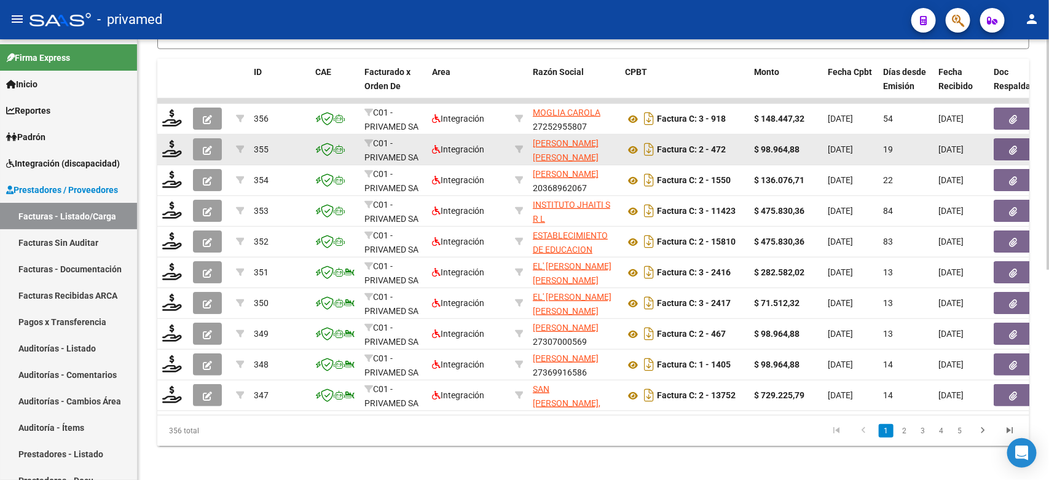
click at [201, 151] on button "button" at bounding box center [207, 149] width 29 height 22
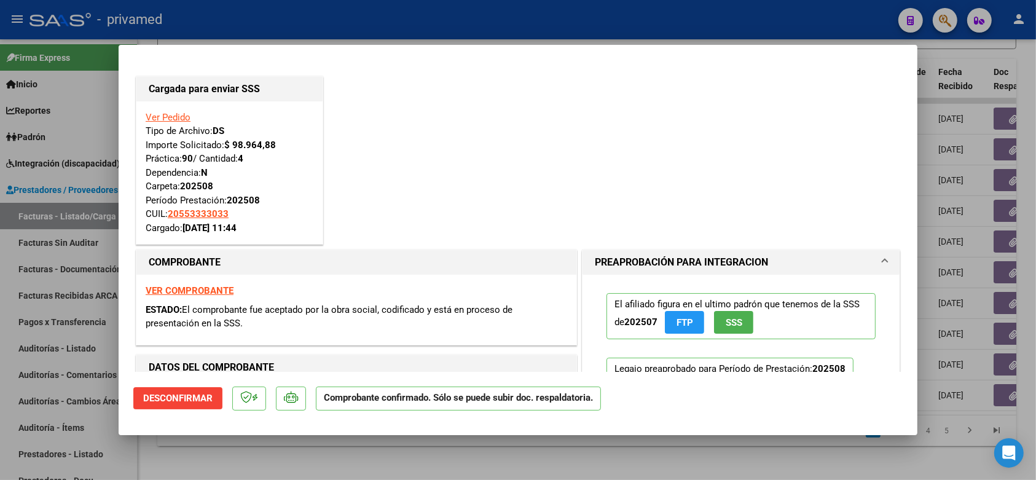
click at [996, 52] on div at bounding box center [518, 240] width 1036 height 480
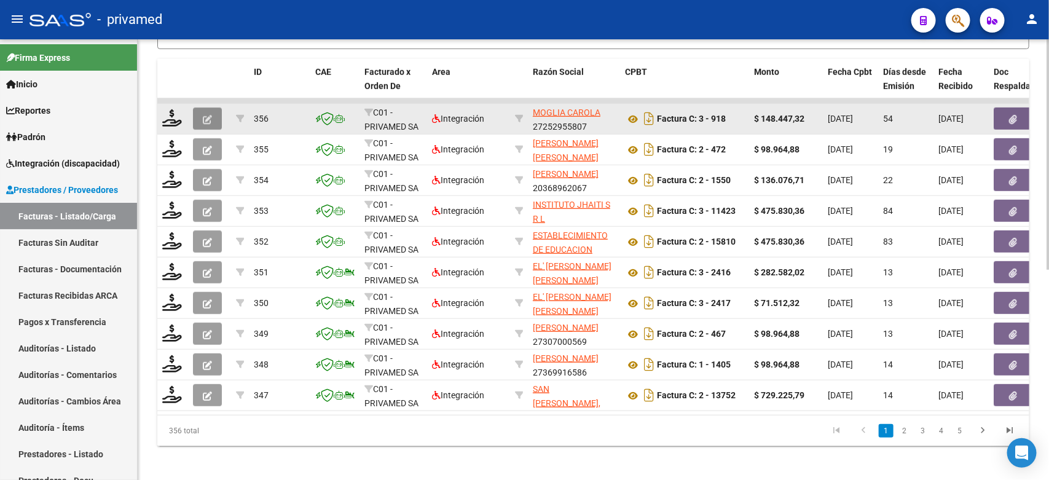
click at [201, 112] on button "button" at bounding box center [207, 119] width 29 height 22
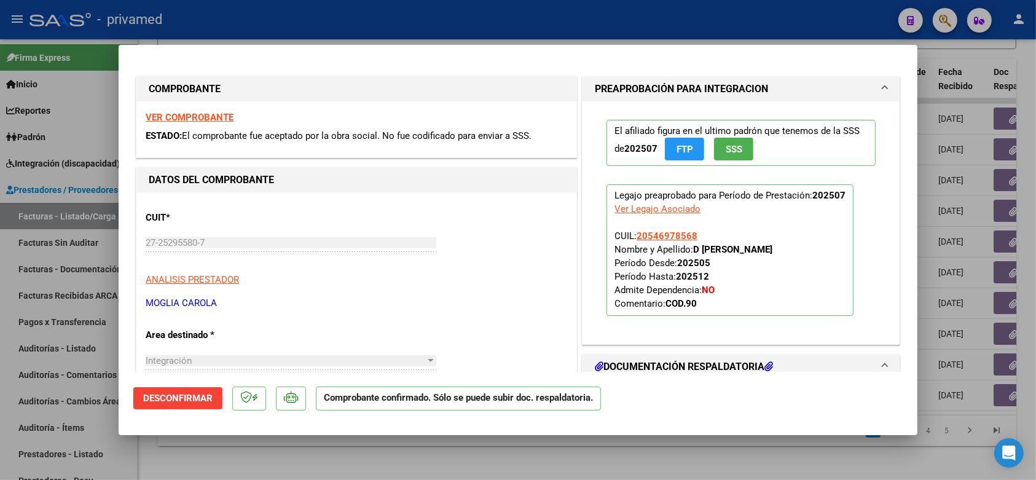
click at [966, 53] on div at bounding box center [518, 240] width 1036 height 480
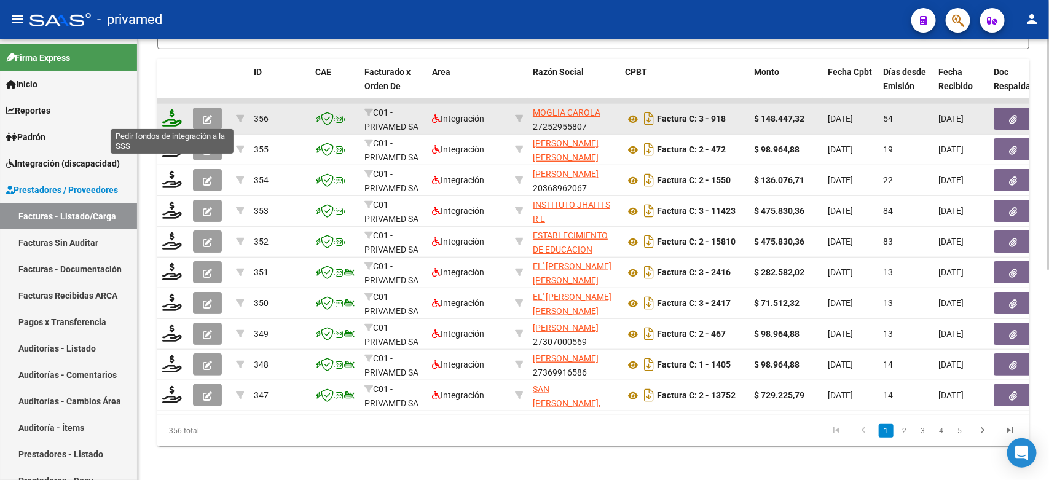
click at [166, 114] on icon at bounding box center [172, 117] width 20 height 17
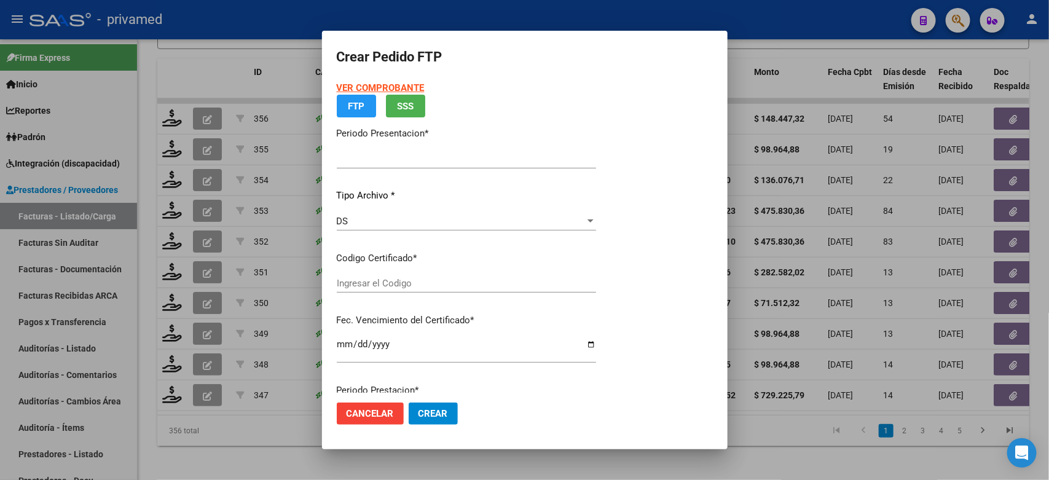
type input "202508"
type input "202507"
type input "$ 148.447,32"
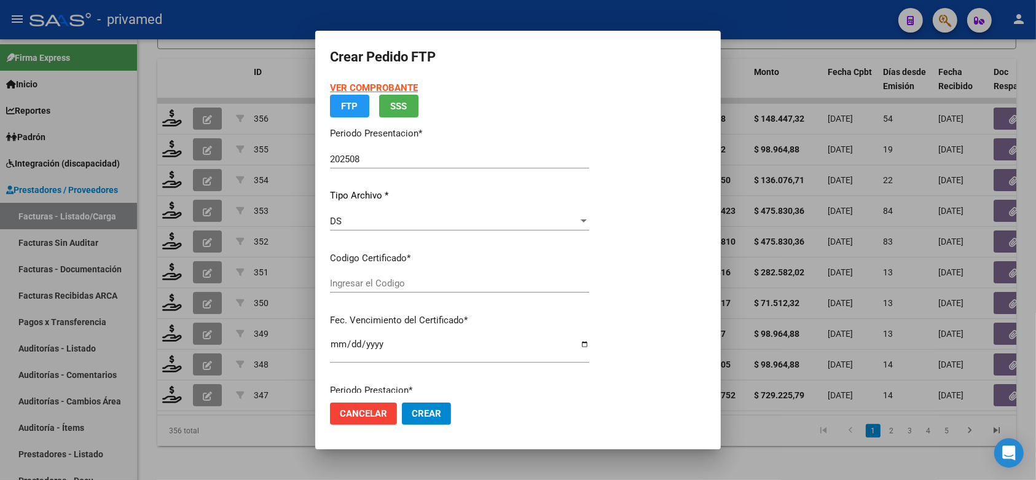
type input "ARG02000546978562019102920251029CBA536"
type input "[DATE]"
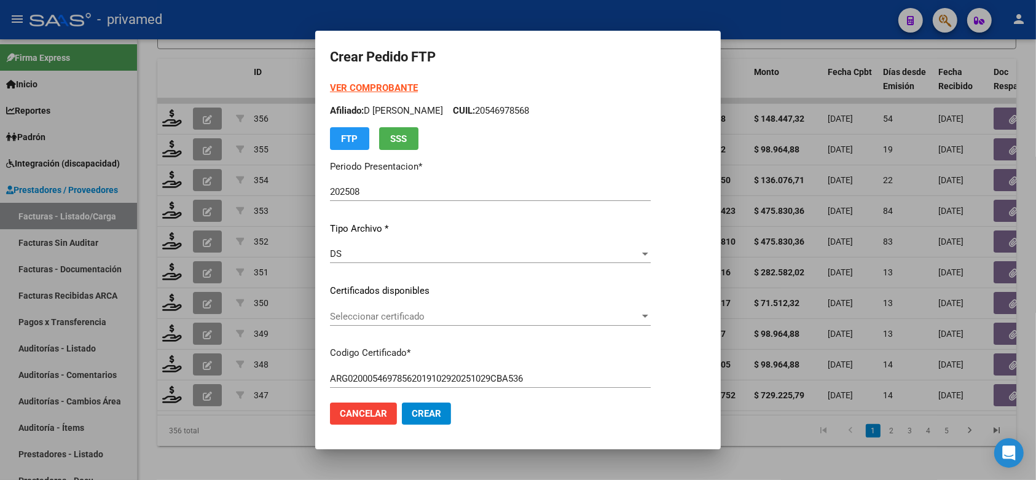
click at [447, 320] on span "Seleccionar certificado" at bounding box center [485, 316] width 310 height 11
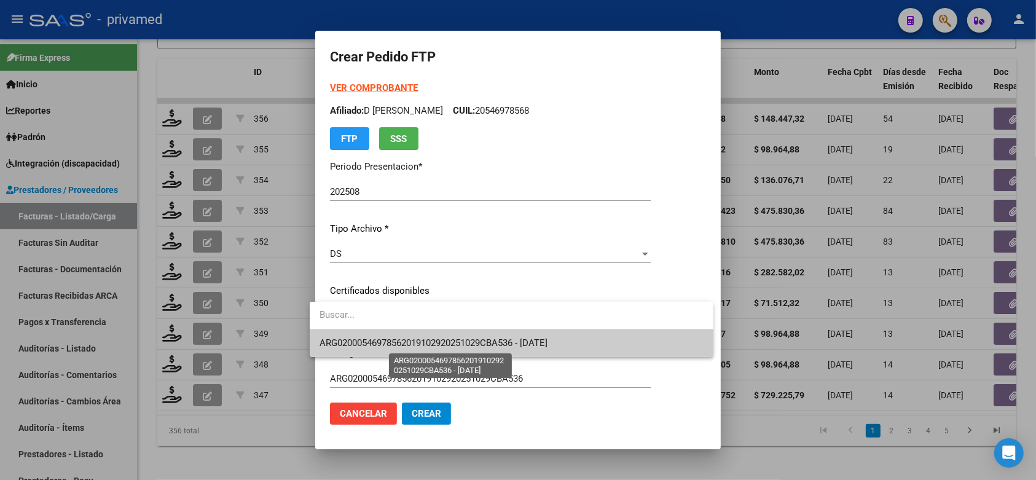
click at [434, 342] on span "ARG02000546978562019102920251029CBA536 - [DATE]" at bounding box center [434, 342] width 228 height 11
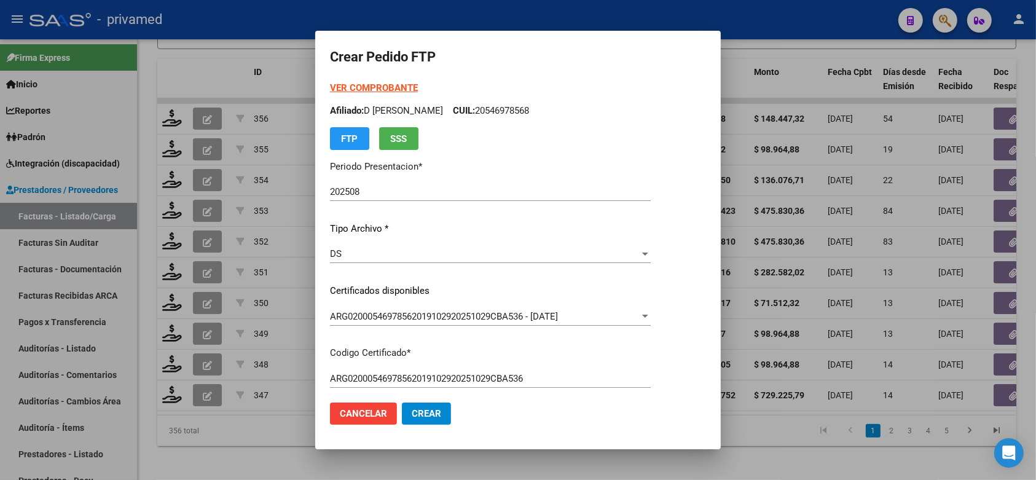
click at [705, 292] on mat-dialog-content "VER COMPROBANTE ARCA Padrón Afiliado: D [PERSON_NAME]: 20546978568 FTP SSS Peri…" at bounding box center [518, 237] width 406 height 312
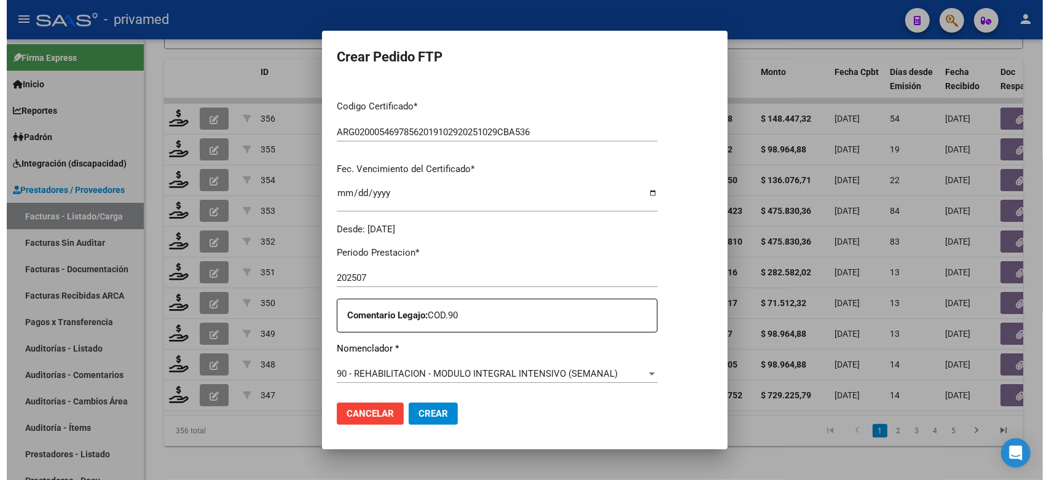
scroll to position [307, 0]
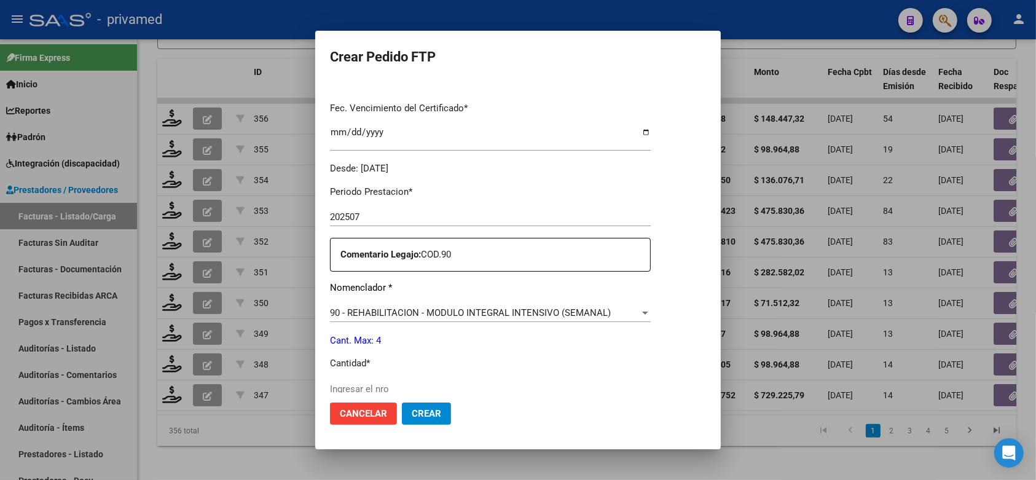
click at [418, 384] on input "Ingresar el nro" at bounding box center [490, 389] width 321 height 11
type input "4"
click at [427, 419] on span "Crear" at bounding box center [427, 413] width 30 height 11
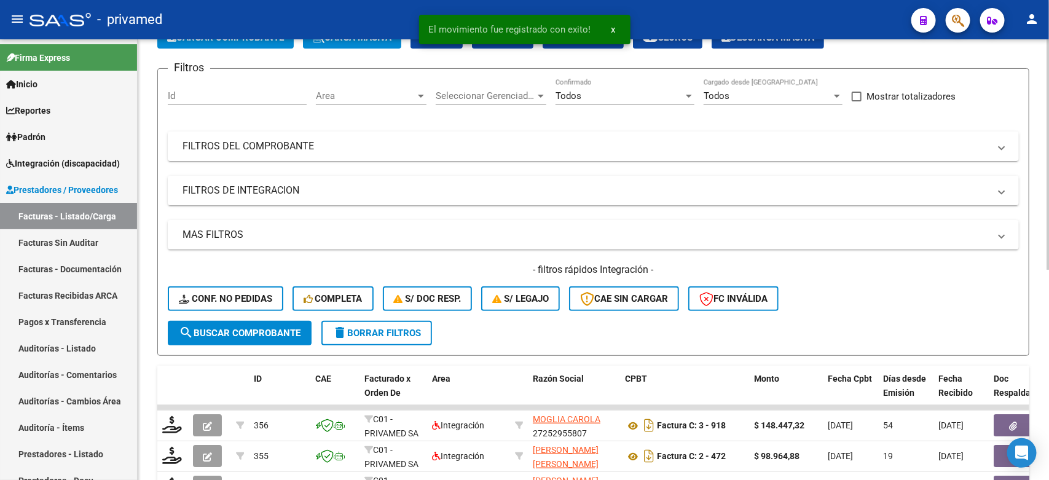
scroll to position [0, 0]
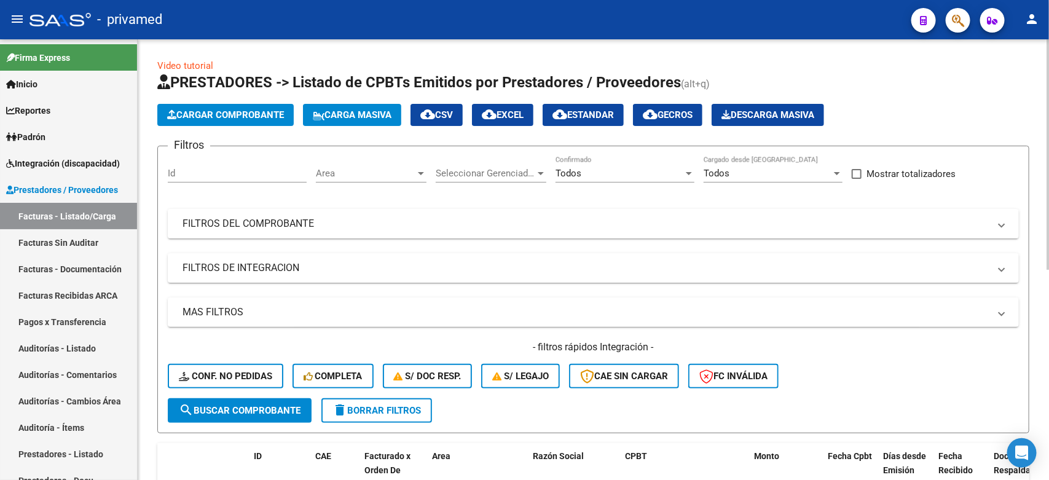
click at [956, 114] on div "Cargar Comprobante Carga Masiva cloud_download CSV cloud_download EXCEL cloud_d…" at bounding box center [593, 115] width 872 height 22
click at [891, 73] on h1 "PRESTADORES -> Listado de CPBTs Emitidos por Prestadores / Proveedores (alt+q)" at bounding box center [593, 84] width 872 height 22
click at [59, 160] on span "Integración (discapacidad)" at bounding box center [63, 164] width 114 height 14
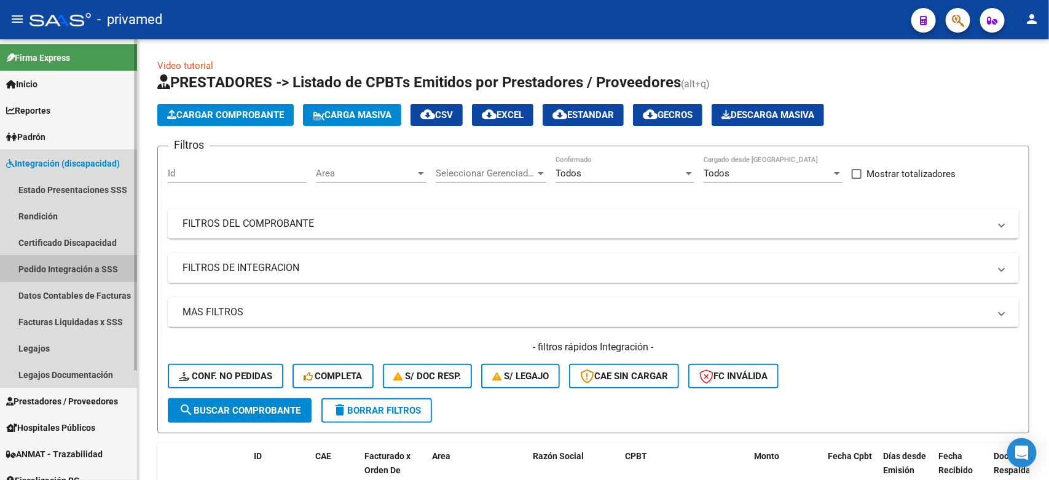
click at [31, 274] on link "Pedido Integración a SSS" at bounding box center [68, 269] width 137 height 26
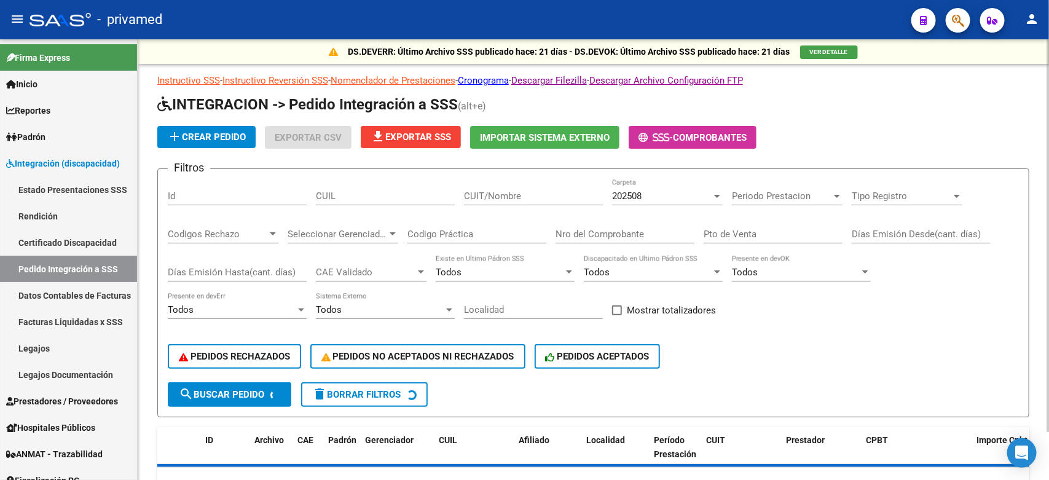
click at [905, 116] on app-list-header "INTEGRACION -> Pedido Integración a SSS (alt+e) add Crear Pedido Exportar CSV f…" at bounding box center [593, 256] width 872 height 323
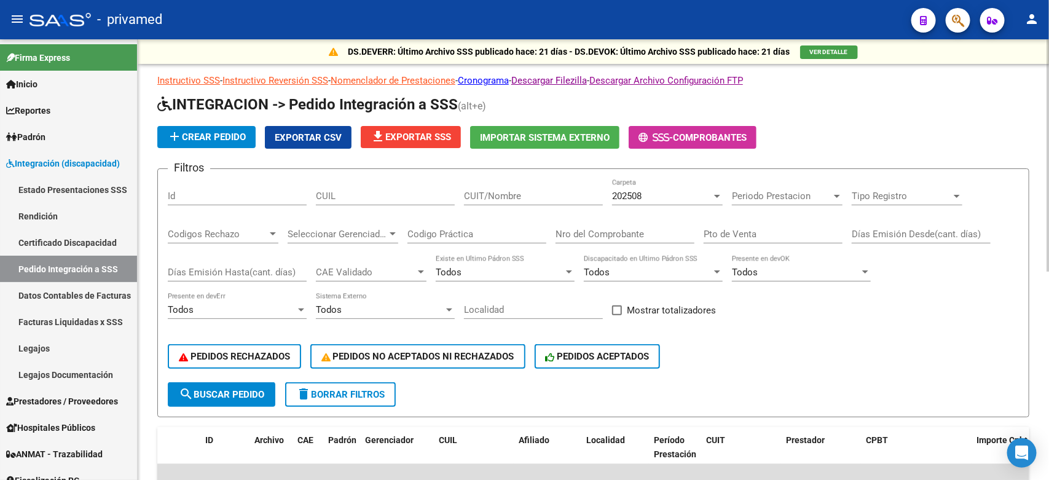
click at [984, 126] on div "add Crear Pedido Exportar CSV file_download Exportar SSS Importar Sistema Exter…" at bounding box center [593, 137] width 872 height 23
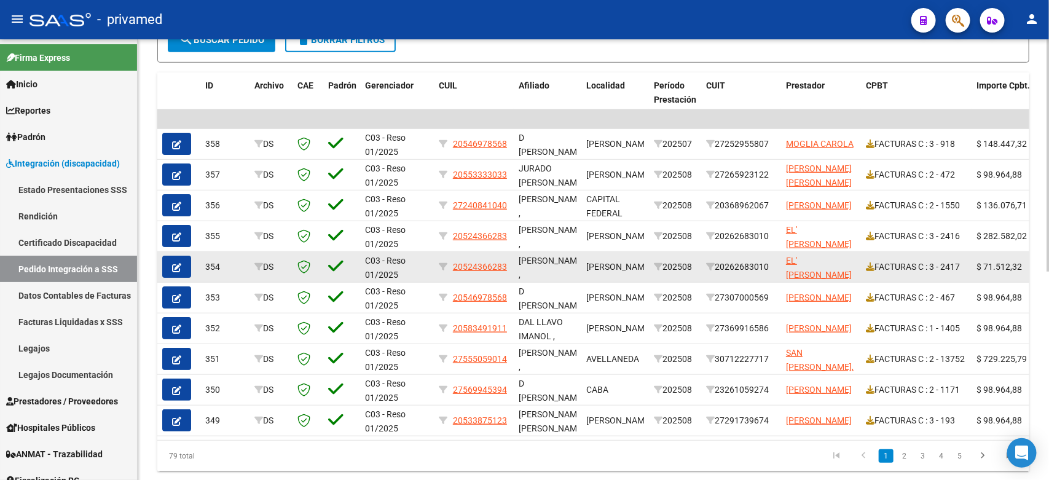
scroll to position [395, 0]
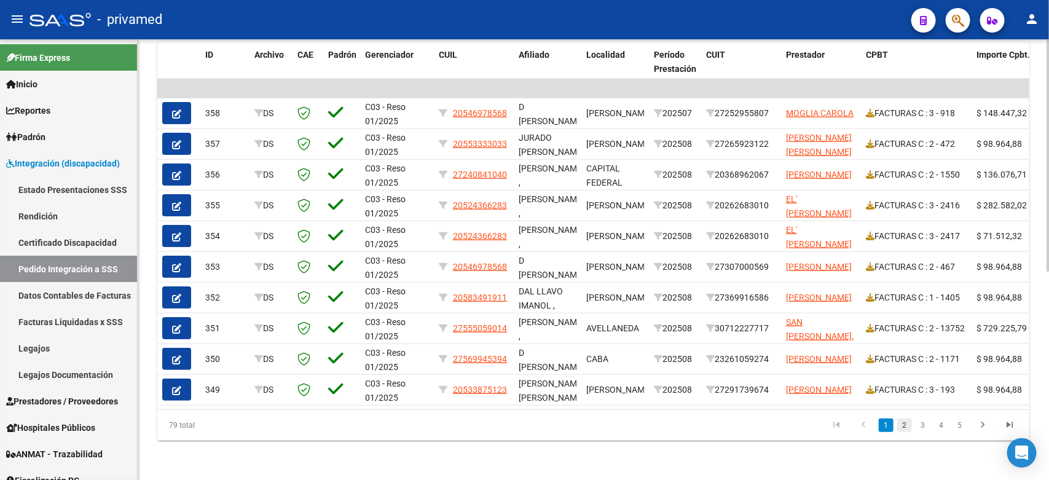
click at [904, 428] on link "2" at bounding box center [904, 426] width 15 height 14
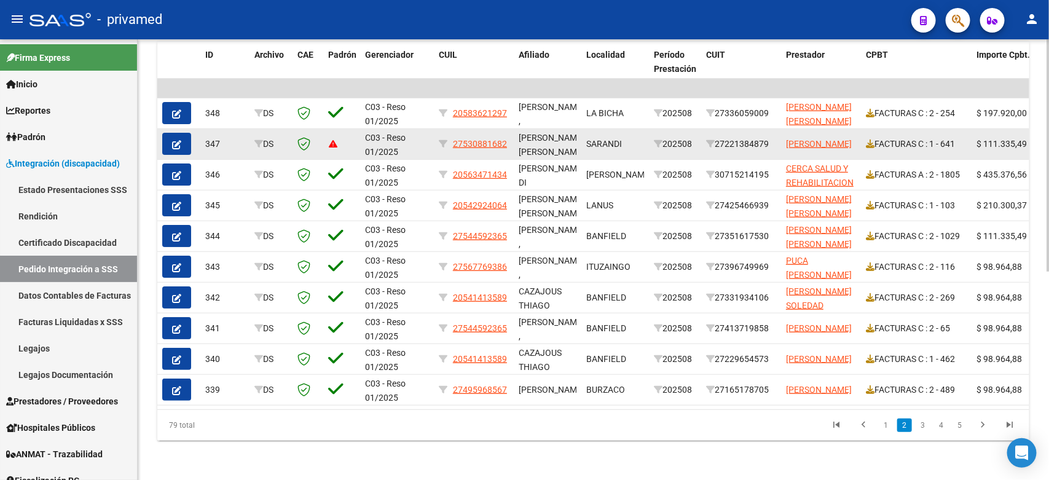
click at [173, 140] on icon "button" at bounding box center [176, 144] width 9 height 9
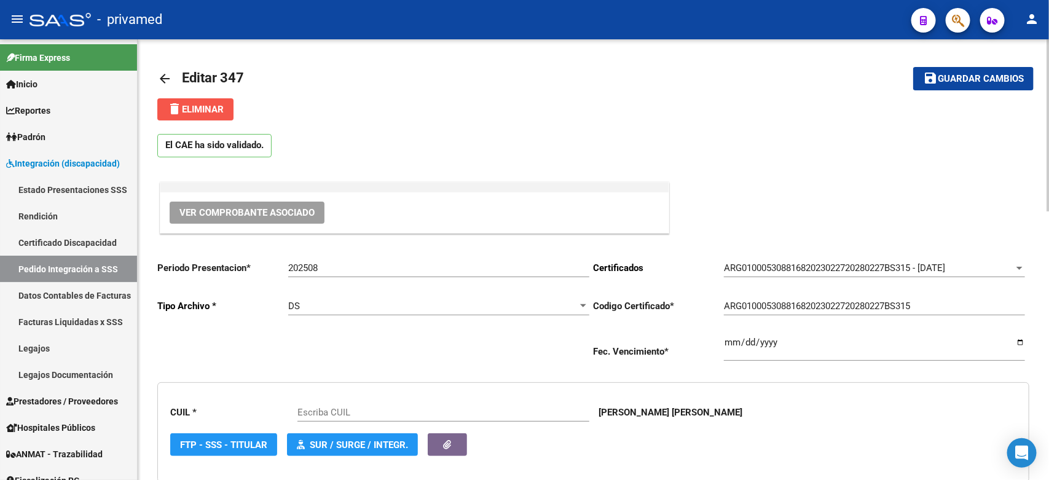
click at [195, 108] on span "delete Eliminar" at bounding box center [195, 109] width 57 height 11
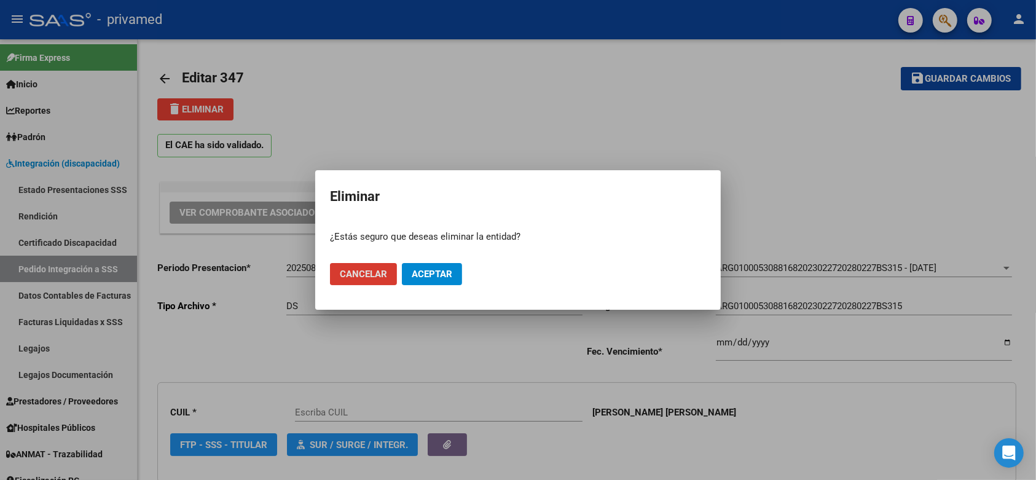
type input "27530881682"
click at [437, 266] on button "Aceptar" at bounding box center [432, 274] width 60 height 22
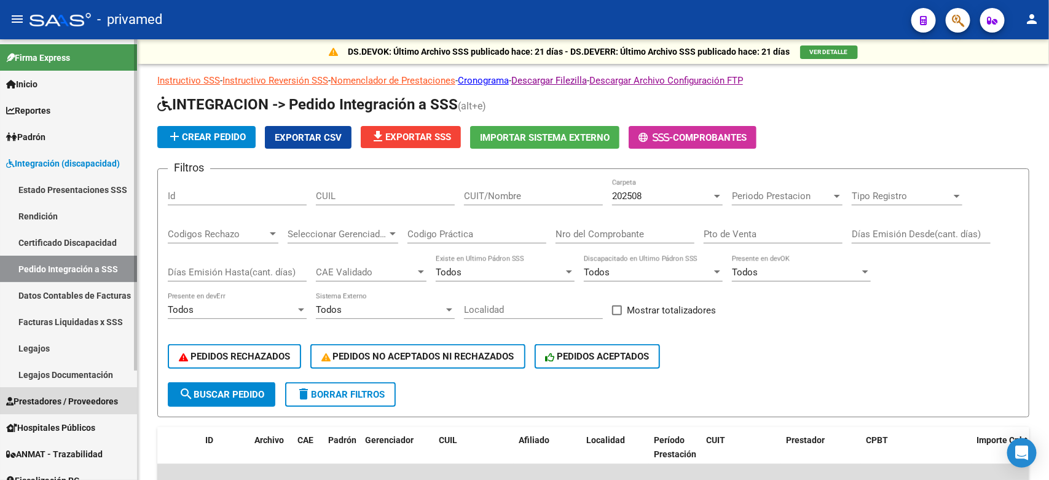
click at [58, 404] on span "Prestadores / Proveedores" at bounding box center [62, 402] width 112 height 14
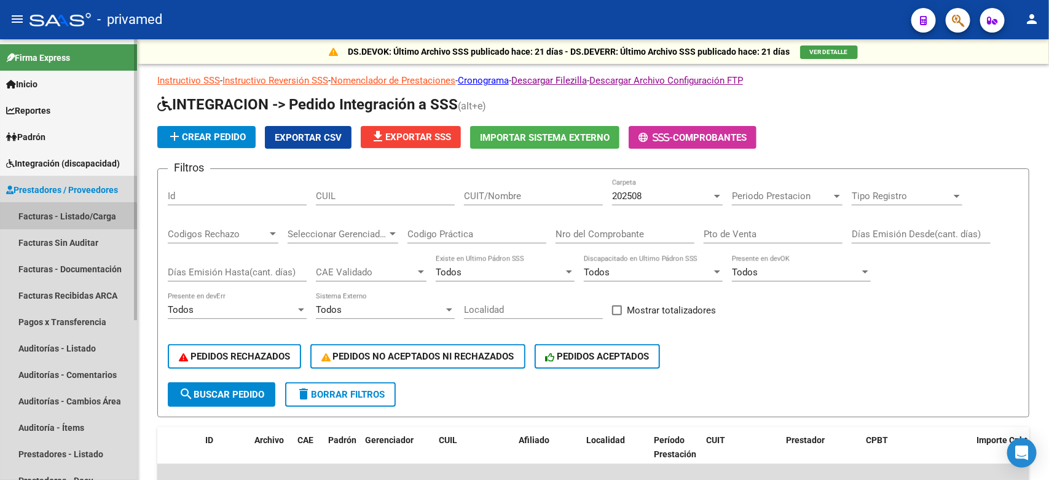
click at [52, 218] on link "Facturas - Listado/Carga" at bounding box center [68, 216] width 137 height 26
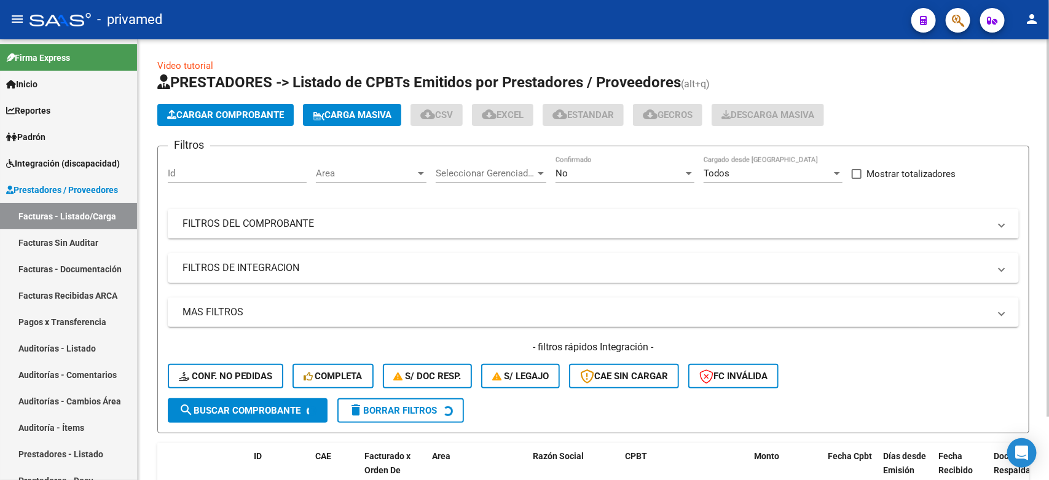
click at [615, 171] on div "No" at bounding box center [620, 173] width 128 height 11
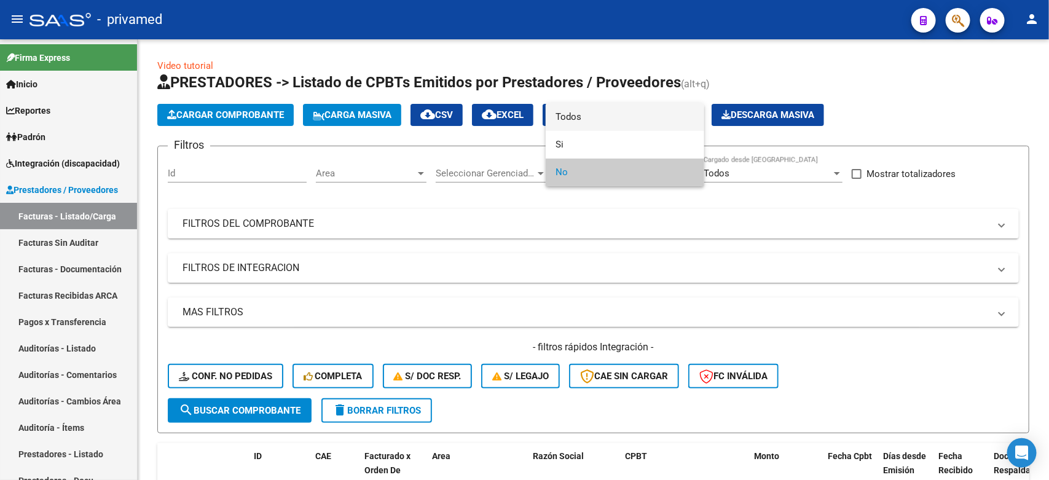
click at [591, 117] on span "Todos" at bounding box center [625, 117] width 139 height 28
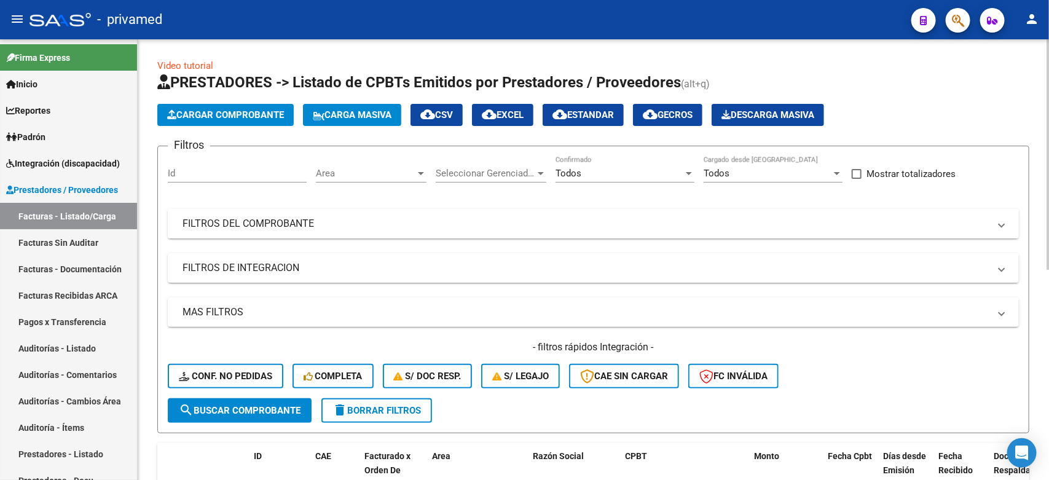
click at [406, 227] on mat-panel-title "FILTROS DEL COMPROBANTE" at bounding box center [586, 224] width 807 height 14
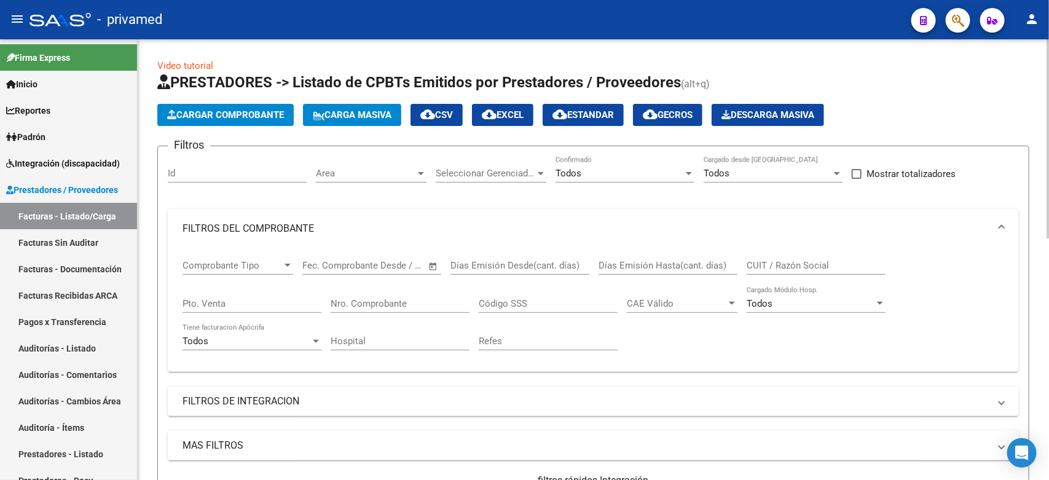
click at [650, 170] on div "Todos" at bounding box center [620, 173] width 128 height 11
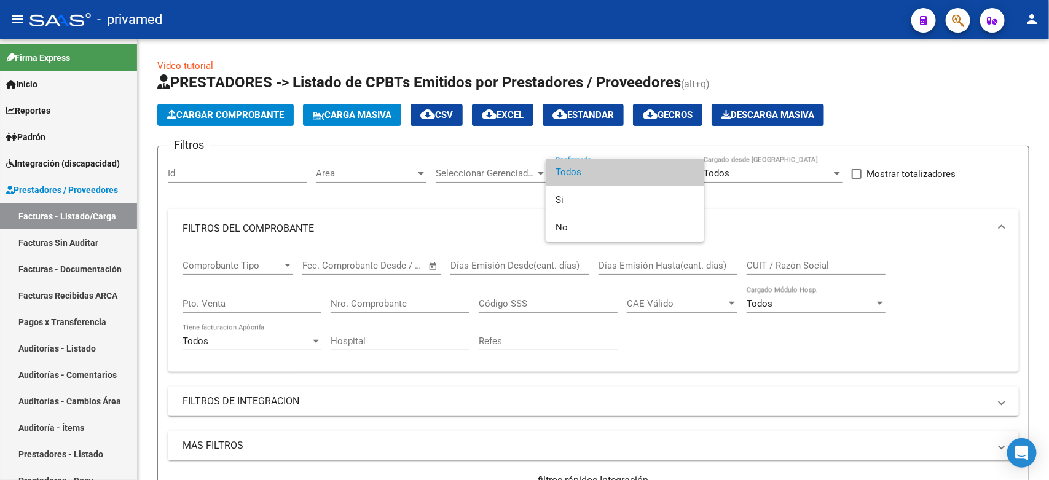
click at [754, 195] on div at bounding box center [524, 240] width 1049 height 480
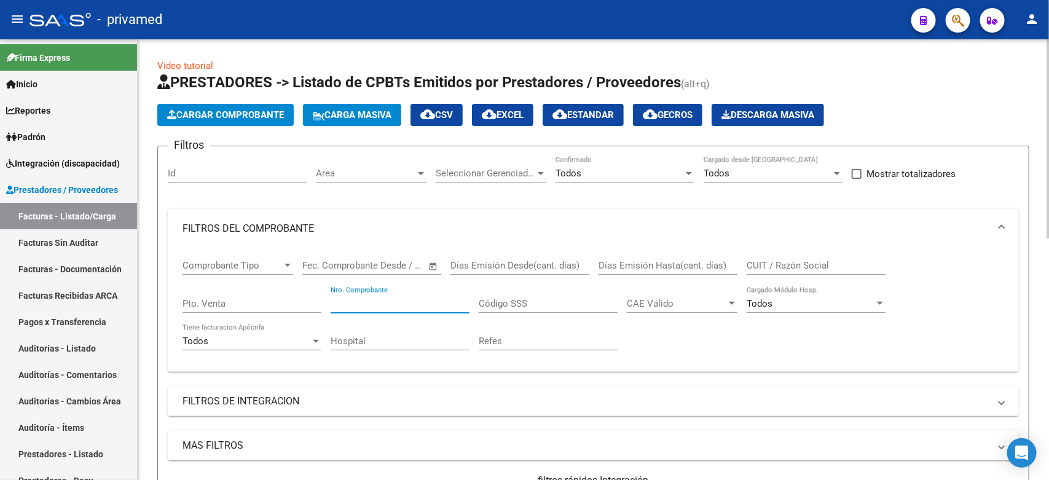
click at [422, 306] on input "Nro. Comprobante" at bounding box center [400, 303] width 139 height 11
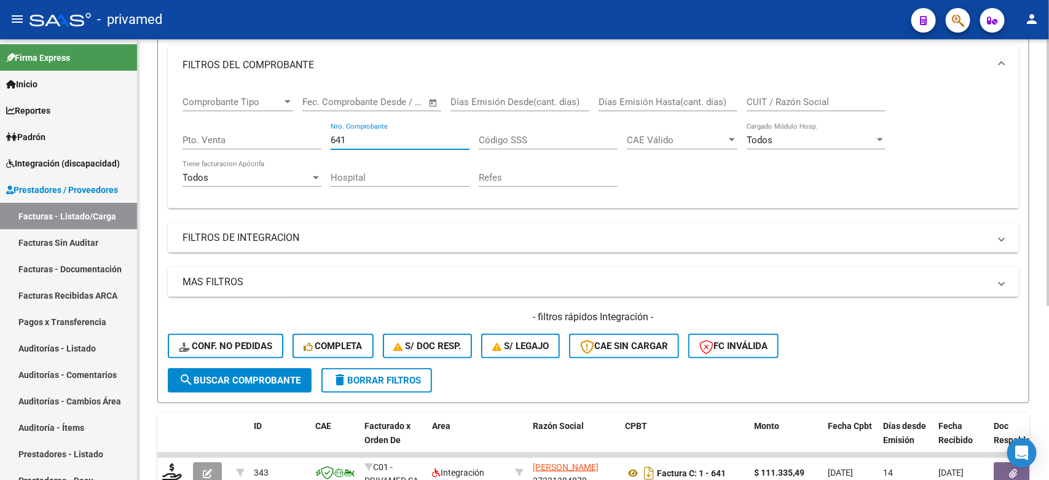
scroll to position [287, 0]
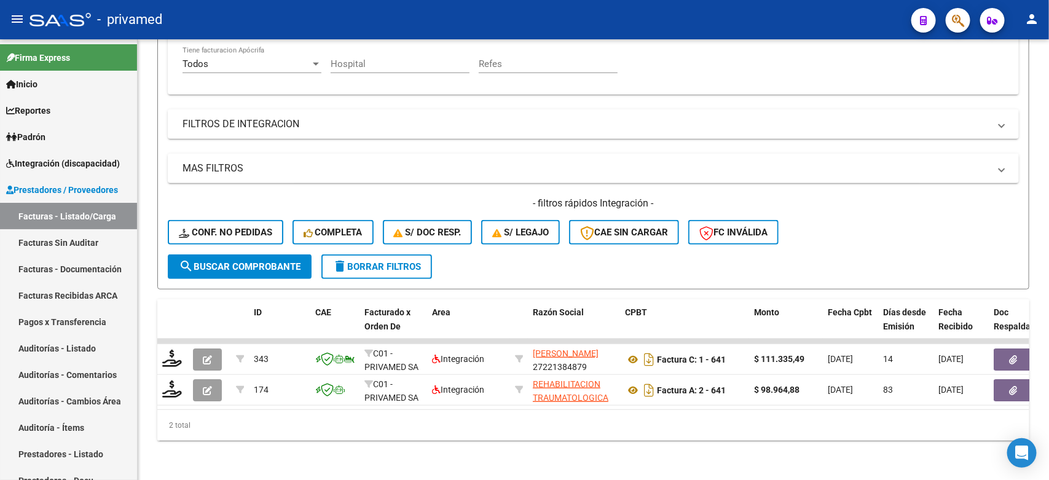
type input "641"
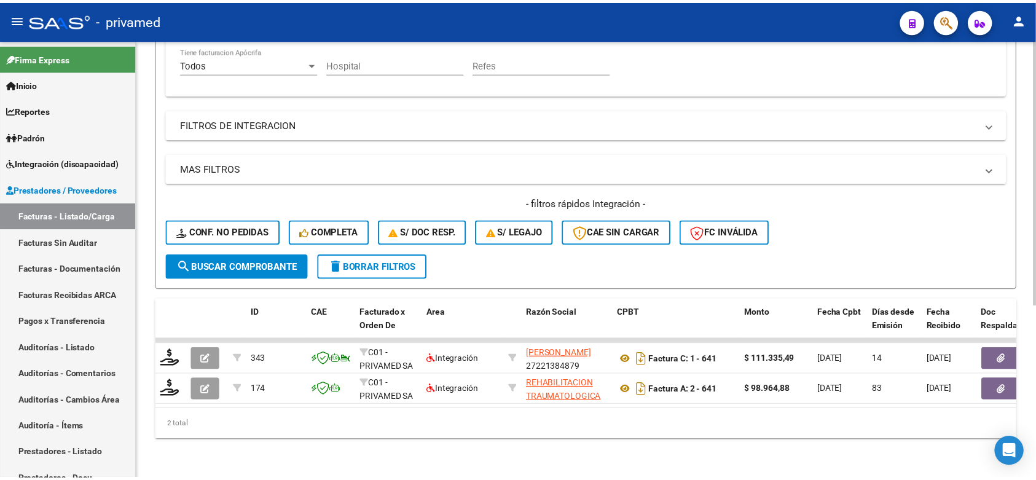
scroll to position [210, 0]
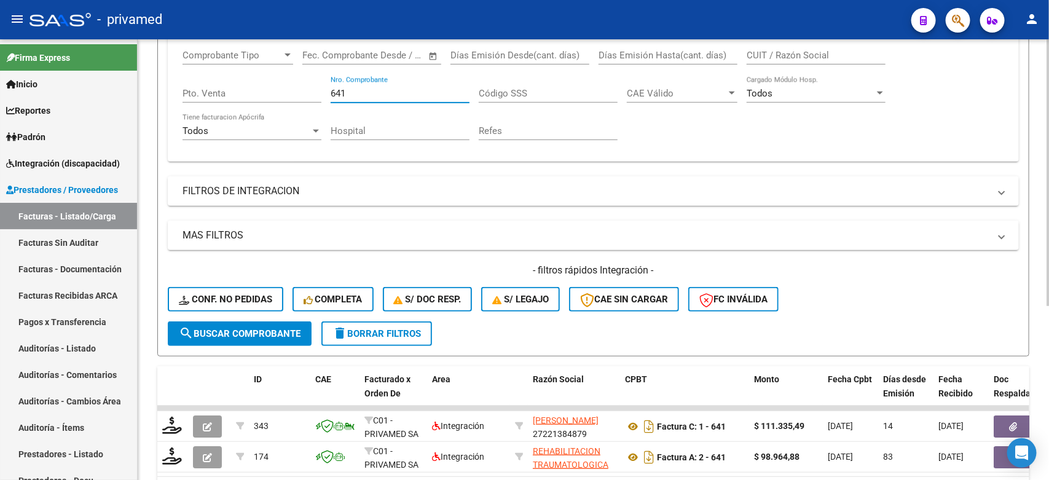
click at [784, 50] on input "CUIT / Razón Social" at bounding box center [816, 55] width 139 height 11
paste input "27221384879"
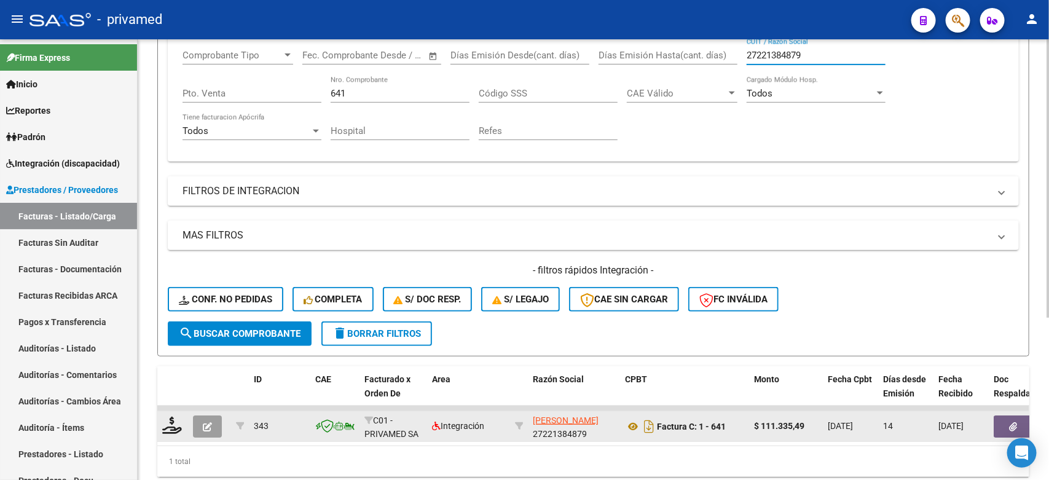
type input "27221384879"
click at [222, 420] on div at bounding box center [209, 427] width 33 height 22
click at [211, 422] on icon "button" at bounding box center [207, 426] width 9 height 9
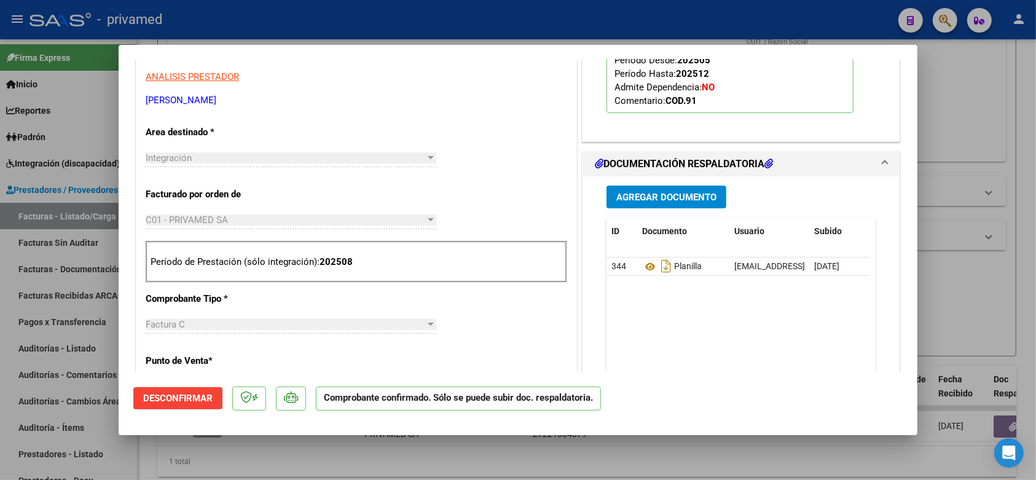
scroll to position [231, 0]
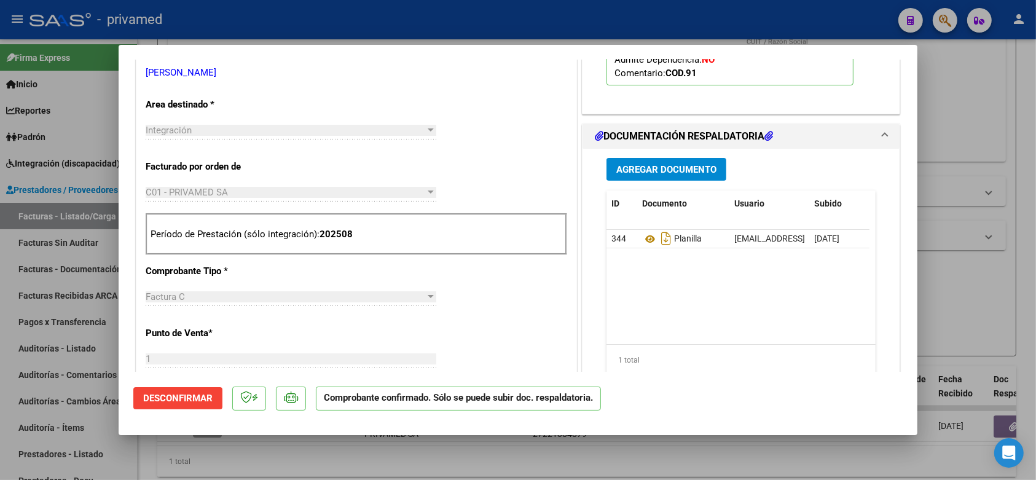
click at [181, 398] on span "Desconfirmar" at bounding box center [177, 398] width 69 height 11
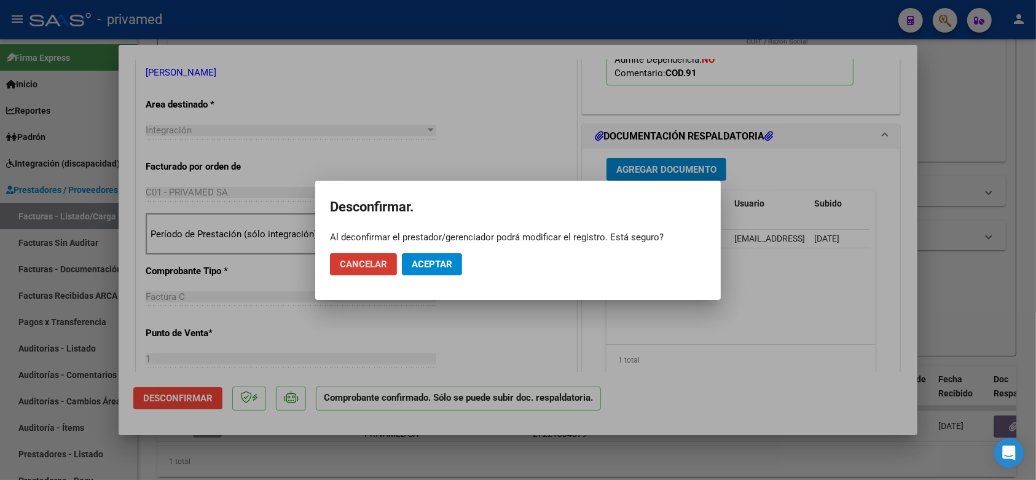
click at [438, 263] on span "Aceptar" at bounding box center [432, 264] width 41 height 11
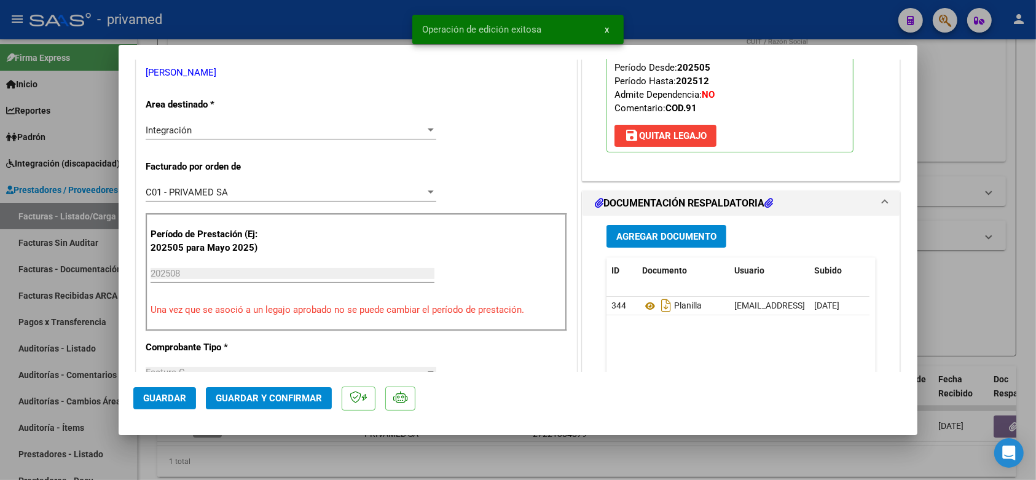
drag, startPoint x: 520, startPoint y: 165, endPoint x: 519, endPoint y: 173, distance: 8.6
click at [516, 171] on div "CUIT * 27-22138487-9 Ingresar CUIT ANALISIS PRESTADOR [PERSON_NAME] ARCA Padrón…" at bounding box center [356, 488] width 440 height 1052
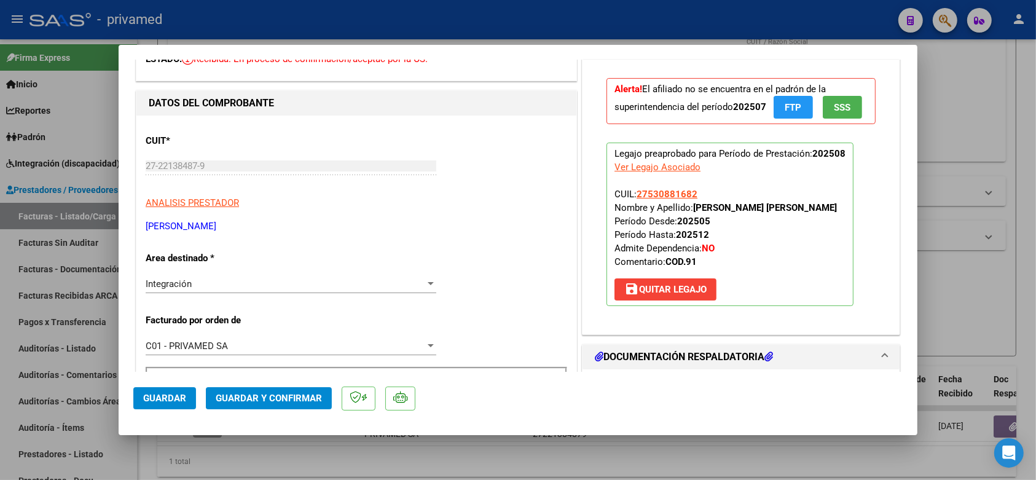
scroll to position [0, 0]
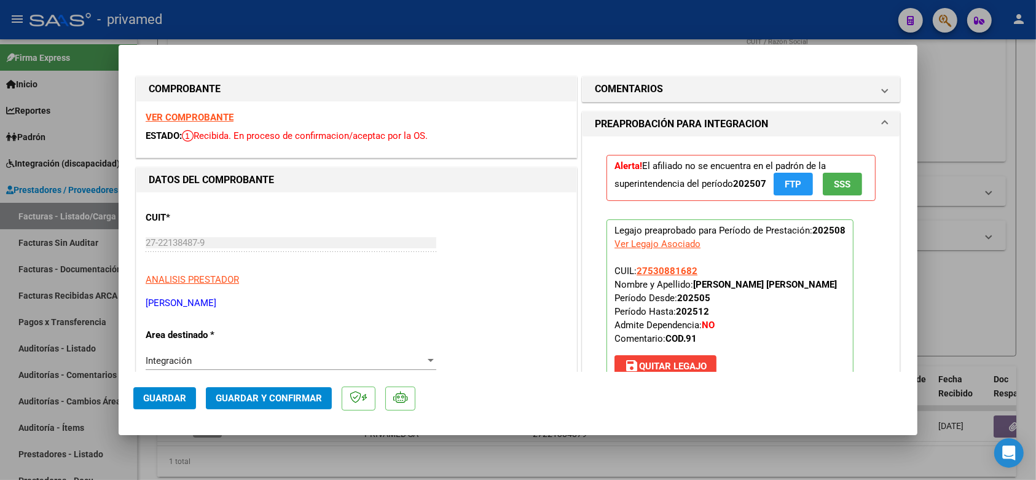
click at [527, 284] on p "ANALISIS PRESTADOR" at bounding box center [357, 280] width 422 height 14
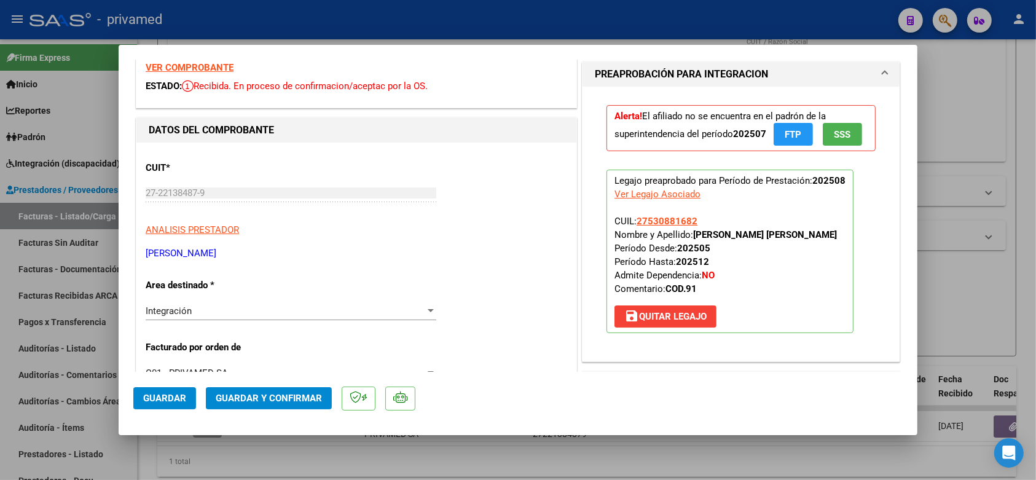
scroll to position [77, 0]
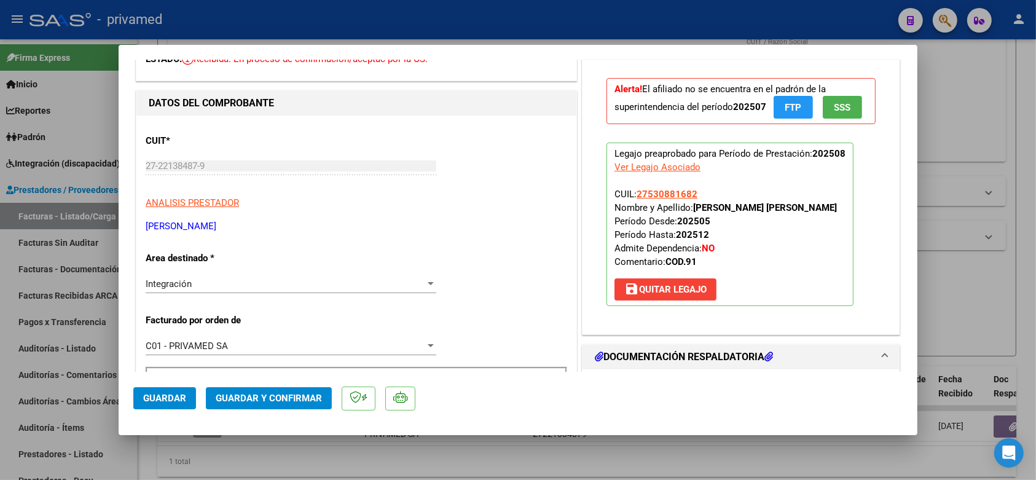
click at [963, 272] on div at bounding box center [518, 240] width 1036 height 480
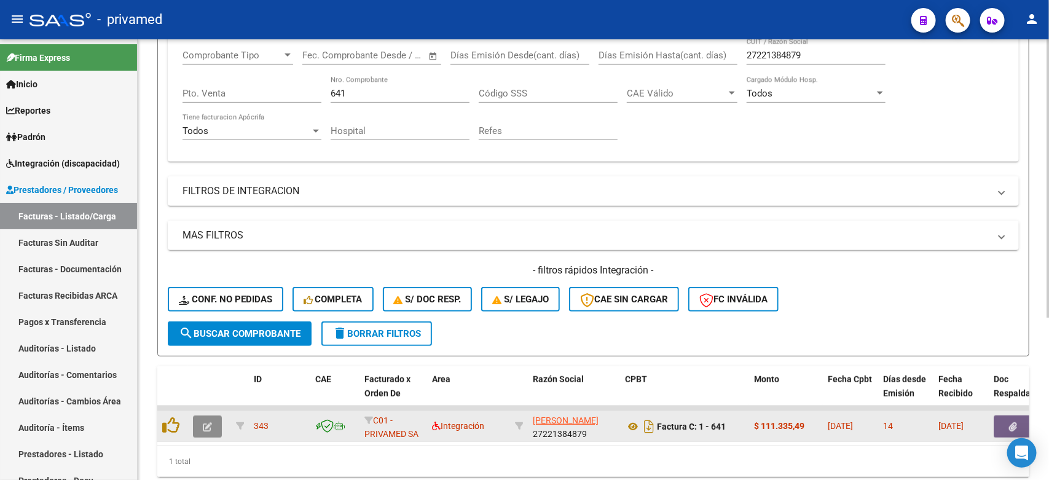
click at [210, 423] on icon "button" at bounding box center [207, 426] width 9 height 9
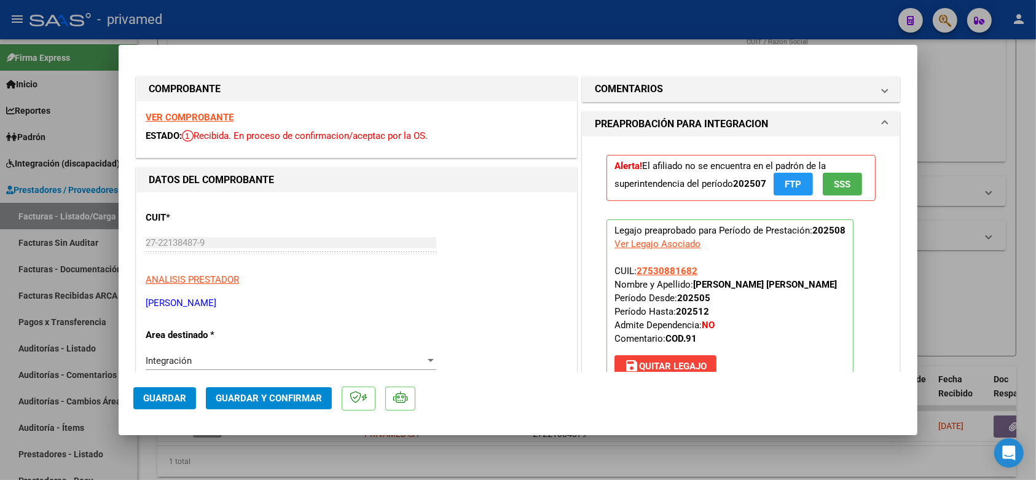
click at [532, 284] on p "ANALISIS PRESTADOR" at bounding box center [357, 280] width 422 height 14
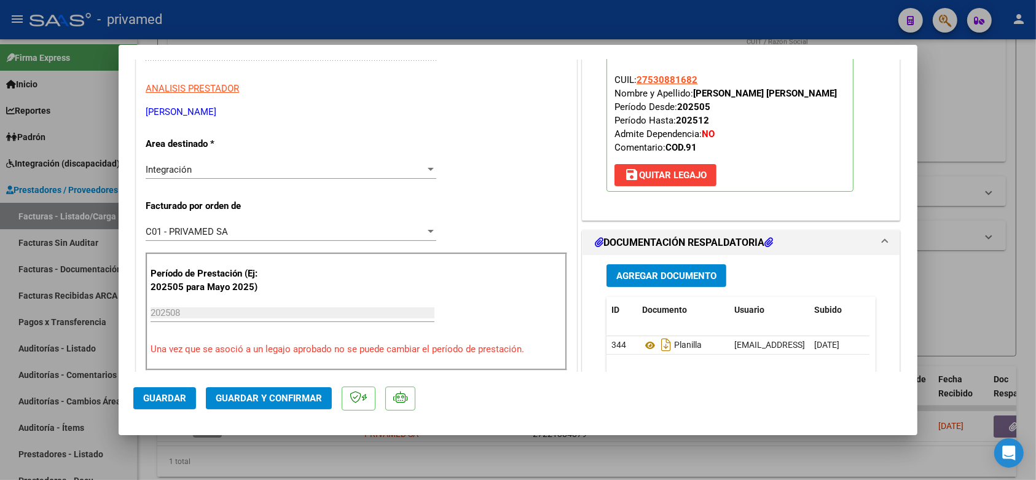
scroll to position [0, 0]
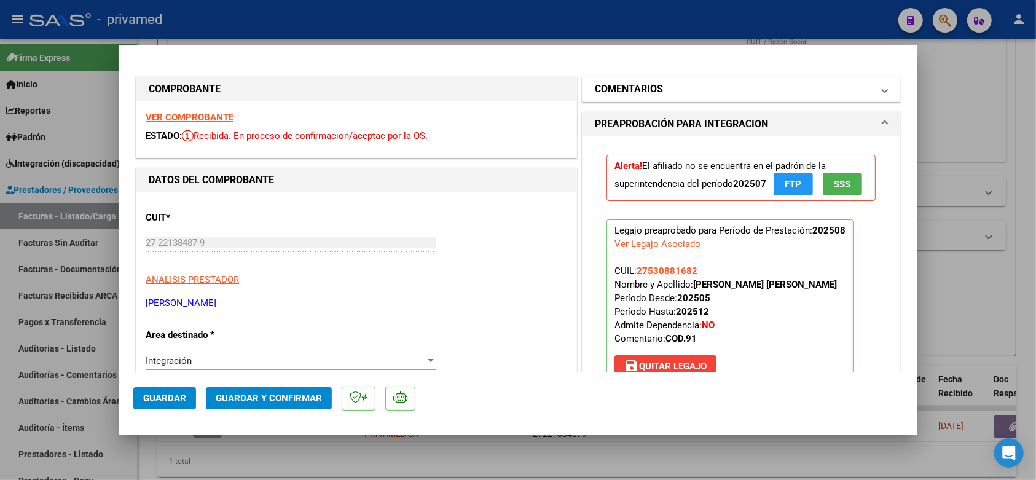
click at [710, 91] on mat-panel-title "COMENTARIOS" at bounding box center [734, 89] width 278 height 15
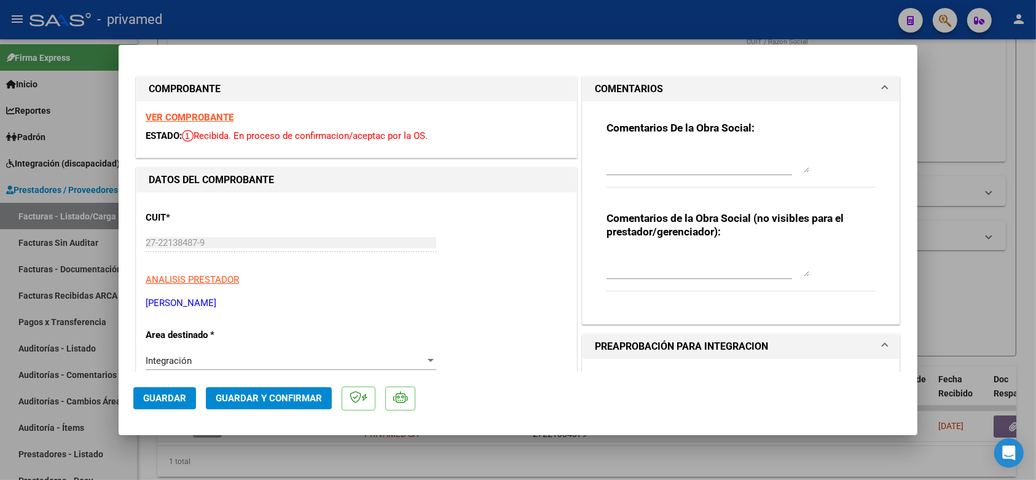
click at [661, 166] on textarea at bounding box center [708, 160] width 203 height 25
paste textarea "SE ELIMINÓ EL PEDIDO CREADO Y SE DESCONFIRMÓ YA QUE EL AF ESTA DE BAJA DESDE EL…"
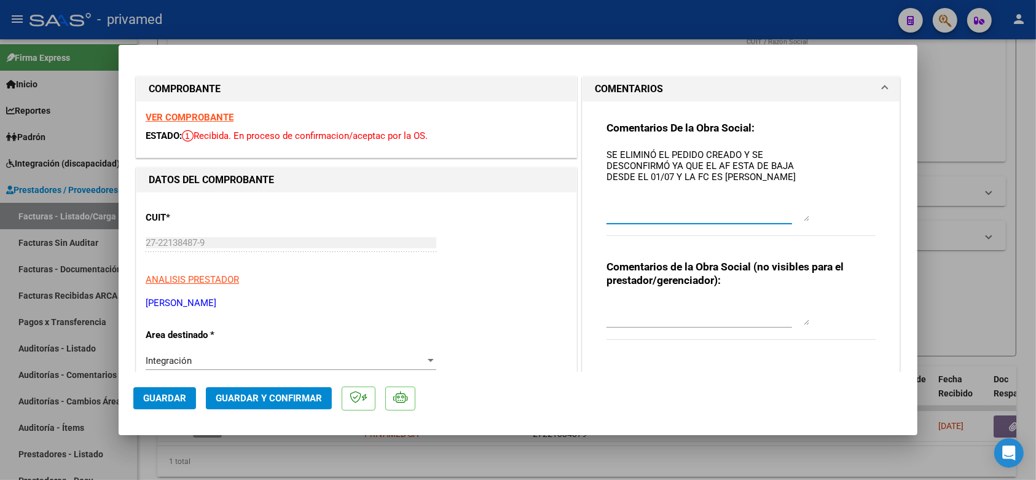
drag, startPoint x: 799, startPoint y: 167, endPoint x: 811, endPoint y: 215, distance: 49.5
click at [811, 215] on div "Comentarios De la Obra Social: SE ELIMINÓ EL PEDIDO CREADO Y SE DESCONFIRMÓ YA …" at bounding box center [741, 185] width 269 height 128
type textarea "SE ELIMINÓ EL PEDIDO CREADO Y SE DESCONFIRMÓ YA QUE EL AF ESTA DE BAJA DESDE EL…"
drag, startPoint x: 548, startPoint y: 262, endPoint x: 409, endPoint y: 323, distance: 150.9
click at [547, 262] on div "CUIT * 27-22138487-9 Ingresar CUIT ANALISIS PRESTADOR [PERSON_NAME]" at bounding box center [357, 256] width 422 height 108
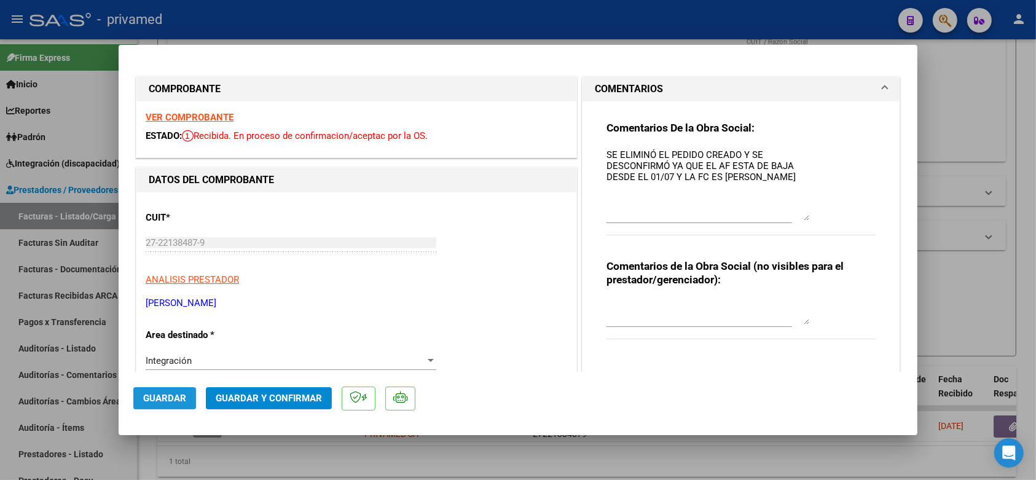
click at [152, 393] on span "Guardar" at bounding box center [164, 398] width 43 height 11
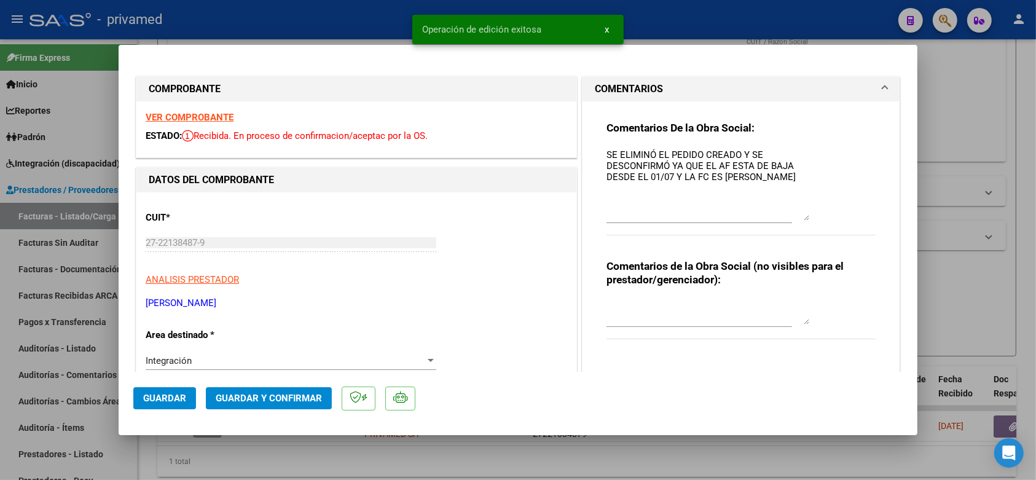
click at [987, 106] on div at bounding box center [518, 240] width 1036 height 480
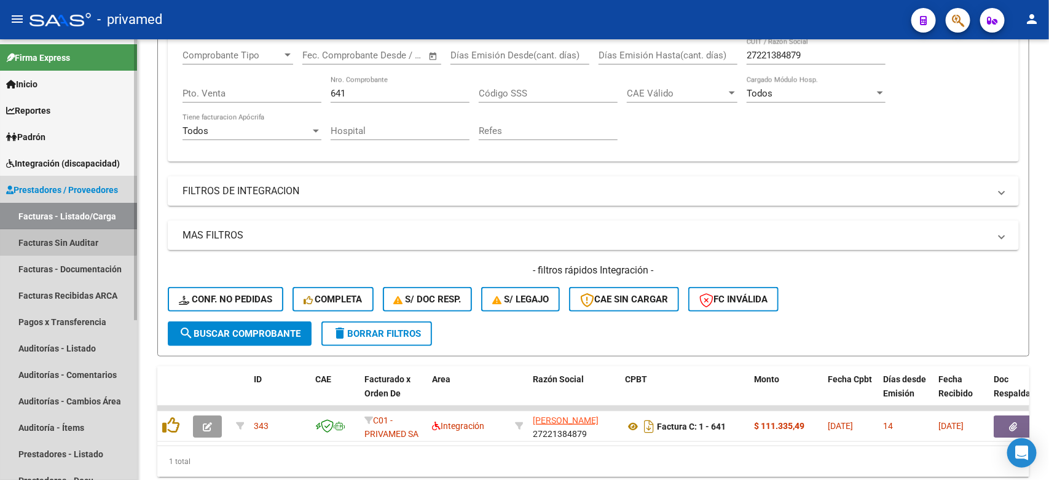
click at [60, 240] on link "Facturas Sin Auditar" at bounding box center [68, 242] width 137 height 26
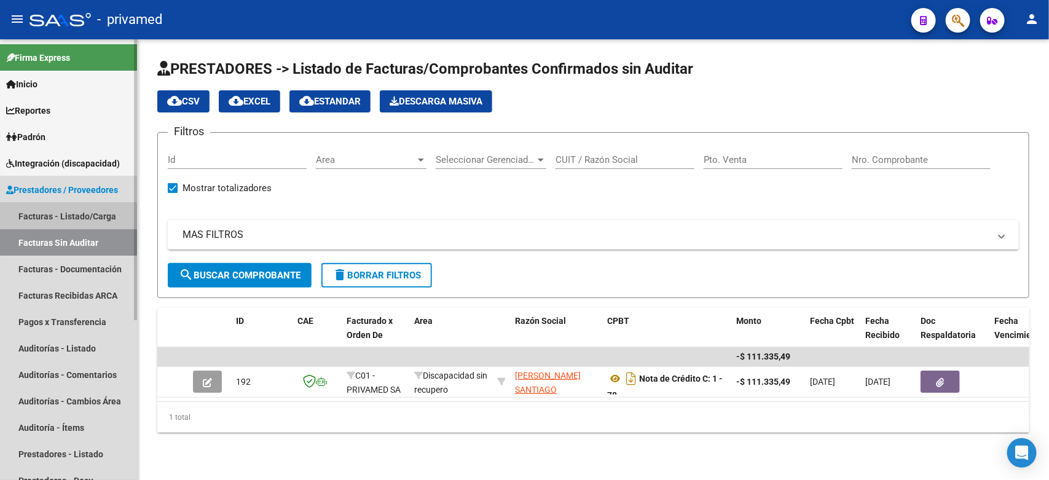
click at [60, 218] on link "Facturas - Listado/Carga" at bounding box center [68, 216] width 137 height 26
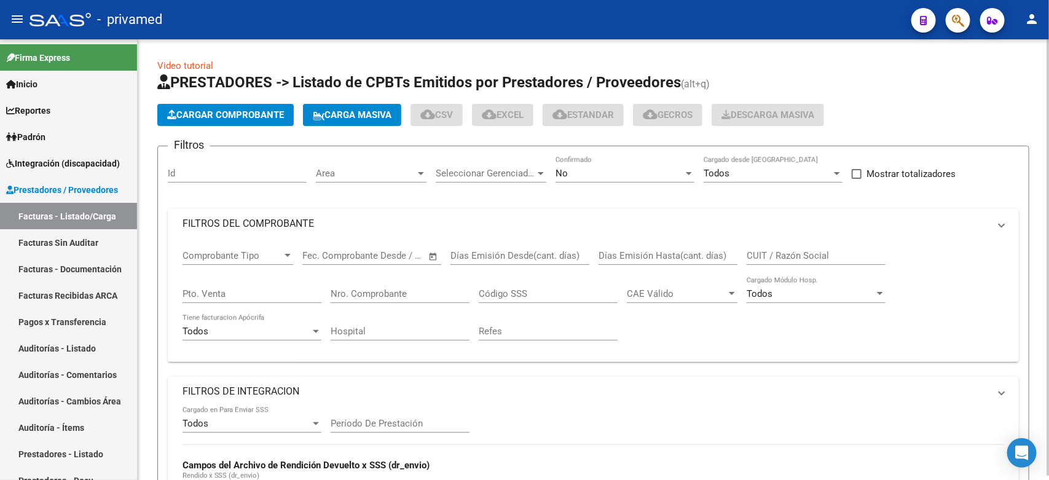
click at [884, 74] on h1 "PRESTADORES -> Listado de CPBTs Emitidos por Prestadores / Proveedores (alt+q)" at bounding box center [593, 84] width 872 height 22
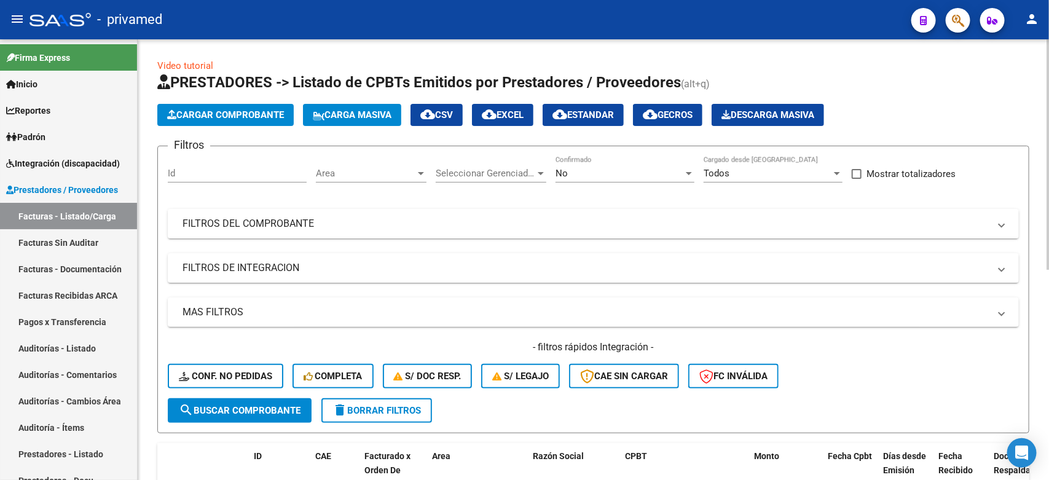
click at [941, 90] on h1 "PRESTADORES -> Listado de CPBTs Emitidos por Prestadores / Proveedores (alt+q)" at bounding box center [593, 84] width 872 height 22
click at [914, 100] on app-list-header "PRESTADORES -> Listado de CPBTs Emitidos por Prestadores / Proveedores (alt+q) …" at bounding box center [593, 253] width 872 height 361
click at [570, 176] on div "No" at bounding box center [620, 173] width 128 height 11
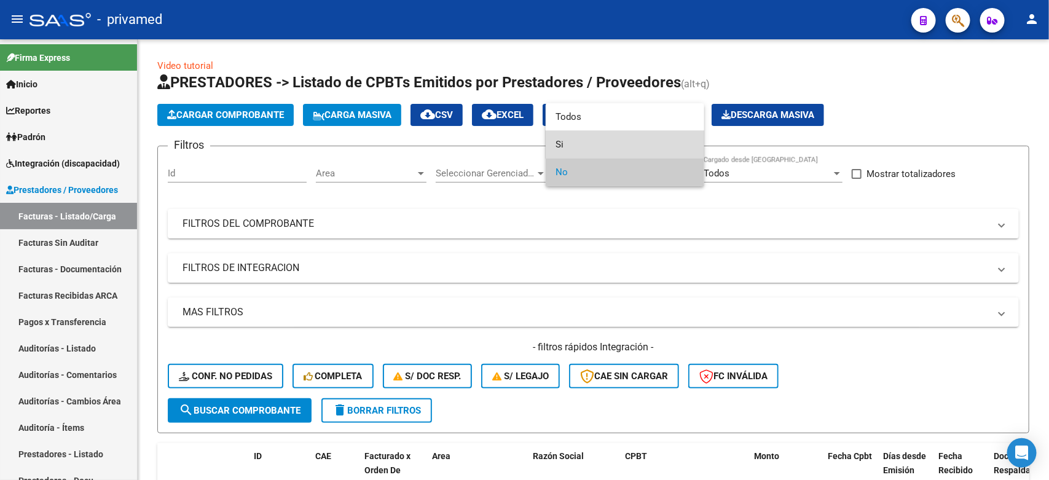
click at [582, 142] on span "Si" at bounding box center [625, 145] width 139 height 28
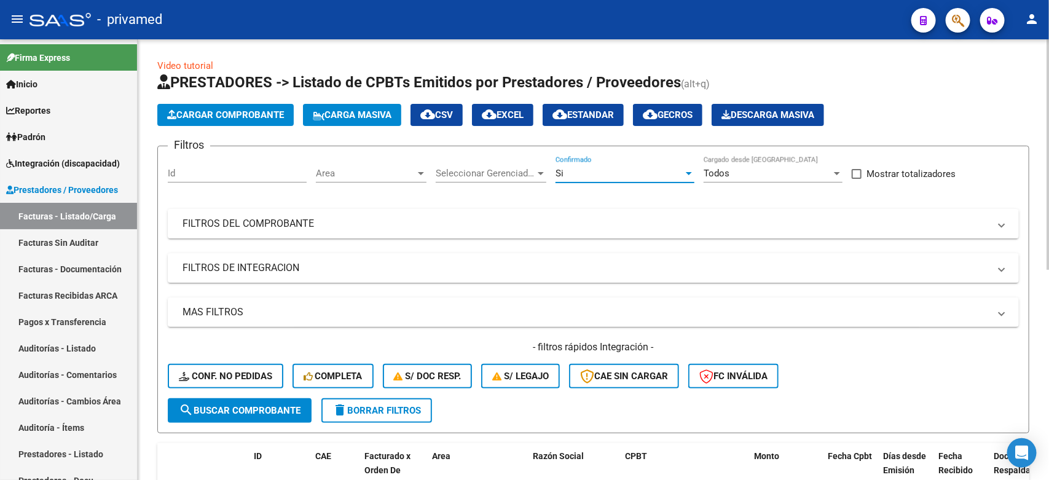
click at [490, 170] on span "Seleccionar Gerenciador" at bounding box center [486, 173] width 100 height 11
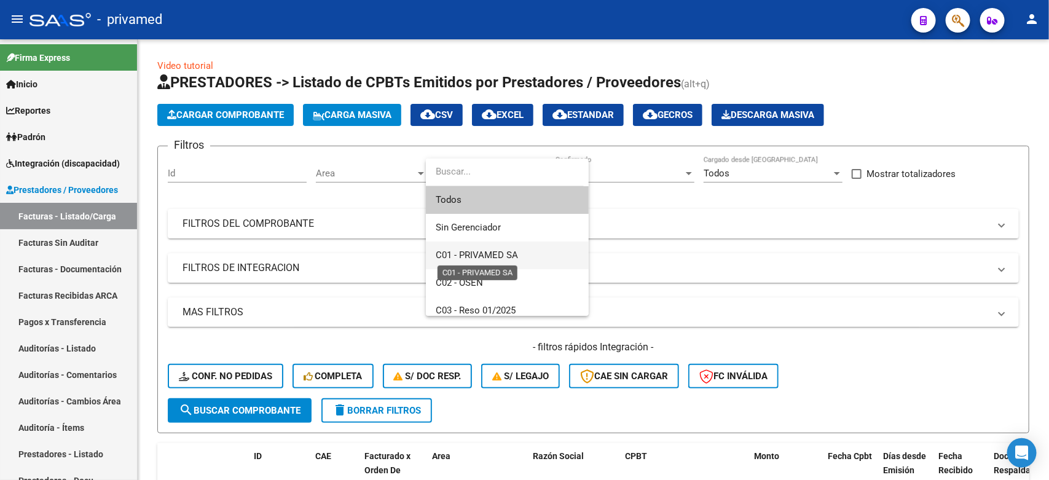
click at [489, 252] on span "C01 - PRIVAMED SA" at bounding box center [477, 255] width 82 height 11
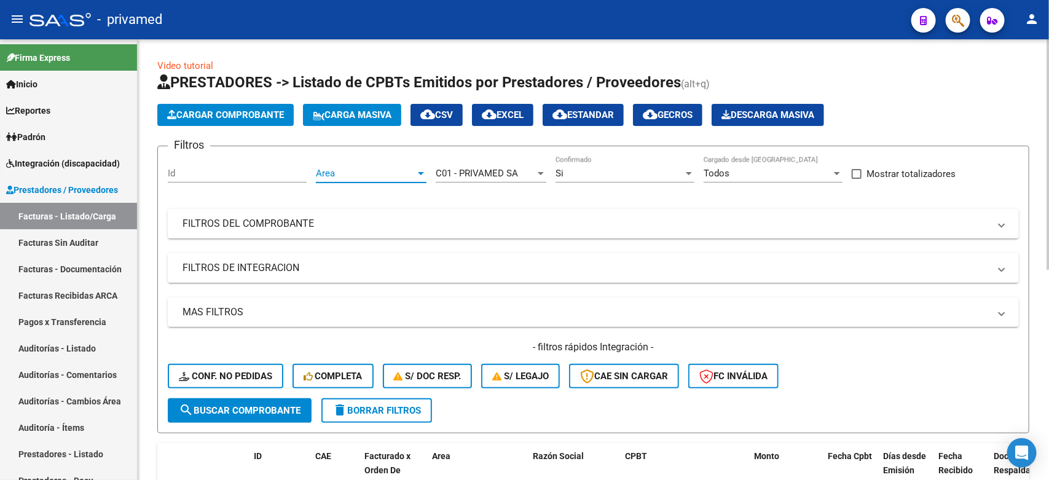
click at [363, 172] on span "Area" at bounding box center [366, 173] width 100 height 11
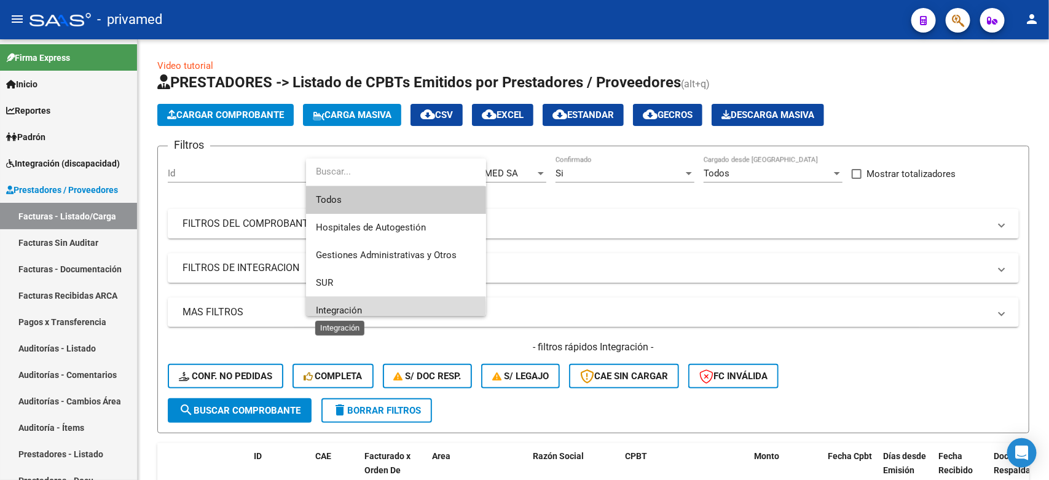
click at [351, 309] on span "Integración" at bounding box center [339, 310] width 46 height 11
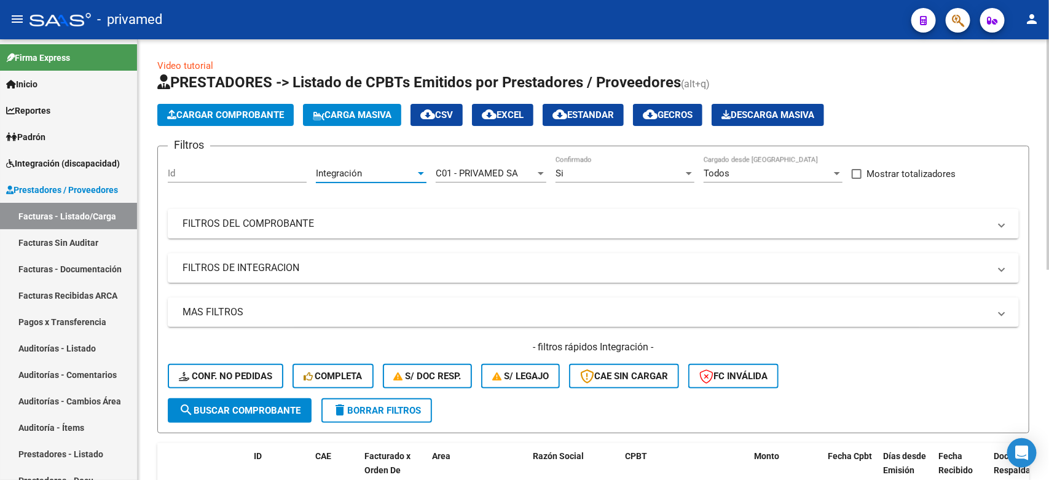
click at [744, 170] on div "Todos" at bounding box center [768, 173] width 128 height 11
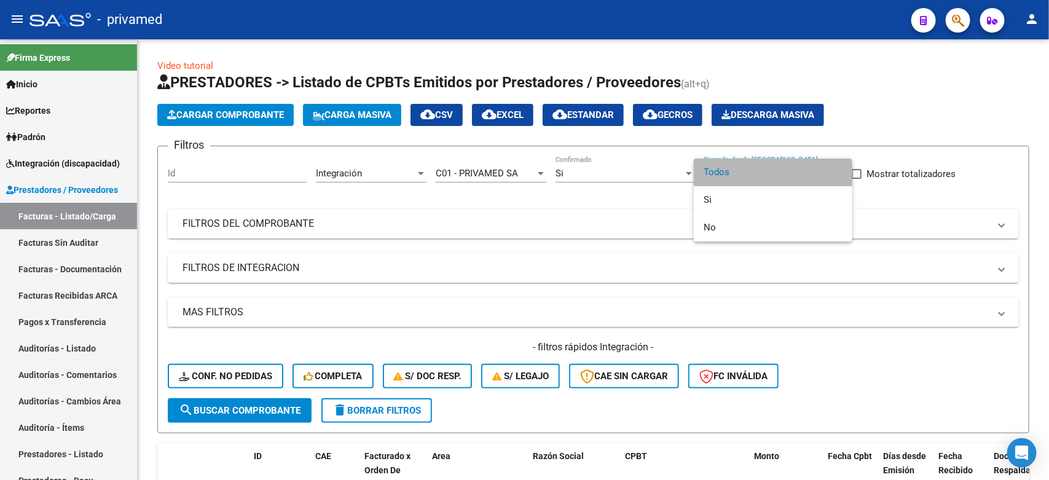
click at [796, 170] on span "Todos" at bounding box center [773, 173] width 139 height 28
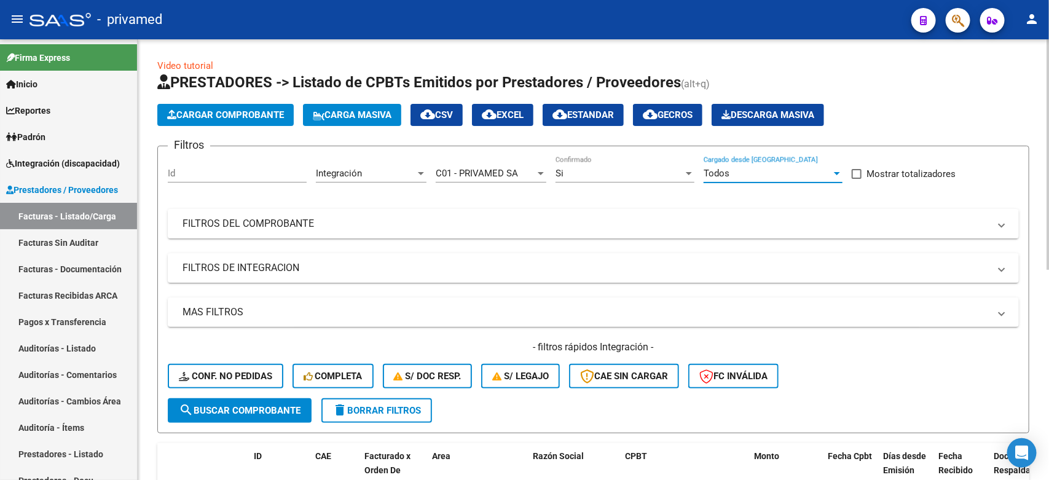
click at [927, 124] on div "Cargar Comprobante Carga Masiva cloud_download CSV cloud_download EXCEL cloud_d…" at bounding box center [593, 115] width 872 height 22
click at [347, 231] on mat-expansion-panel-header "FILTROS DEL COMPROBANTE" at bounding box center [593, 224] width 851 height 30
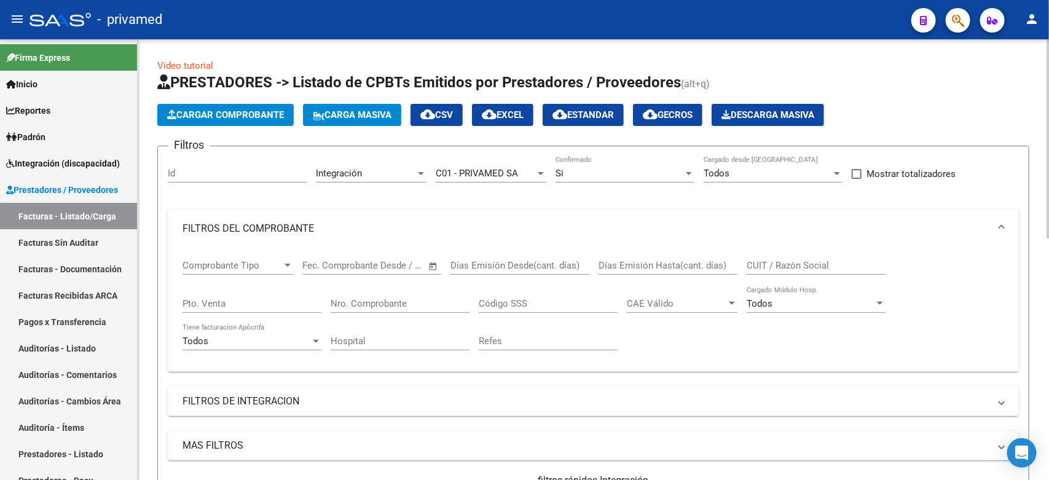
click at [822, 299] on div "Todos" at bounding box center [811, 303] width 128 height 11
click at [951, 272] on div at bounding box center [524, 240] width 1049 height 480
click at [585, 404] on mat-panel-title "FILTROS DE INTEGRACION" at bounding box center [586, 402] width 807 height 14
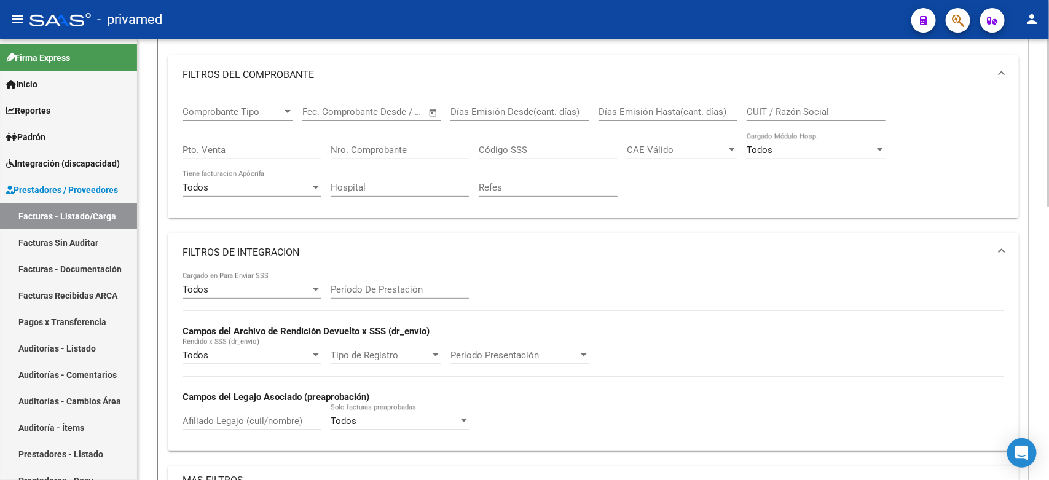
click at [288, 292] on div "Todos" at bounding box center [247, 289] width 128 height 11
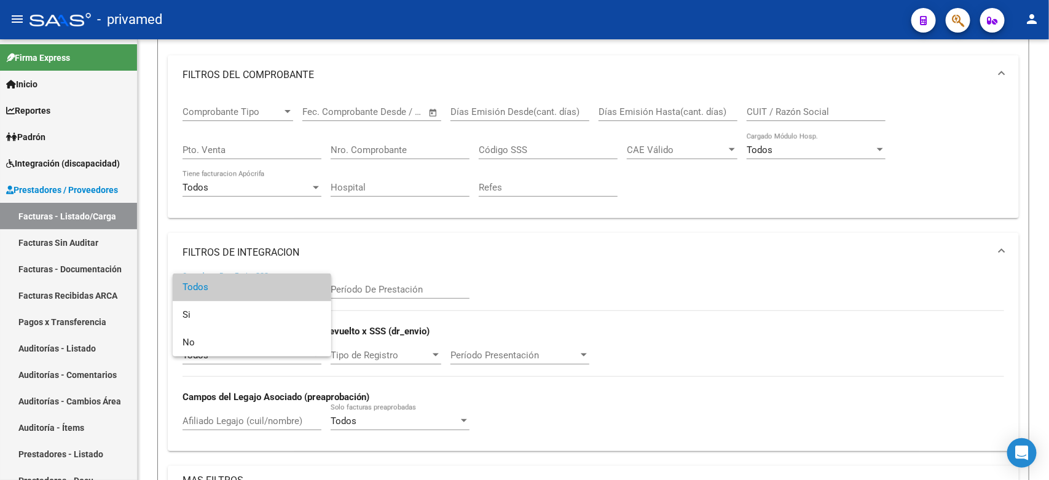
click at [378, 287] on div at bounding box center [524, 240] width 1049 height 480
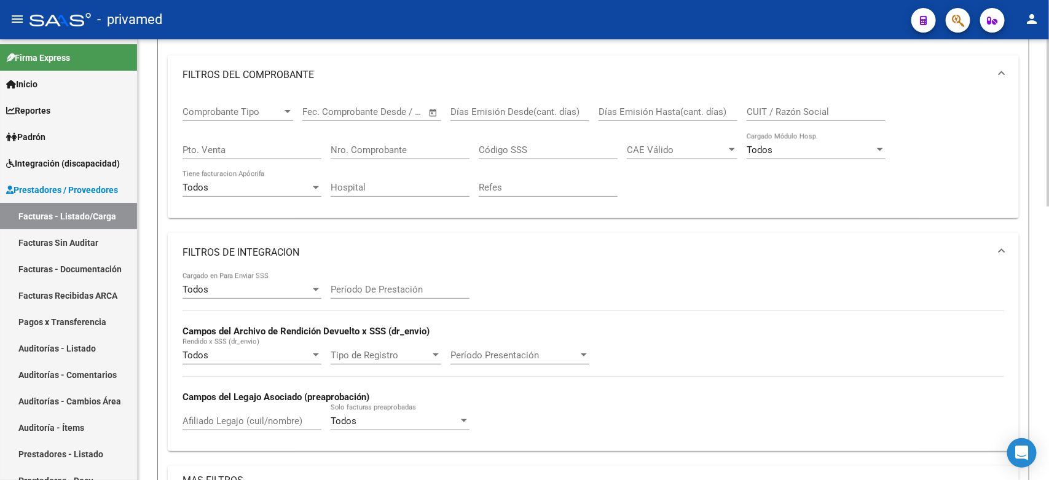
click at [380, 287] on input "Período De Prestación" at bounding box center [400, 289] width 139 height 11
click at [503, 354] on span "Período Presentación" at bounding box center [515, 355] width 128 height 11
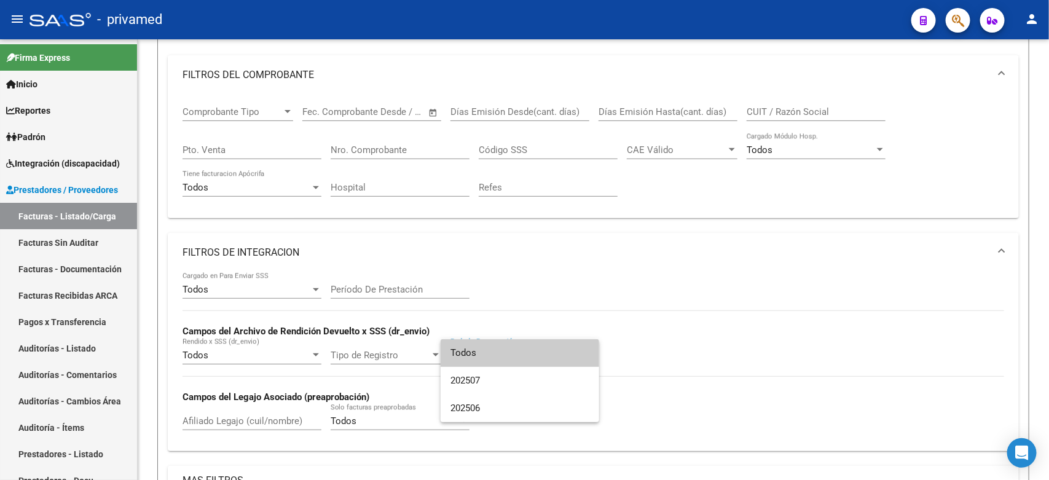
click at [586, 266] on div at bounding box center [524, 240] width 1049 height 480
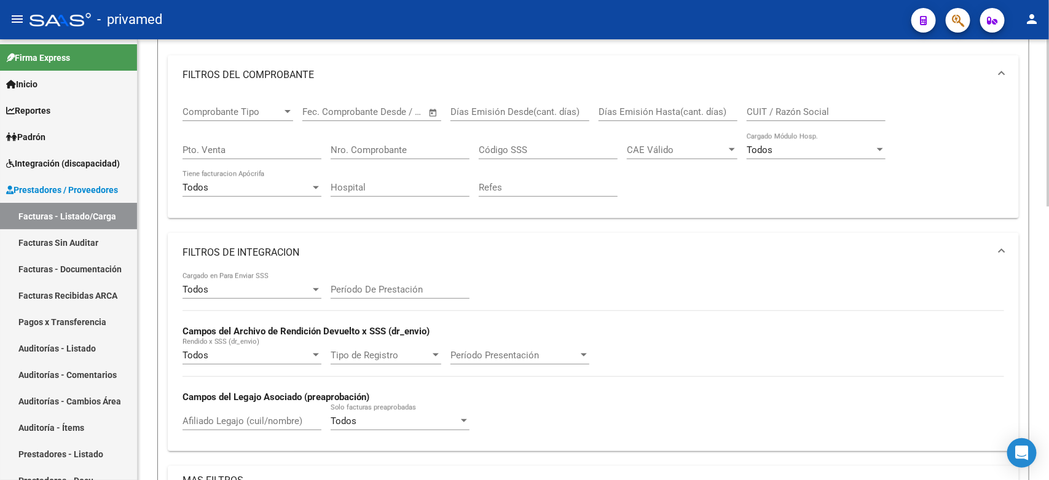
click at [380, 418] on div "Todos" at bounding box center [395, 421] width 128 height 11
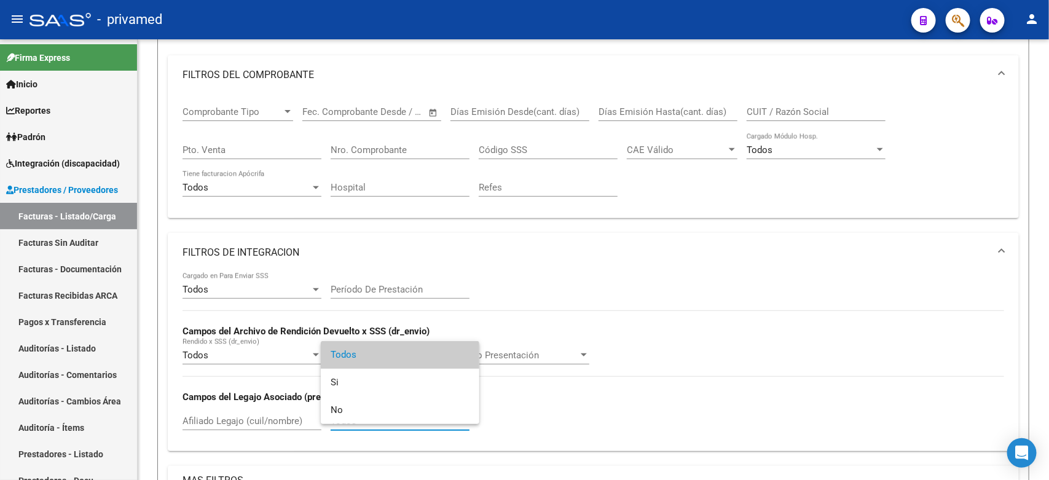
click at [593, 285] on div at bounding box center [524, 240] width 1049 height 480
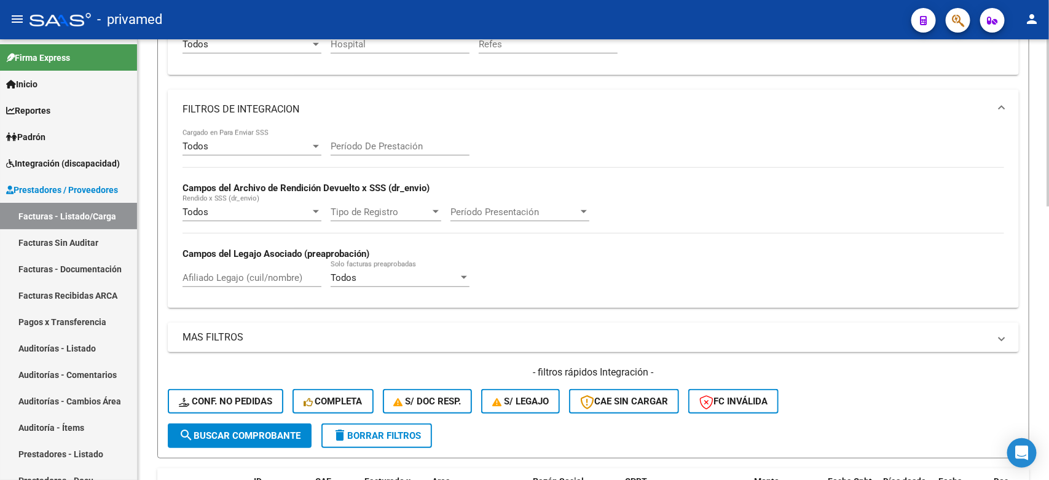
scroll to position [307, 0]
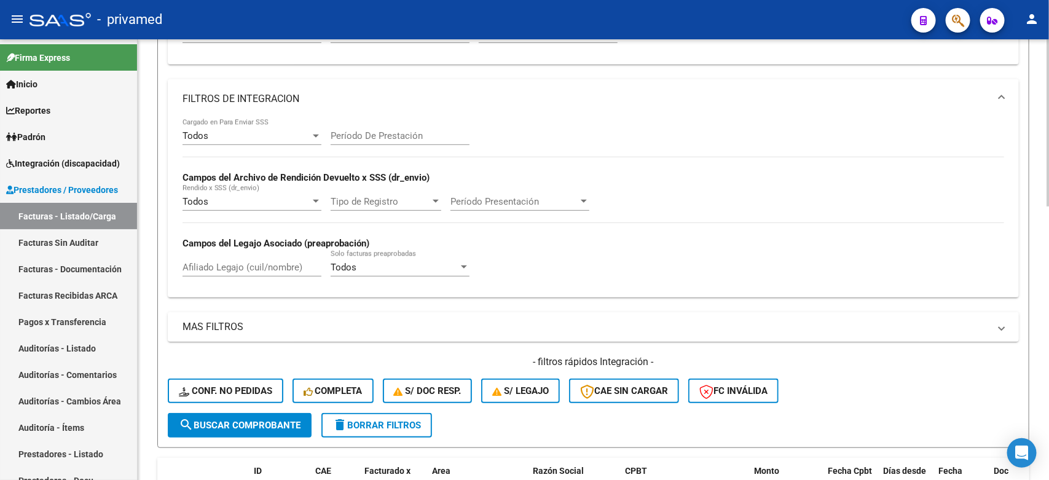
click at [425, 331] on mat-panel-title "MAS FILTROS" at bounding box center [586, 327] width 807 height 14
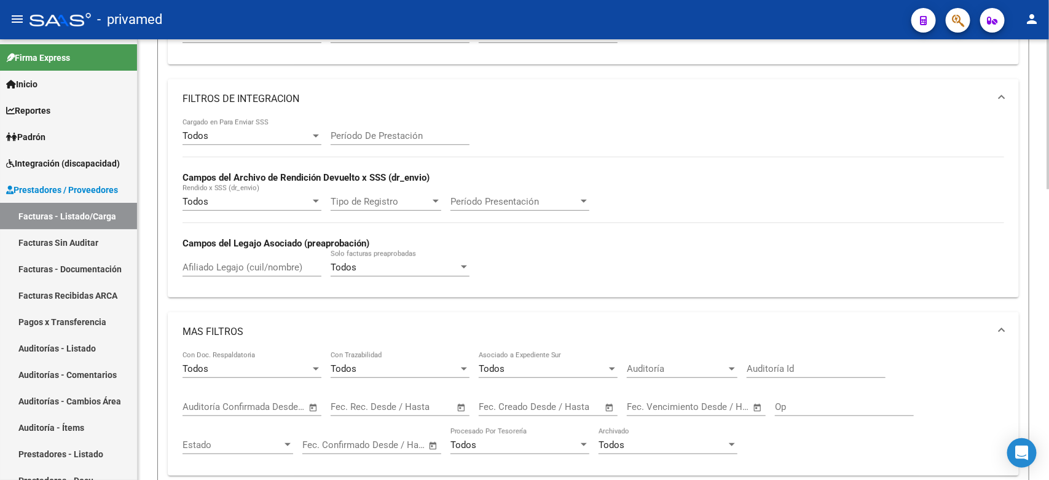
scroll to position [384, 0]
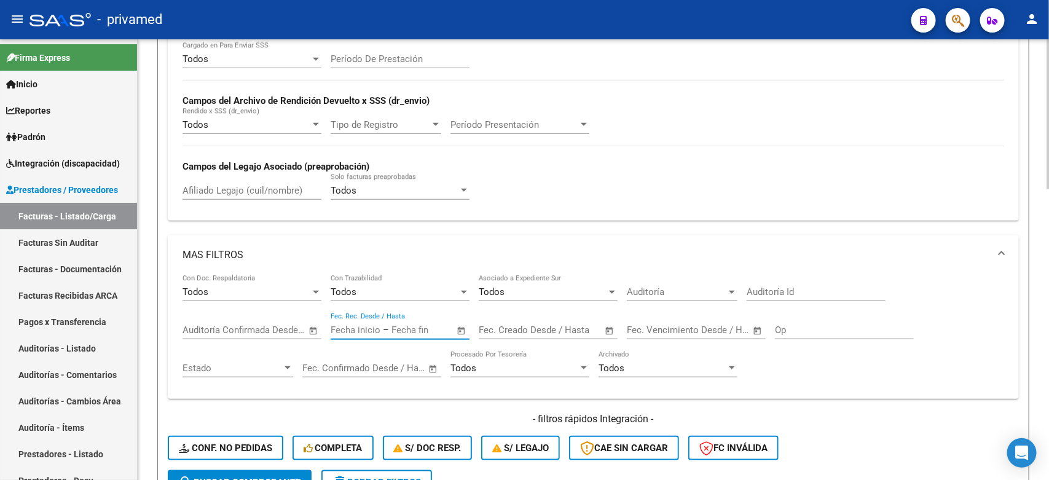
click at [398, 327] on input "text" at bounding box center [422, 330] width 60 height 11
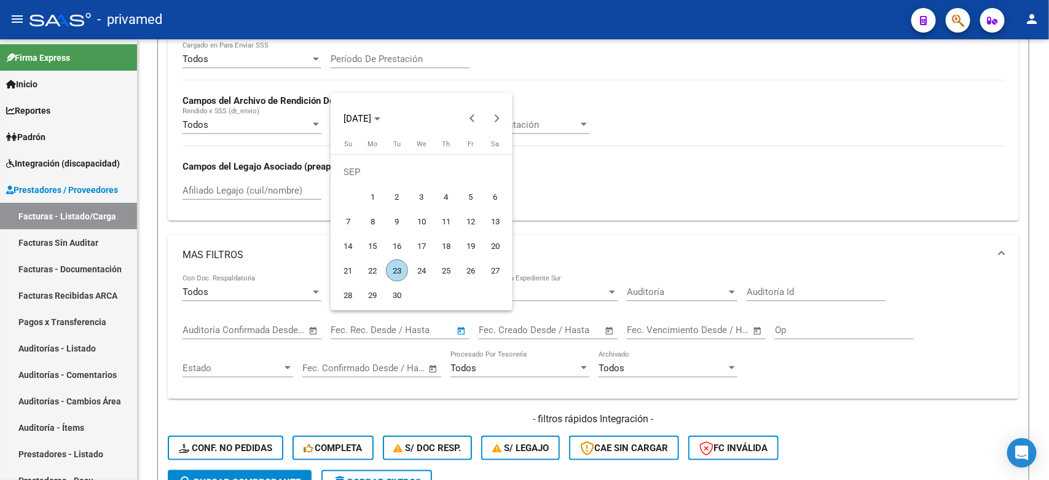
click at [400, 250] on span "16" at bounding box center [397, 246] width 22 height 22
type input "[DATE]"
click at [523, 329] on div at bounding box center [524, 240] width 1049 height 480
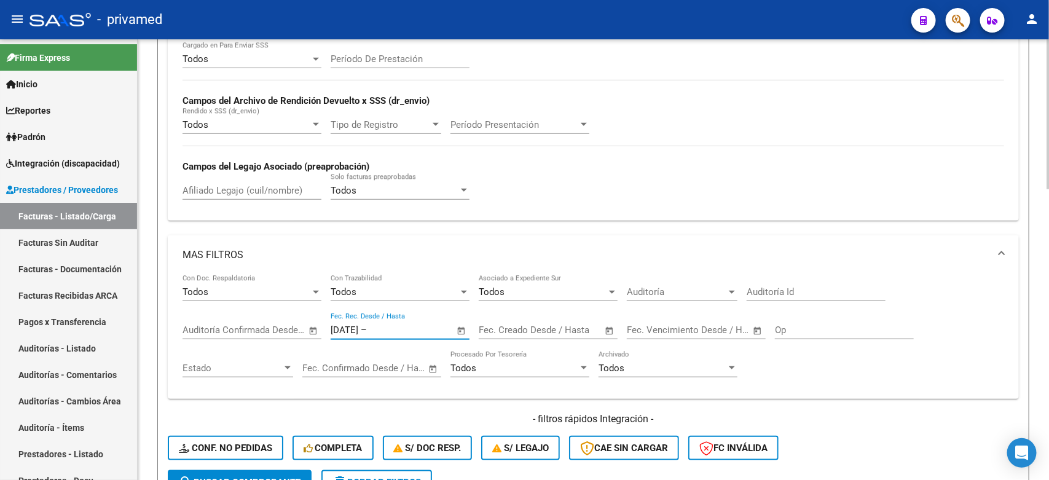
click at [538, 328] on div "Fecha inicio – Fecha fin" at bounding box center [541, 330] width 124 height 11
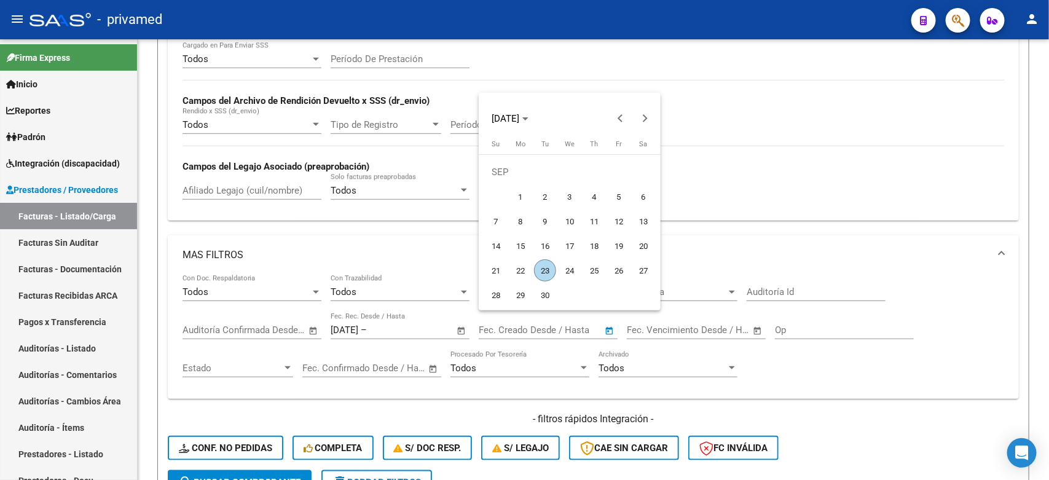
click at [541, 268] on span "23" at bounding box center [545, 270] width 22 height 22
type input "[DATE]"
click at [891, 377] on div at bounding box center [524, 240] width 1049 height 480
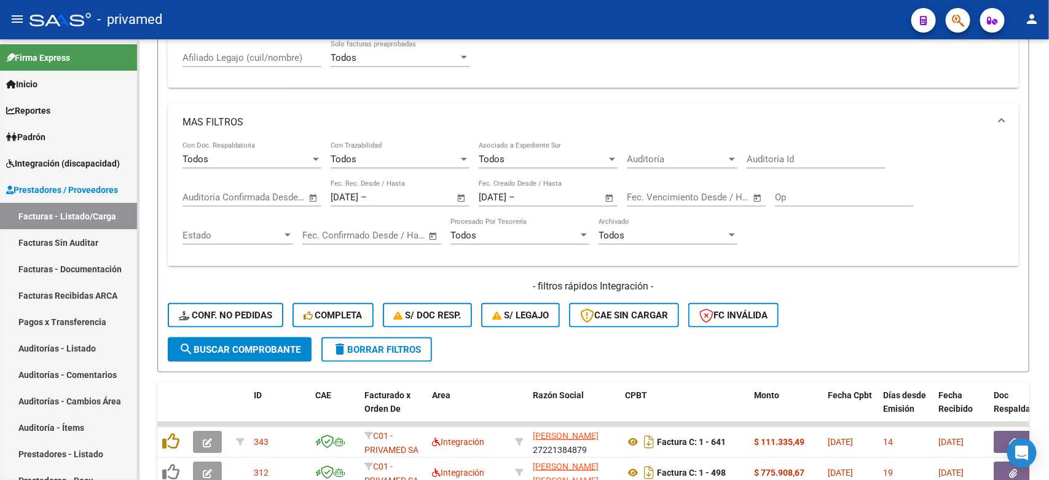
scroll to position [538, 0]
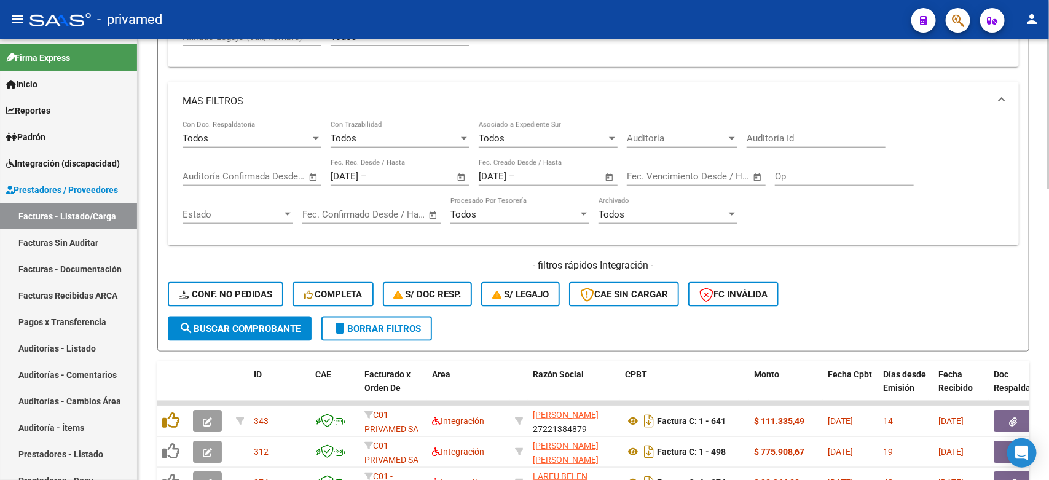
click at [262, 324] on span "search Buscar Comprobante" at bounding box center [240, 328] width 122 height 11
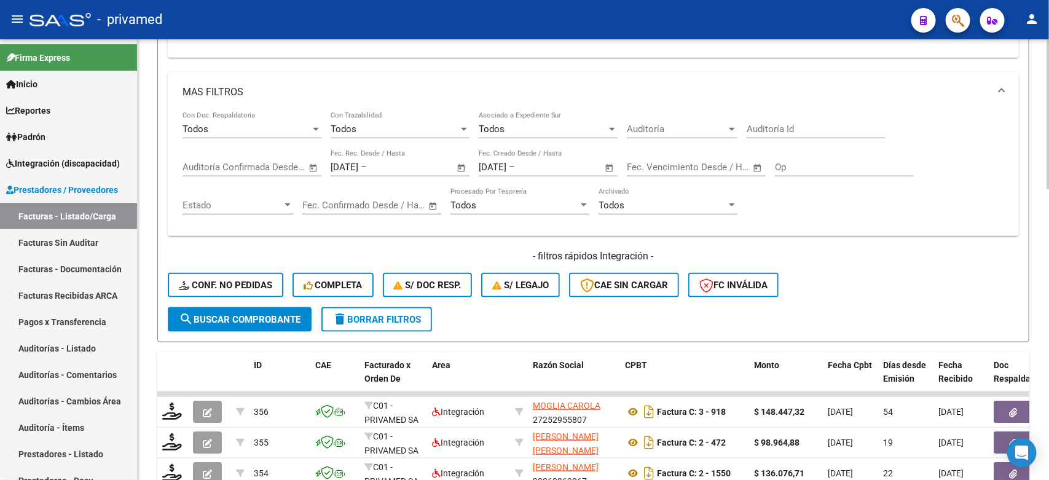
scroll to position [470, 0]
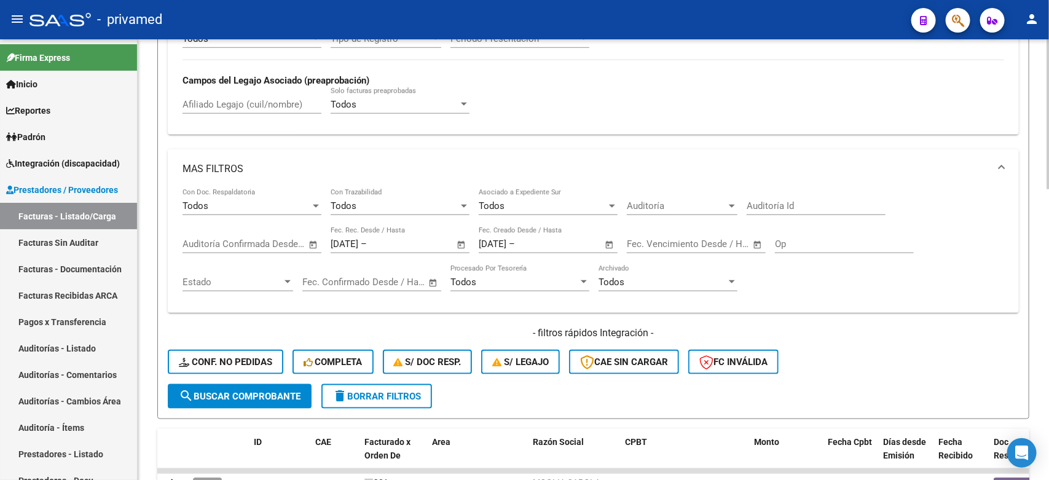
click at [272, 278] on span "Estado" at bounding box center [233, 282] width 100 height 11
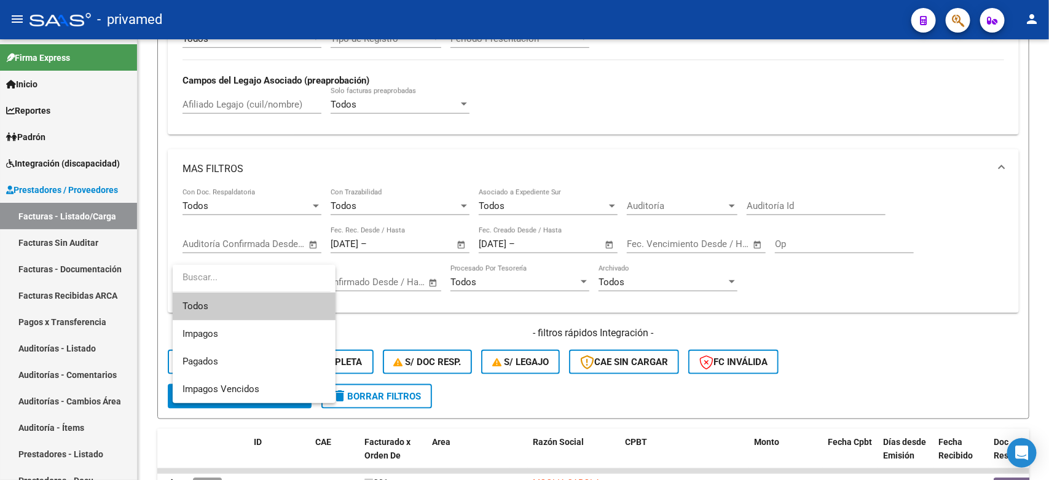
click at [401, 301] on div at bounding box center [524, 240] width 1049 height 480
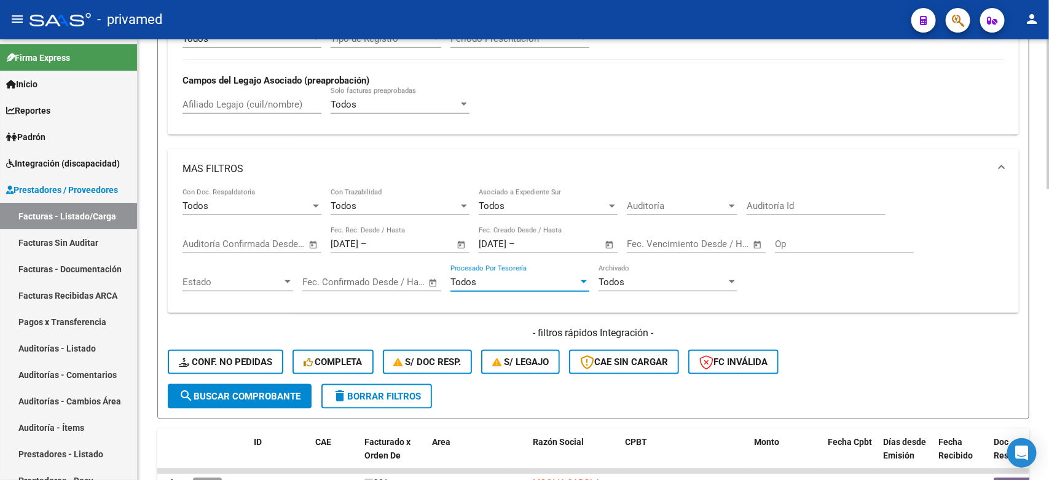
click at [545, 277] on div "Todos" at bounding box center [515, 282] width 128 height 11
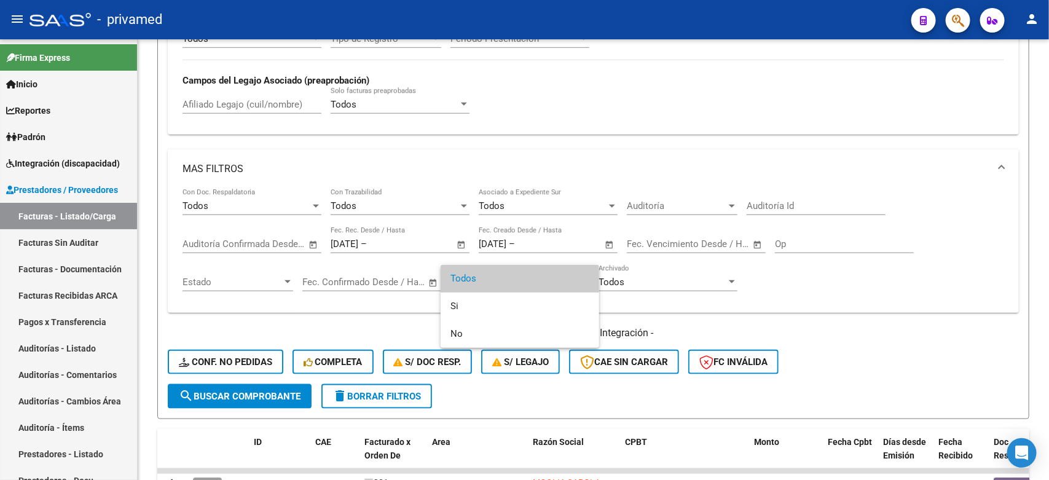
click at [621, 280] on div at bounding box center [524, 240] width 1049 height 480
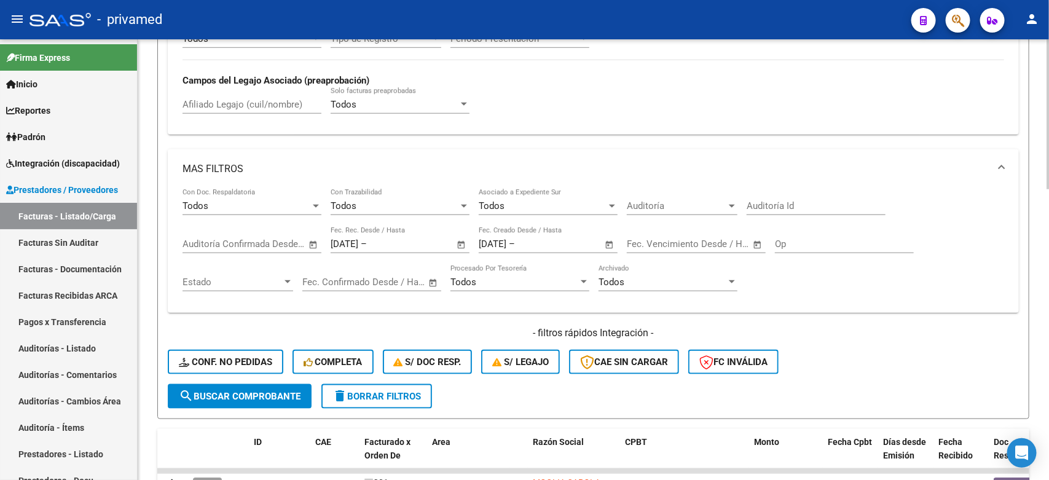
click at [621, 280] on span "Todos" at bounding box center [612, 282] width 26 height 11
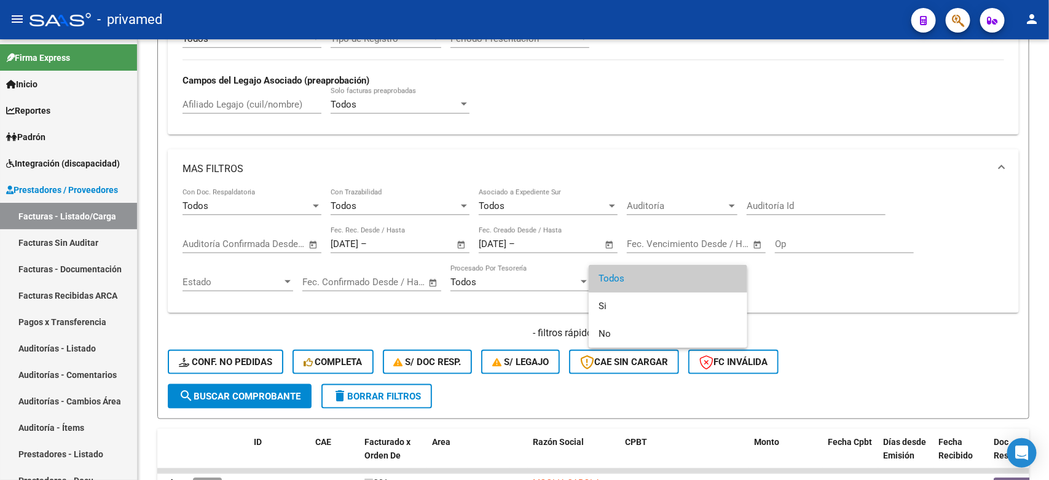
click at [831, 298] on div at bounding box center [524, 240] width 1049 height 480
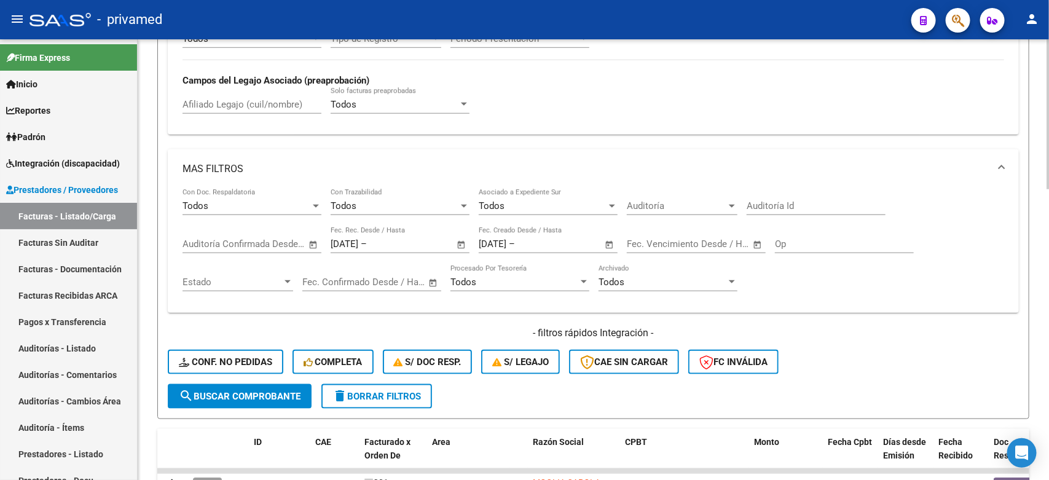
click at [459, 239] on span "Open calendar" at bounding box center [462, 245] width 30 height 30
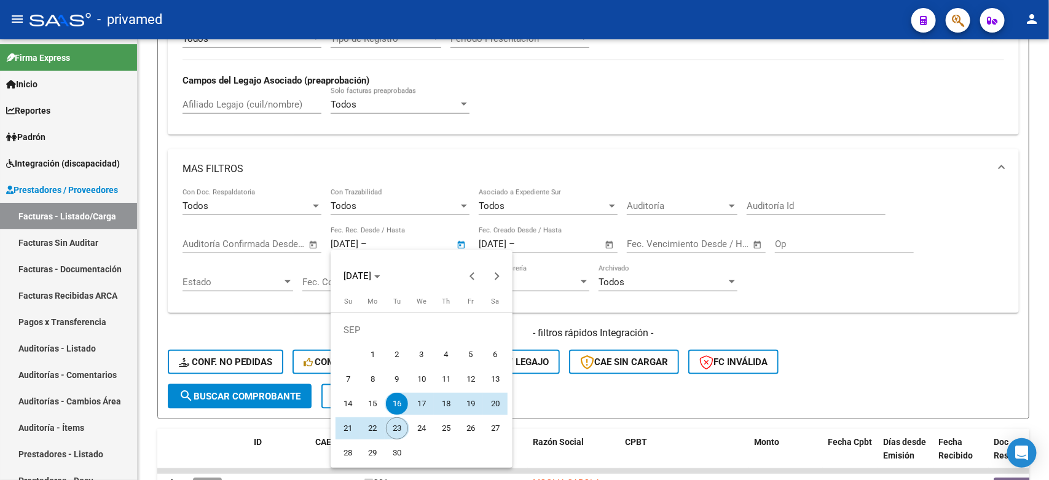
click at [395, 423] on span "23" at bounding box center [397, 428] width 22 height 22
type input "[DATE]"
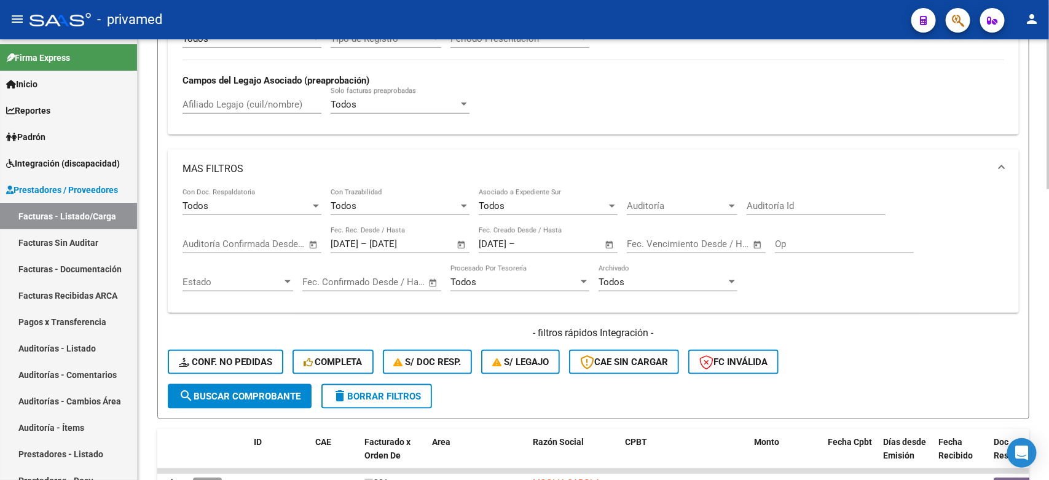
click at [560, 242] on input "text" at bounding box center [548, 244] width 60 height 11
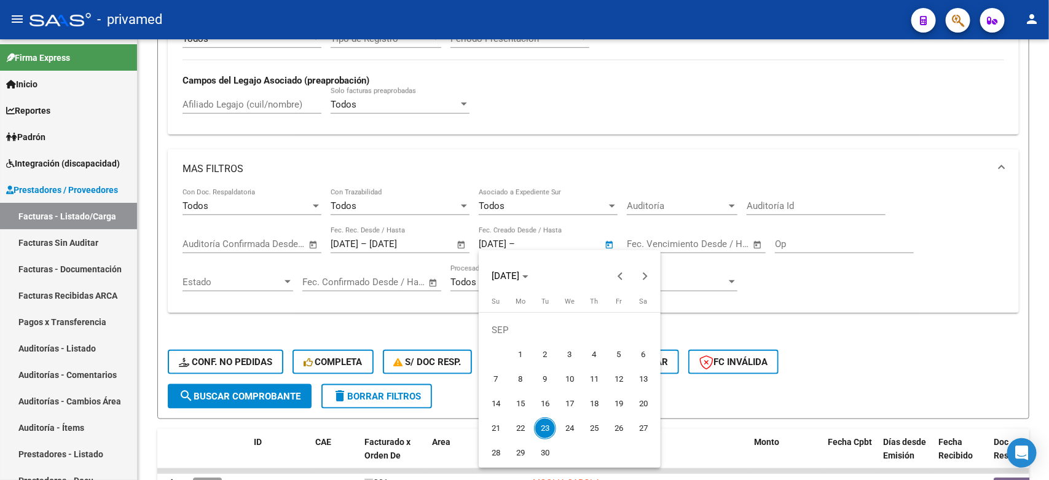
click at [545, 427] on span "23" at bounding box center [545, 428] width 22 height 22
type input "[DATE]"
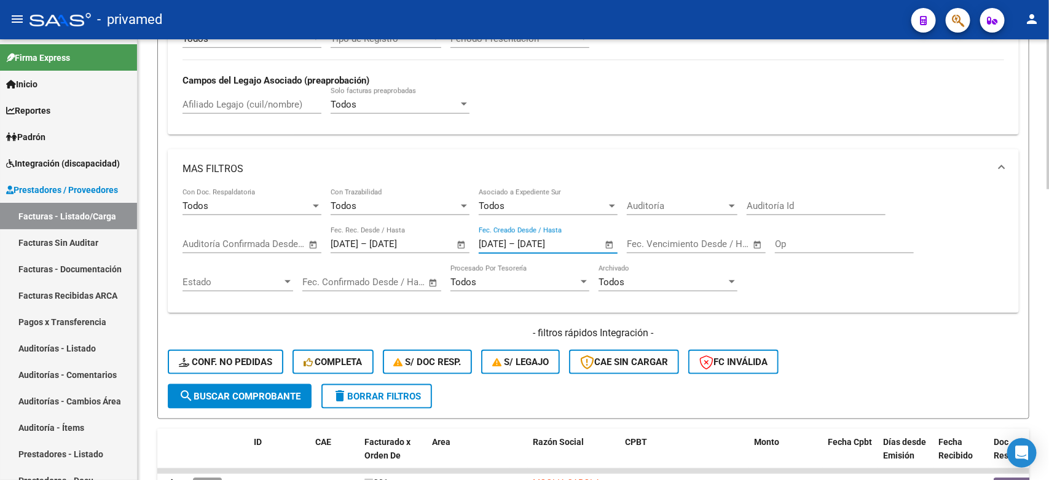
click at [502, 245] on input "[DATE]" at bounding box center [493, 244] width 28 height 11
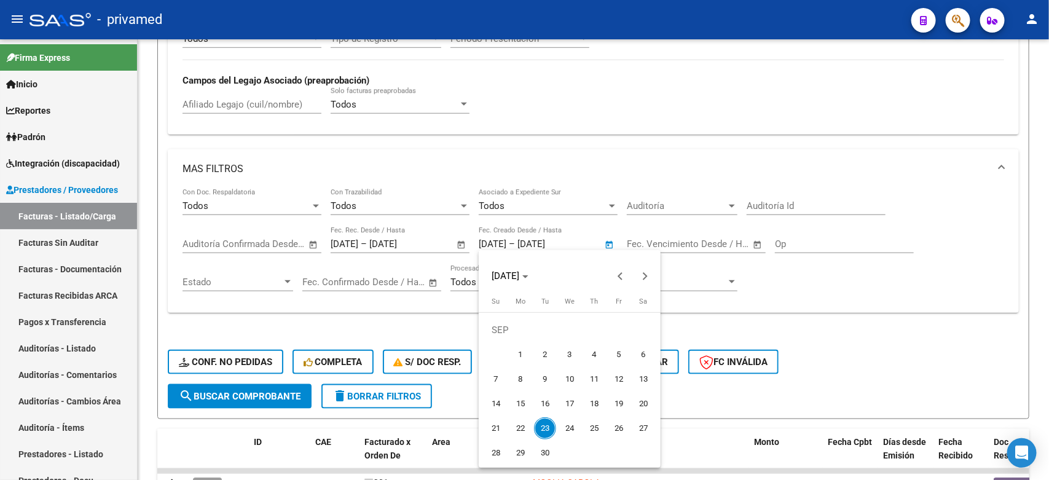
drag, startPoint x: 596, startPoint y: 237, endPoint x: 470, endPoint y: 238, distance: 126.0
click at [470, 238] on div at bounding box center [524, 240] width 1049 height 480
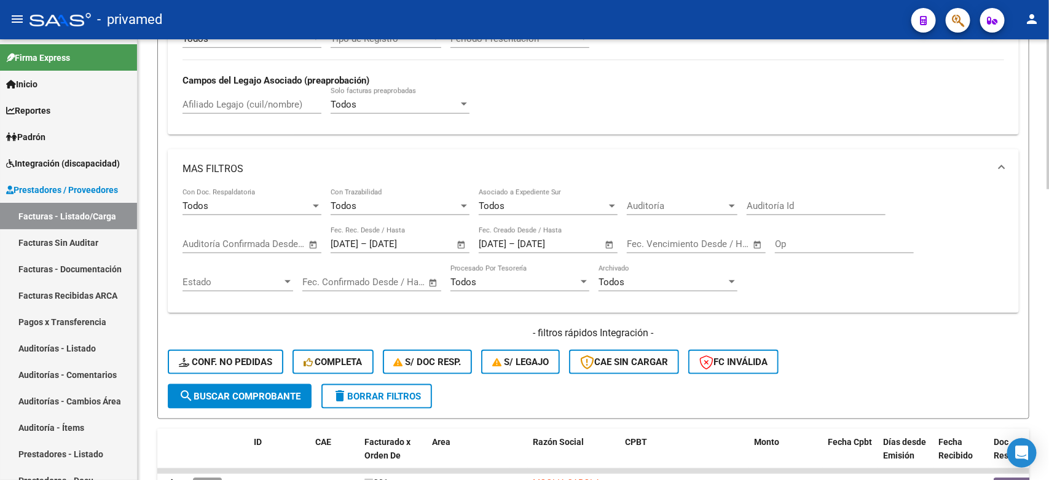
click at [610, 240] on span "Open calendar" at bounding box center [610, 245] width 30 height 30
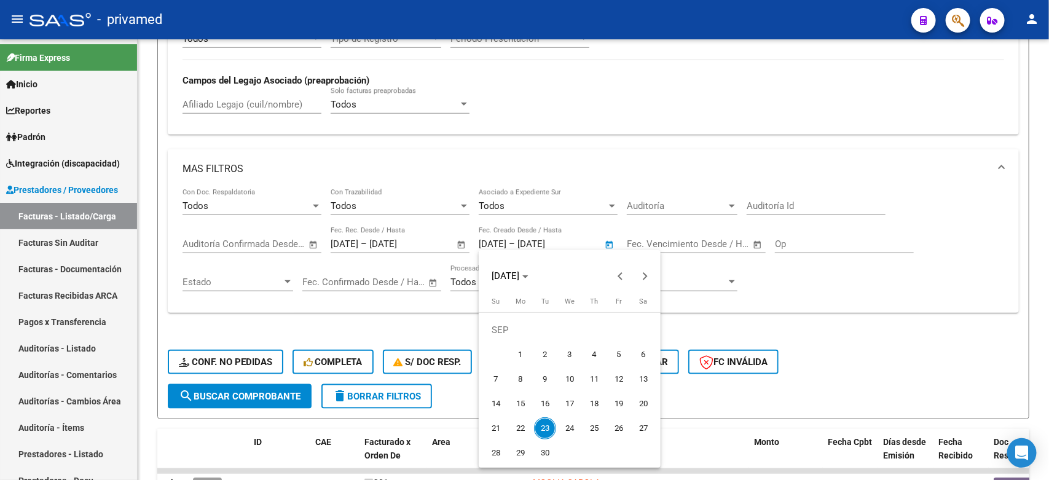
click at [548, 431] on span "23" at bounding box center [545, 428] width 22 height 22
click at [544, 432] on span "23" at bounding box center [545, 428] width 22 height 22
type input "[DATE]"
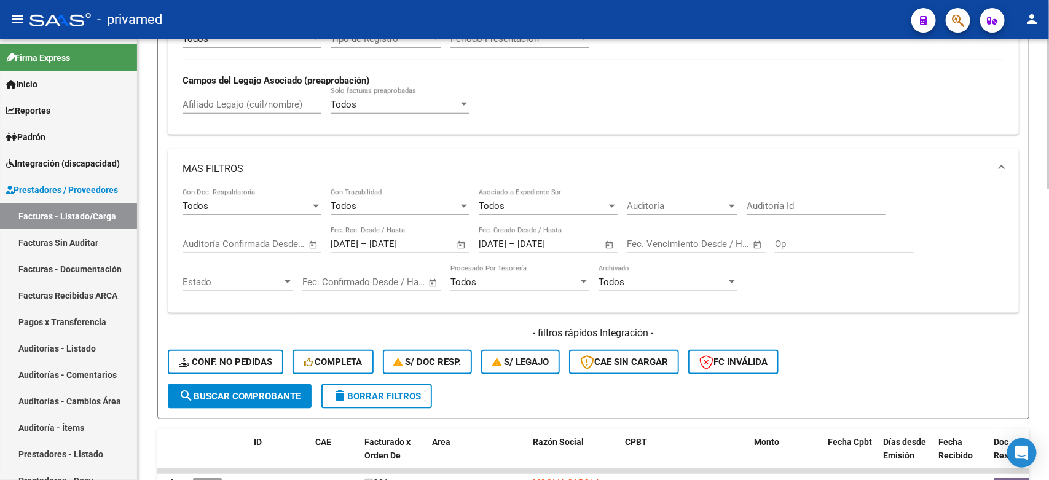
click at [577, 241] on input "[DATE]" at bounding box center [548, 244] width 60 height 11
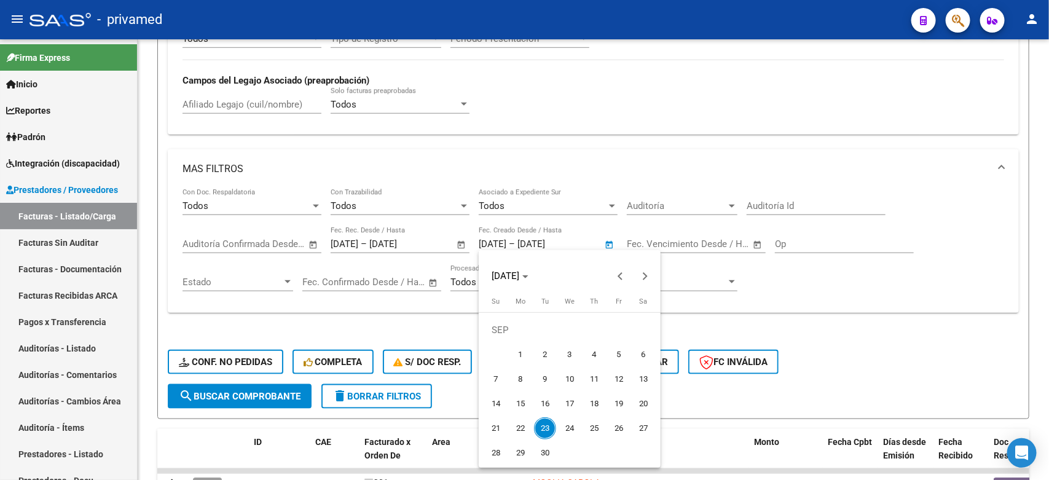
click at [545, 429] on span "23" at bounding box center [545, 428] width 22 height 22
click at [505, 238] on div at bounding box center [524, 240] width 1049 height 480
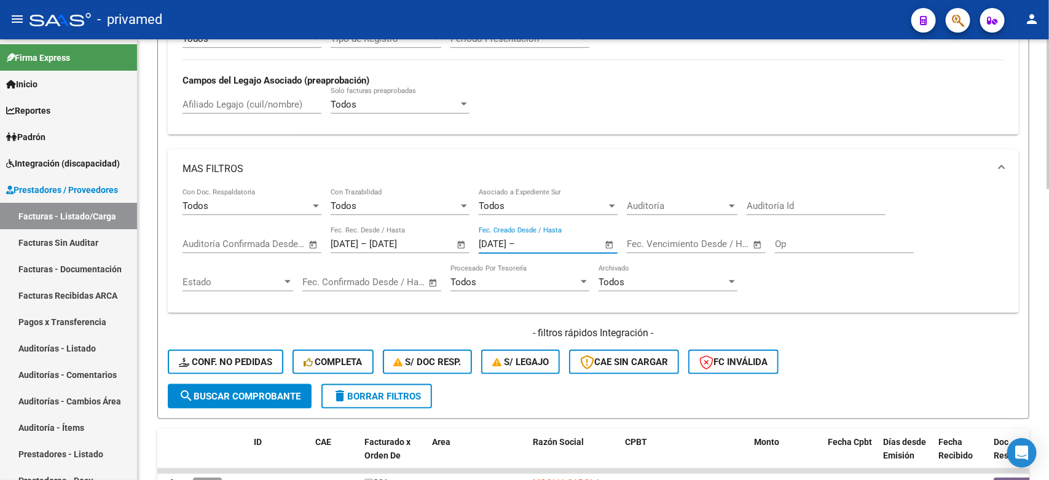
click at [507, 240] on input "[DATE]" at bounding box center [493, 244] width 28 height 11
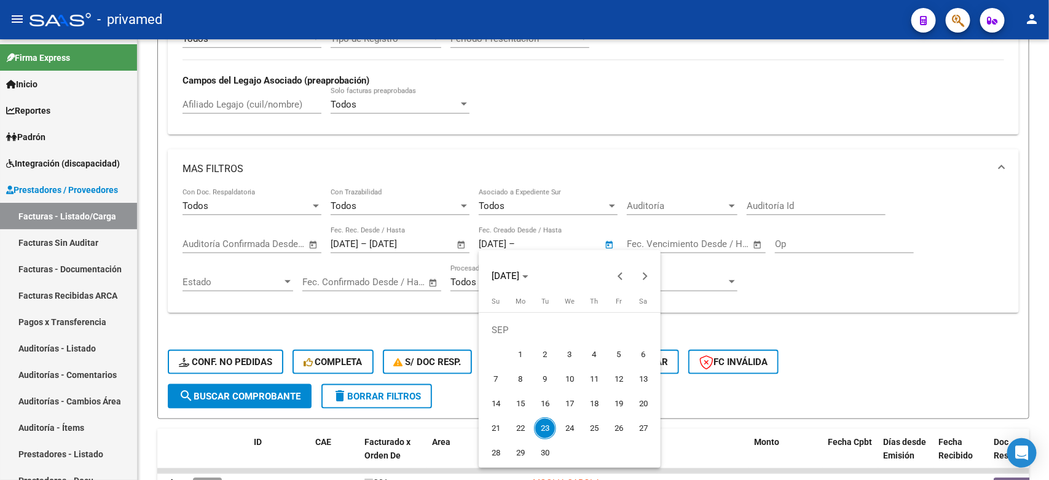
click at [548, 429] on span "23" at bounding box center [545, 428] width 22 height 22
type input "[DATE]"
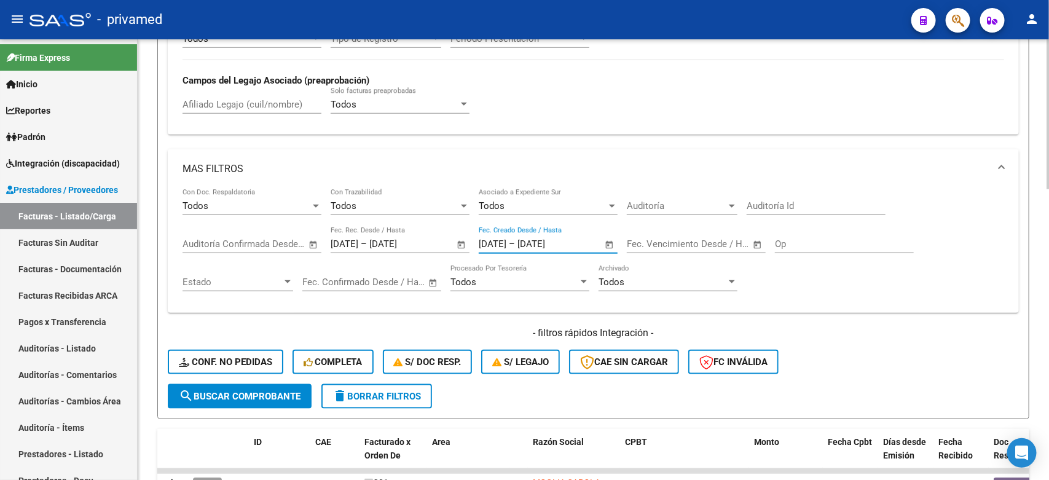
click at [577, 239] on input "[DATE]" at bounding box center [548, 244] width 60 height 11
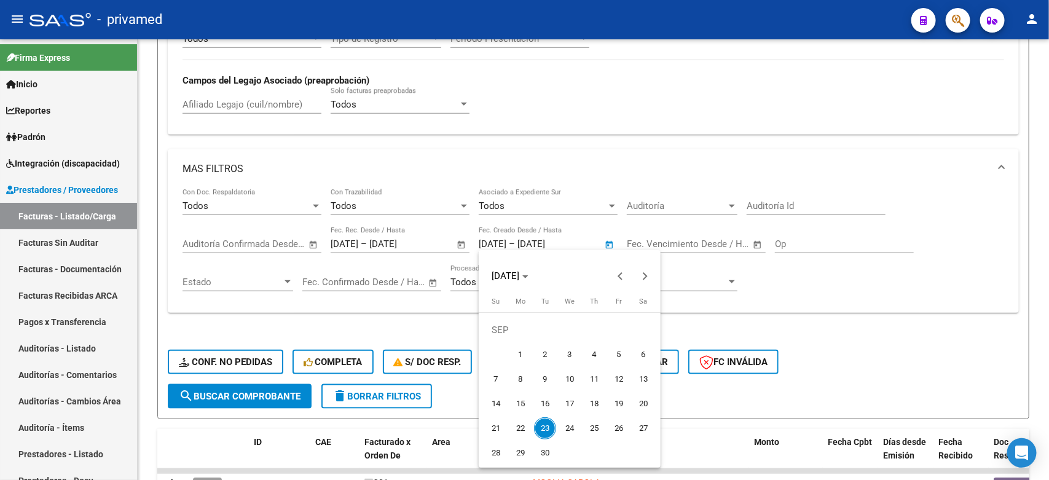
click at [274, 395] on div at bounding box center [524, 240] width 1049 height 480
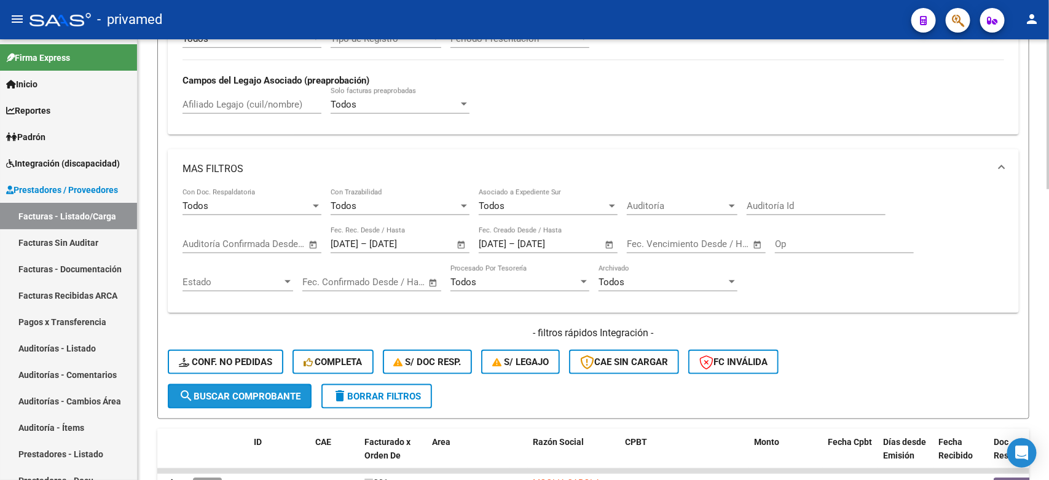
click at [264, 392] on span "search Buscar Comprobante" at bounding box center [240, 396] width 122 height 11
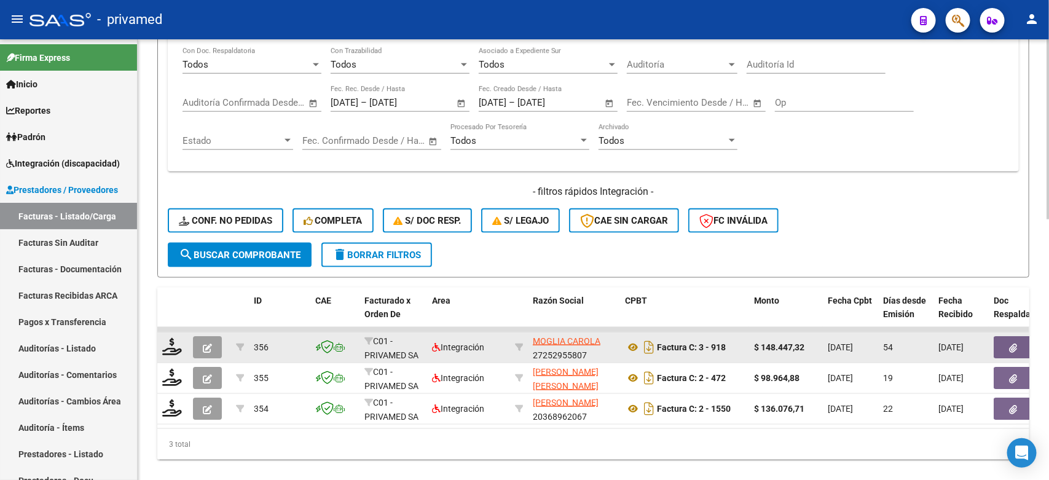
scroll to position [639, 0]
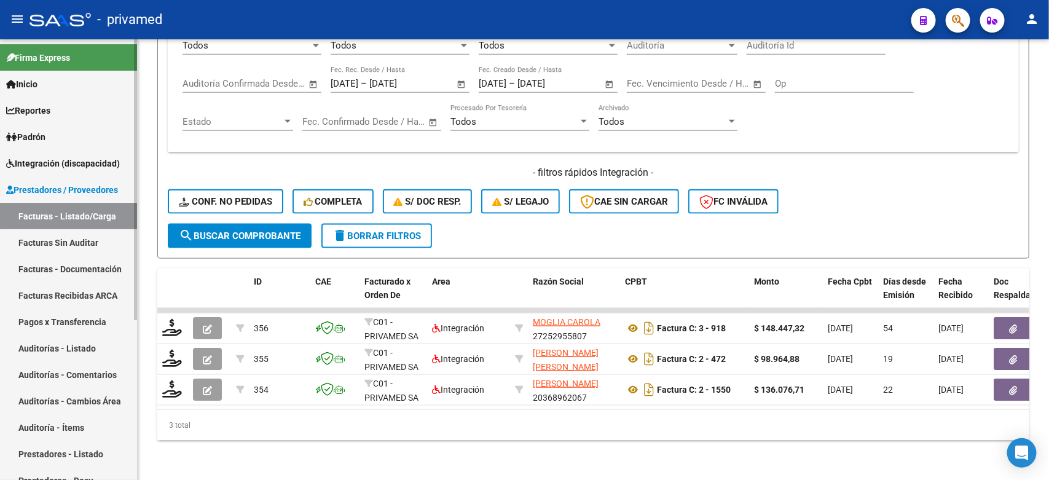
click at [74, 237] on link "Facturas Sin Auditar" at bounding box center [68, 242] width 137 height 26
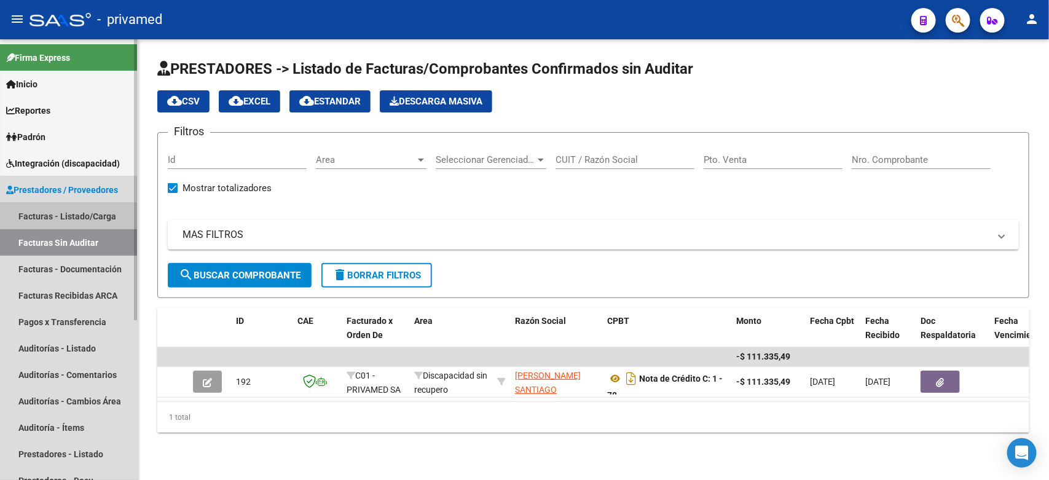
click at [72, 218] on link "Facturas - Listado/Carga" at bounding box center [68, 216] width 137 height 26
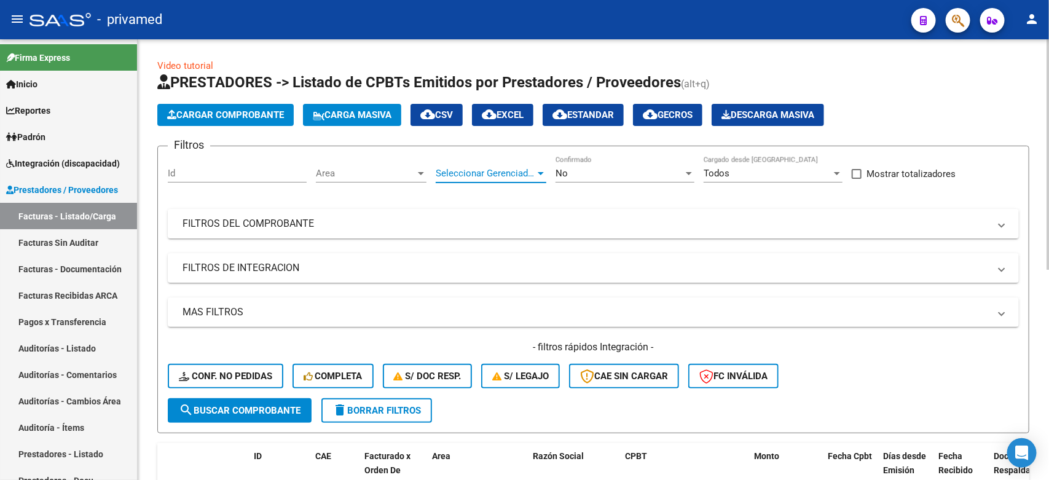
click at [498, 170] on span "Seleccionar Gerenciador" at bounding box center [486, 173] width 100 height 11
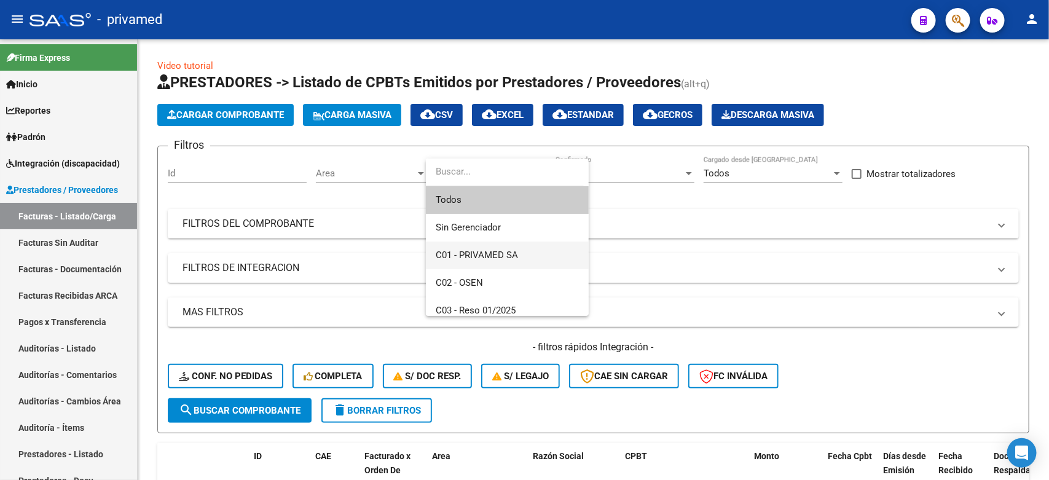
click at [489, 261] on span "C01 - PRIVAMED SA" at bounding box center [507, 256] width 143 height 28
